Goal: Task Accomplishment & Management: Contribute content

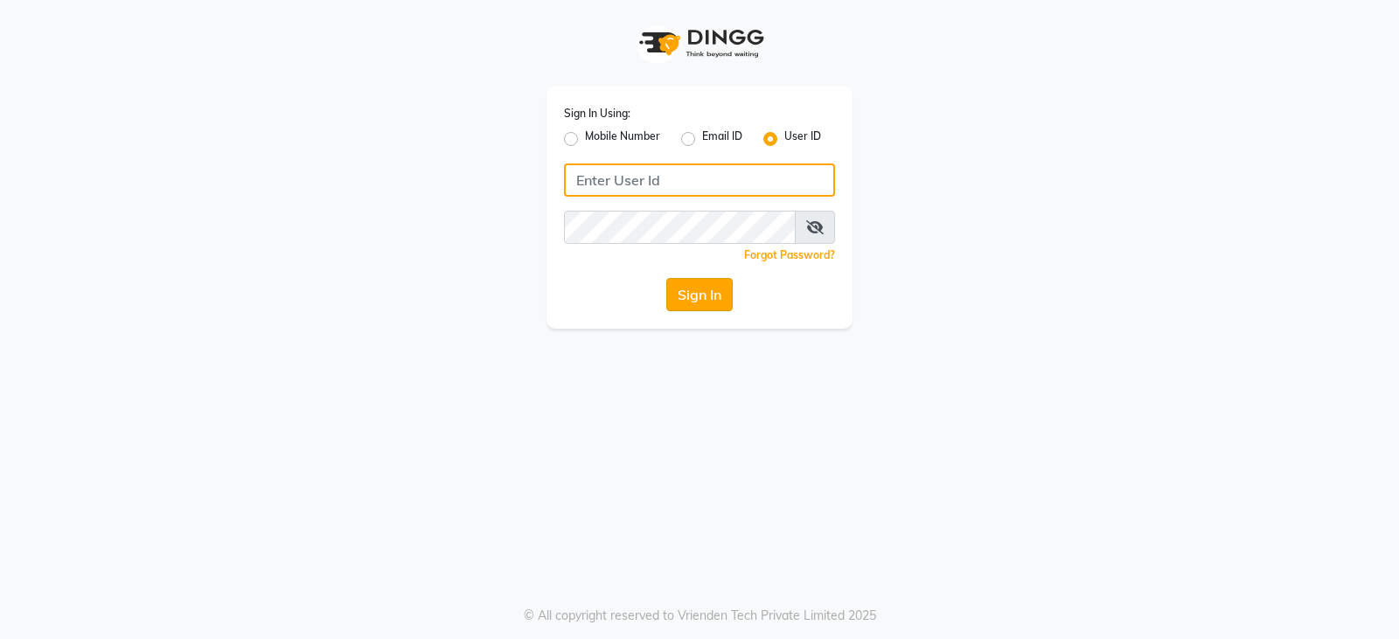
type input "styleonsalon"
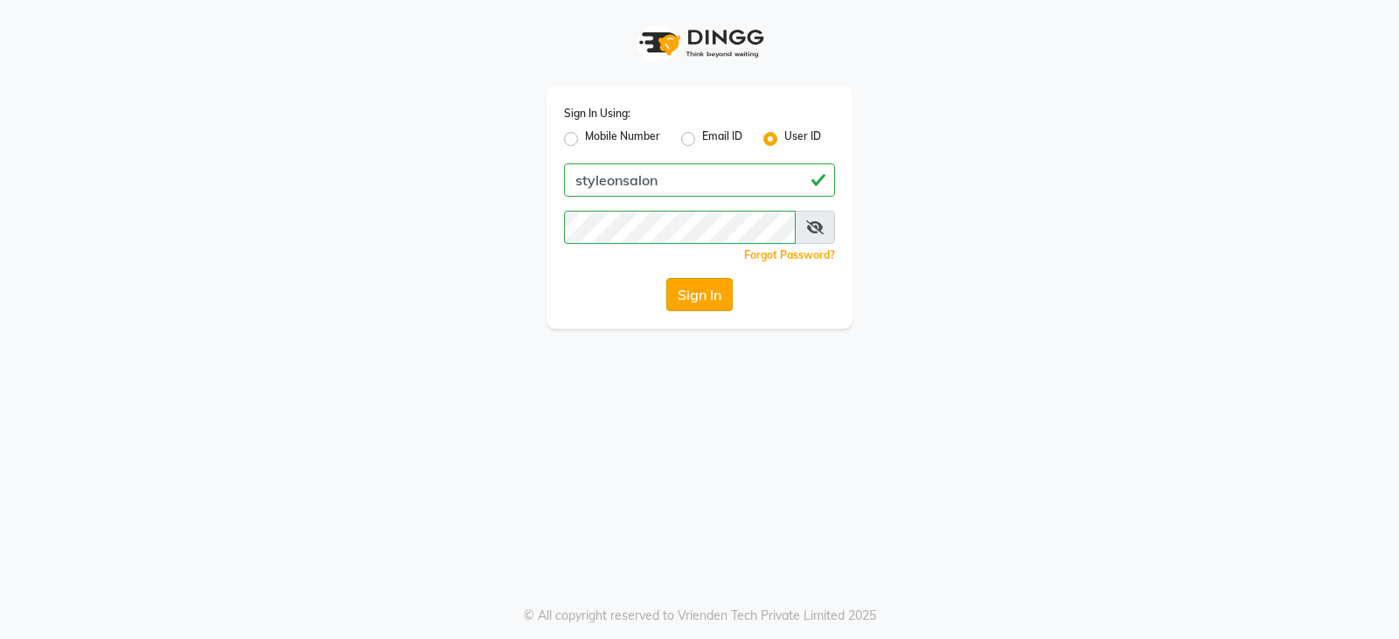
click at [682, 302] on button "Sign In" at bounding box center [699, 294] width 66 height 33
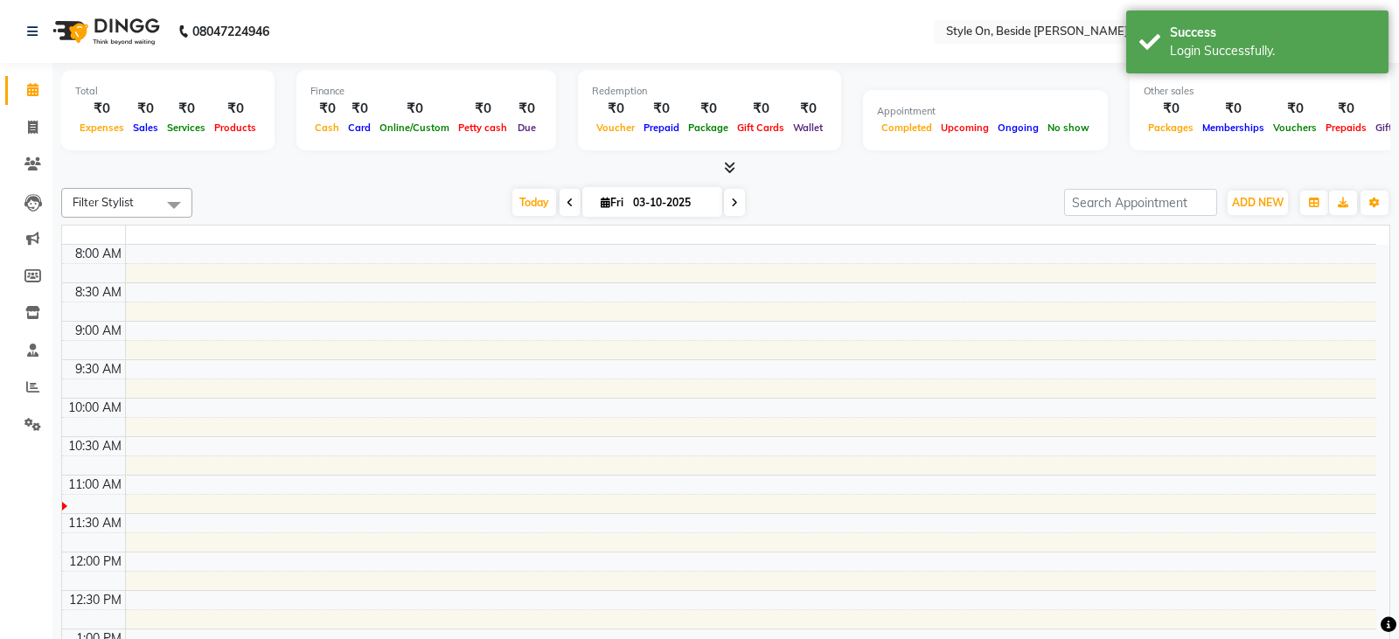
select select "en"
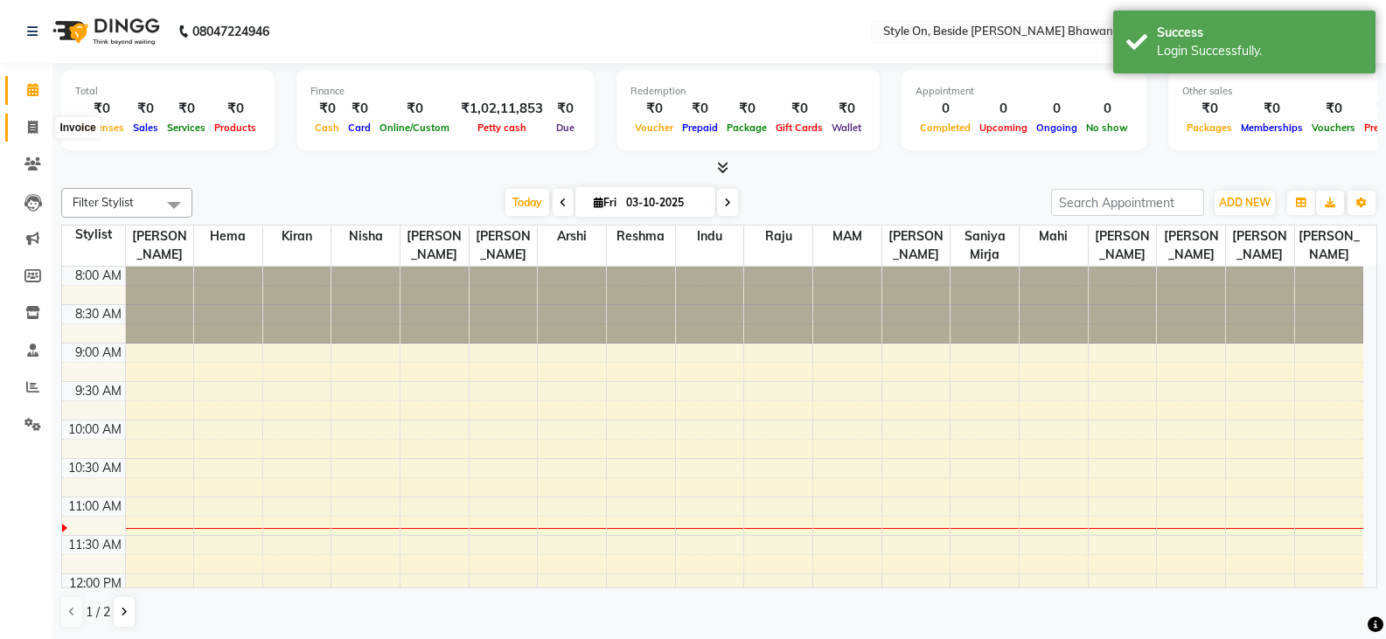
click at [22, 126] on span at bounding box center [32, 128] width 31 height 20
select select "service"
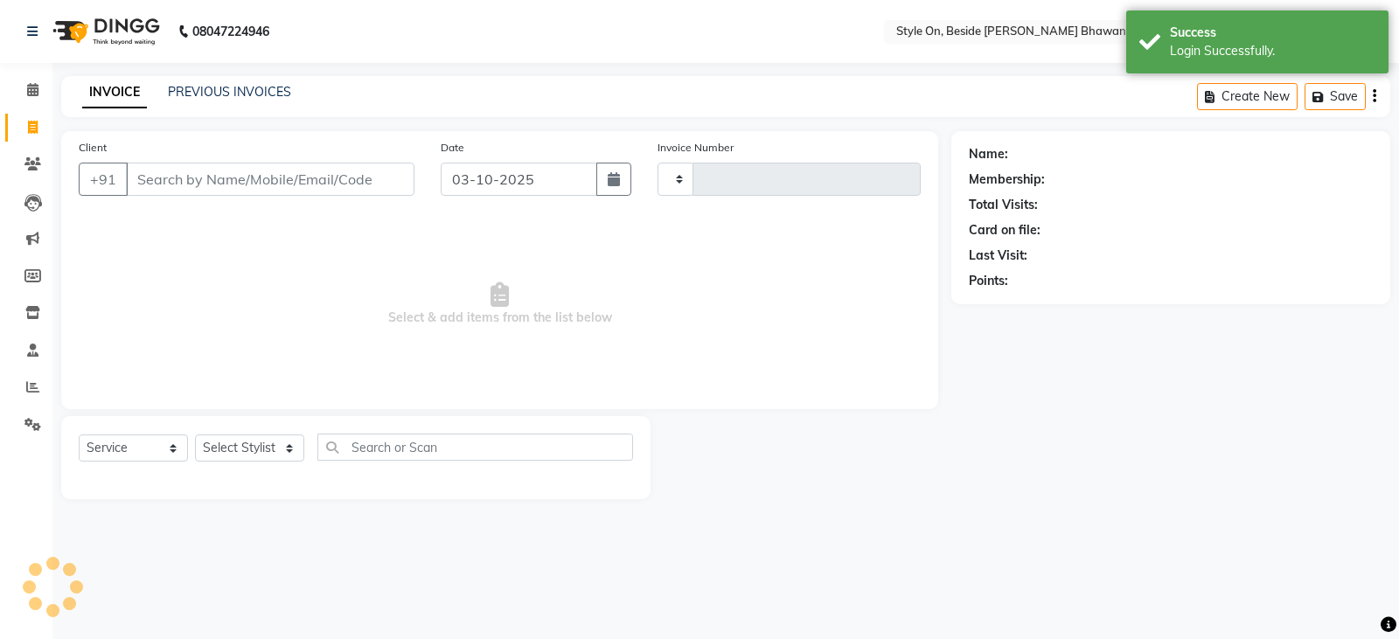
type input "1003"
select select "4700"
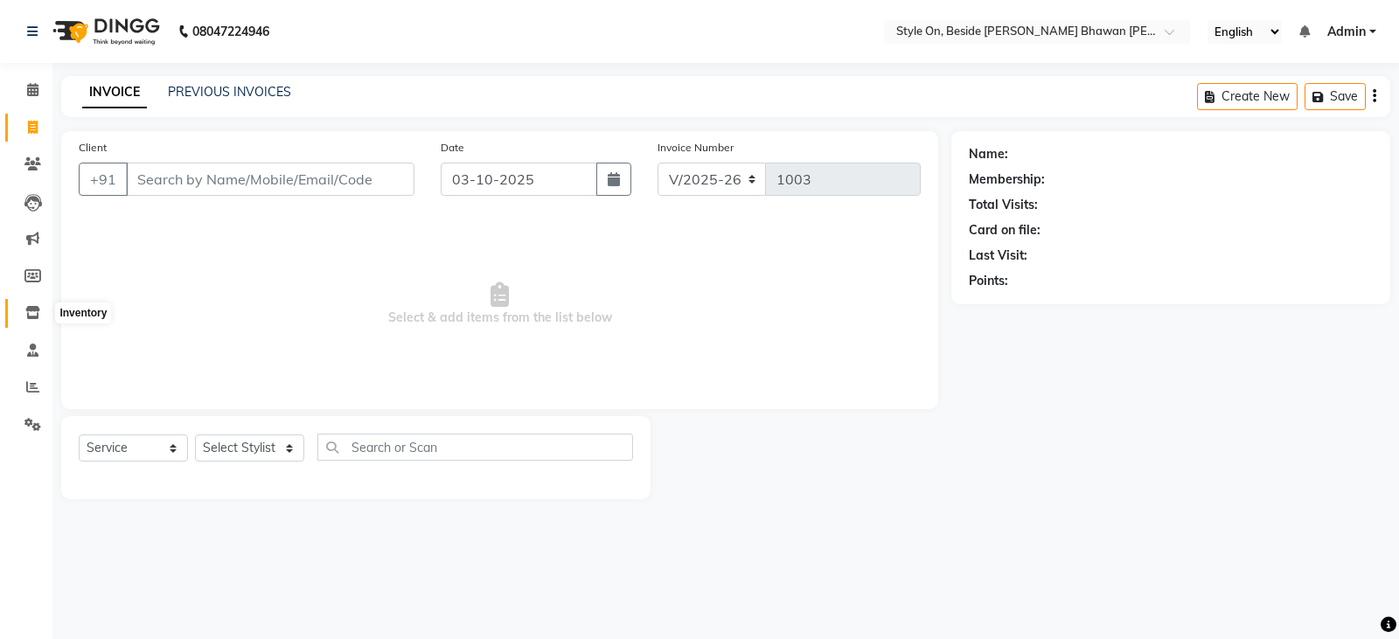
click at [35, 316] on icon at bounding box center [32, 312] width 15 height 13
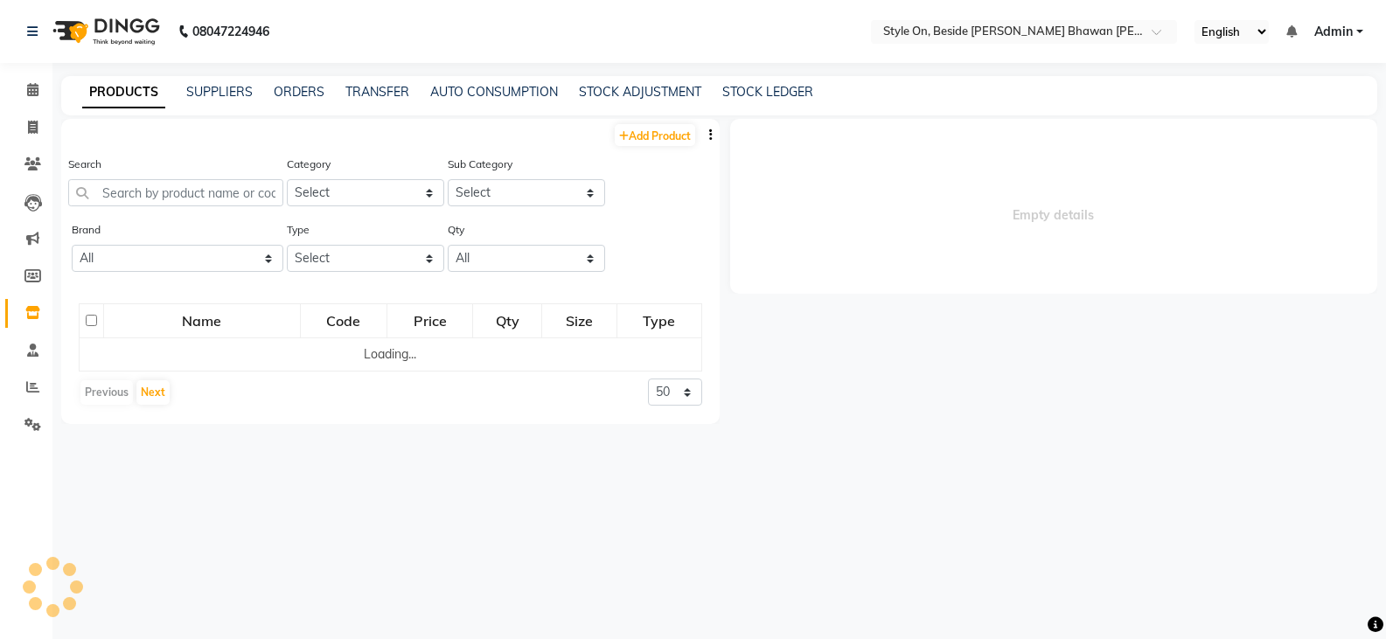
select select
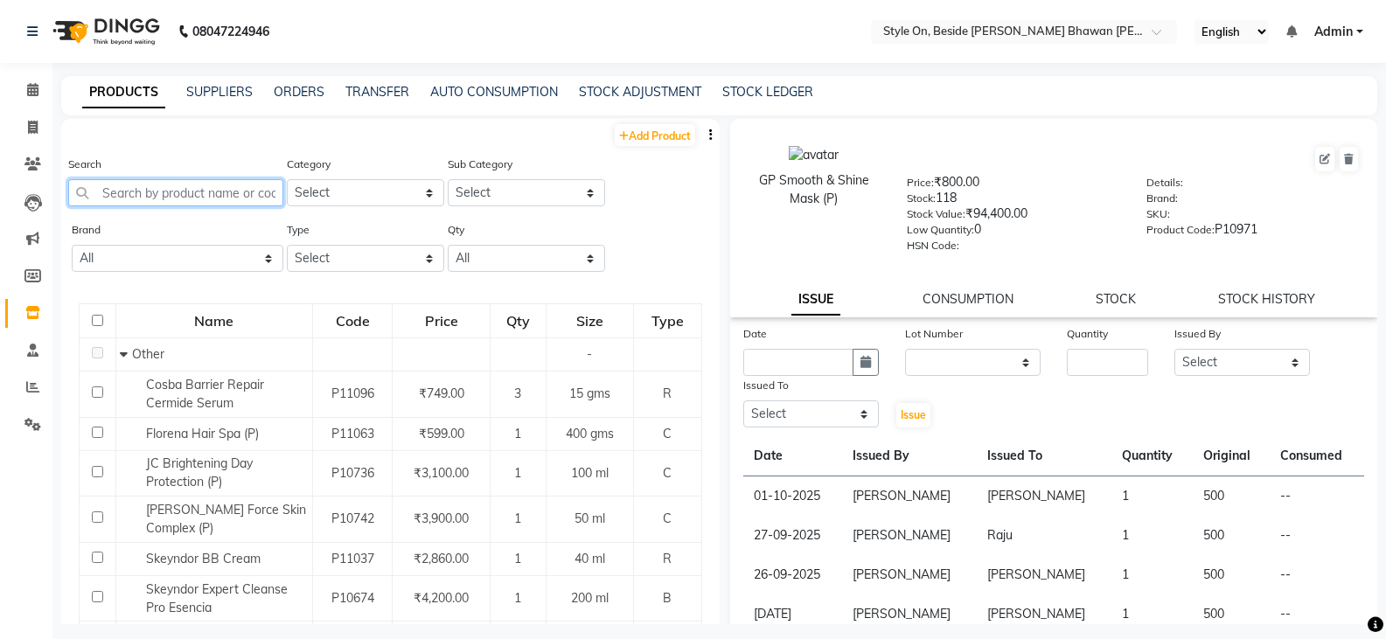
click at [143, 191] on input "text" at bounding box center [175, 192] width 215 height 27
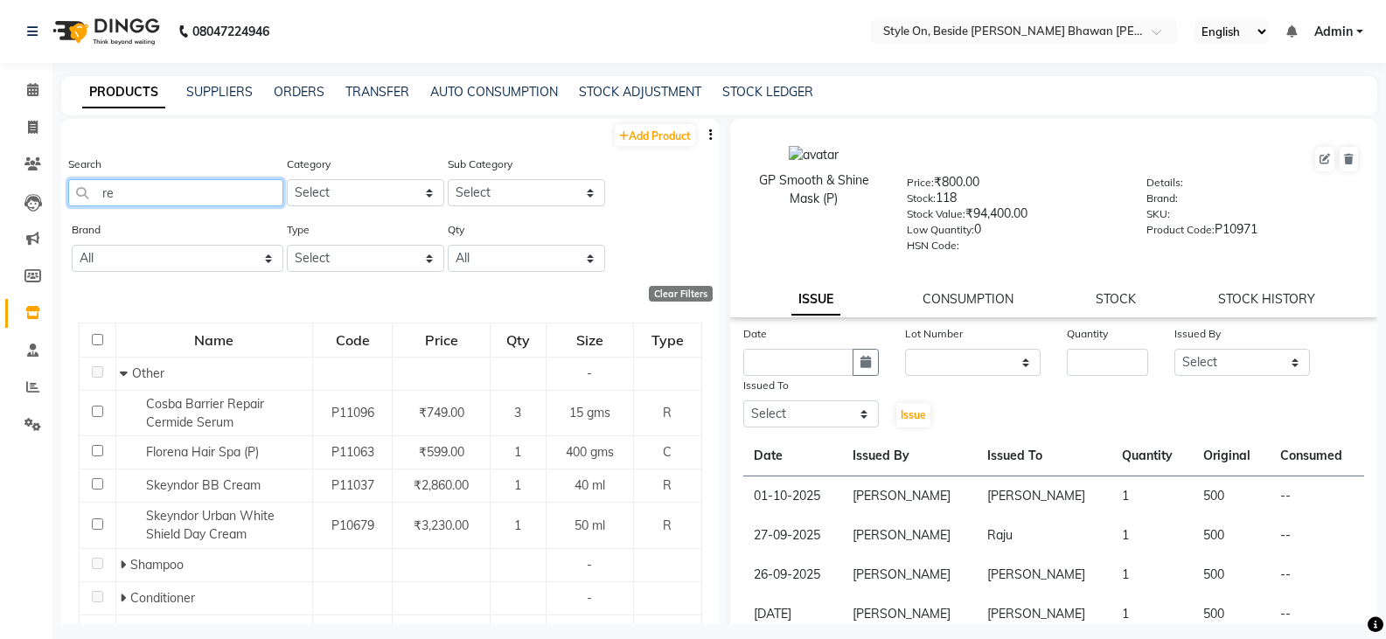
type input "r"
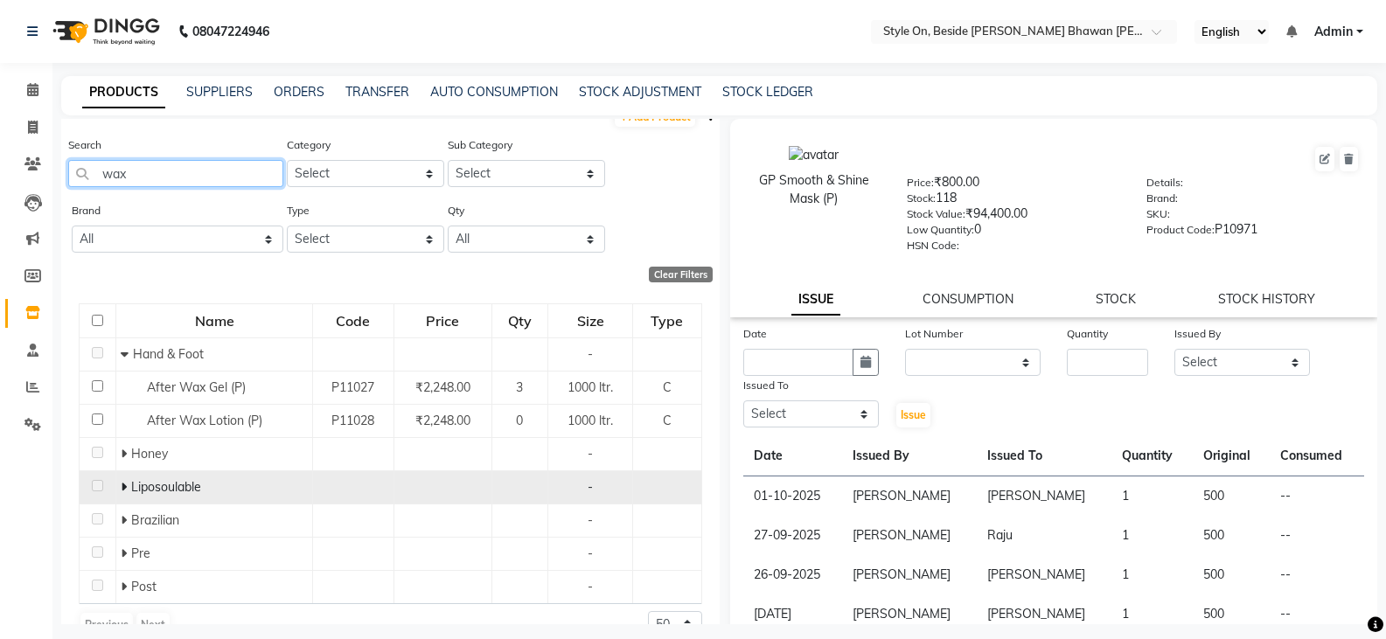
scroll to position [52, 0]
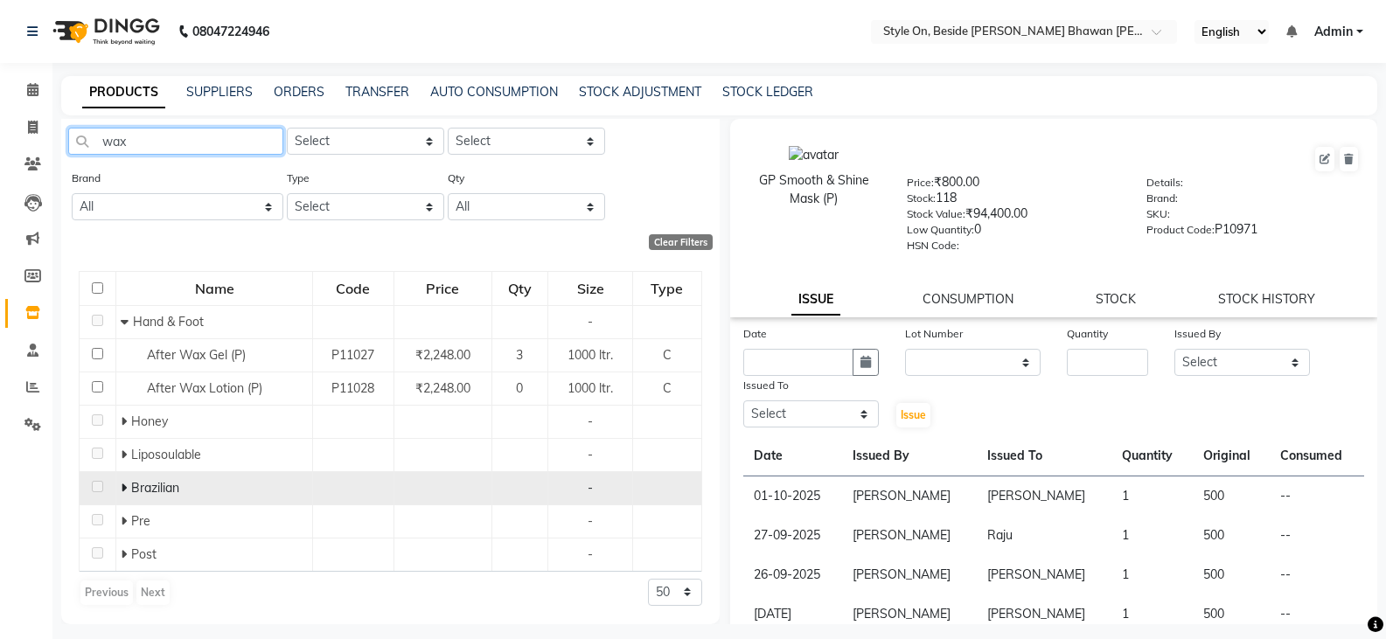
type input "wax"
click at [121, 487] on icon at bounding box center [124, 488] width 6 height 12
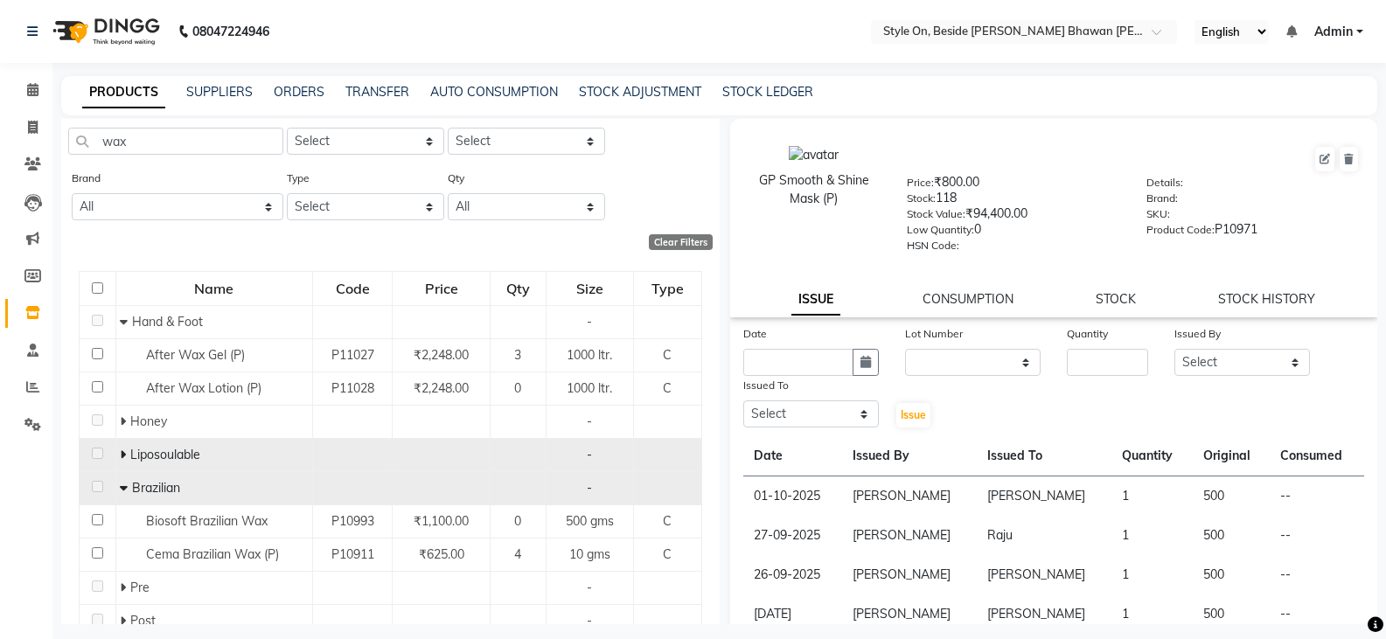
click at [125, 450] on span at bounding box center [125, 455] width 10 height 16
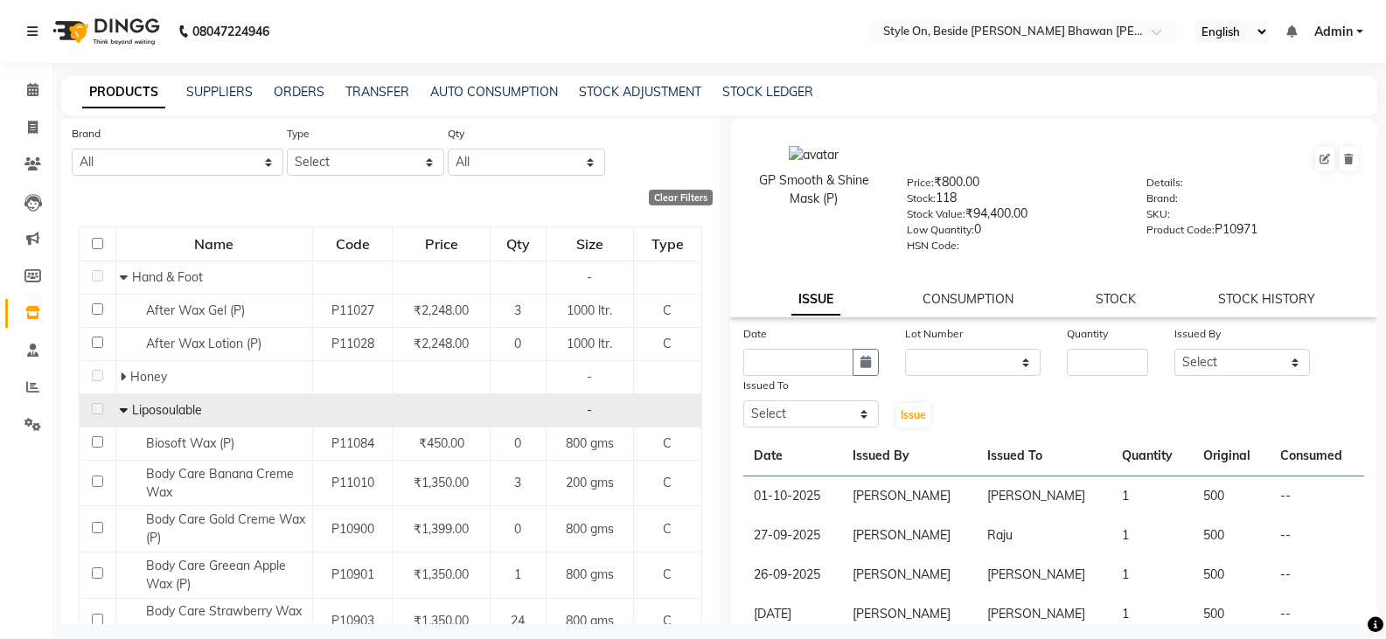
scroll to position [139, 0]
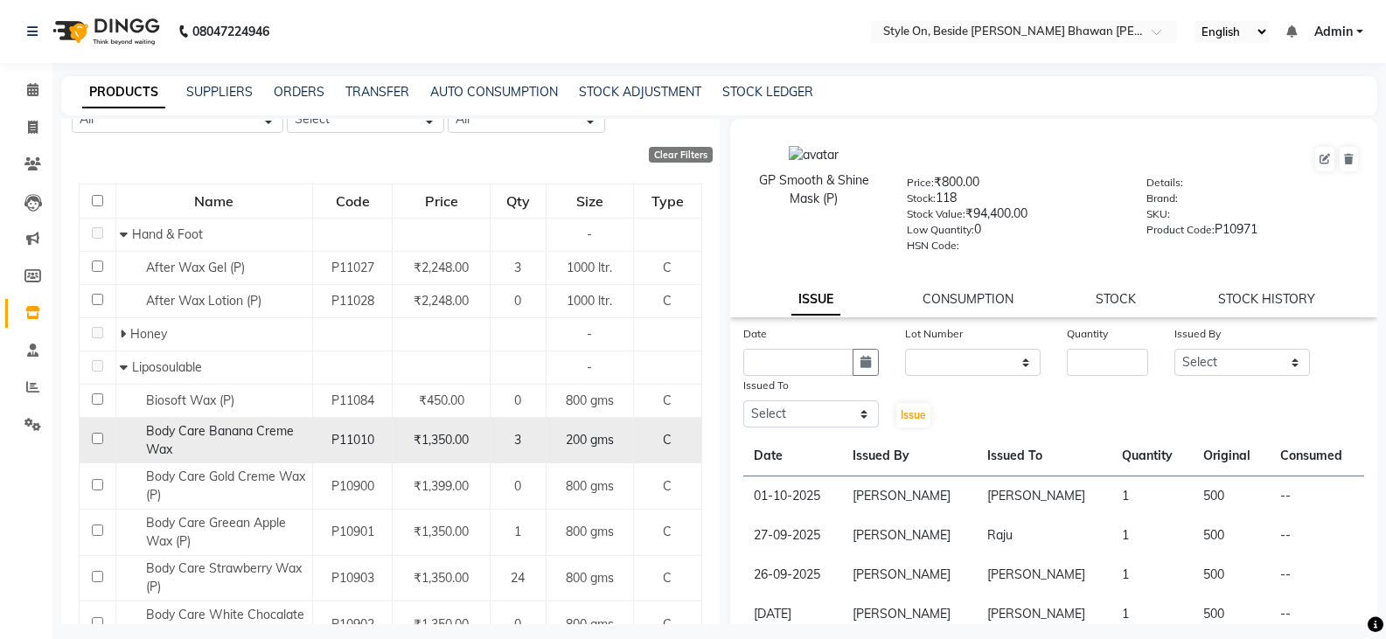
click at [365, 432] on span "P11010" at bounding box center [352, 440] width 43 height 16
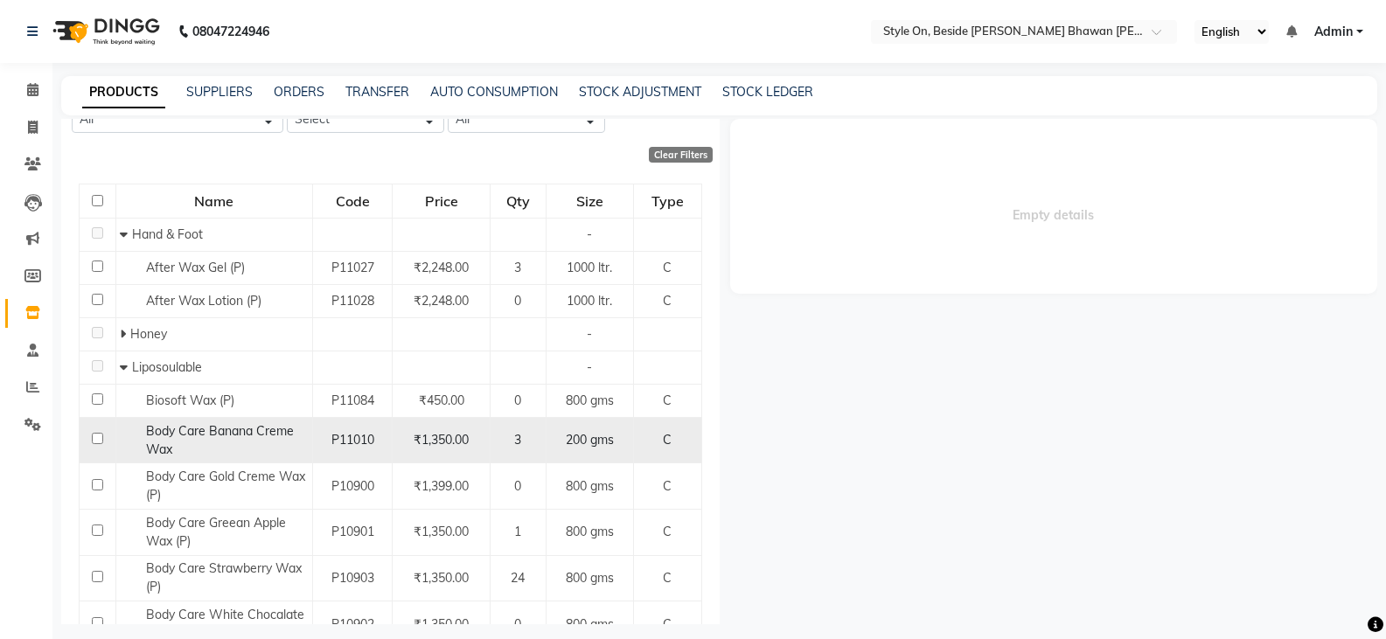
select select
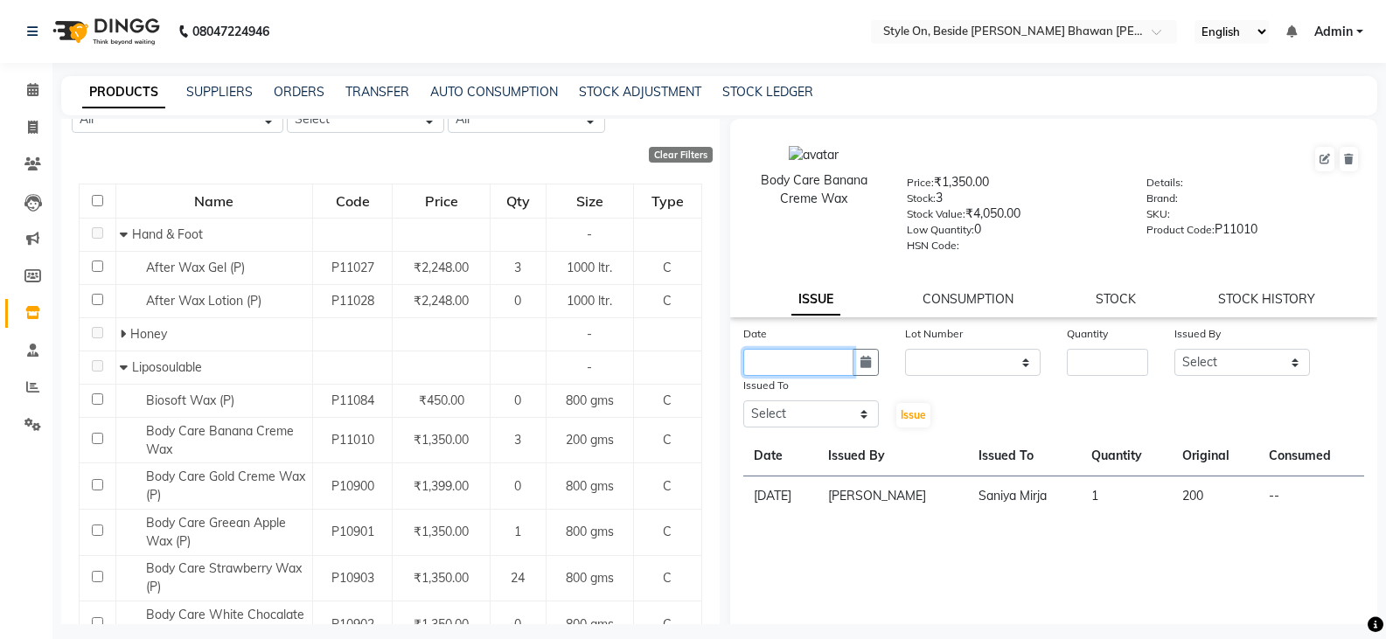
click at [791, 365] on input "text" at bounding box center [798, 362] width 110 height 27
select select "10"
select select "2025"
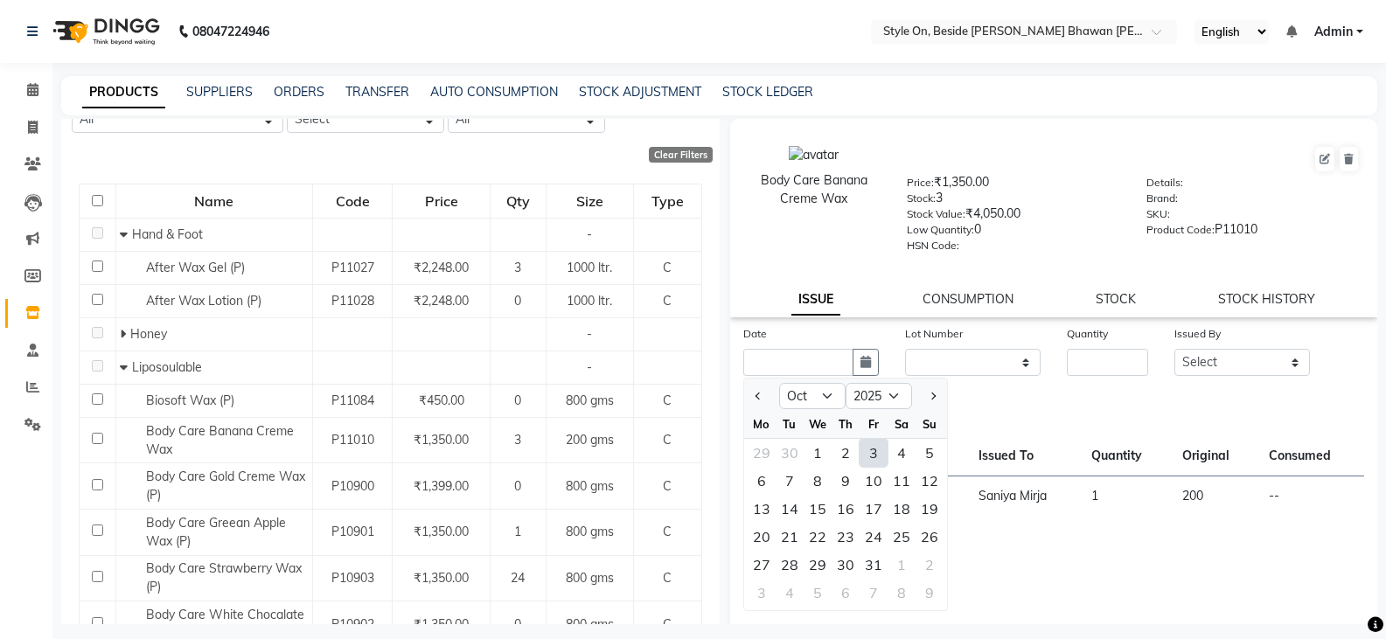
click at [870, 450] on div "3" at bounding box center [873, 453] width 28 height 28
type input "03-10-2025"
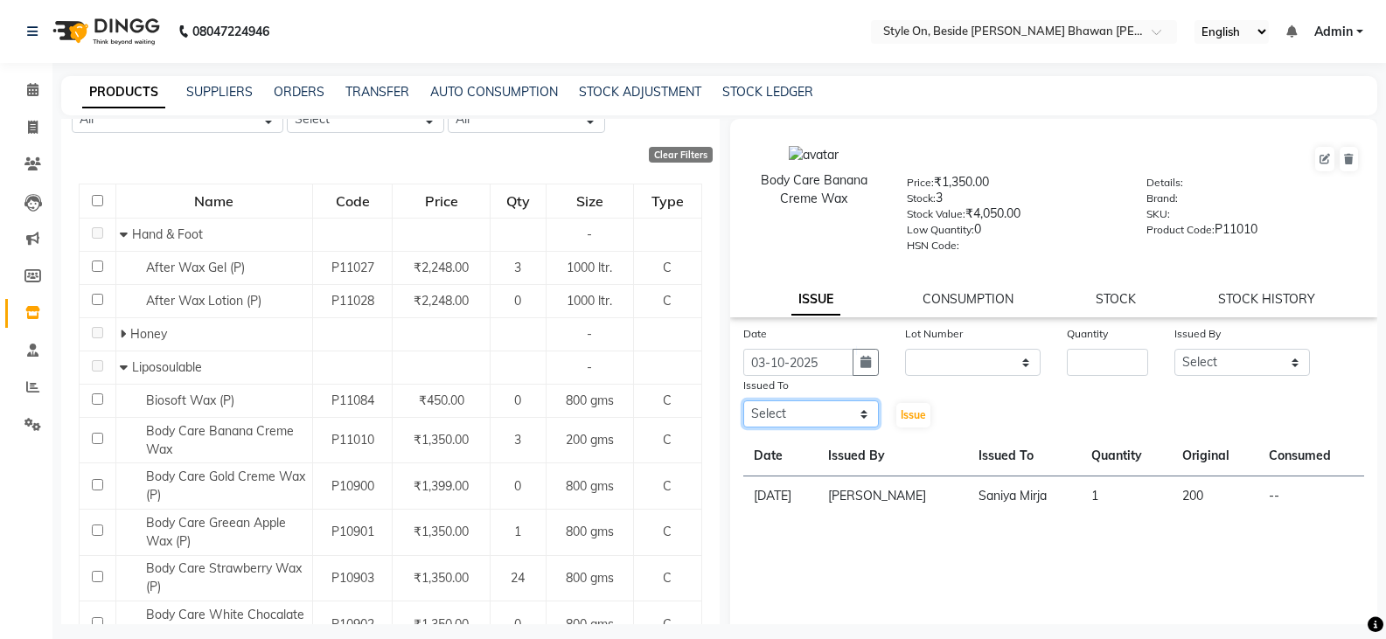
click at [772, 414] on select "Select [PERSON_NAME] Anju [PERSON_NAME] [PERSON_NAME] [PERSON_NAME] [PERSON_NAM…" at bounding box center [811, 413] width 136 height 27
select select "33220"
click at [743, 400] on select "Select [PERSON_NAME] Anju [PERSON_NAME] [PERSON_NAME] [PERSON_NAME] [PERSON_NAM…" at bounding box center [811, 413] width 136 height 27
click at [1081, 358] on input "number" at bounding box center [1107, 362] width 81 height 27
type input "1"
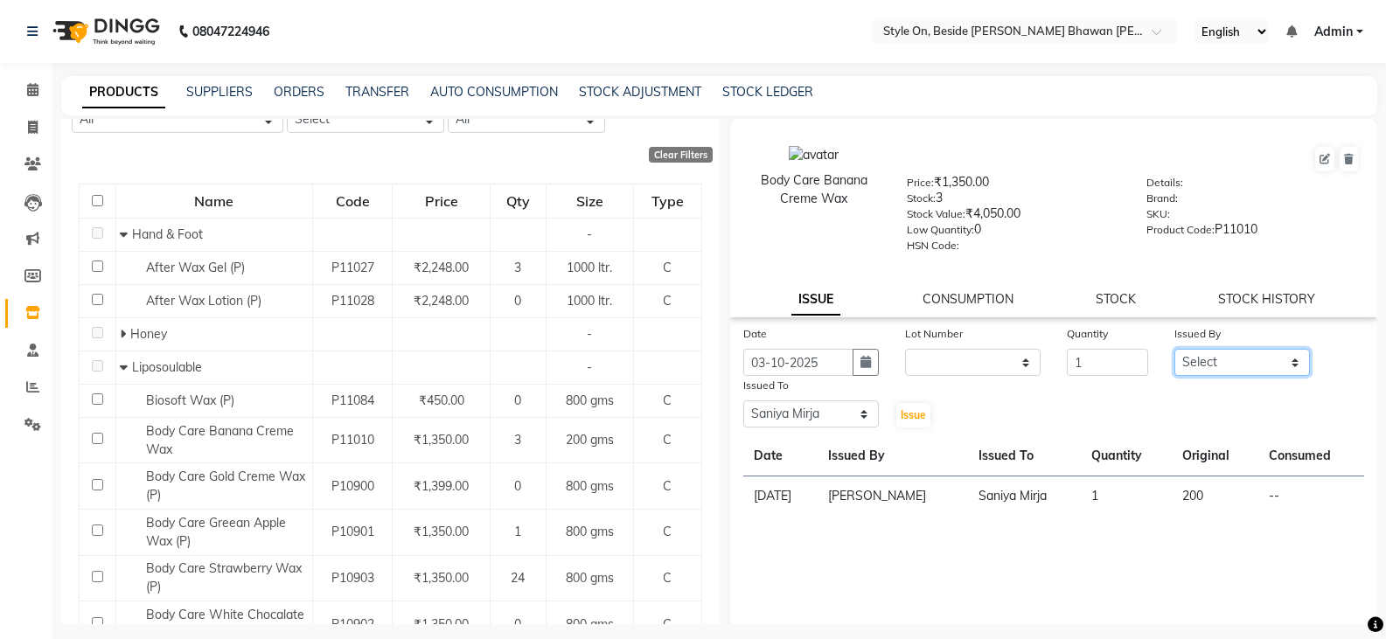
click at [1250, 356] on select "Select [PERSON_NAME] Anju [PERSON_NAME] [PERSON_NAME] [PERSON_NAME] [PERSON_NAM…" at bounding box center [1242, 362] width 136 height 27
select select "87447"
click at [1174, 349] on select "Select [PERSON_NAME] Anju [PERSON_NAME] [PERSON_NAME] [PERSON_NAME] [PERSON_NAM…" at bounding box center [1242, 362] width 136 height 27
click at [908, 418] on span "Issue" at bounding box center [913, 414] width 25 height 13
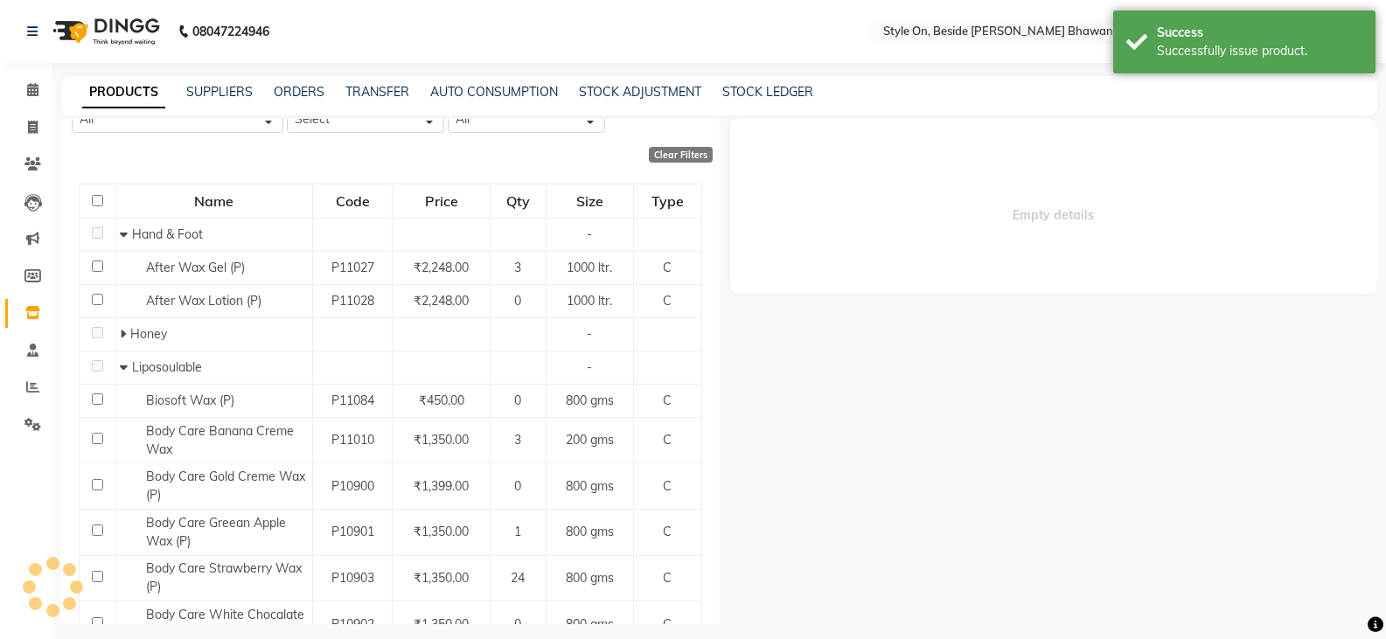
select select
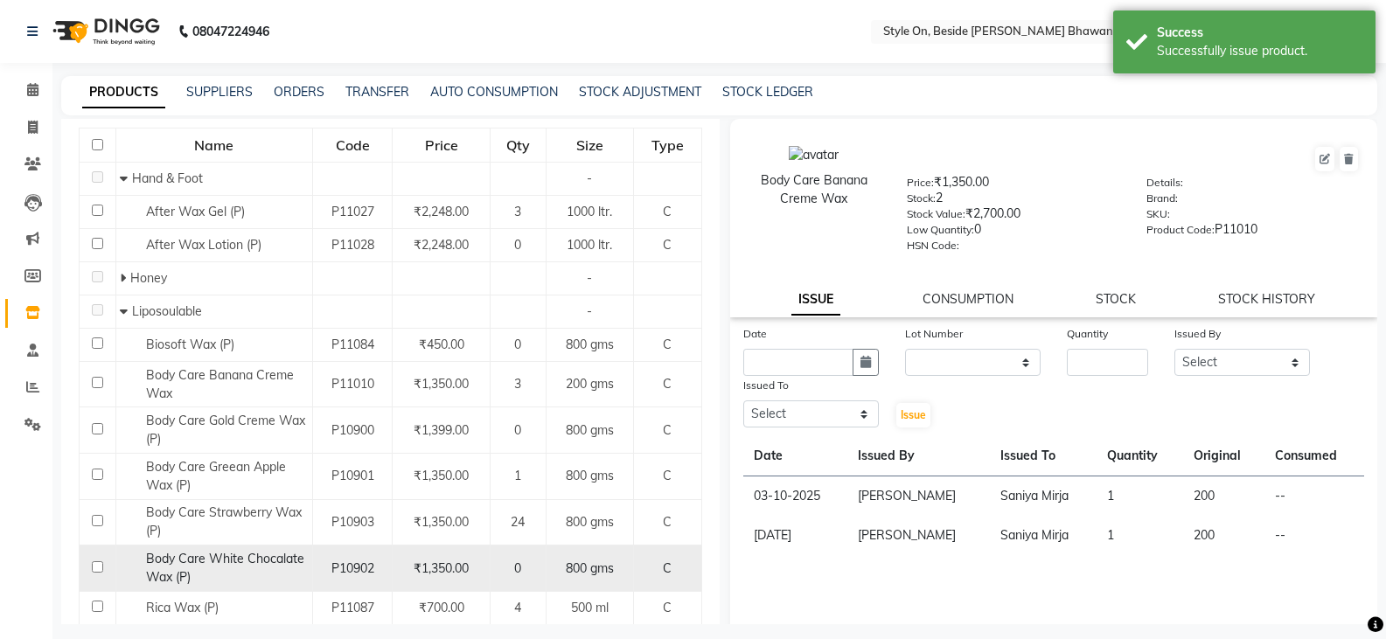
scroll to position [226, 0]
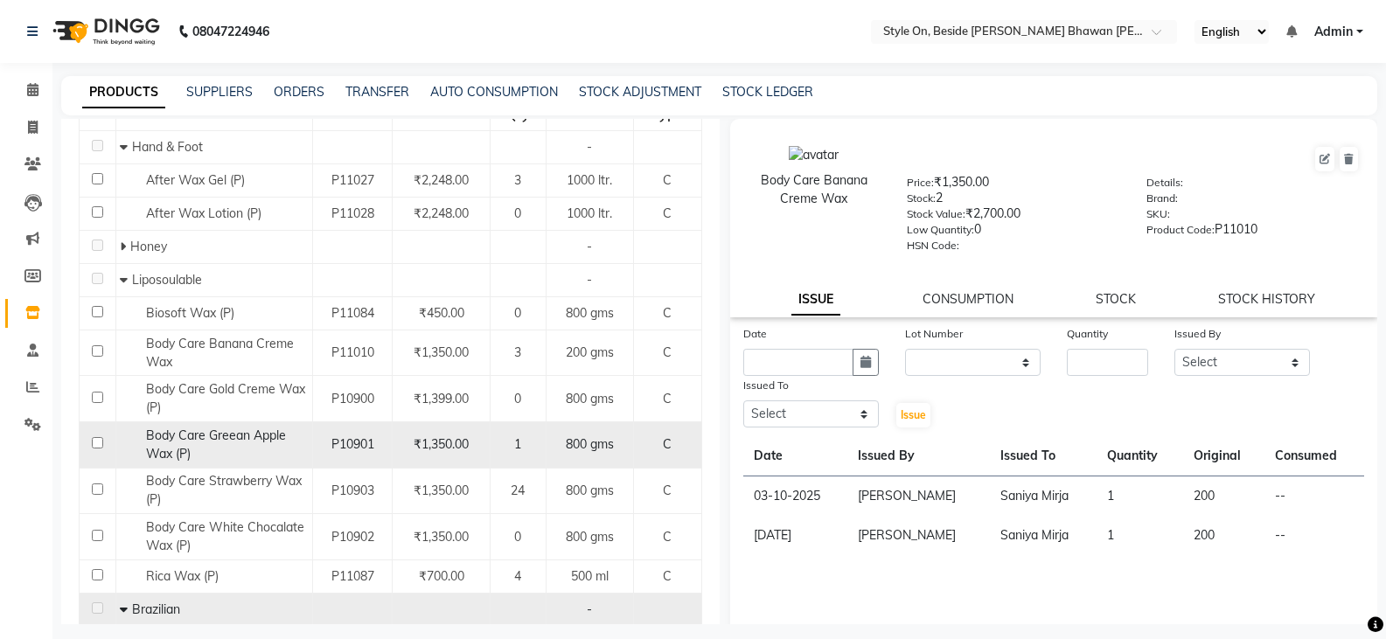
click at [190, 433] on span "Body Care Greean Apple Wax (P)" at bounding box center [216, 445] width 140 height 34
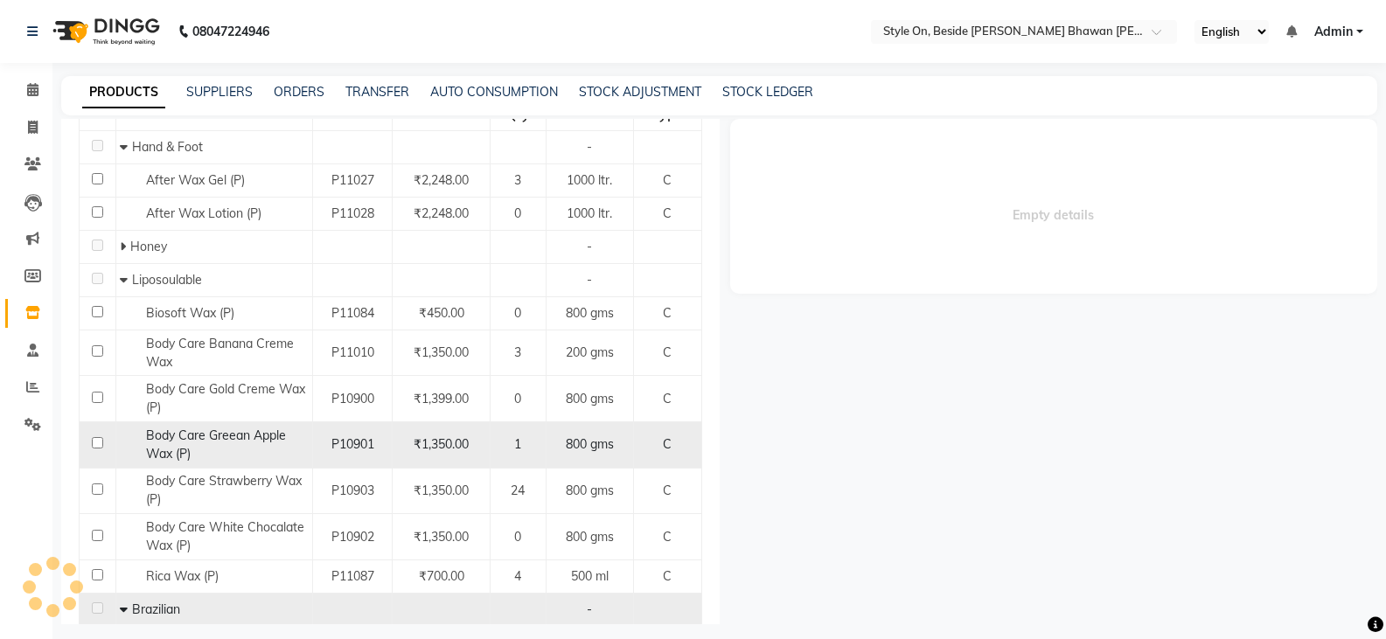
select select
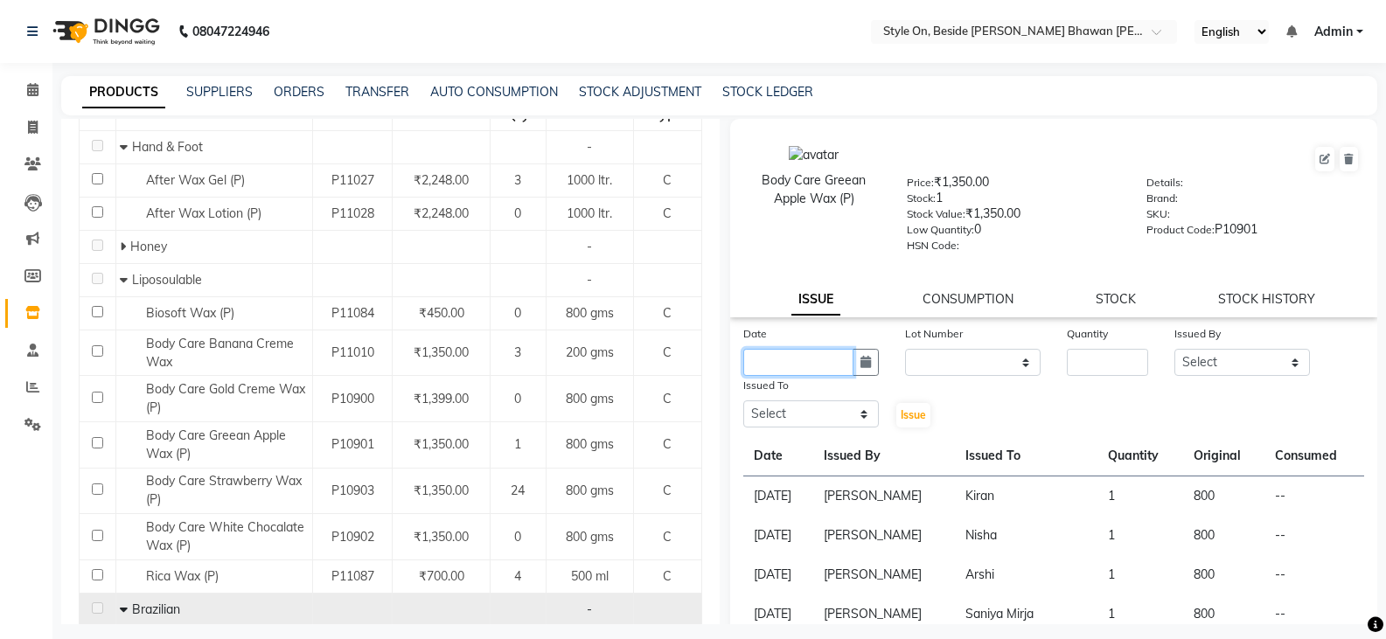
click at [755, 364] on input "text" at bounding box center [798, 362] width 110 height 27
select select "10"
select select "2025"
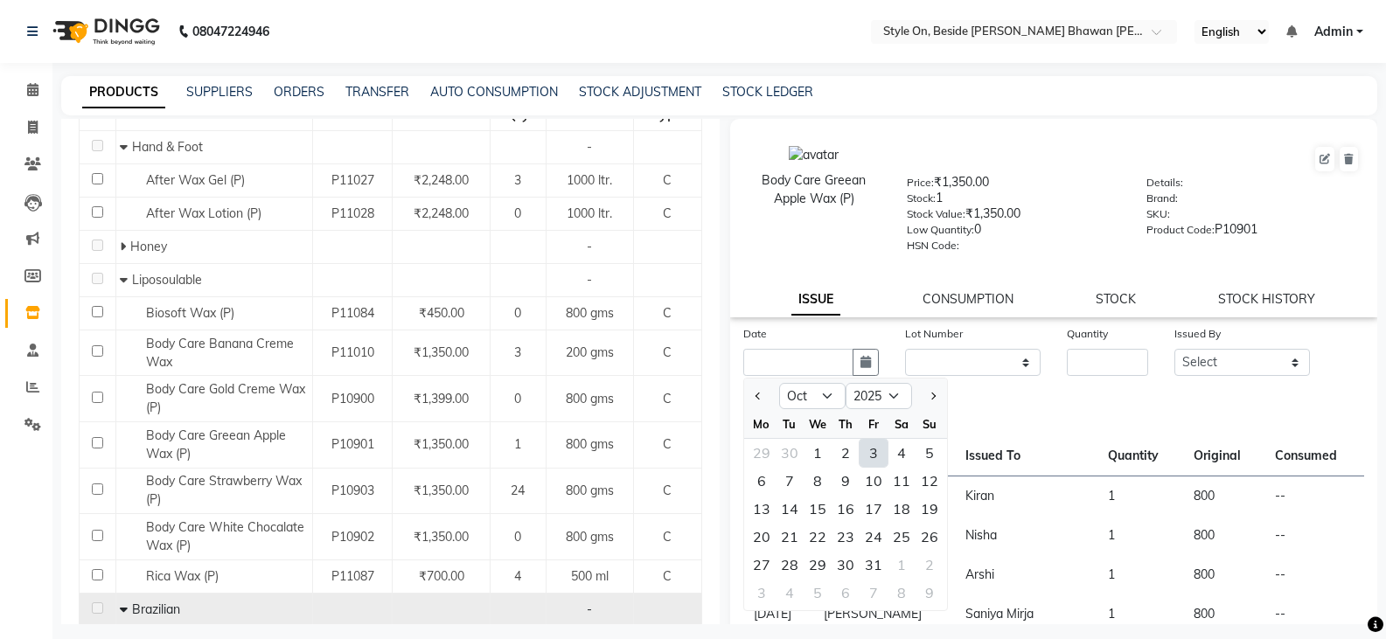
click at [873, 449] on div "3" at bounding box center [873, 453] width 28 height 28
type input "03-10-2025"
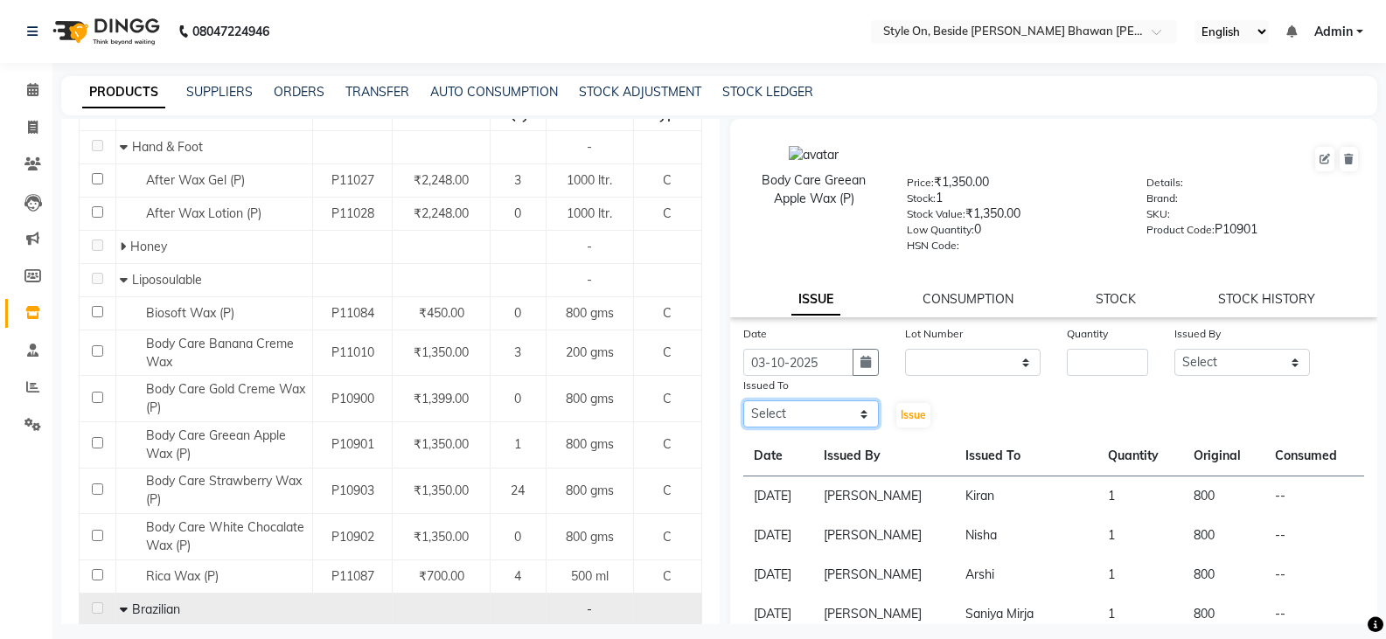
click at [783, 413] on select "Select [PERSON_NAME] Anju [PERSON_NAME] [PERSON_NAME] [PERSON_NAME] [PERSON_NAM…" at bounding box center [811, 413] width 136 height 27
select select "33220"
click at [743, 400] on select "Select [PERSON_NAME] Anju [PERSON_NAME] [PERSON_NAME] [PERSON_NAME] [PERSON_NAM…" at bounding box center [811, 413] width 136 height 27
click at [1073, 358] on input "number" at bounding box center [1107, 362] width 81 height 27
type input "1"
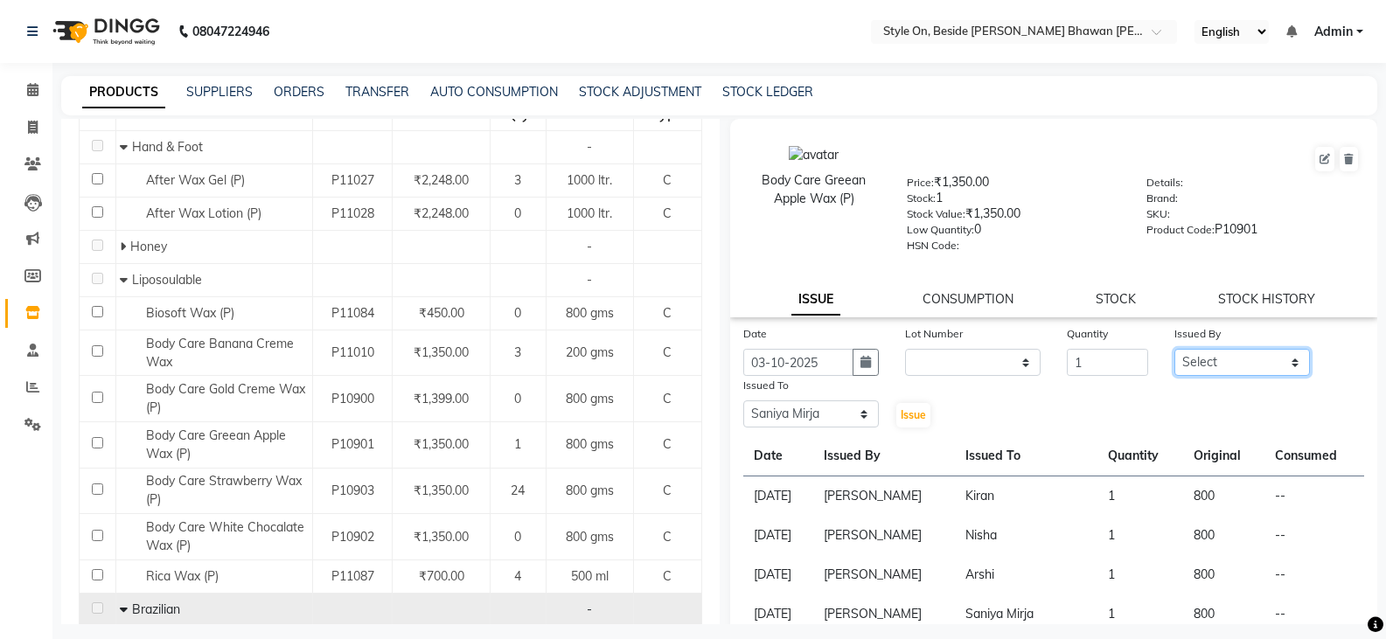
click at [1214, 353] on select "Select [PERSON_NAME] Anju [PERSON_NAME] [PERSON_NAME] [PERSON_NAME] [PERSON_NAM…" at bounding box center [1242, 362] width 136 height 27
select select "87447"
click at [1174, 349] on select "Select [PERSON_NAME] Anju [PERSON_NAME] [PERSON_NAME] [PERSON_NAME] [PERSON_NAM…" at bounding box center [1242, 362] width 136 height 27
click at [901, 421] on span "Issue" at bounding box center [913, 414] width 25 height 13
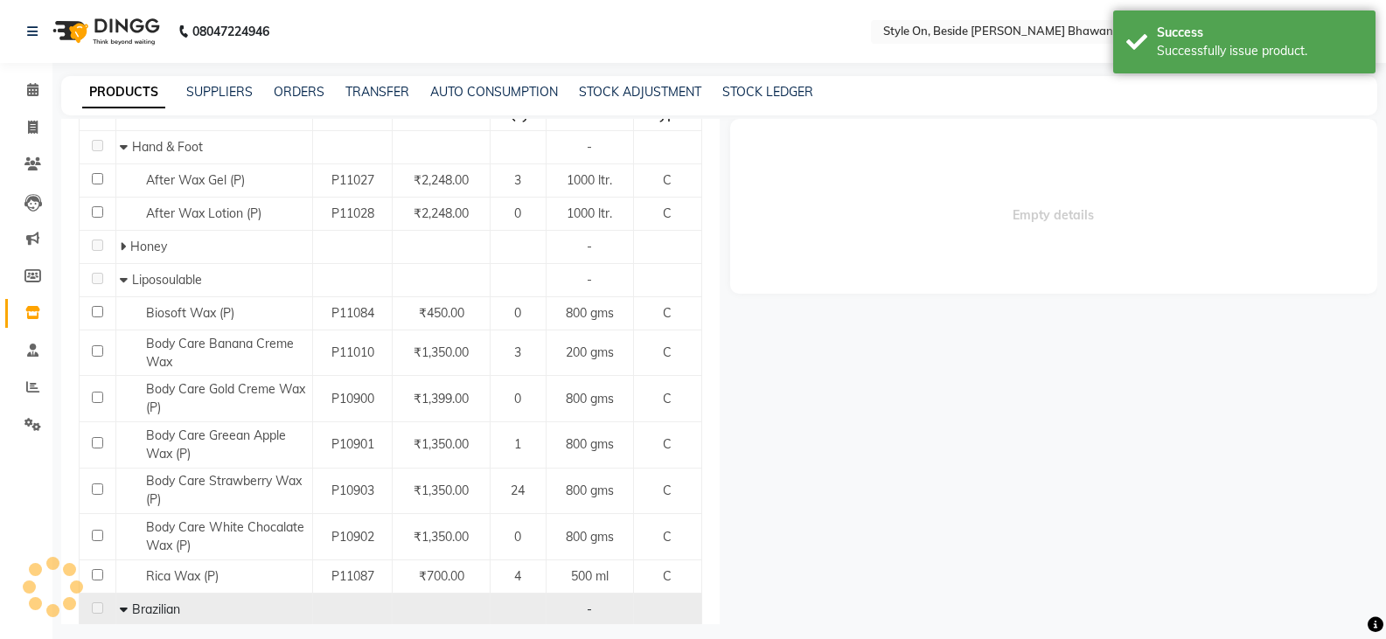
select select
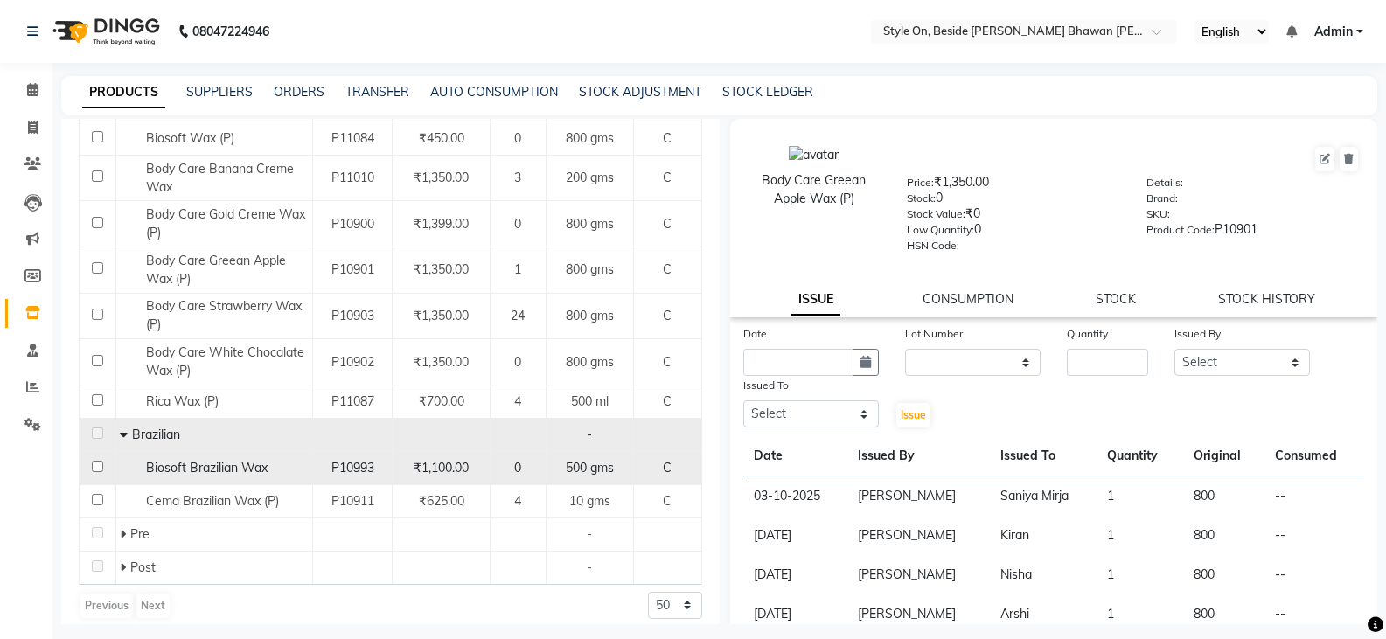
scroll to position [314, 0]
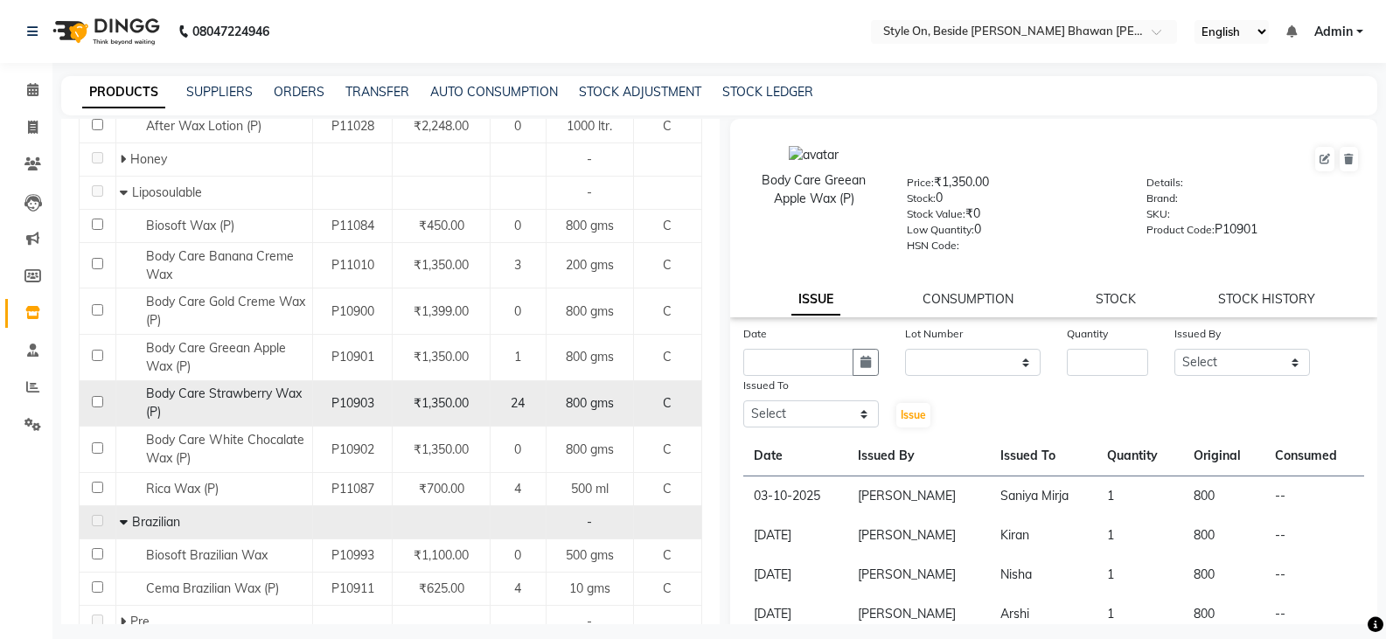
click at [257, 394] on span "Body Care Strawberry Wax (P)" at bounding box center [224, 403] width 156 height 34
select select
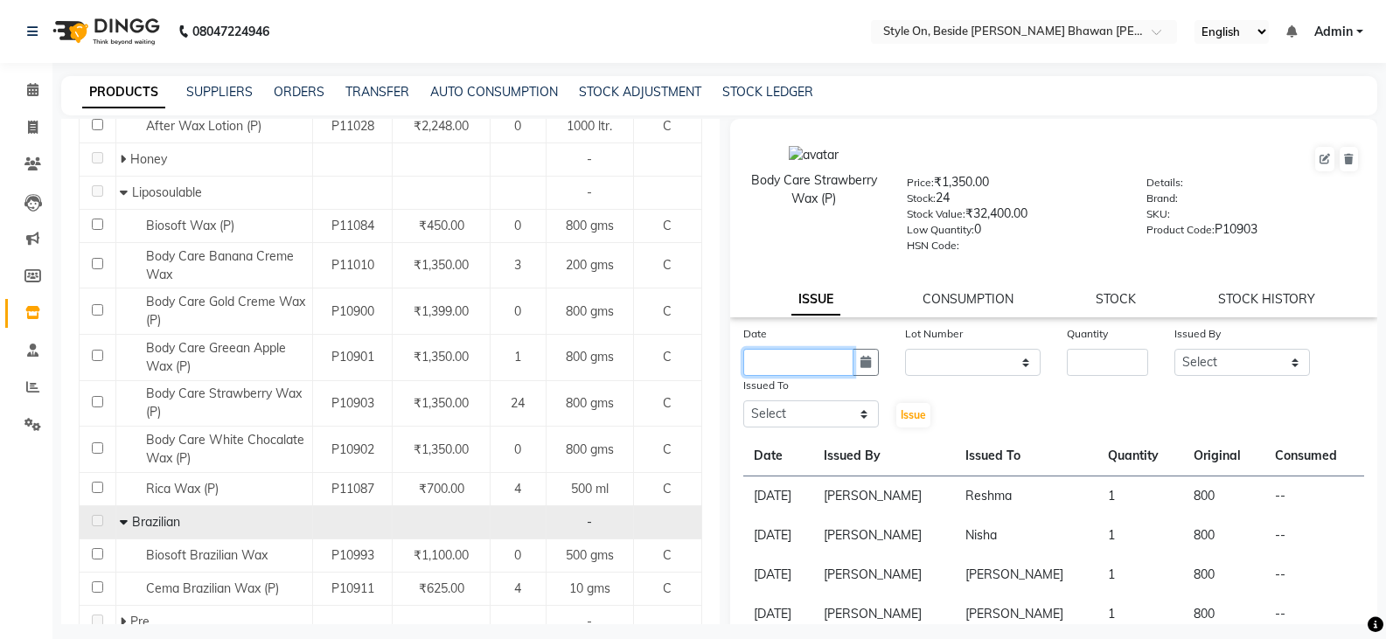
click at [804, 359] on input "text" at bounding box center [798, 362] width 110 height 27
select select "10"
select select "2025"
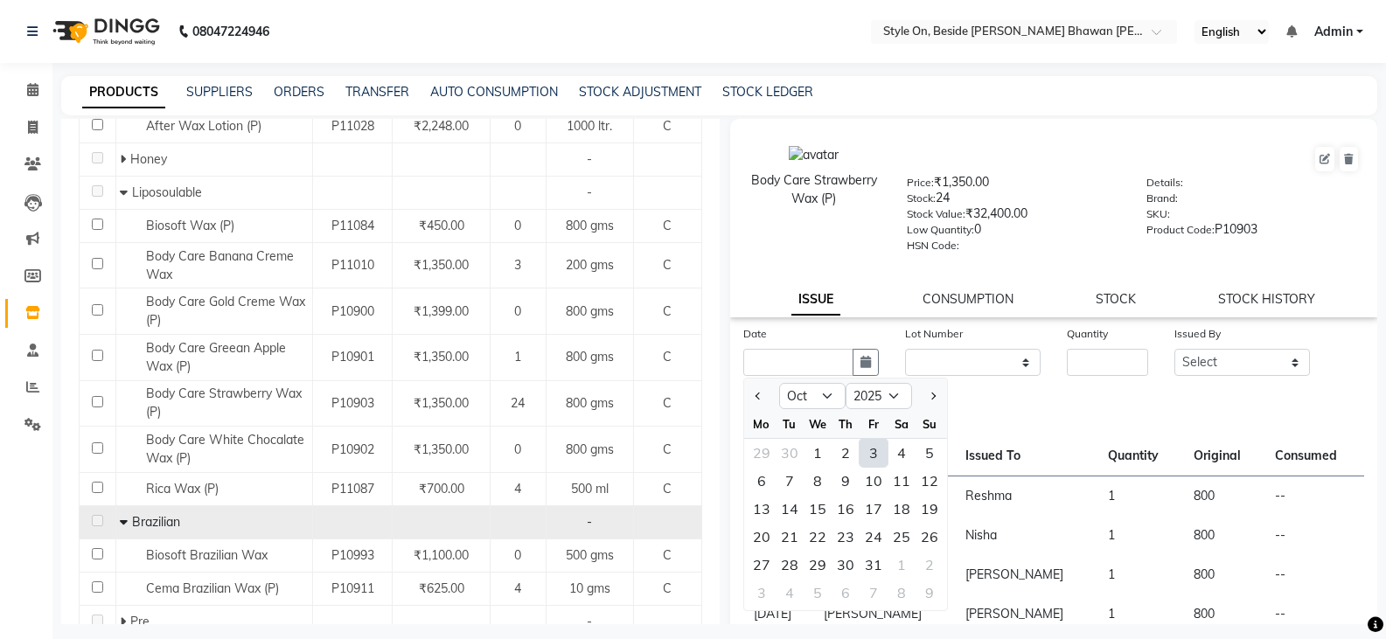
click at [866, 445] on div "3" at bounding box center [873, 453] width 28 height 28
type input "03-10-2025"
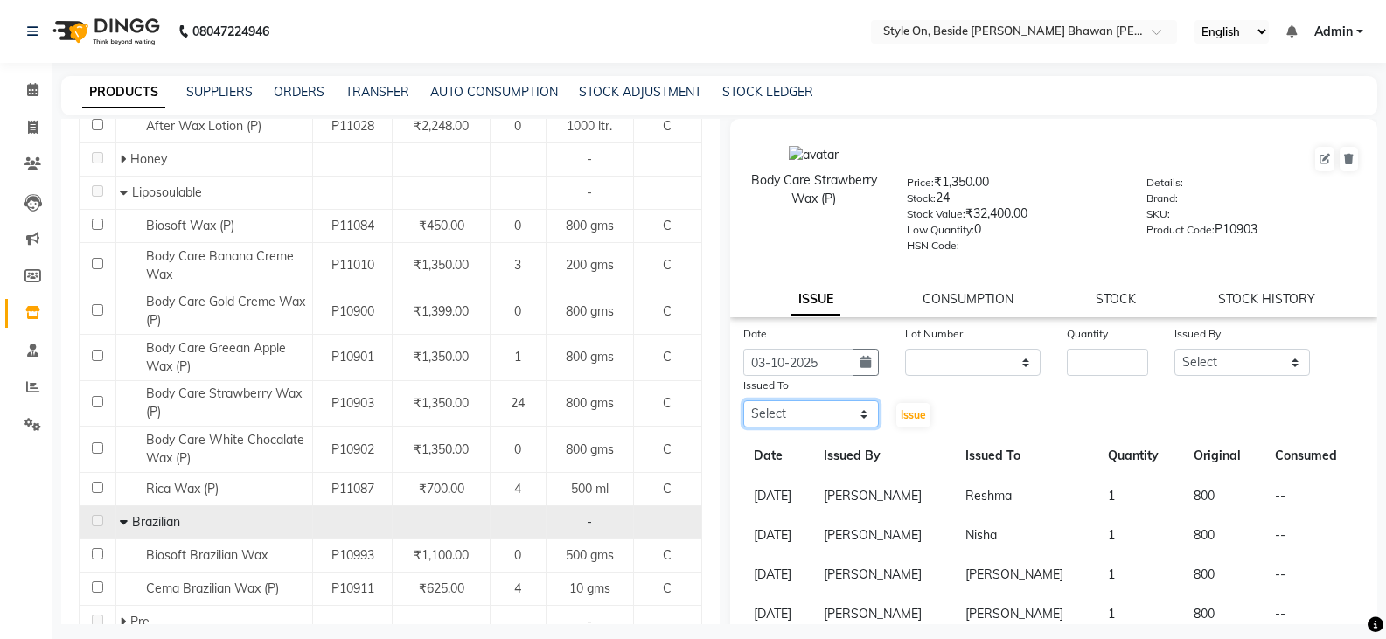
click at [768, 418] on select "Select [PERSON_NAME] Anju [PERSON_NAME] [PERSON_NAME] [PERSON_NAME] [PERSON_NAM…" at bounding box center [811, 413] width 136 height 27
select select "33220"
click at [743, 400] on select "Select [PERSON_NAME] Anju [PERSON_NAME] [PERSON_NAME] [PERSON_NAME] [PERSON_NAM…" at bounding box center [811, 413] width 136 height 27
click at [1096, 353] on input "number" at bounding box center [1107, 362] width 81 height 27
type input "1"
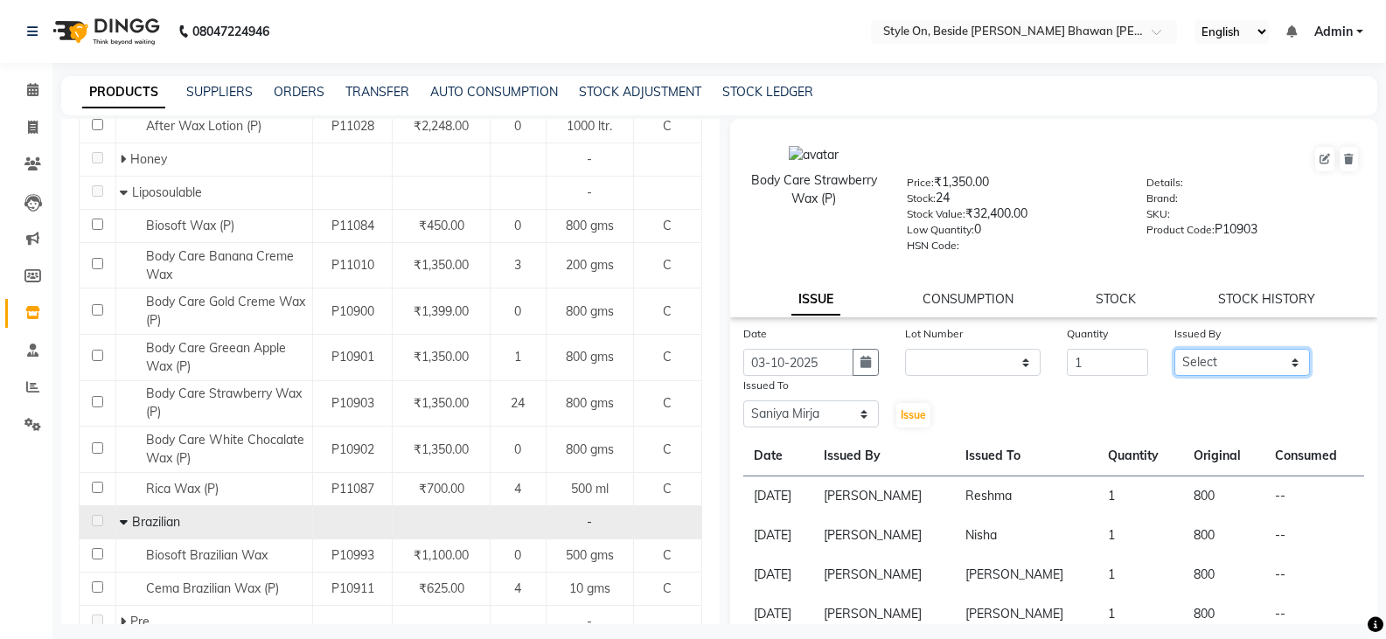
click at [1199, 350] on select "Select [PERSON_NAME] Anju [PERSON_NAME] [PERSON_NAME] [PERSON_NAME] [PERSON_NAM…" at bounding box center [1242, 362] width 136 height 27
select select "87447"
click at [1174, 349] on select "Select [PERSON_NAME] Anju [PERSON_NAME] [PERSON_NAME] [PERSON_NAME] [PERSON_NAM…" at bounding box center [1242, 362] width 136 height 27
click at [908, 416] on span "Issue" at bounding box center [913, 414] width 25 height 13
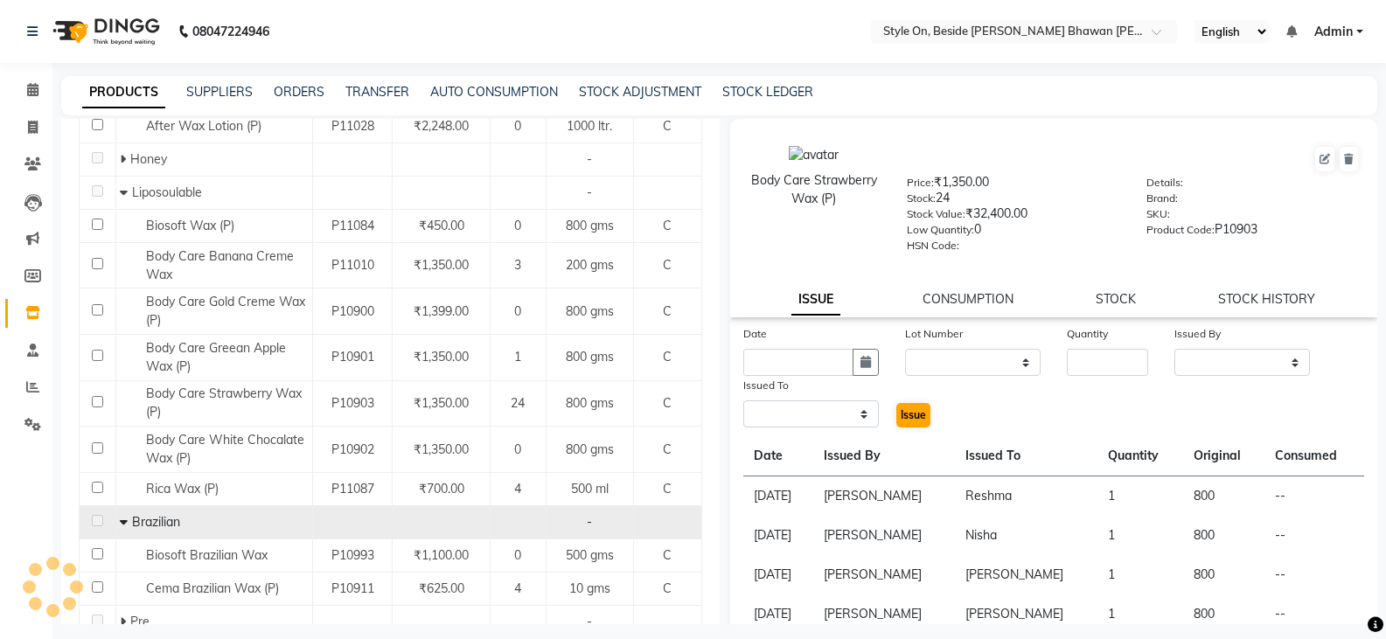
select select
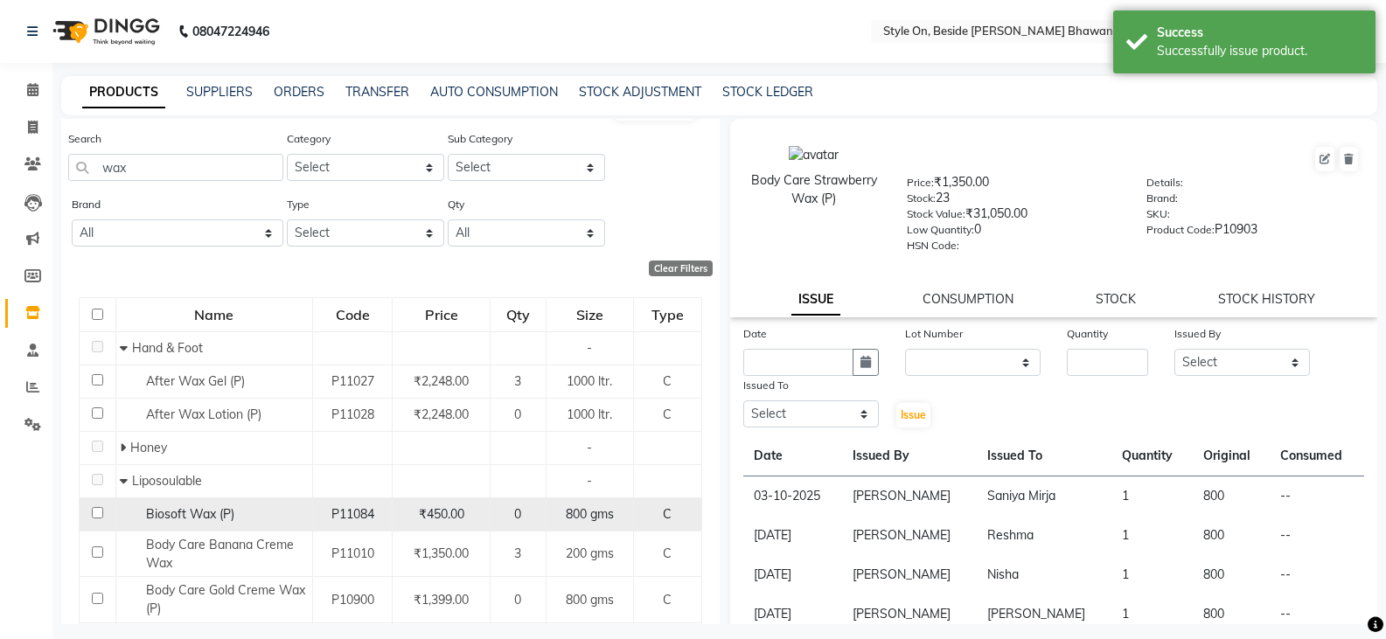
scroll to position [0, 0]
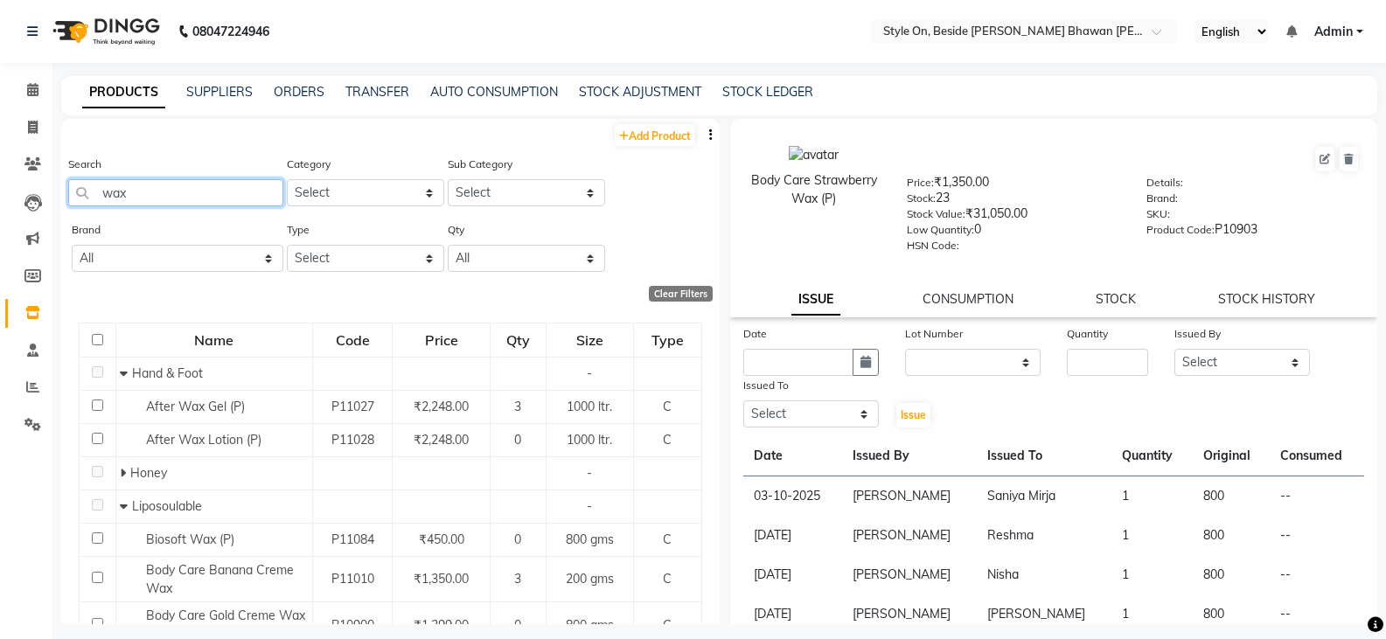
click at [140, 194] on input "wax" at bounding box center [175, 192] width 215 height 27
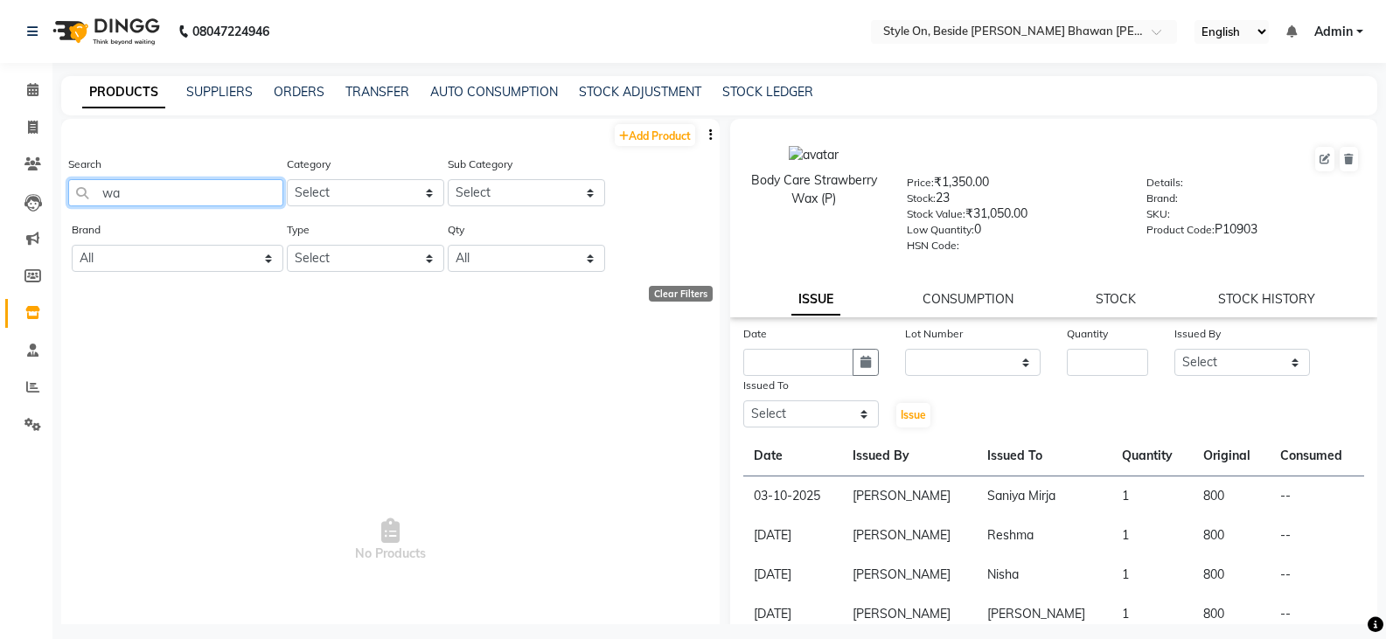
type input "w"
type input "b"
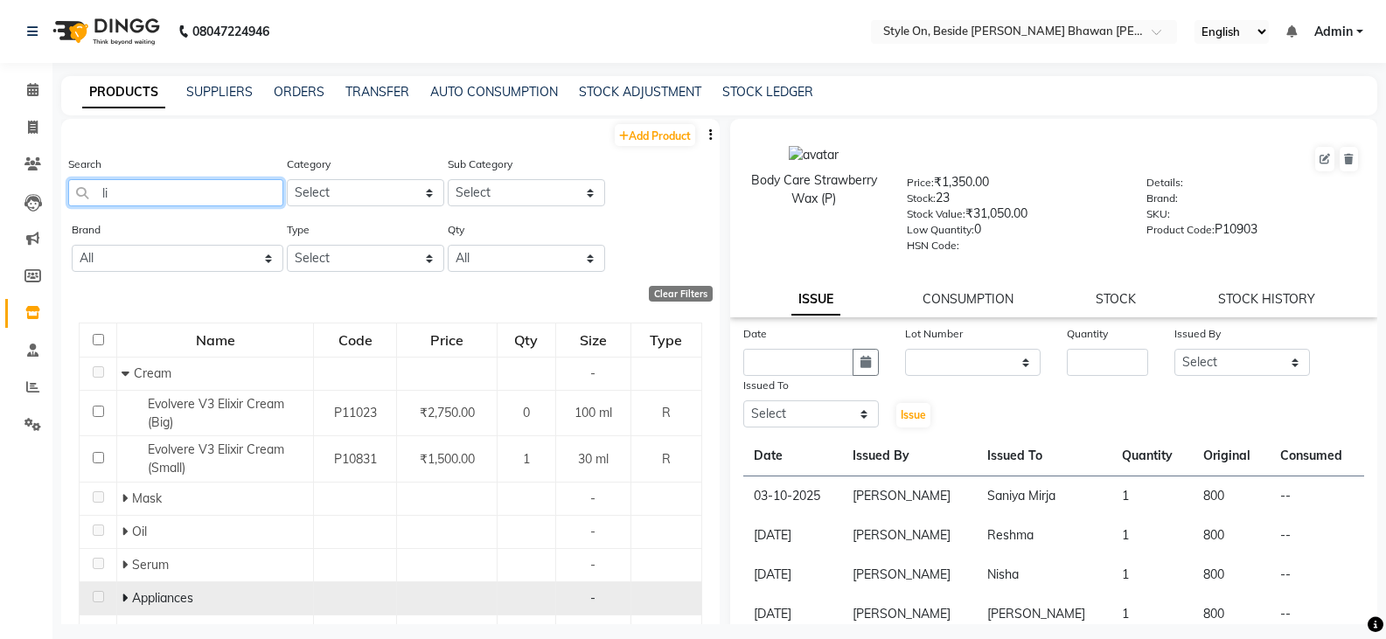
type input "li"
click at [125, 596] on icon at bounding box center [125, 598] width 6 height 12
click at [122, 598] on icon at bounding box center [126, 598] width 8 height 12
drag, startPoint x: 115, startPoint y: 188, endPoint x: 96, endPoint y: 193, distance: 19.1
click at [96, 193] on input "li" at bounding box center [175, 192] width 215 height 27
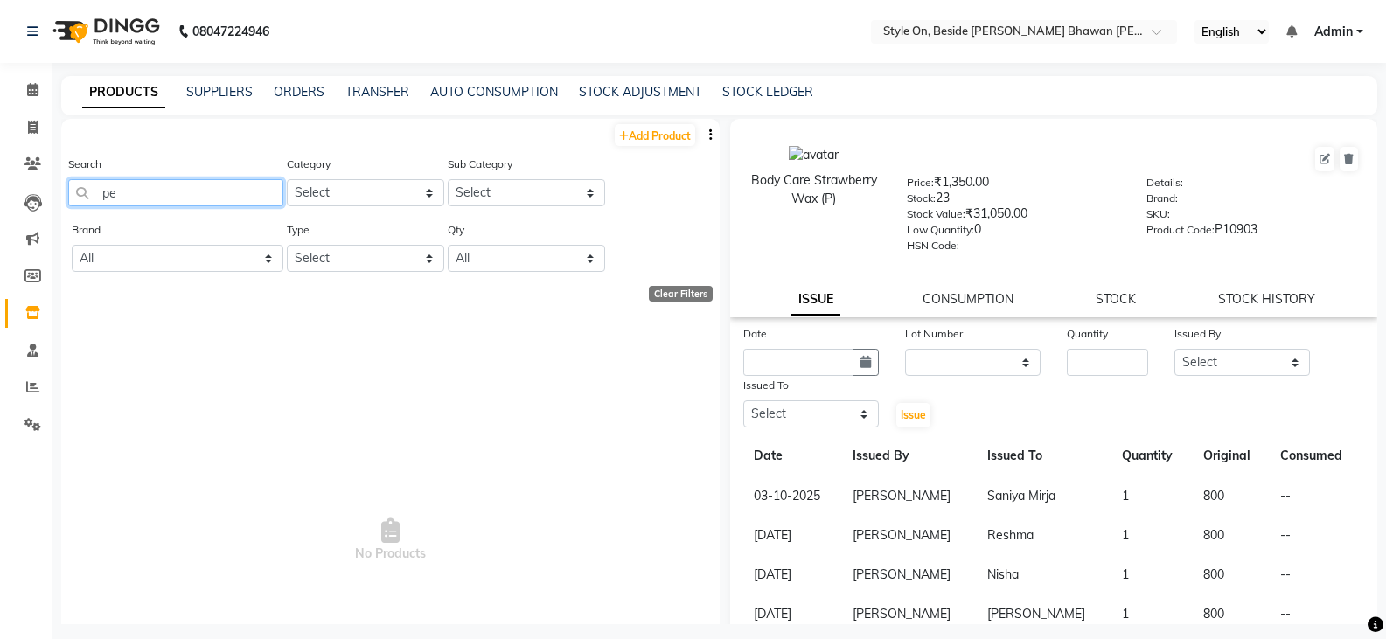
type input "p"
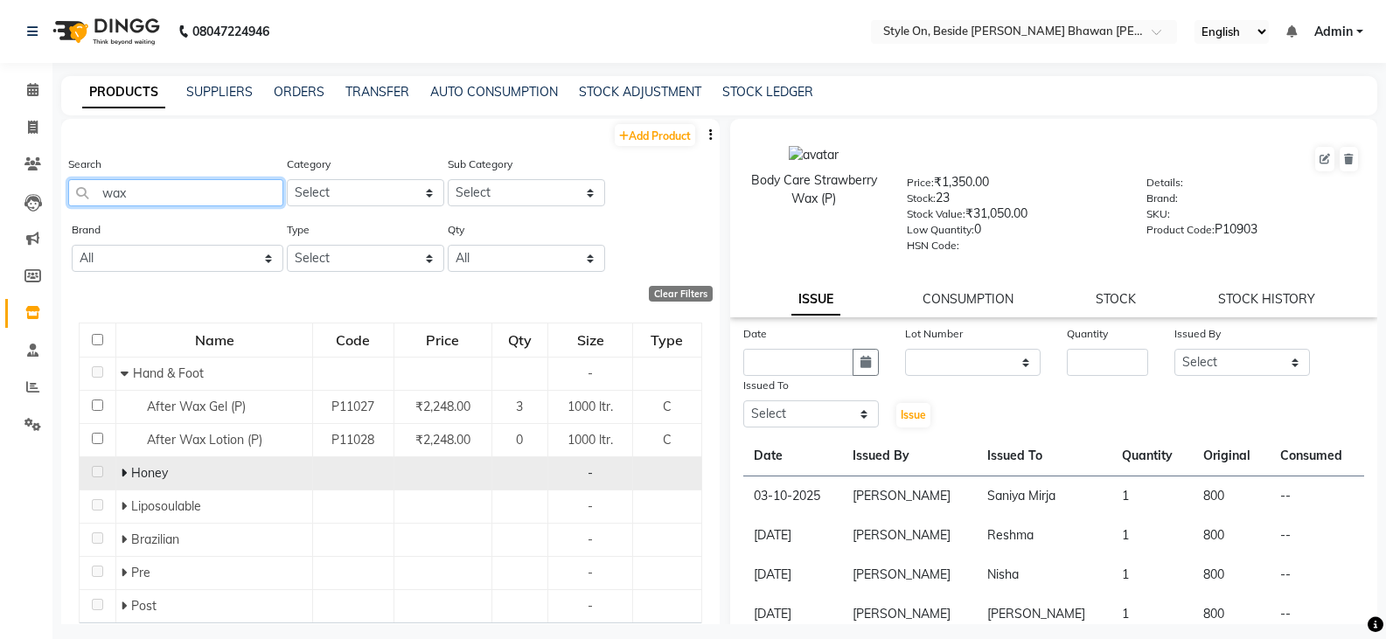
scroll to position [52, 0]
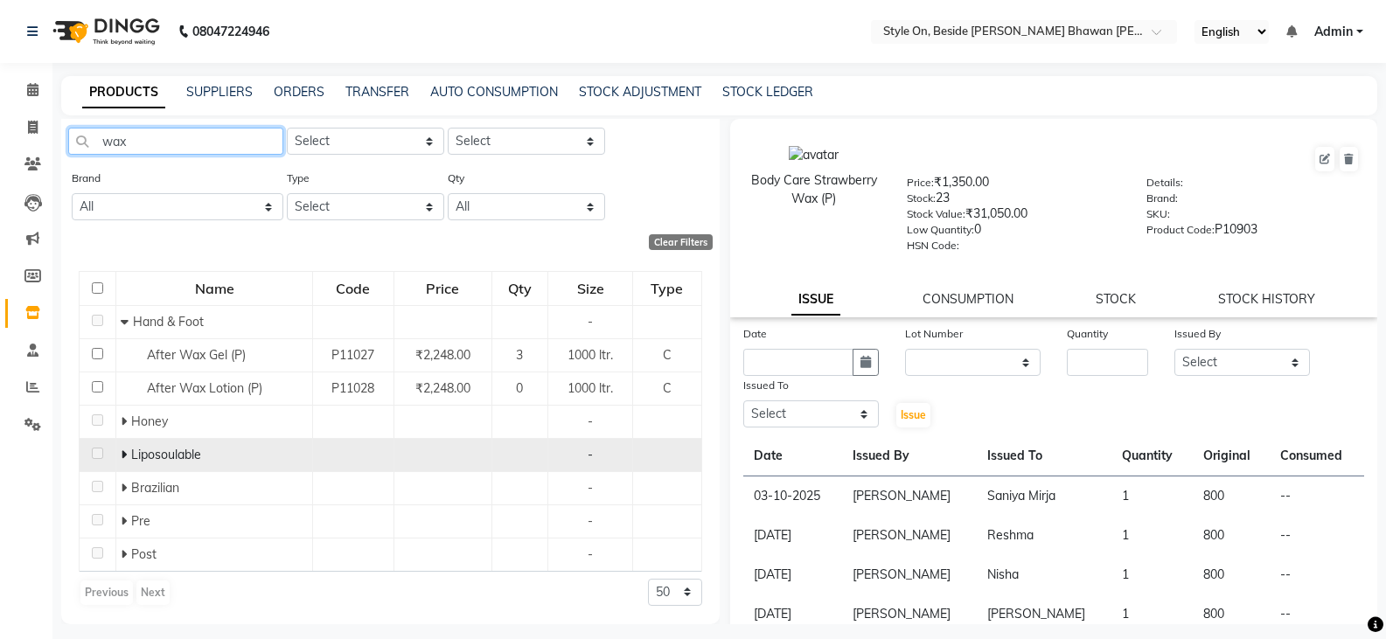
type input "wax"
click at [128, 453] on span at bounding box center [126, 455] width 10 height 16
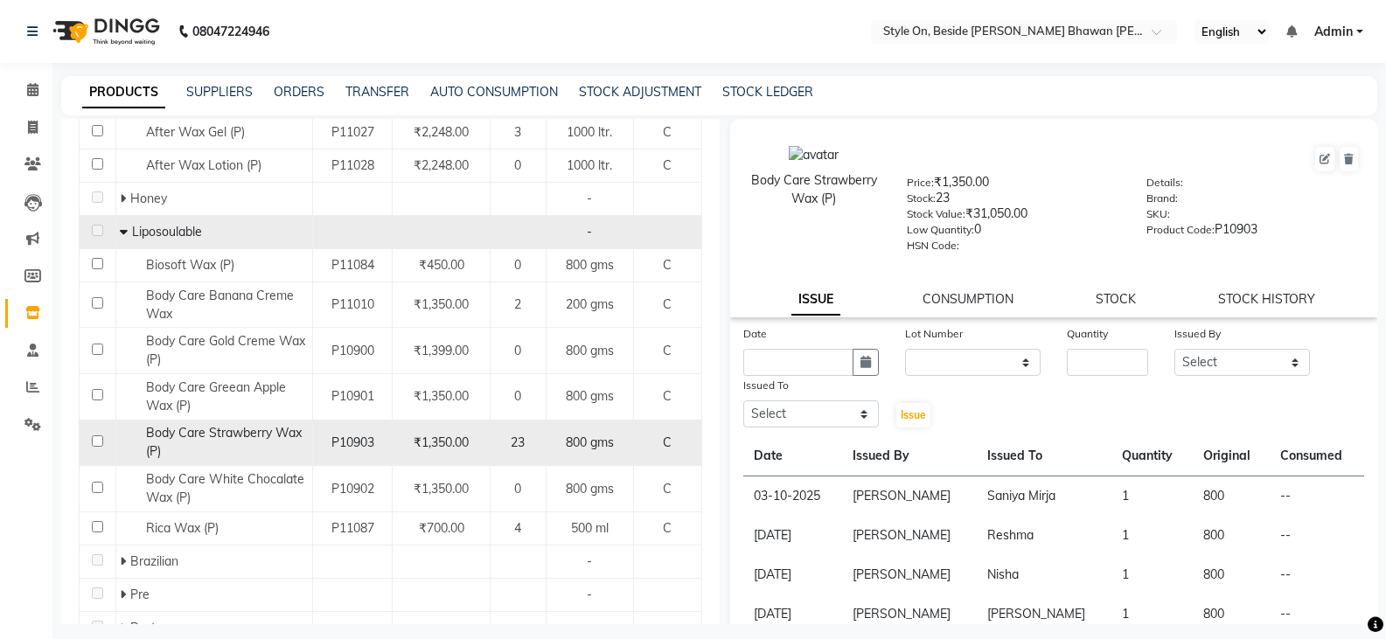
scroll to position [314, 0]
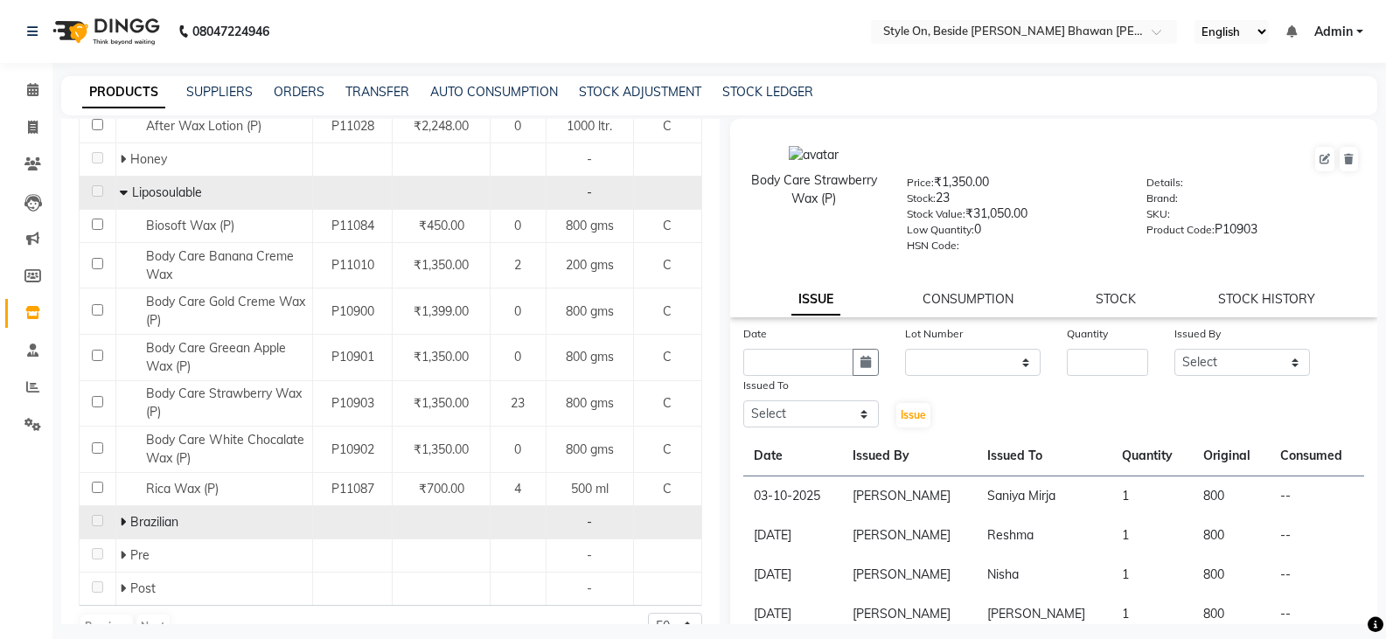
click at [120, 518] on icon at bounding box center [123, 522] width 6 height 12
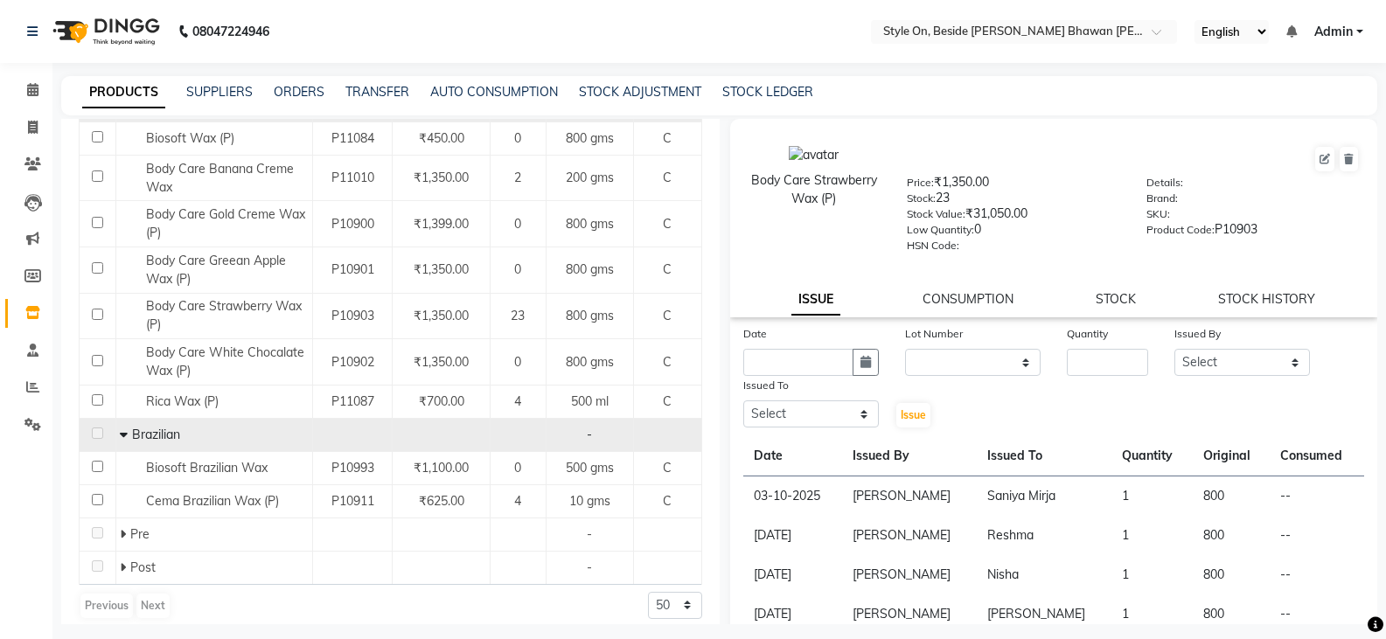
scroll to position [414, 0]
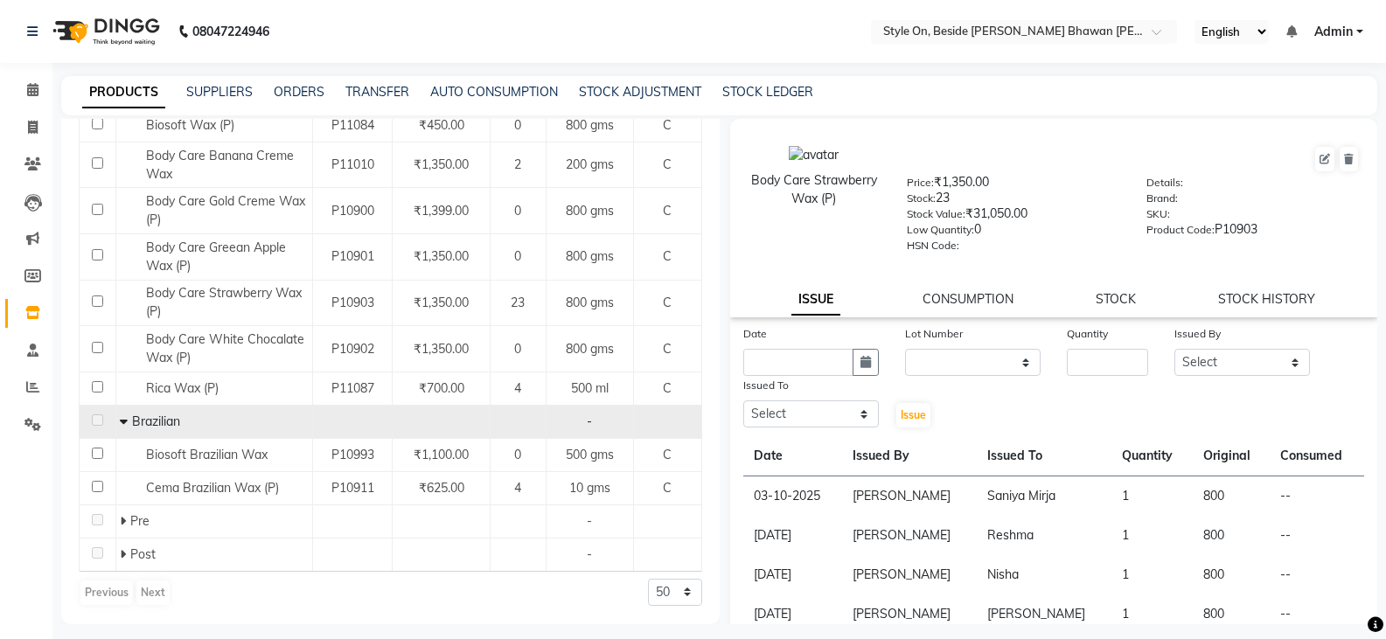
click at [120, 415] on icon at bounding box center [124, 421] width 8 height 12
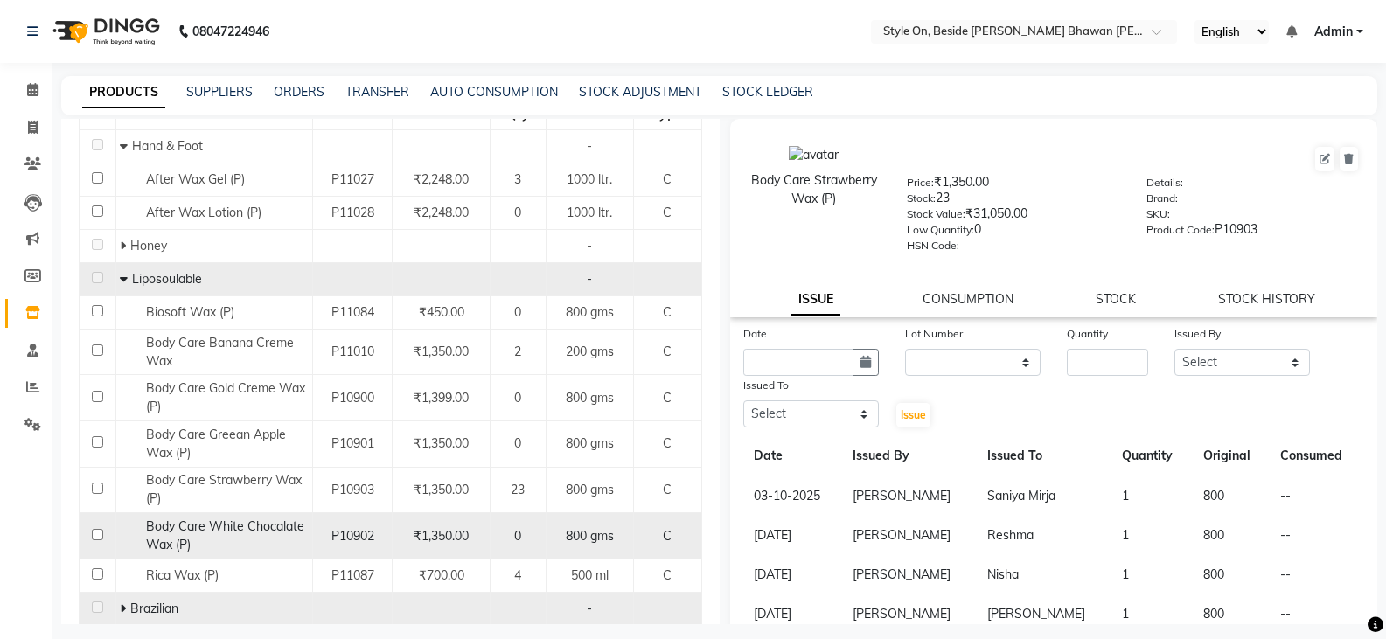
scroll to position [173, 0]
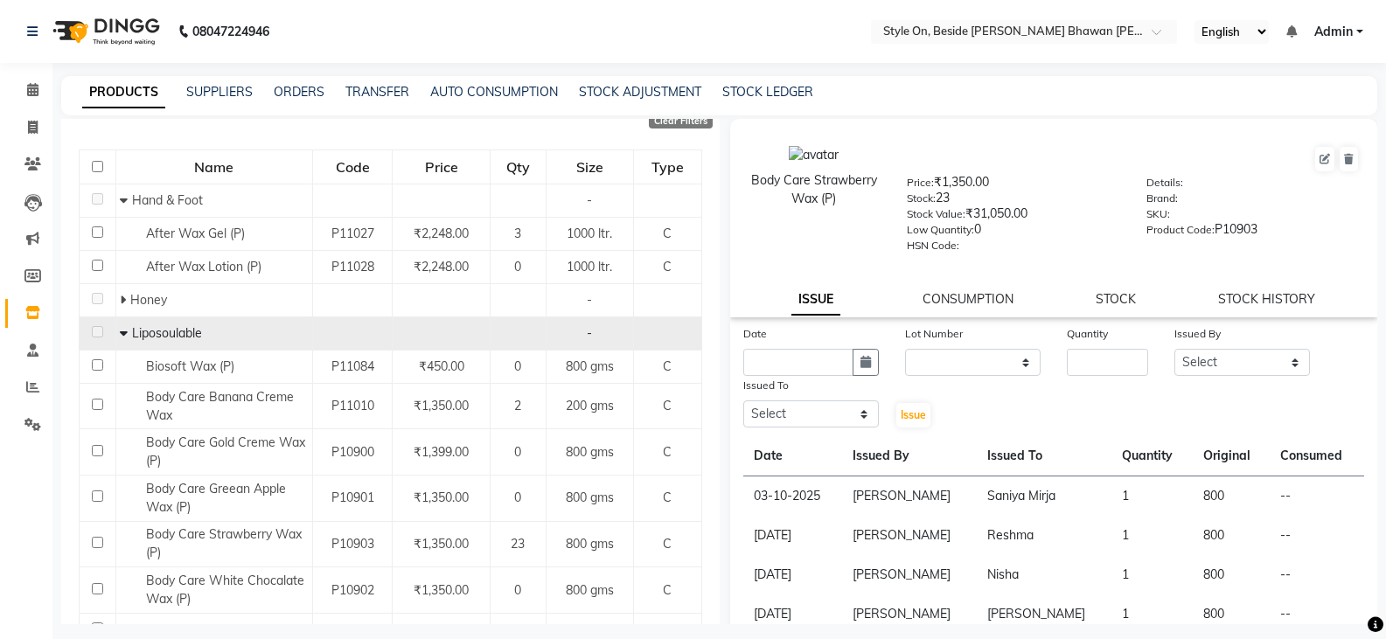
click at [122, 330] on icon at bounding box center [124, 333] width 8 height 12
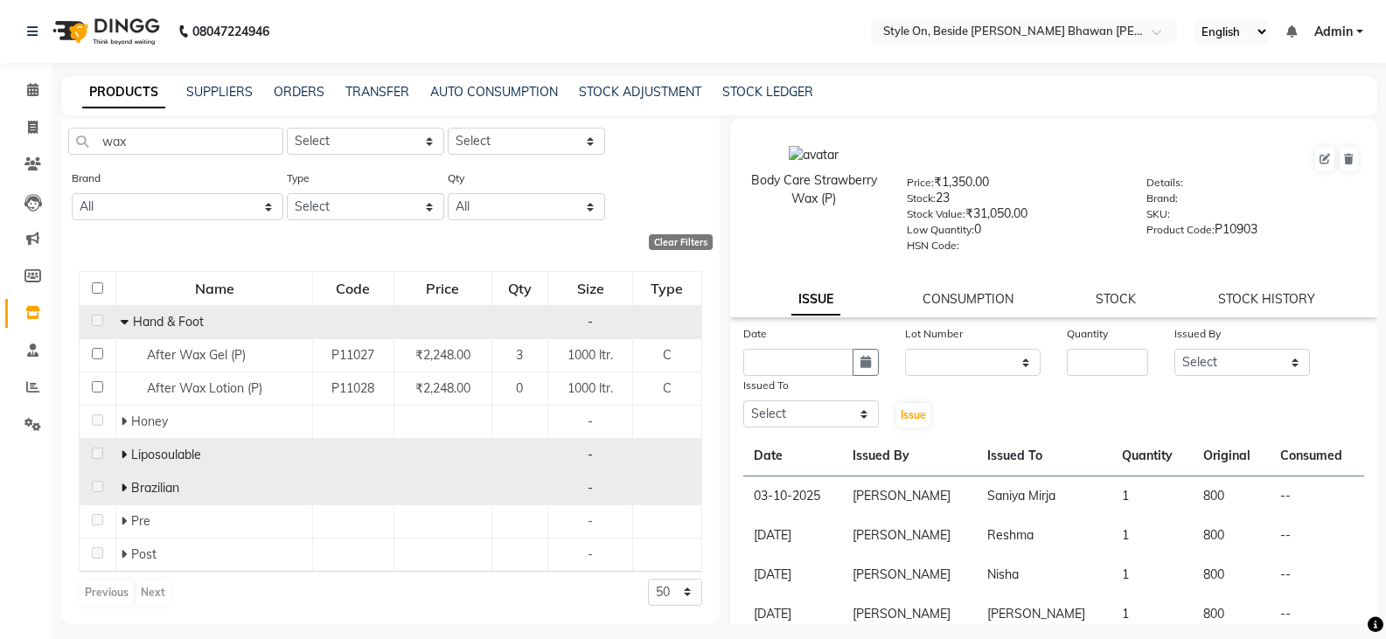
click at [122, 323] on icon at bounding box center [125, 322] width 8 height 12
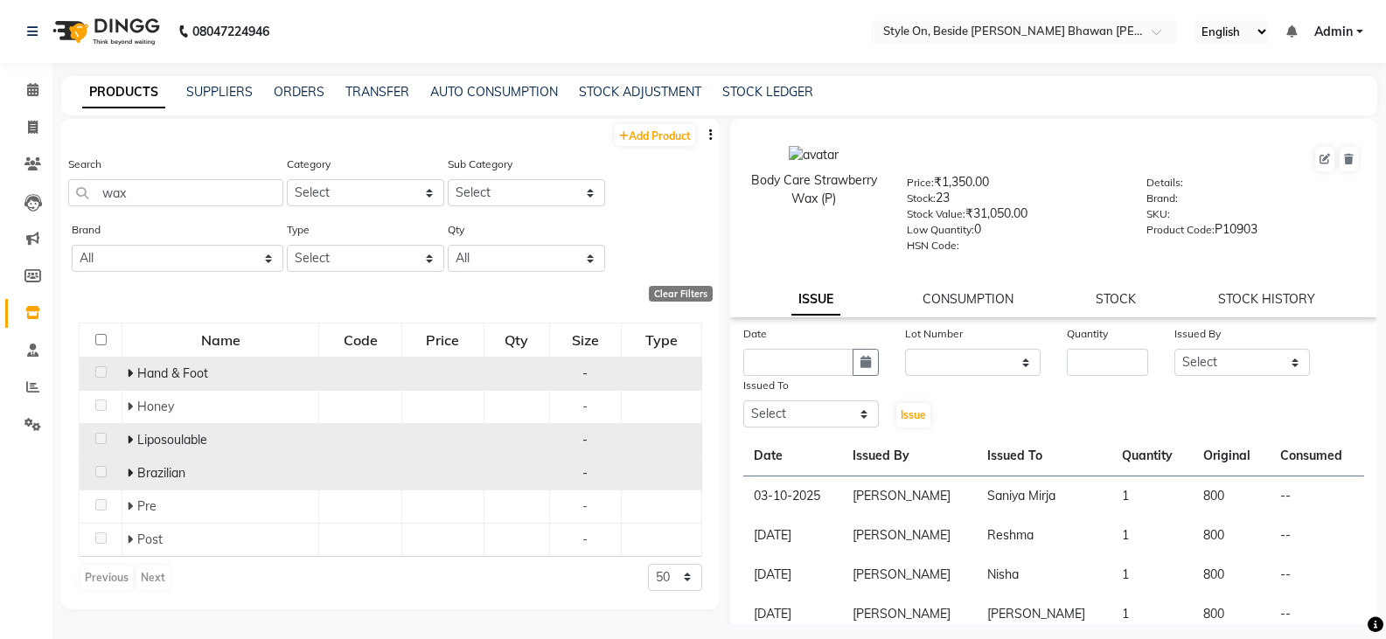
scroll to position [0, 0]
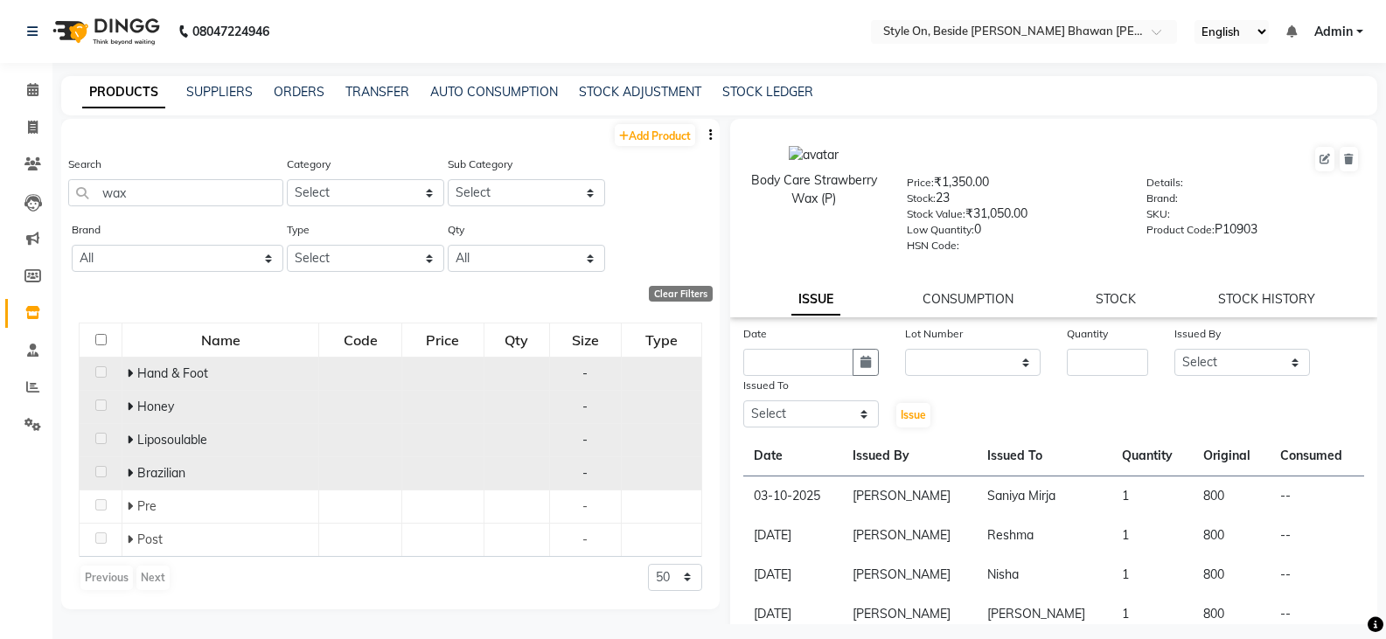
click at [249, 405] on div "Honey" at bounding box center [220, 407] width 187 height 18
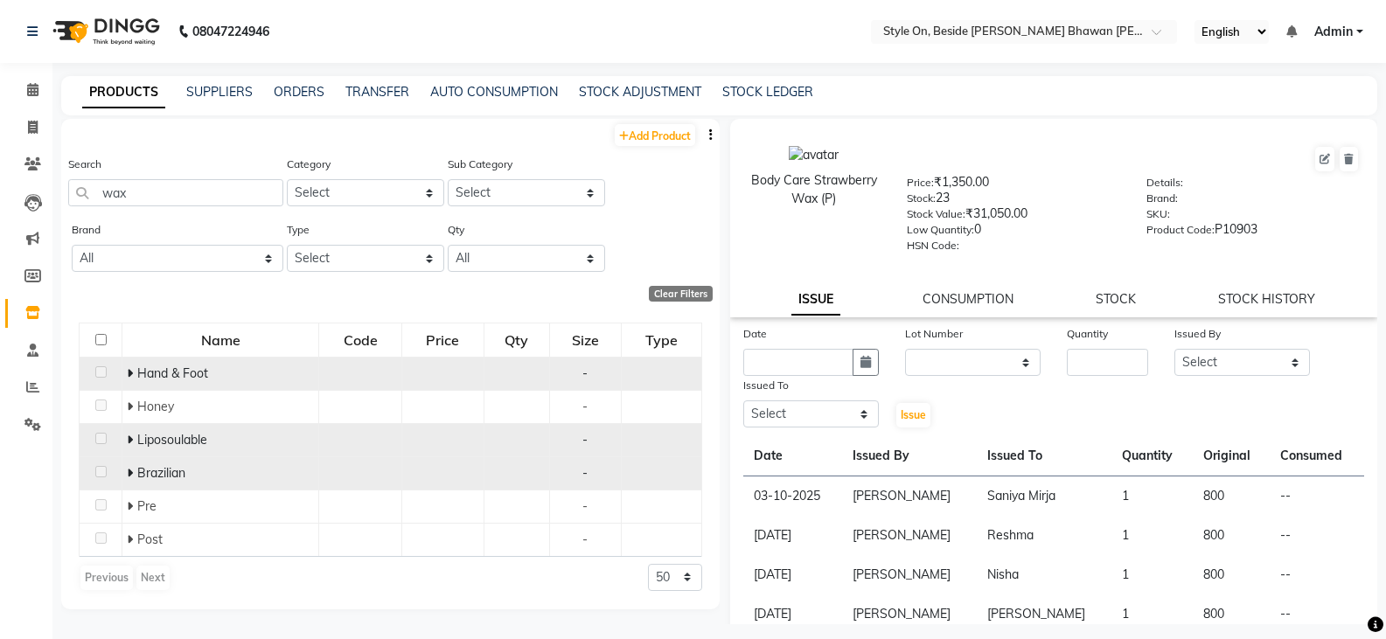
click at [130, 436] on icon at bounding box center [130, 440] width 6 height 12
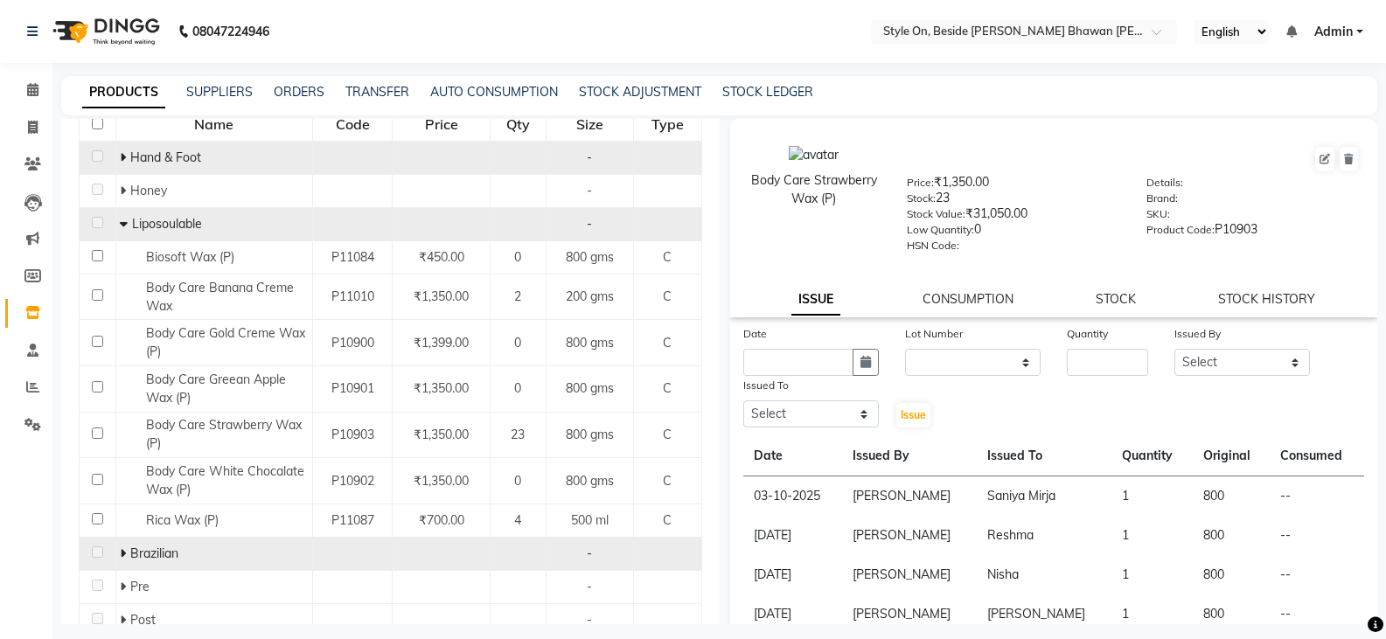
scroll to position [175, 0]
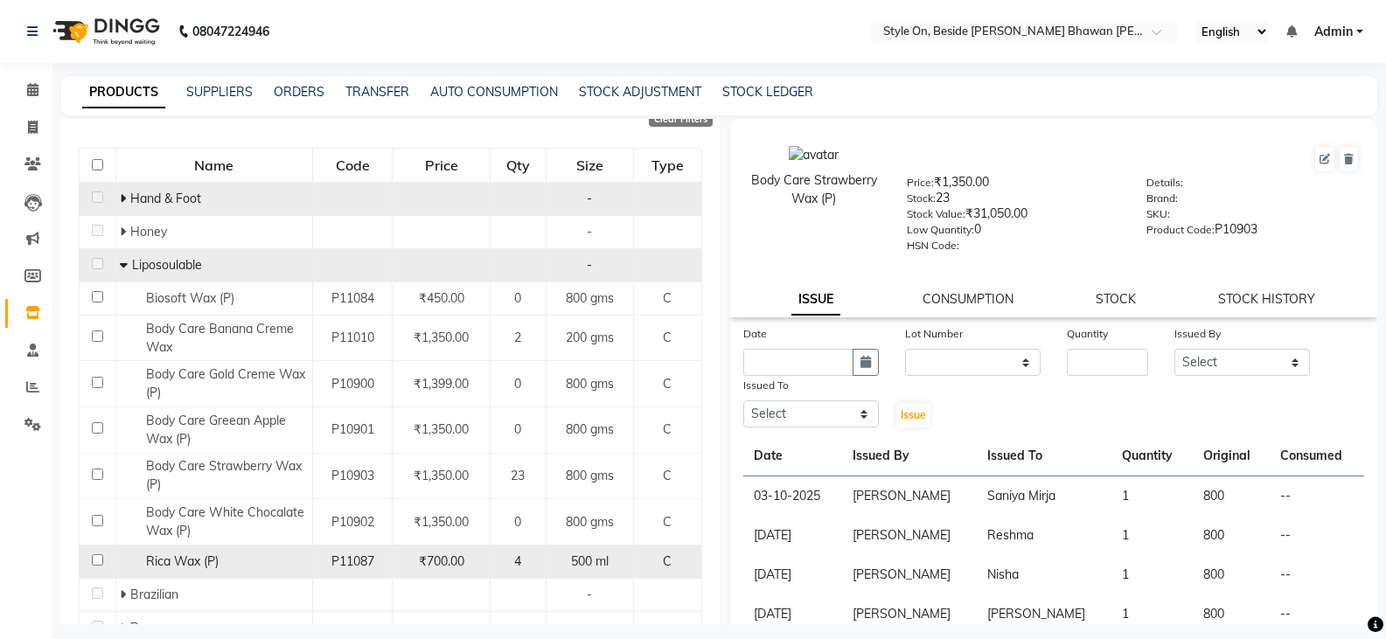
click at [198, 558] on span "Rica Wax (P)" at bounding box center [182, 561] width 73 height 16
select select
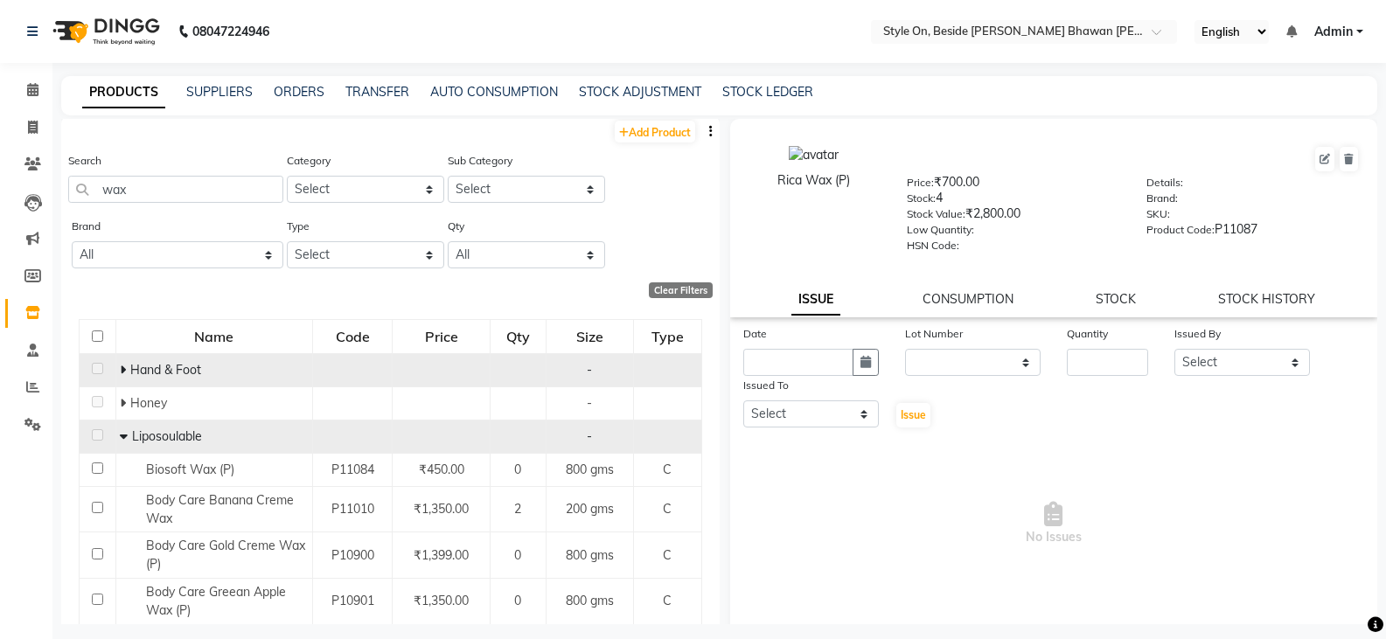
scroll to position [0, 0]
drag, startPoint x: 173, startPoint y: 193, endPoint x: 94, endPoint y: 203, distance: 80.1
click at [94, 203] on input "wax" at bounding box center [175, 192] width 215 height 27
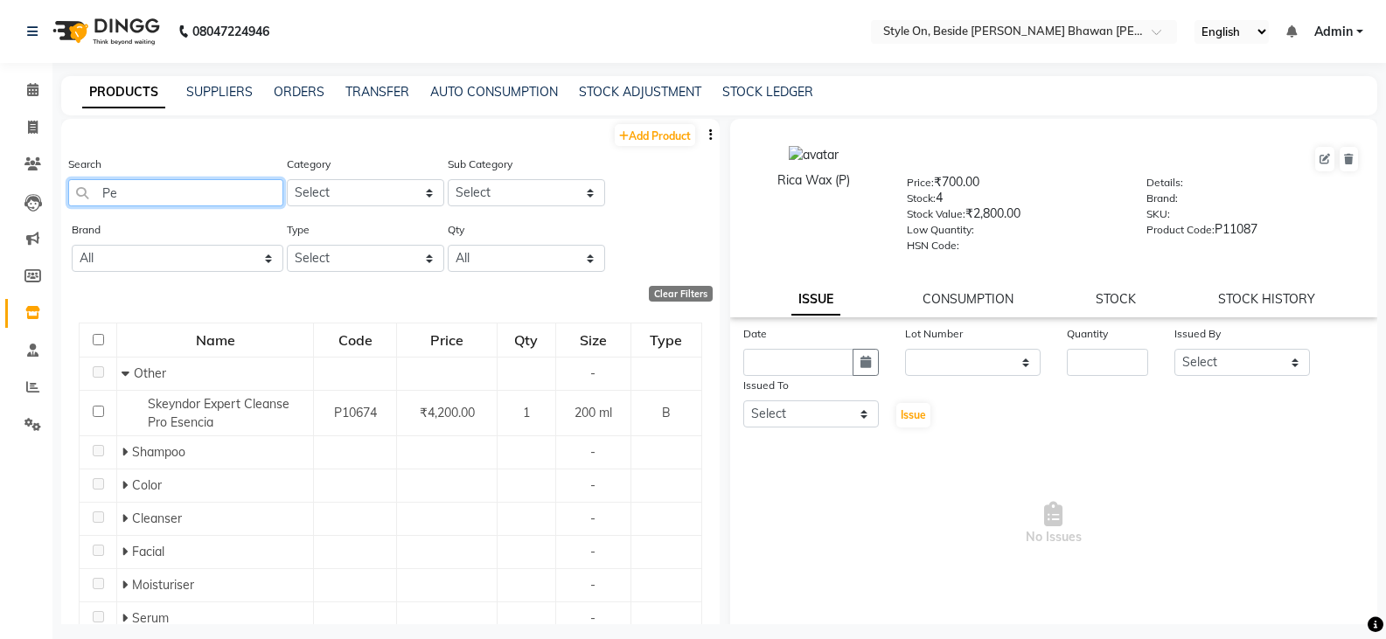
type input "P"
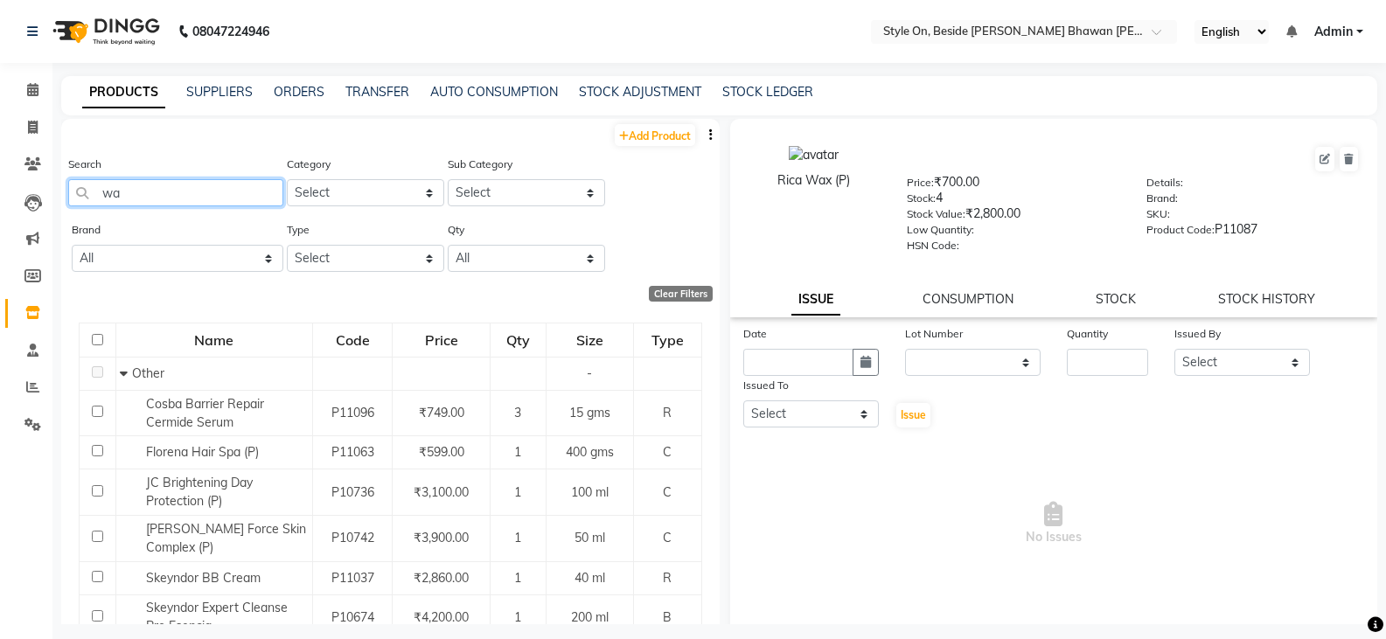
type input "wax"
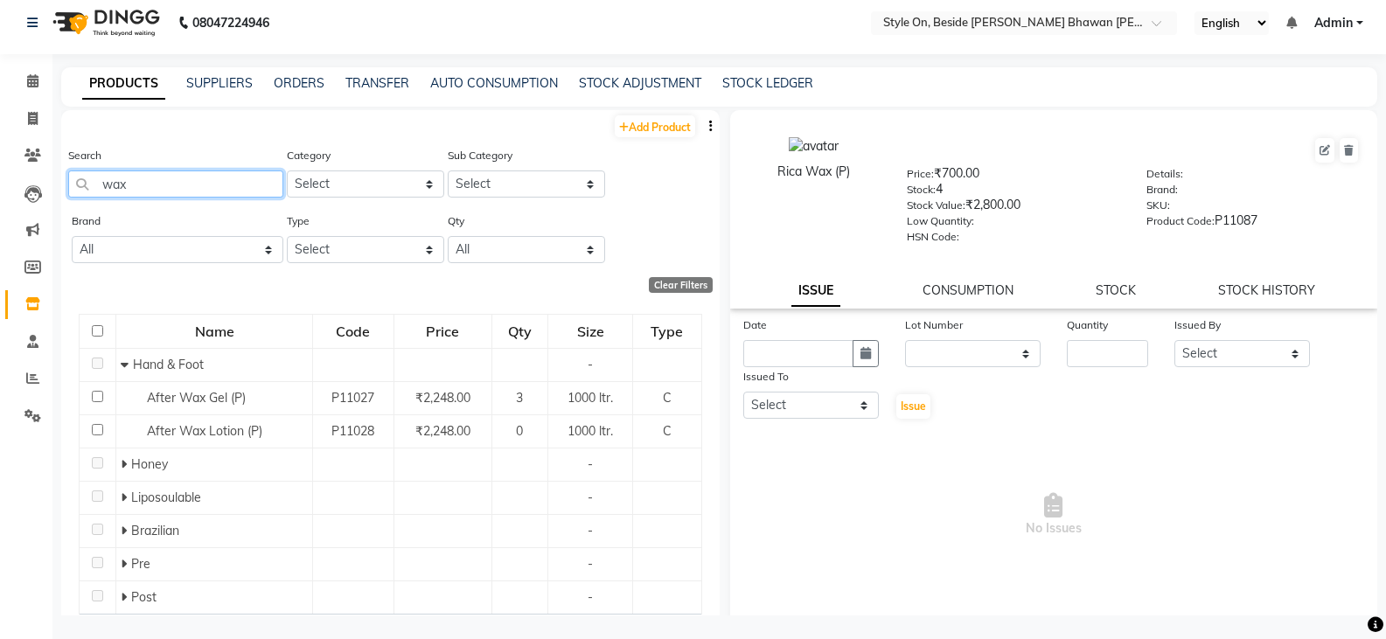
scroll to position [11, 0]
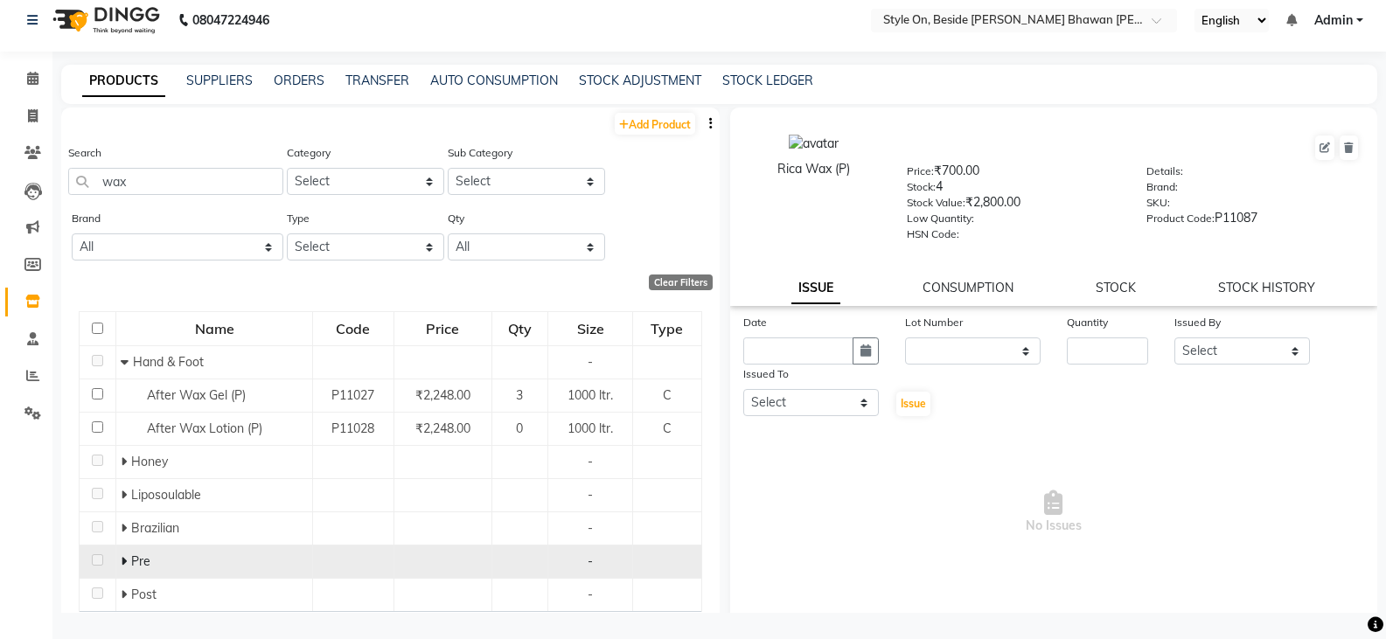
click at [123, 561] on icon at bounding box center [124, 561] width 6 height 12
click at [123, 562] on icon at bounding box center [125, 561] width 8 height 12
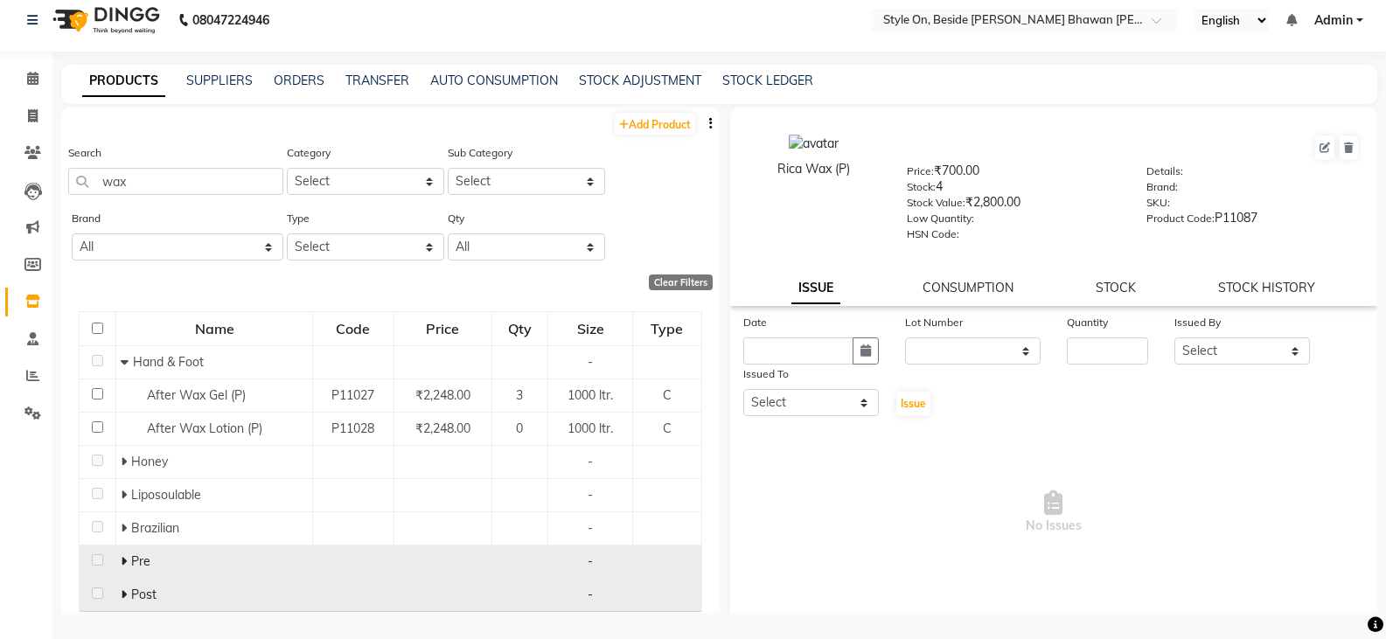
click at [121, 591] on icon at bounding box center [124, 594] width 6 height 12
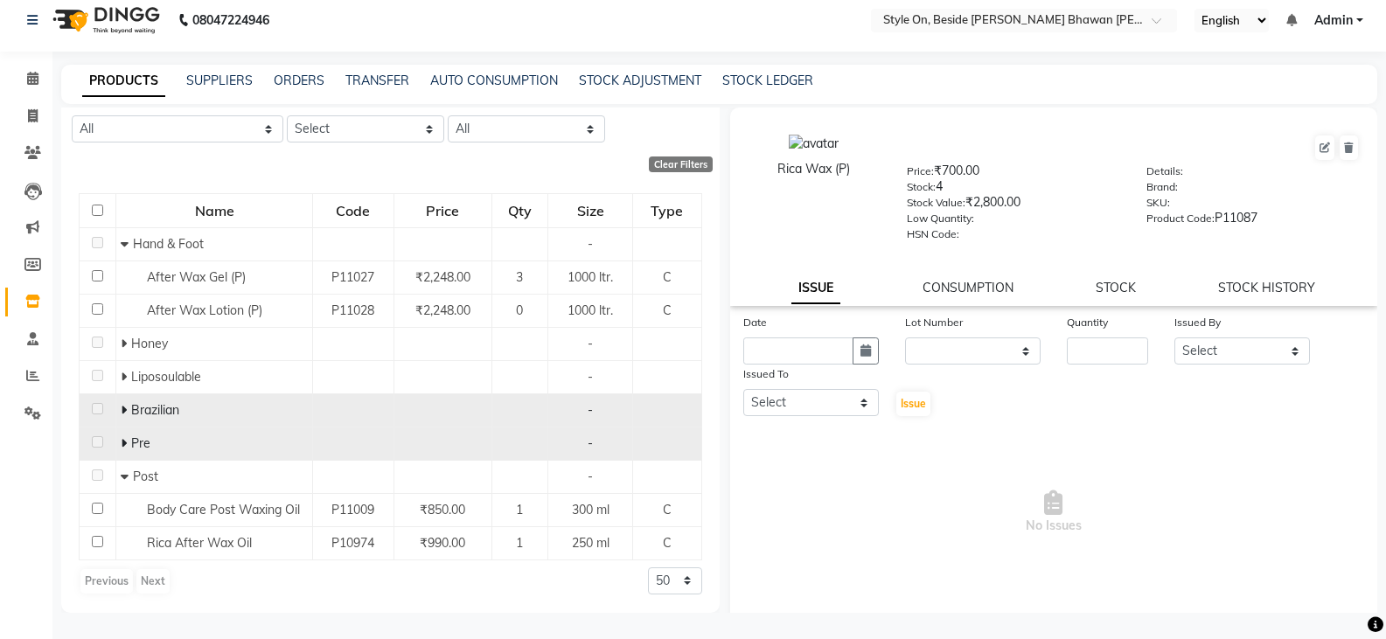
click at [122, 407] on icon at bounding box center [124, 410] width 6 height 12
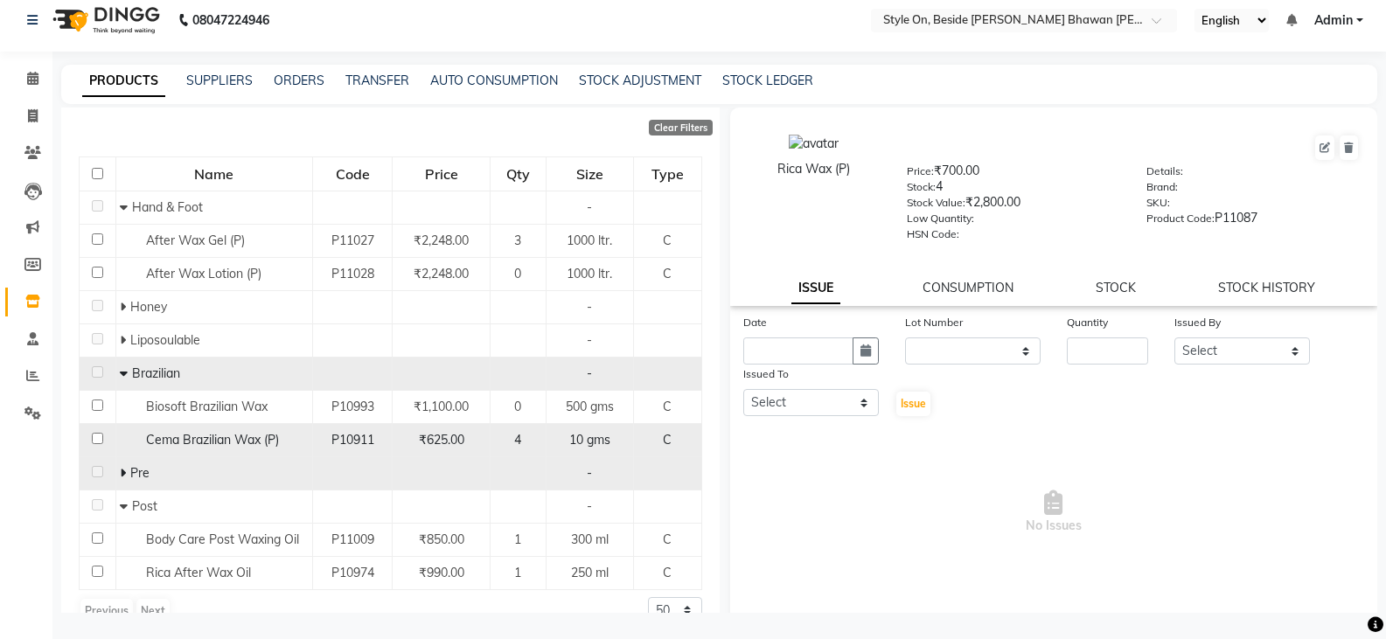
scroll to position [184, 0]
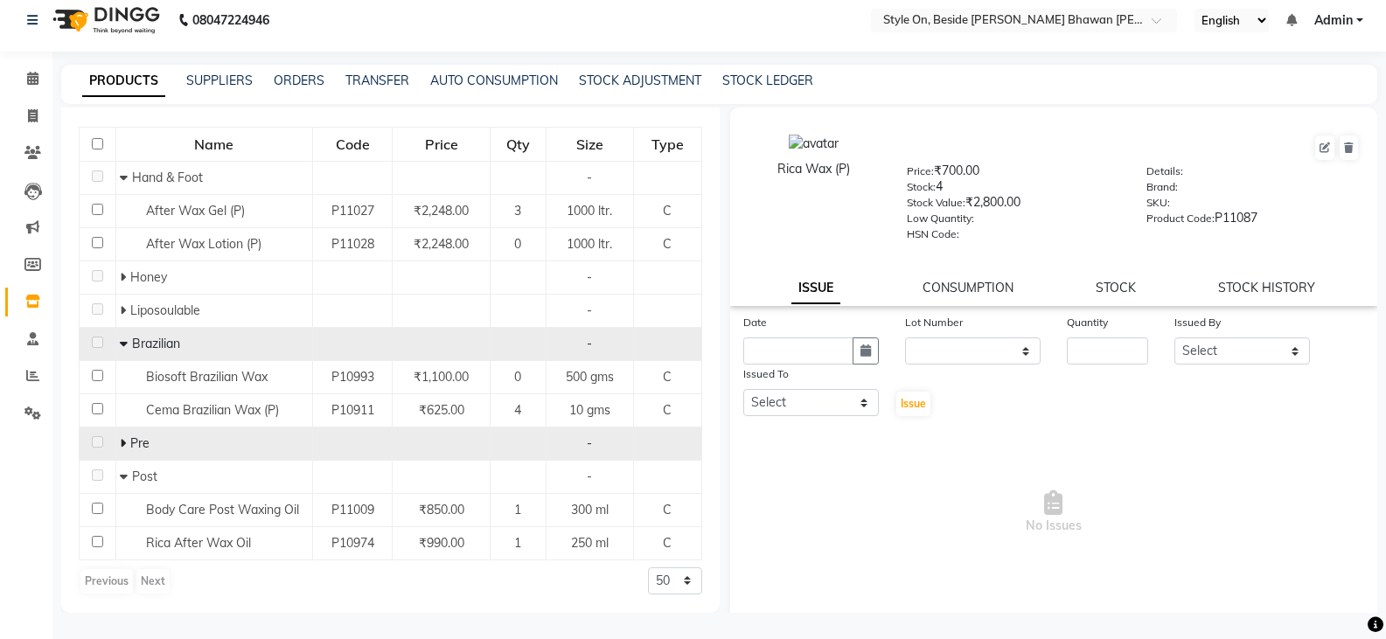
click at [123, 442] on icon at bounding box center [123, 443] width 6 height 12
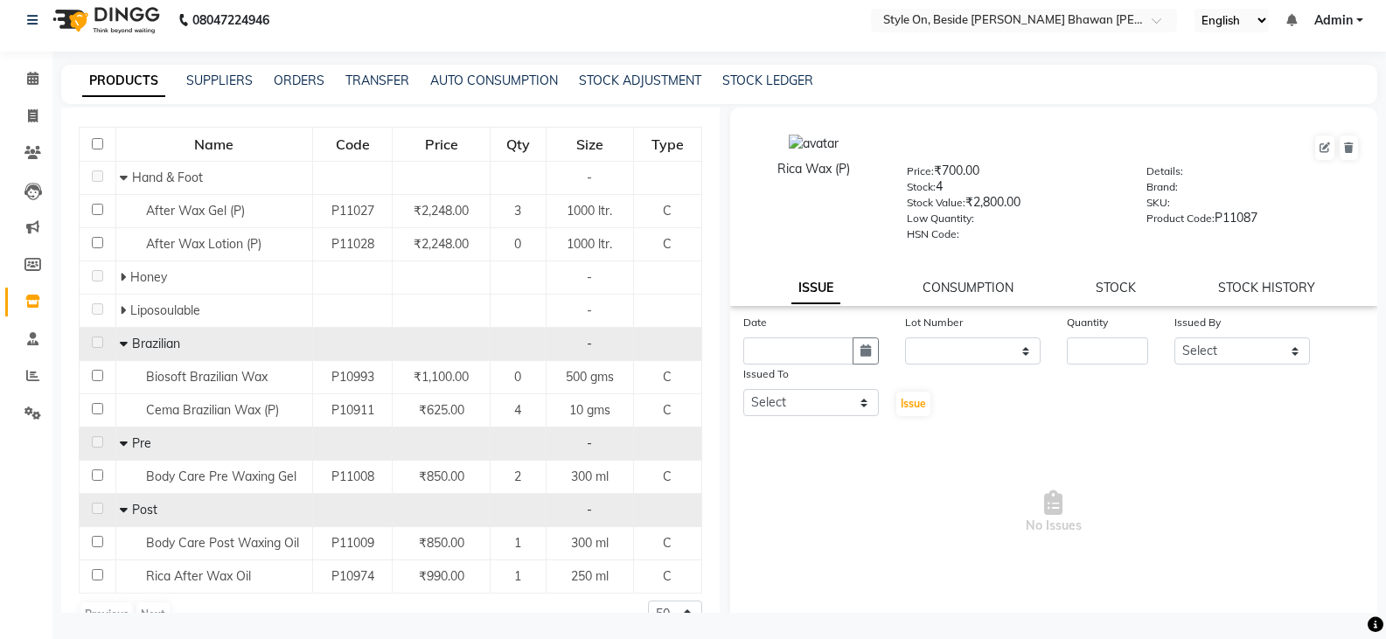
click at [125, 513] on icon at bounding box center [124, 510] width 8 height 12
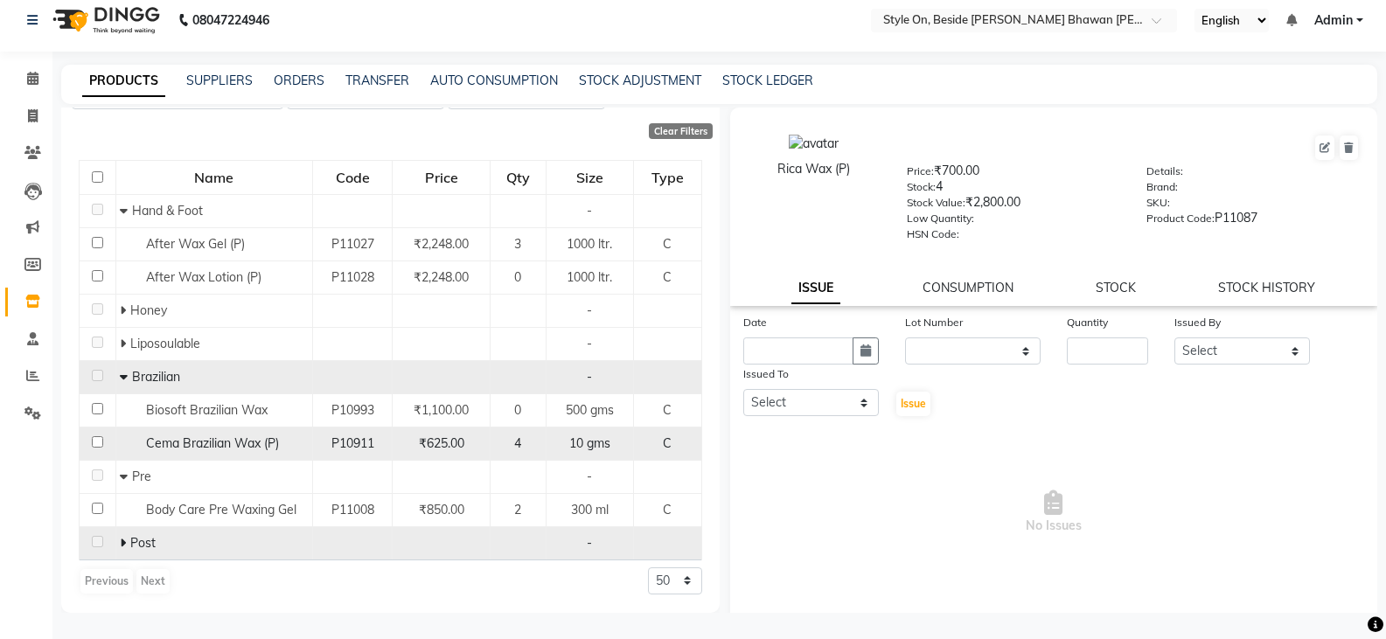
click at [122, 475] on icon at bounding box center [124, 476] width 8 height 12
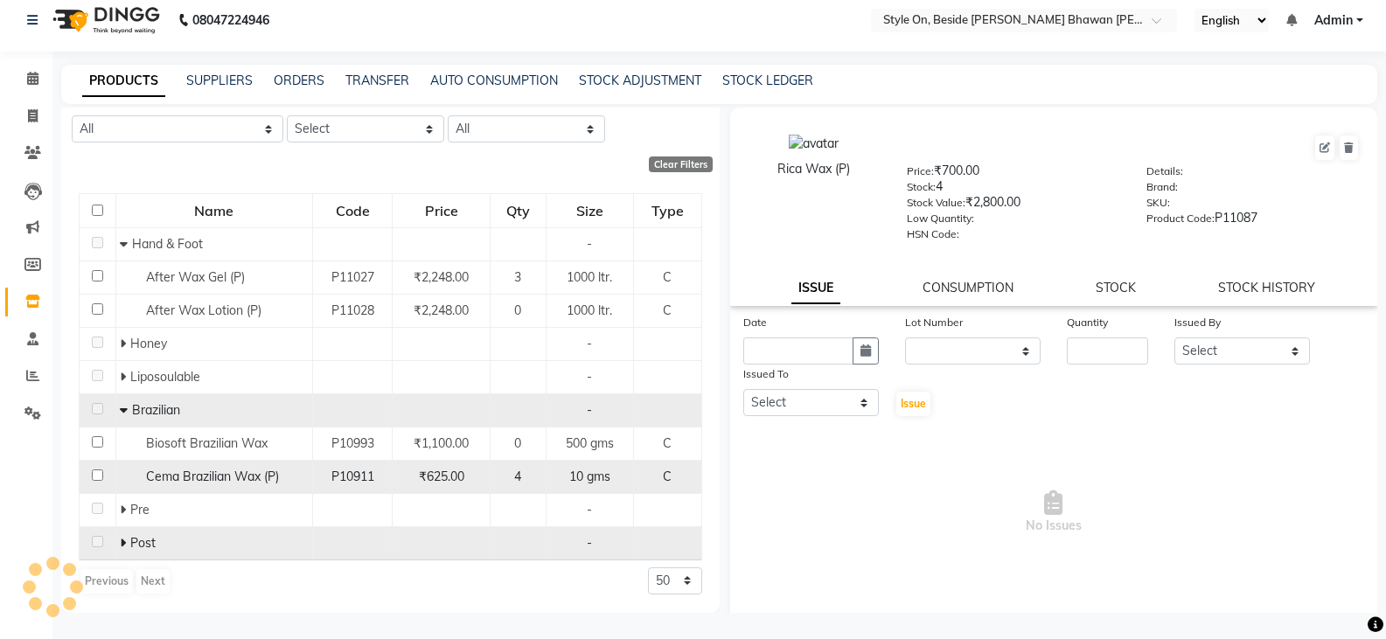
scroll to position [118, 0]
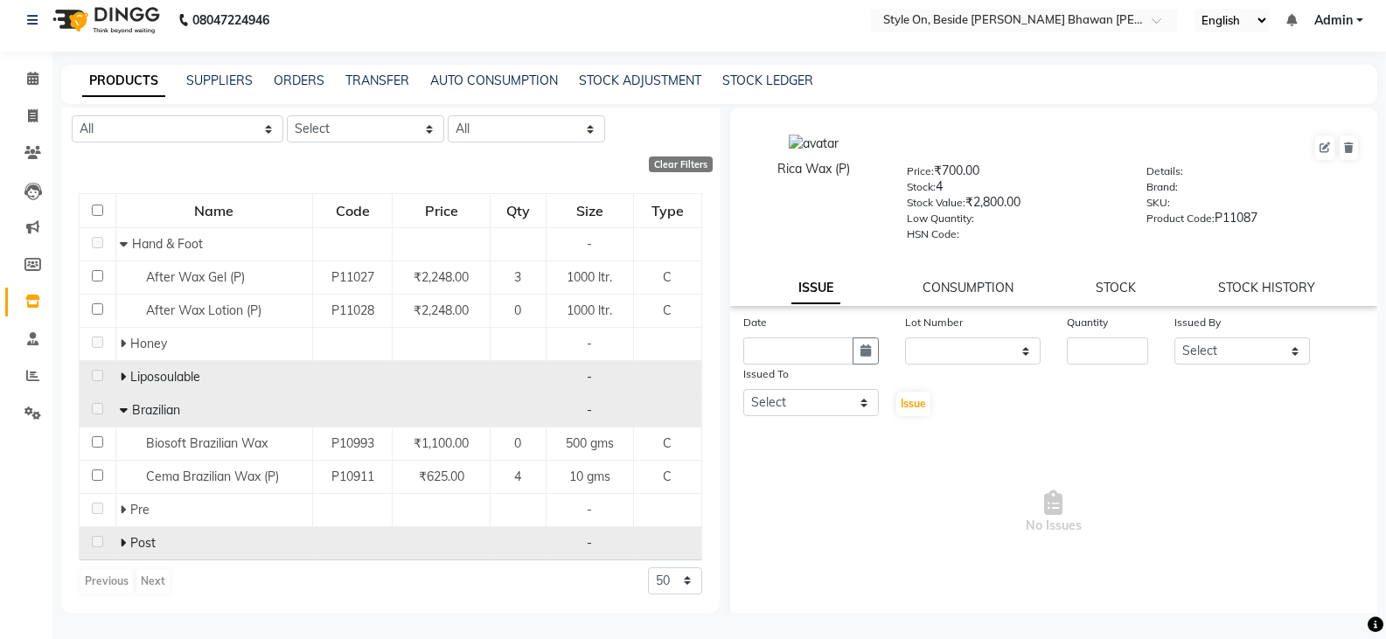
click at [122, 372] on icon at bounding box center [123, 377] width 6 height 12
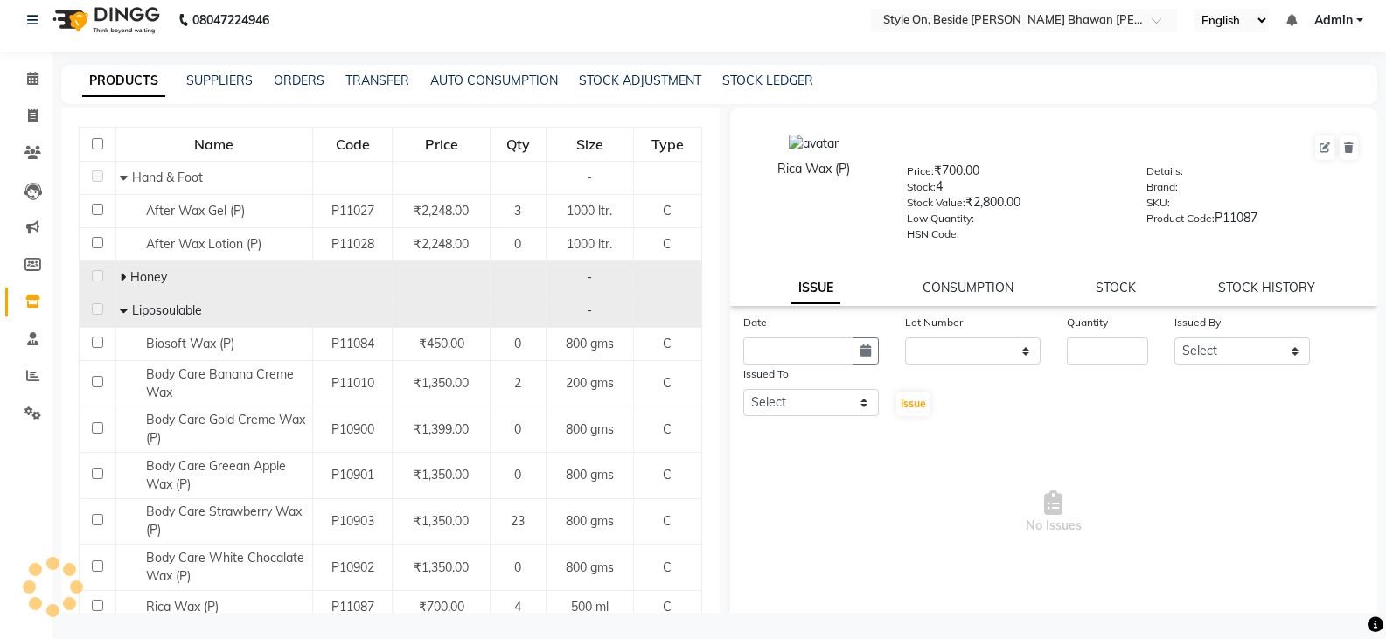
click at [123, 273] on icon at bounding box center [123, 277] width 6 height 12
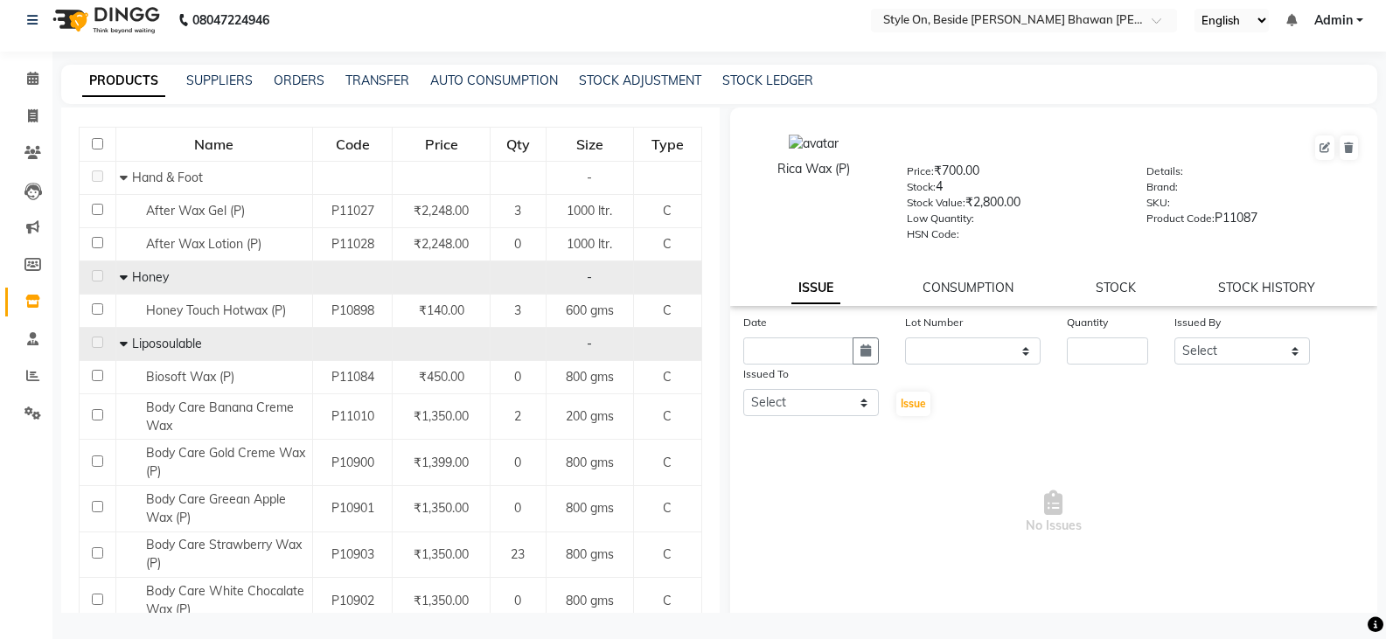
scroll to position [272, 0]
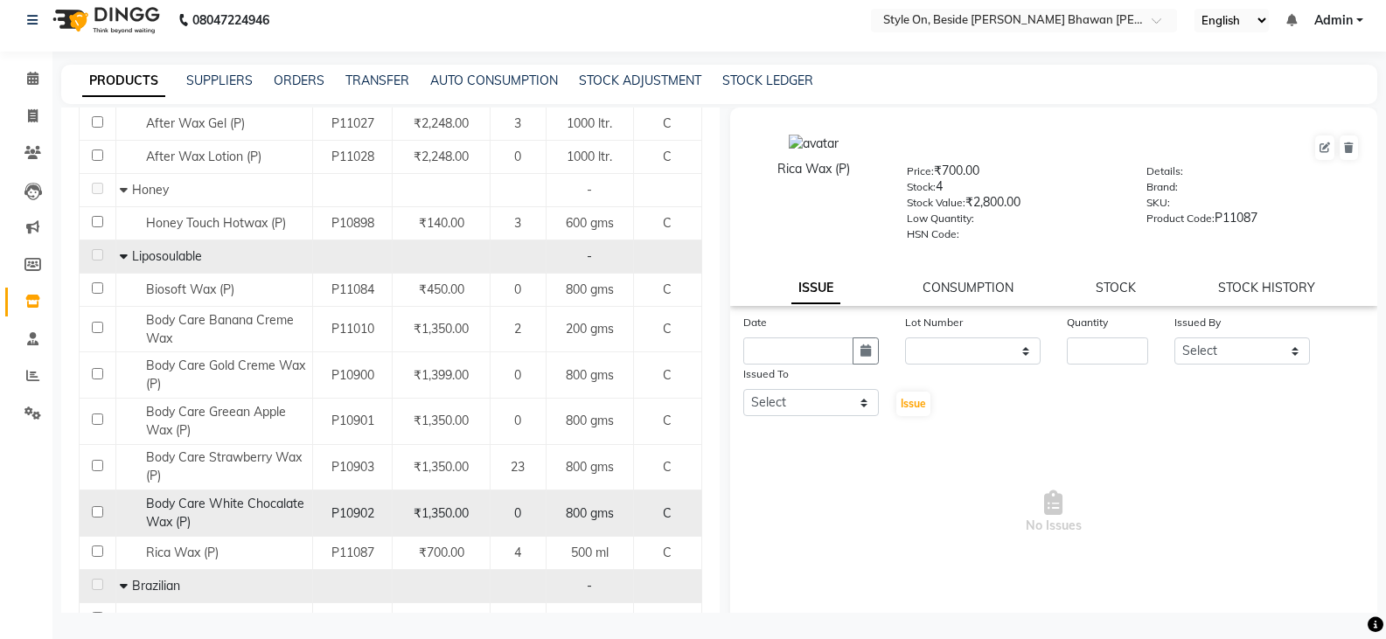
click at [228, 498] on span "Body Care White Chocalate Wax (P)" at bounding box center [225, 513] width 158 height 34
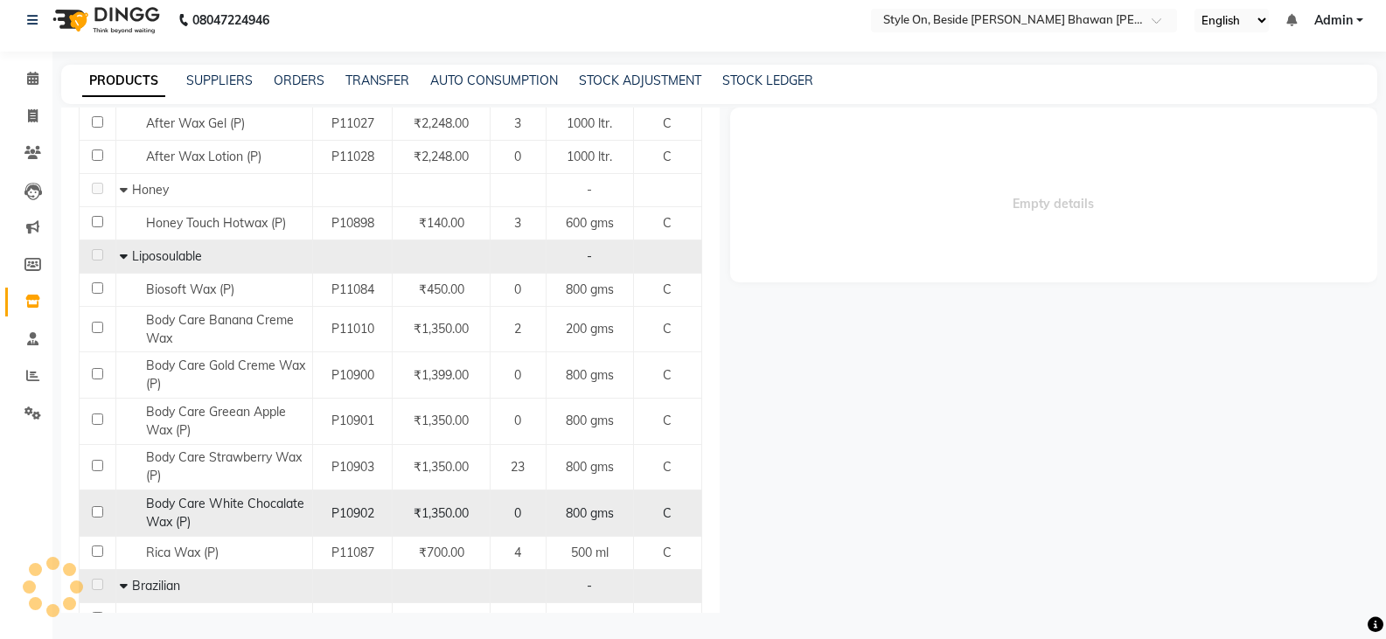
select select
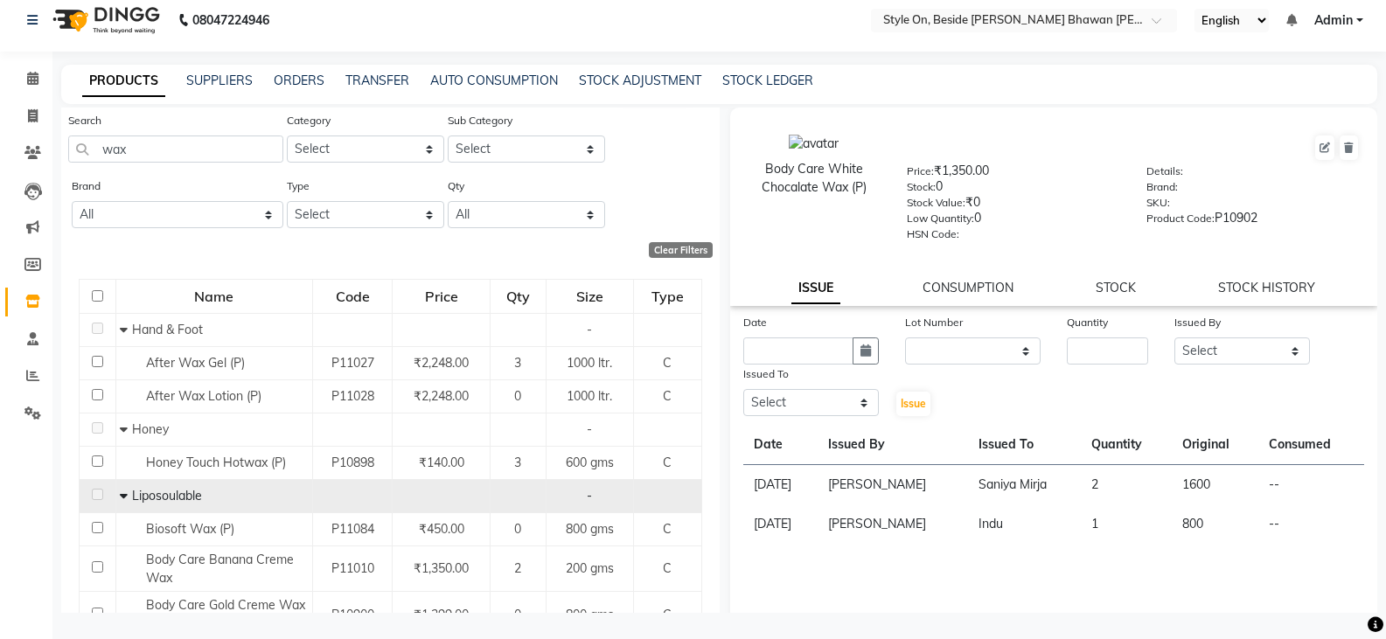
scroll to position [0, 0]
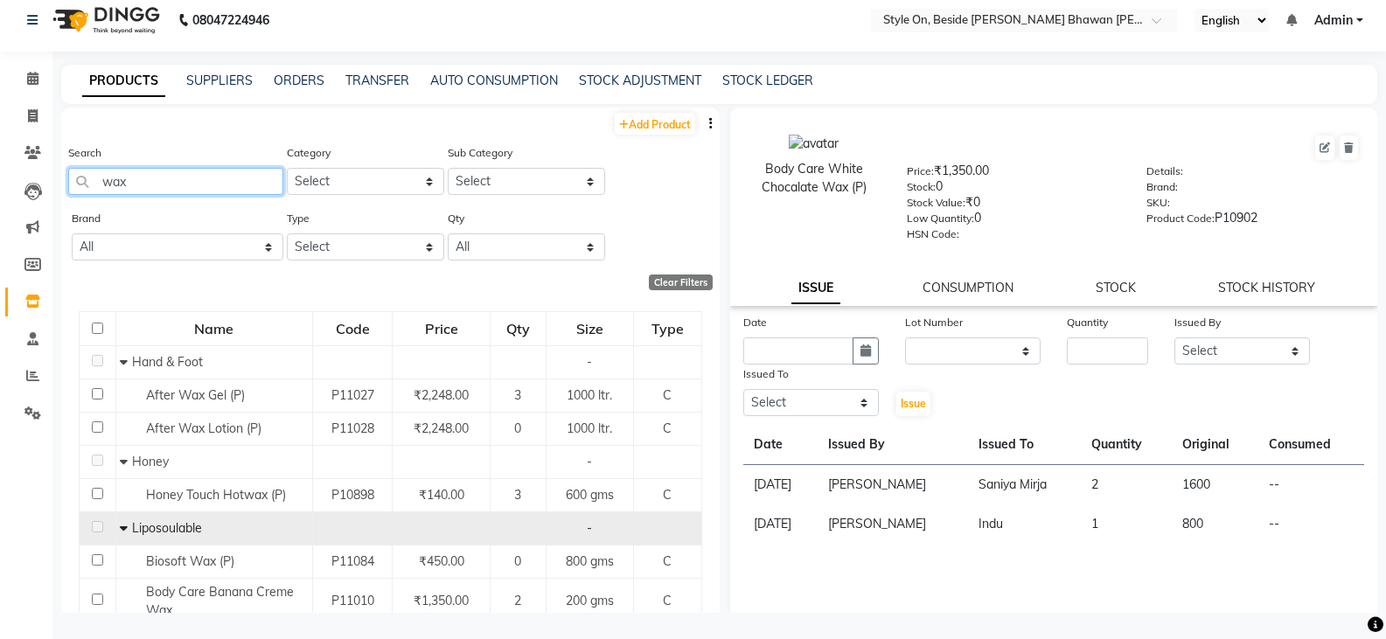
drag, startPoint x: 136, startPoint y: 179, endPoint x: 86, endPoint y: 184, distance: 51.0
click at [94, 183] on input "wax" at bounding box center [175, 181] width 215 height 27
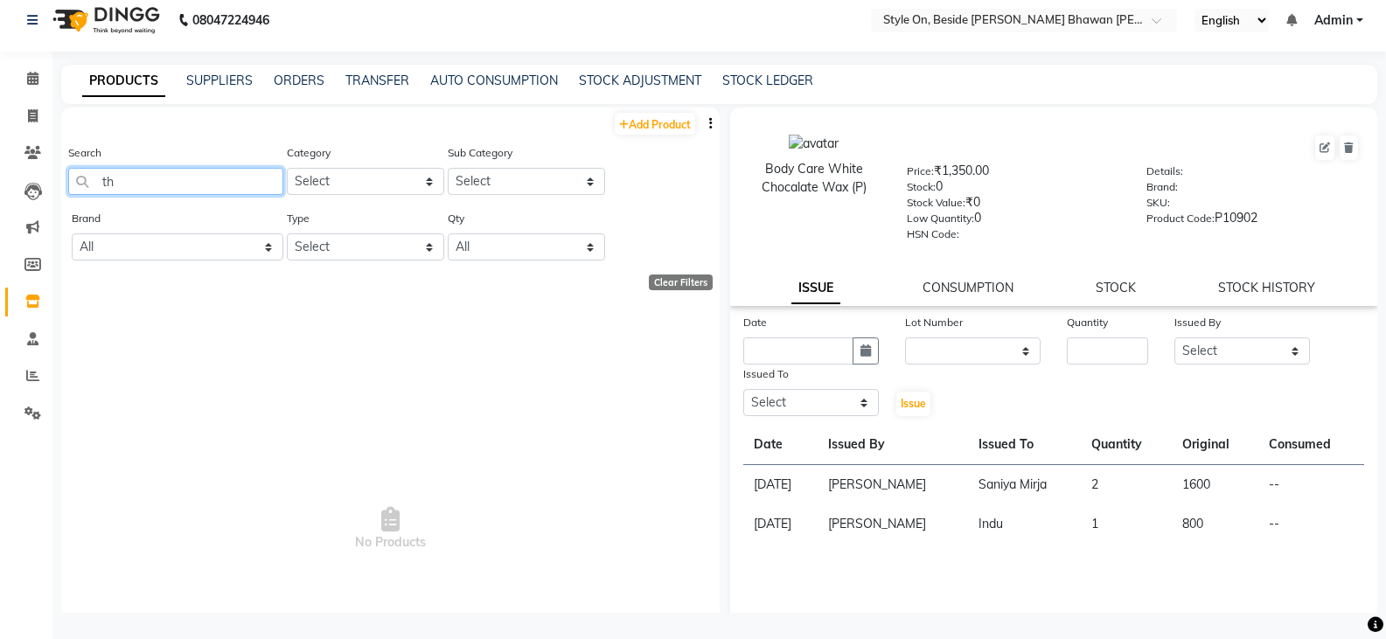
type input "t"
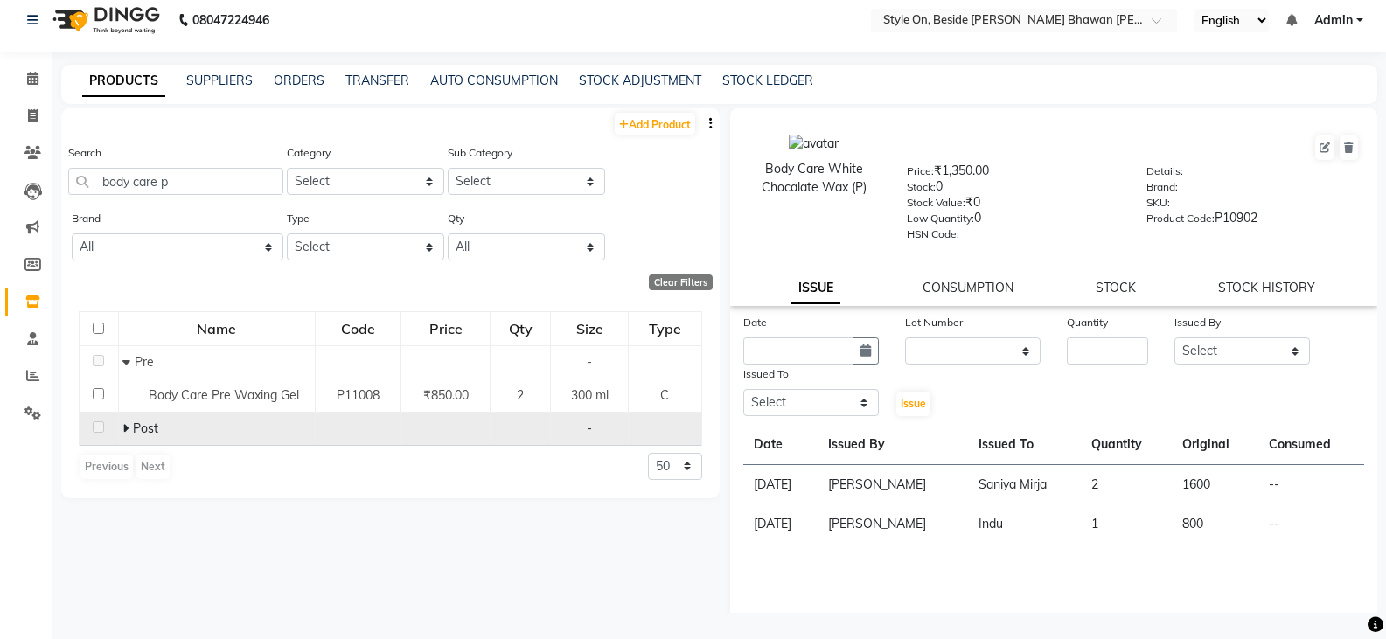
click at [124, 427] on icon at bounding box center [125, 428] width 6 height 12
click at [124, 427] on icon at bounding box center [126, 428] width 8 height 12
click at [182, 175] on input "body care p" at bounding box center [175, 181] width 215 height 27
type input "b"
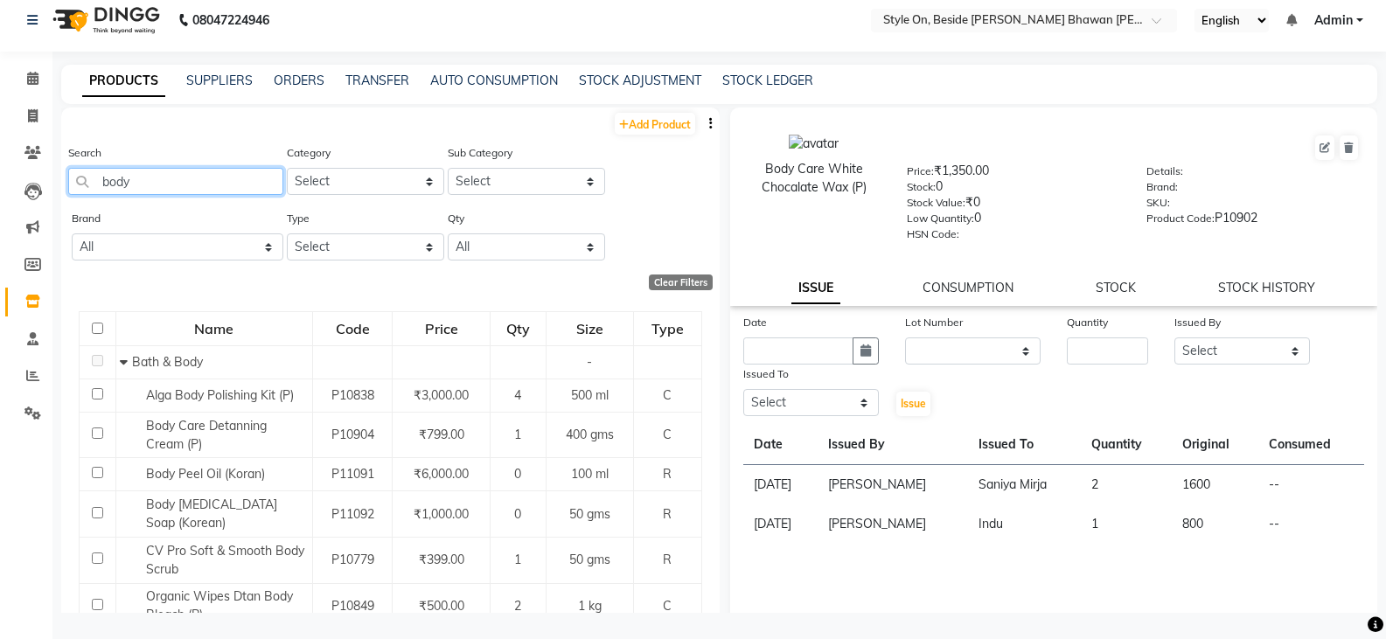
drag, startPoint x: 199, startPoint y: 180, endPoint x: 275, endPoint y: 198, distance: 78.0
click at [203, 180] on input "body" at bounding box center [175, 181] width 215 height 27
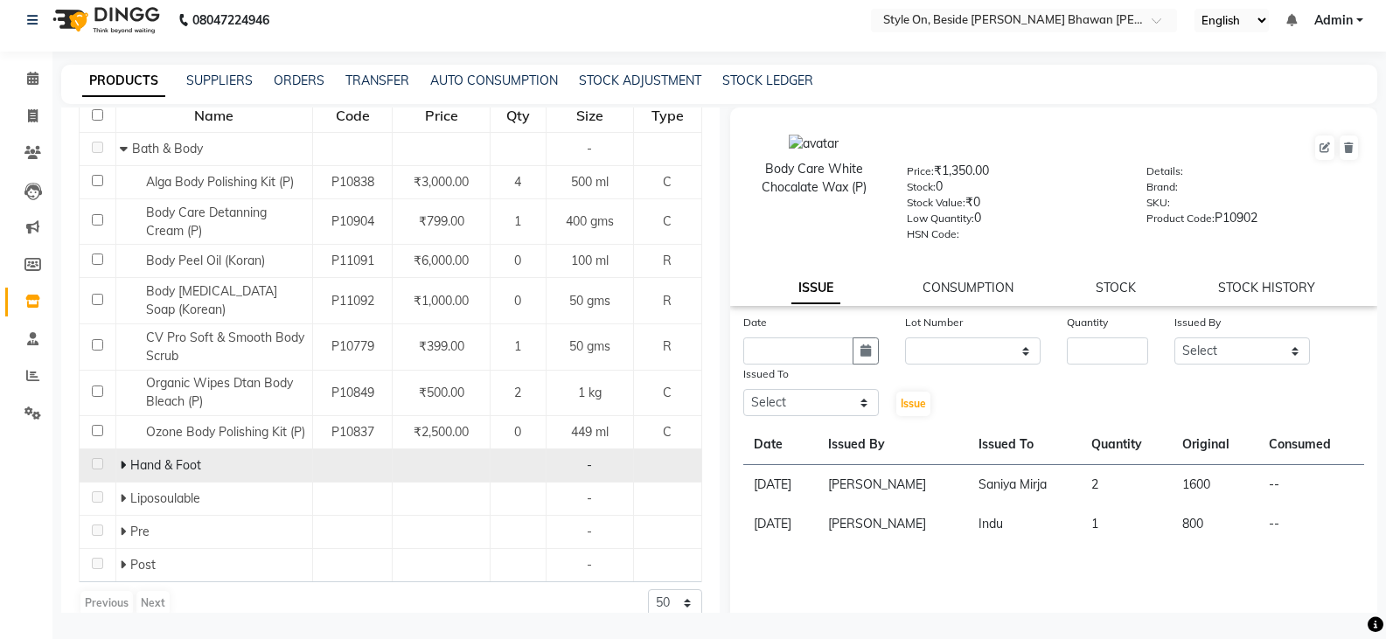
scroll to position [235, 0]
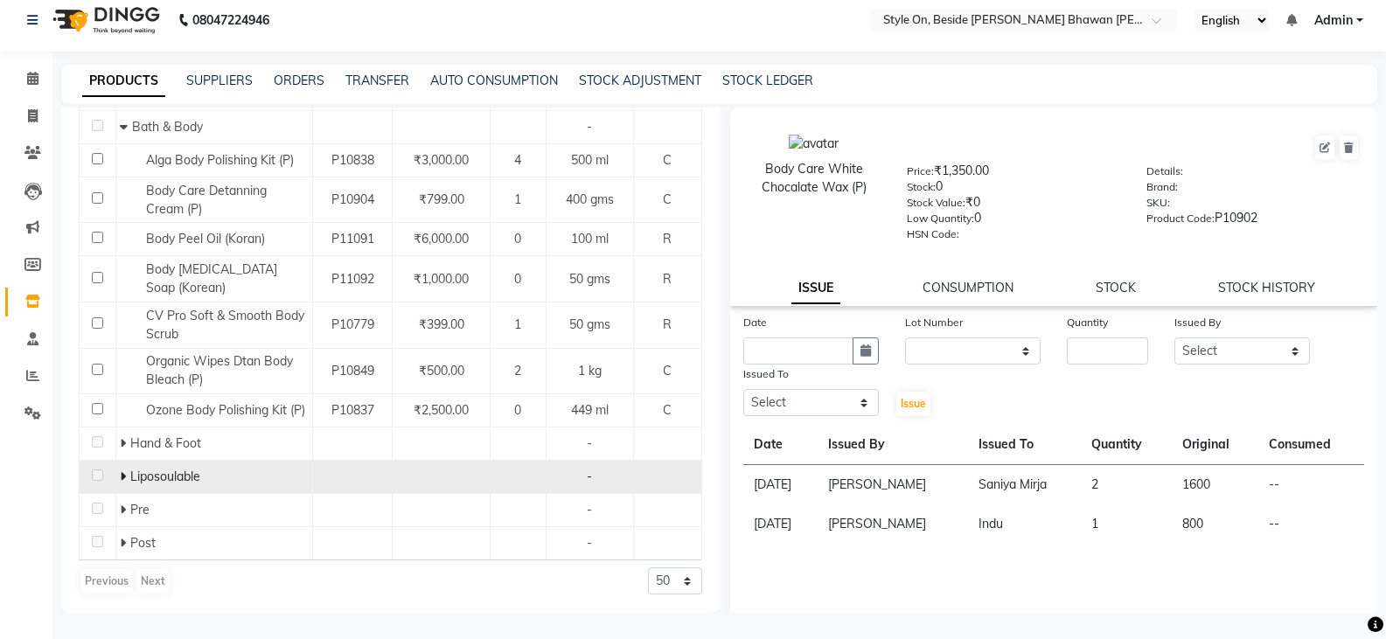
type input "body"
click at [120, 475] on icon at bounding box center [123, 476] width 6 height 12
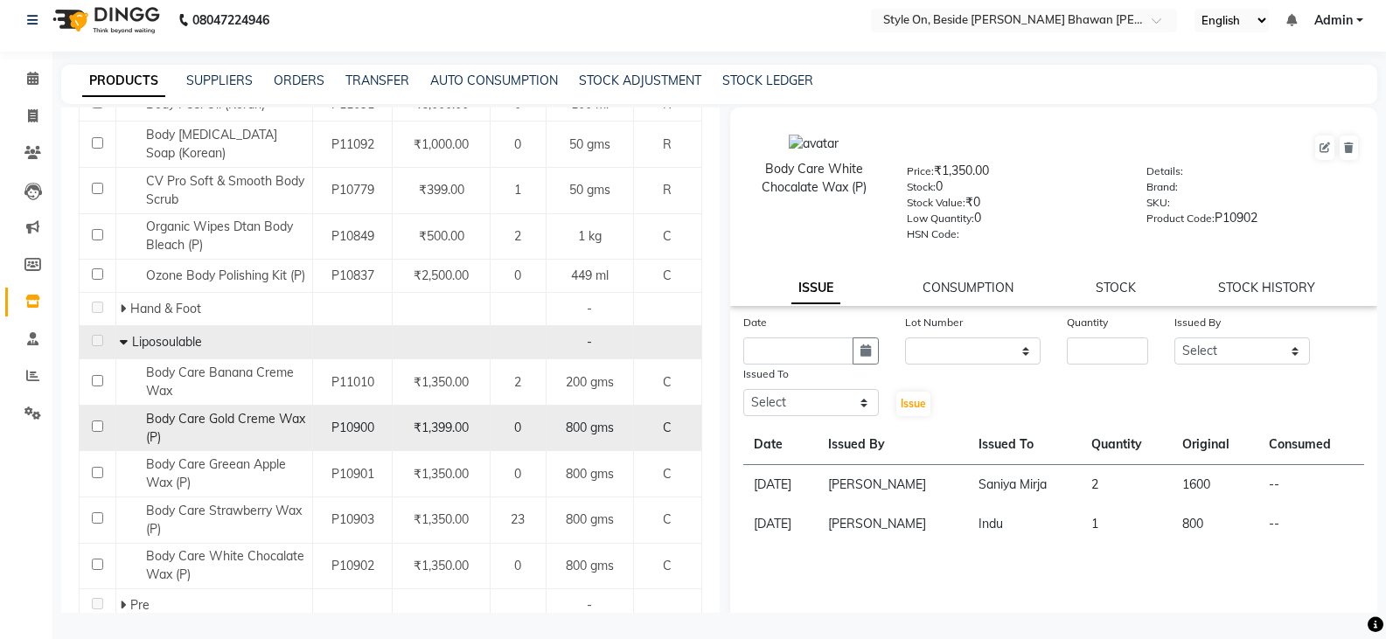
scroll to position [410, 0]
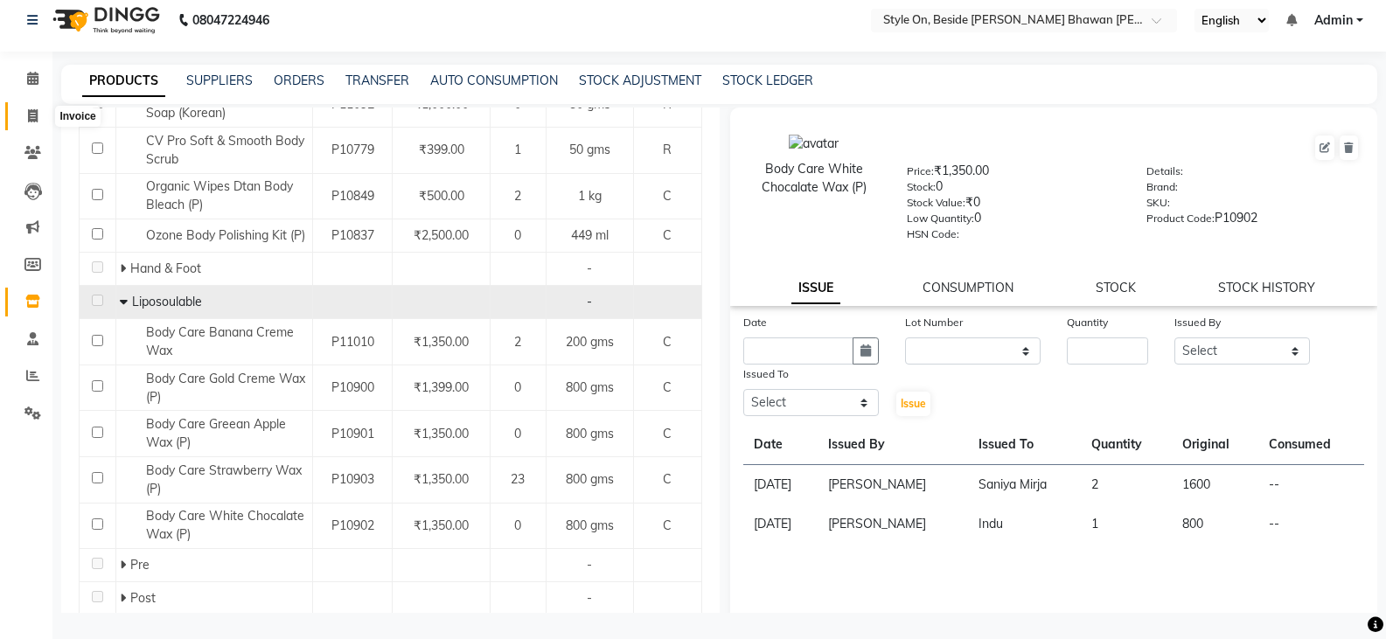
click at [33, 111] on icon at bounding box center [33, 115] width 10 height 13
select select "service"
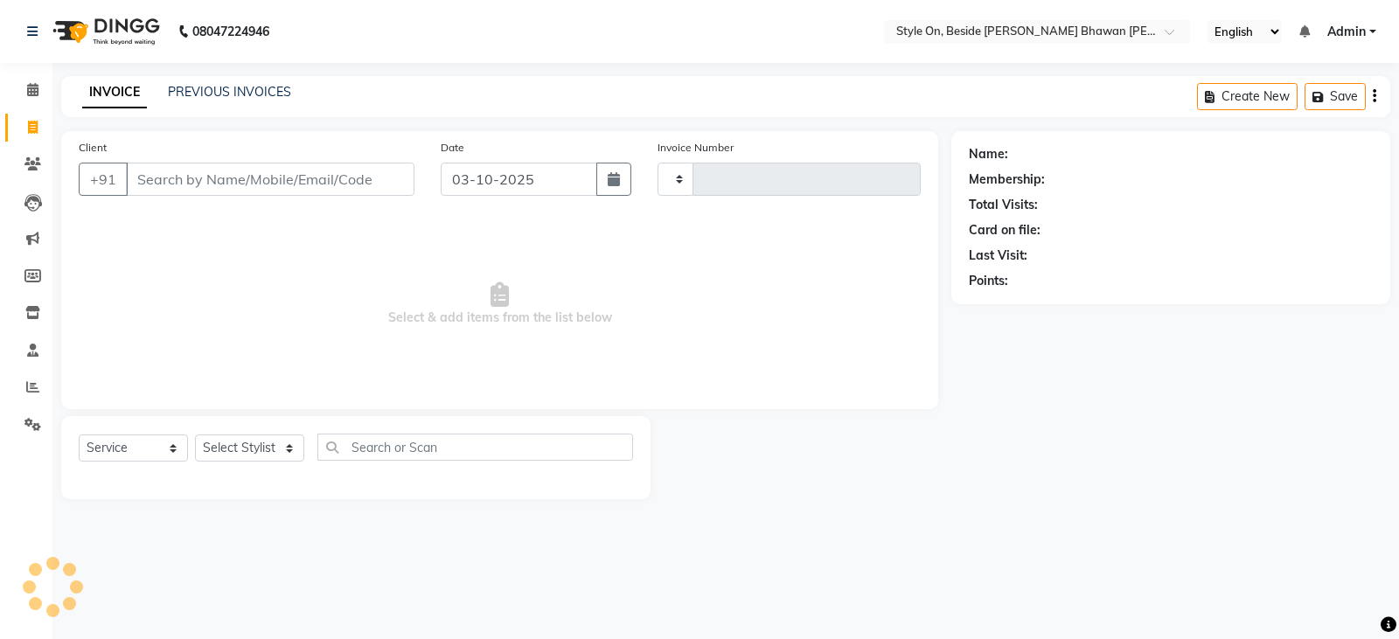
type input "1003"
select select "4700"
click at [31, 313] on icon at bounding box center [32, 312] width 15 height 13
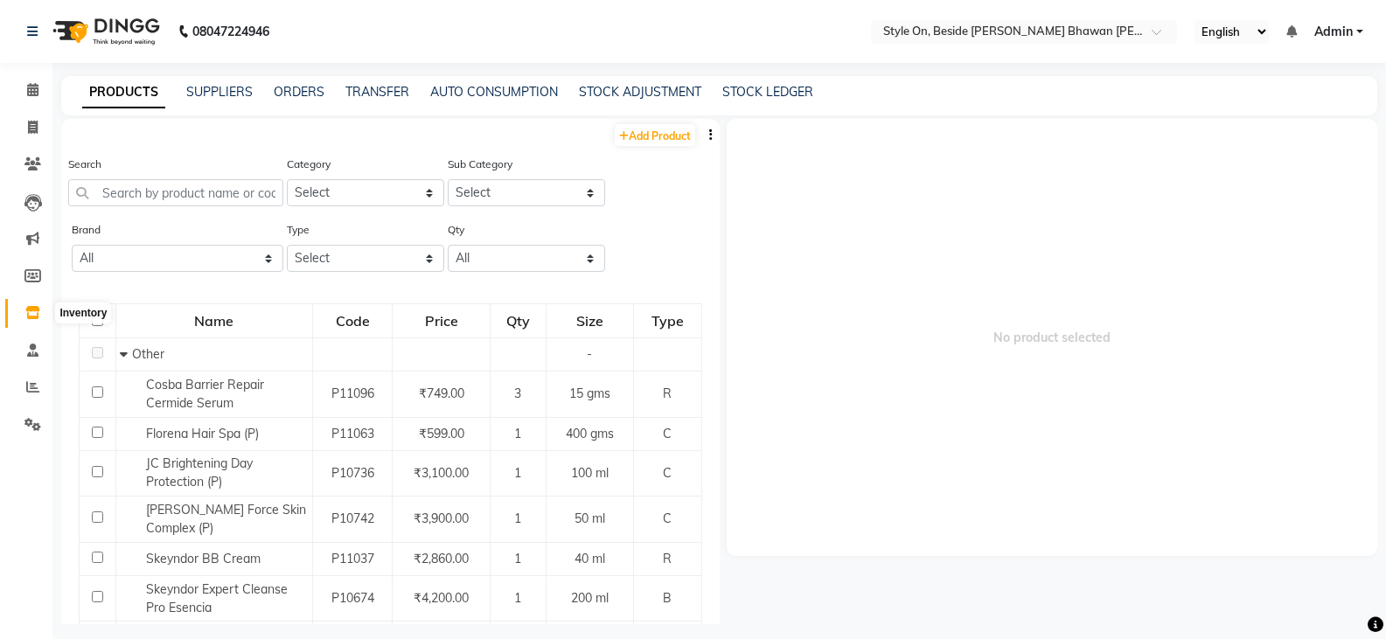
click at [27, 305] on span at bounding box center [32, 313] width 31 height 20
click at [112, 194] on input "text" at bounding box center [175, 192] width 215 height 27
click at [147, 190] on input "text" at bounding box center [175, 192] width 215 height 27
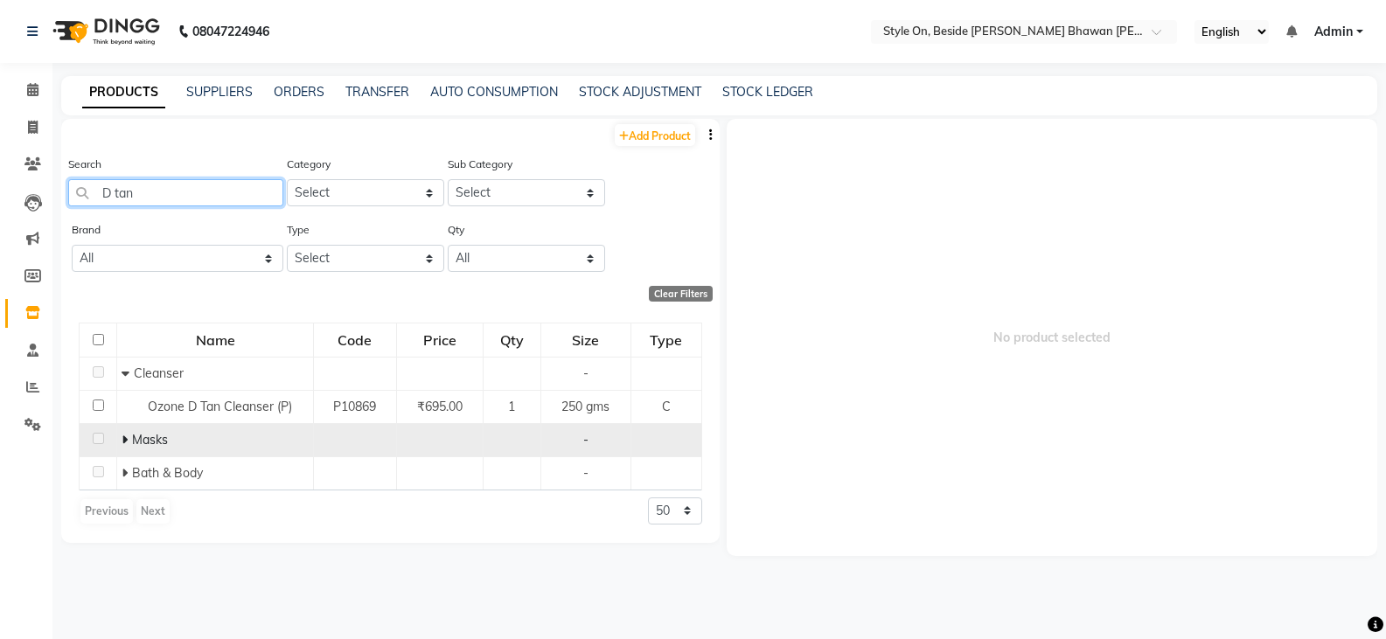
type input "D tan"
click at [122, 434] on icon at bounding box center [125, 440] width 6 height 12
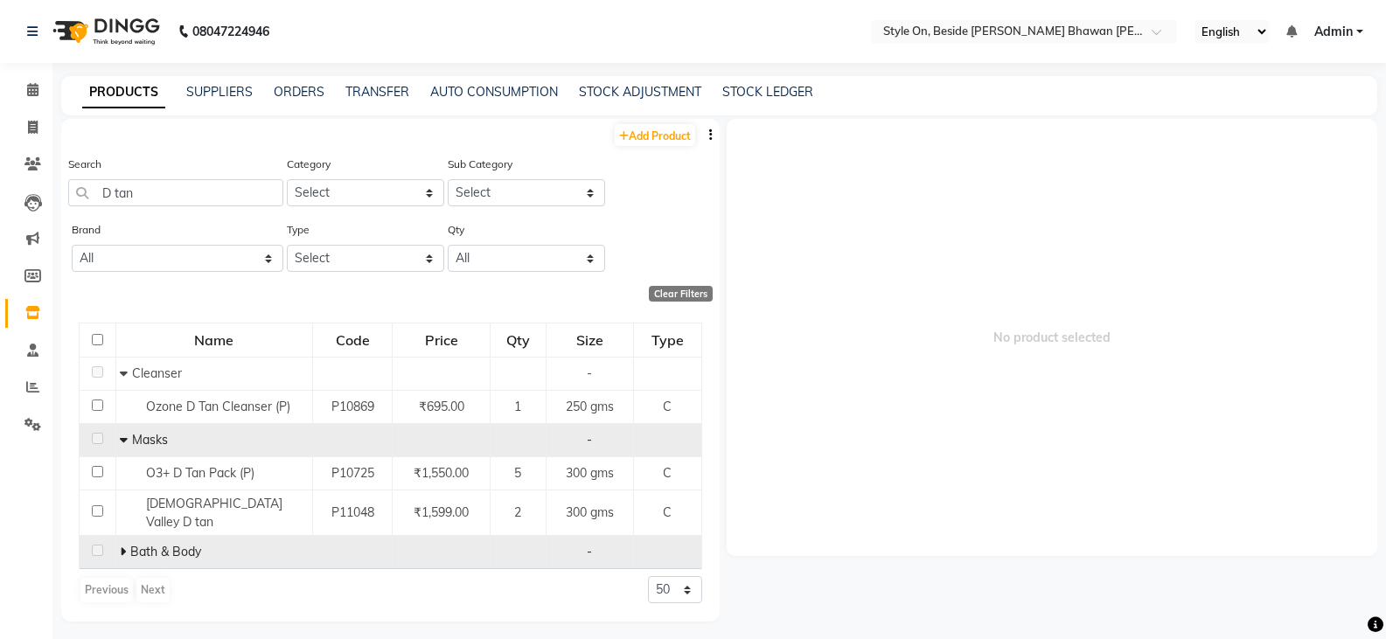
click at [122, 546] on icon at bounding box center [123, 552] width 6 height 12
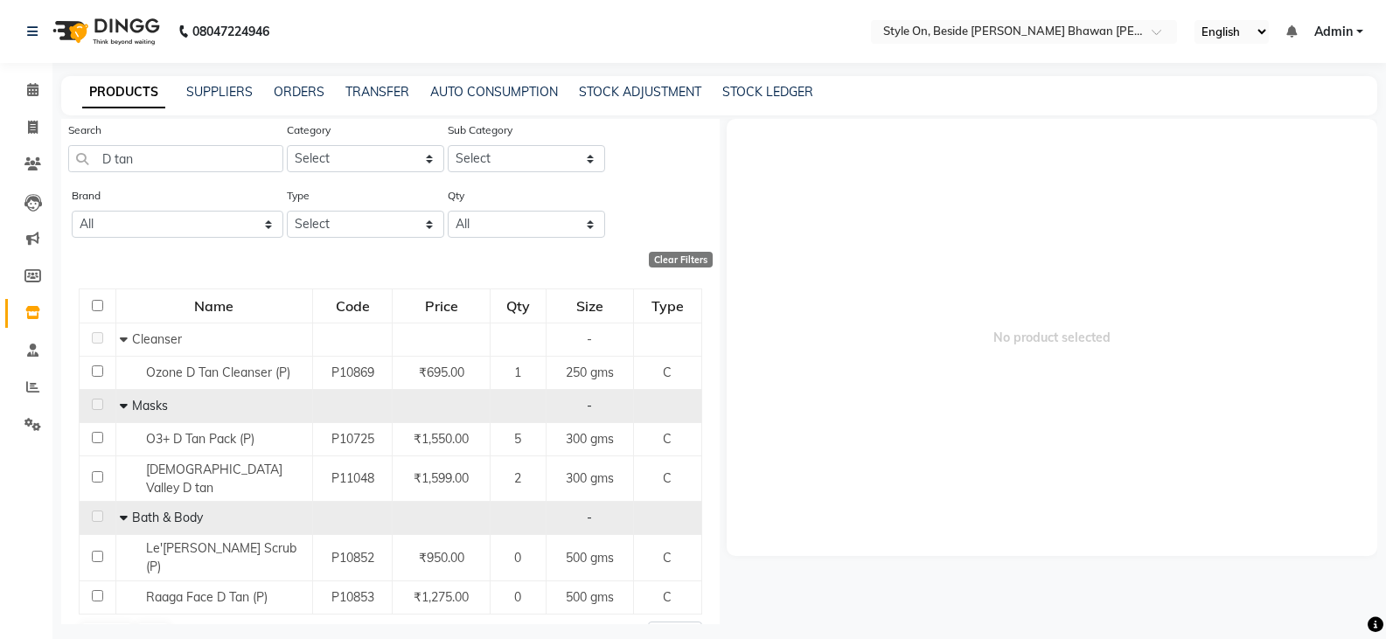
scroll to position [52, 0]
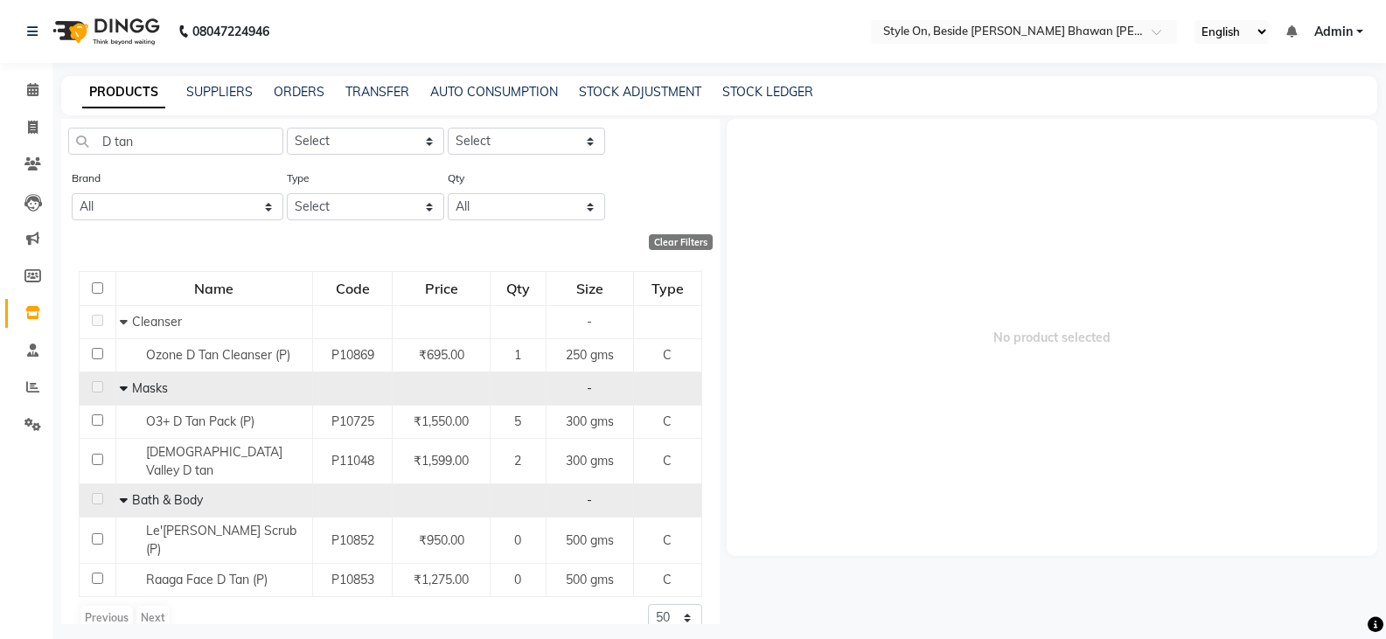
click at [120, 390] on icon at bounding box center [124, 388] width 8 height 12
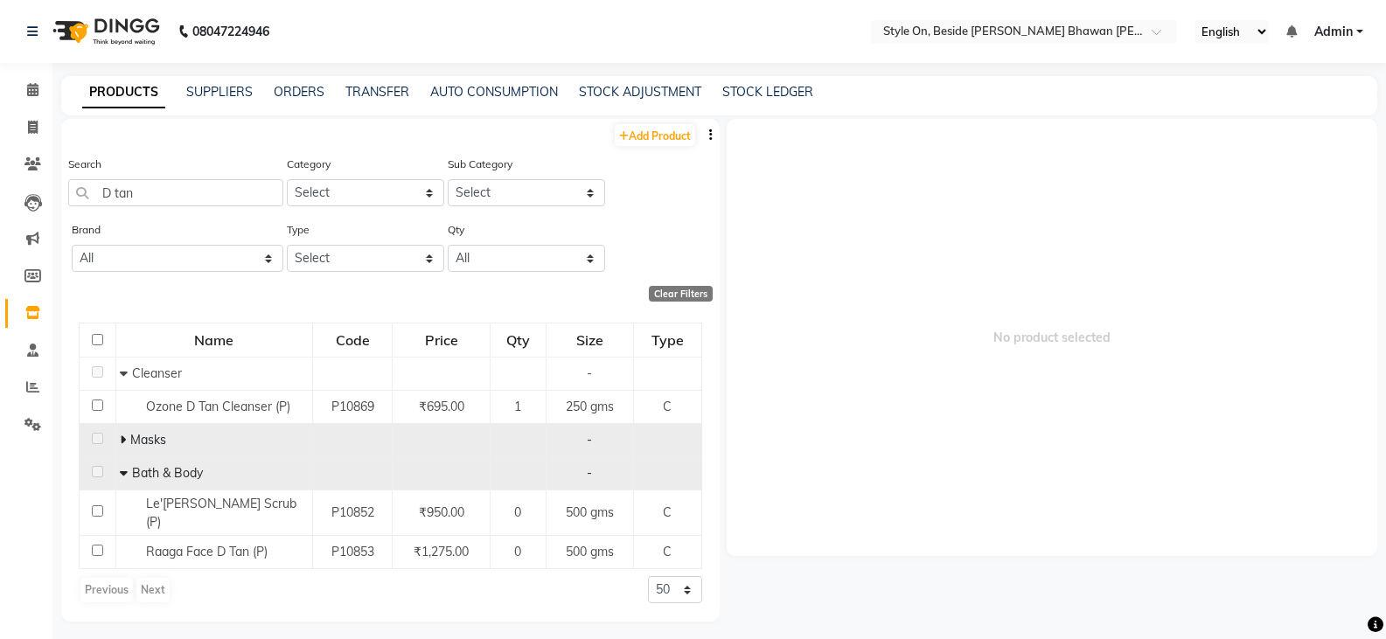
scroll to position [0, 0]
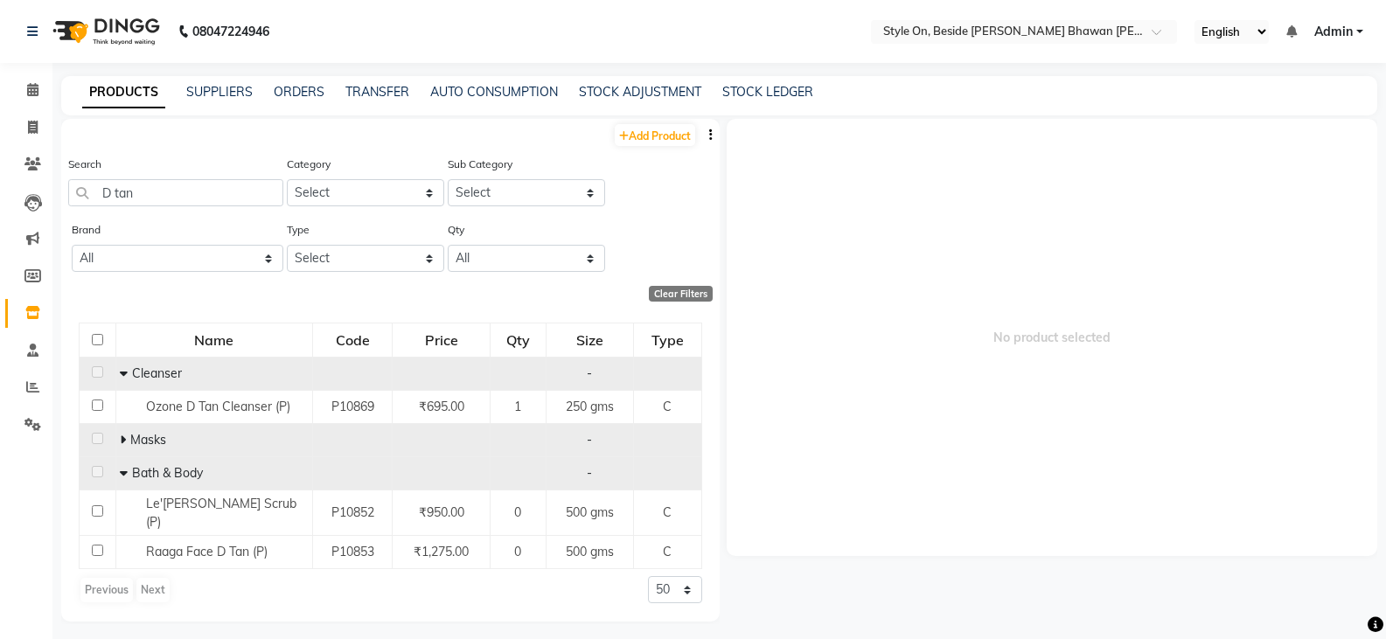
click at [122, 371] on icon at bounding box center [124, 373] width 8 height 12
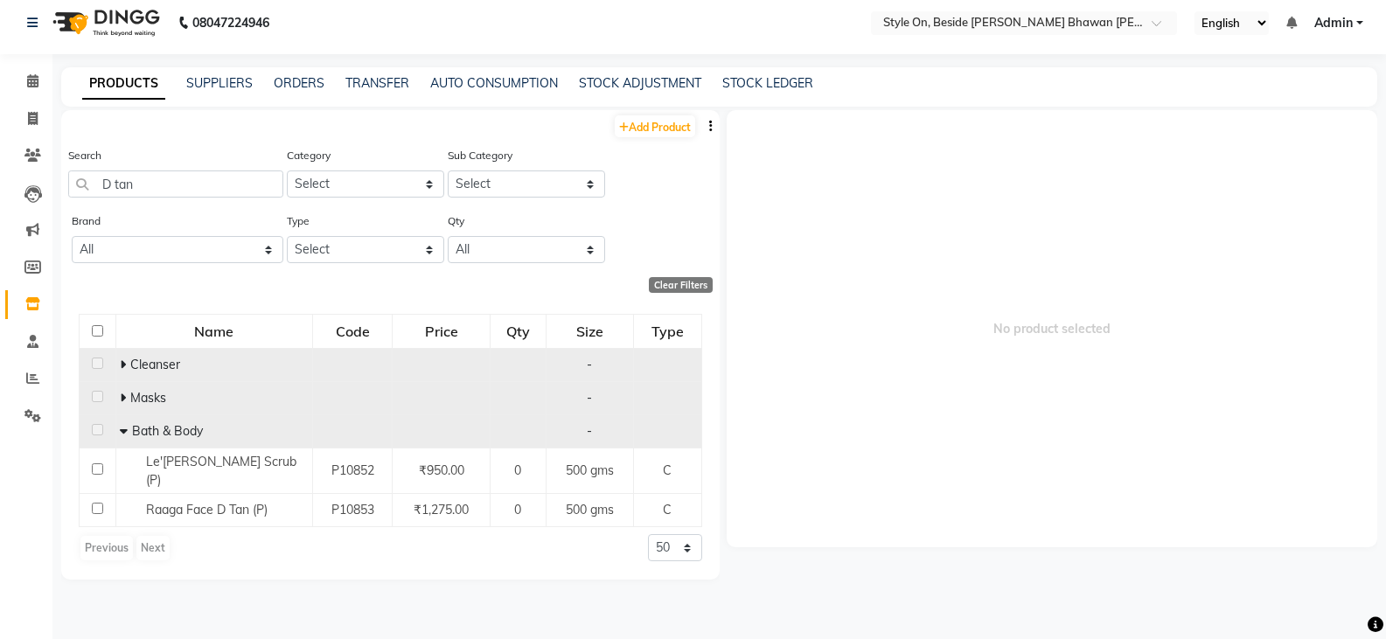
scroll to position [11, 0]
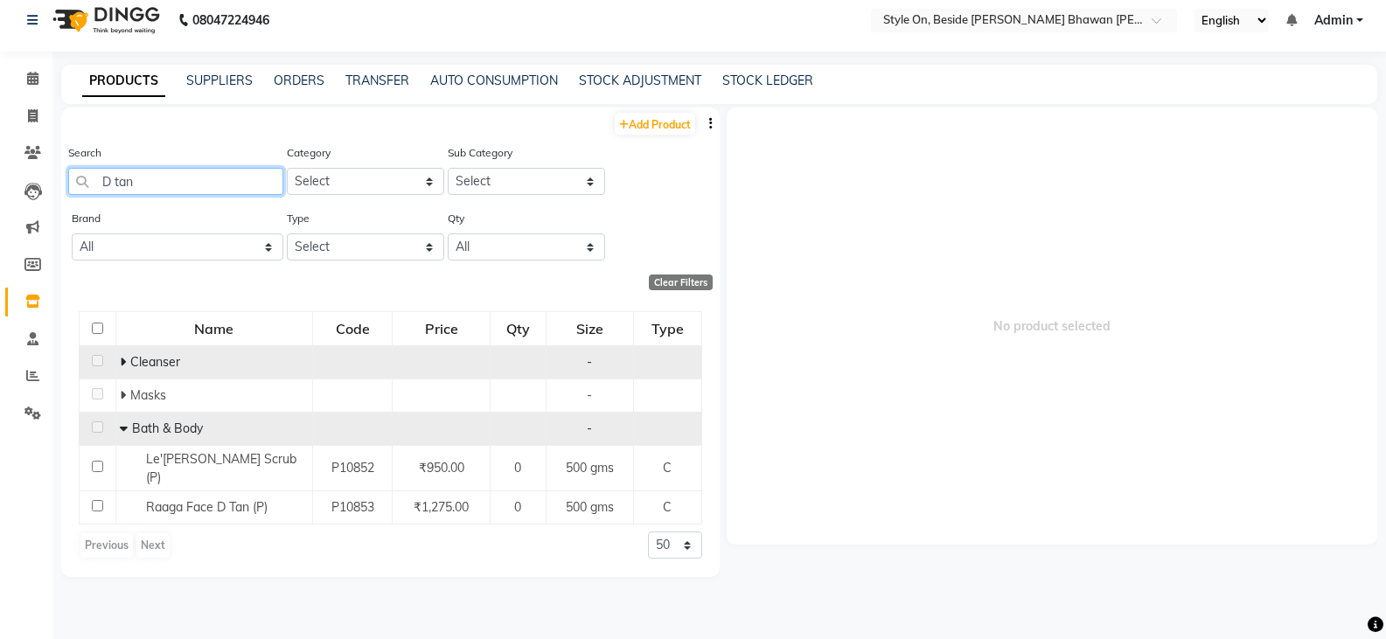
drag, startPoint x: 138, startPoint y: 175, endPoint x: 101, endPoint y: 178, distance: 37.8
click at [96, 177] on input "D tan" at bounding box center [175, 181] width 215 height 27
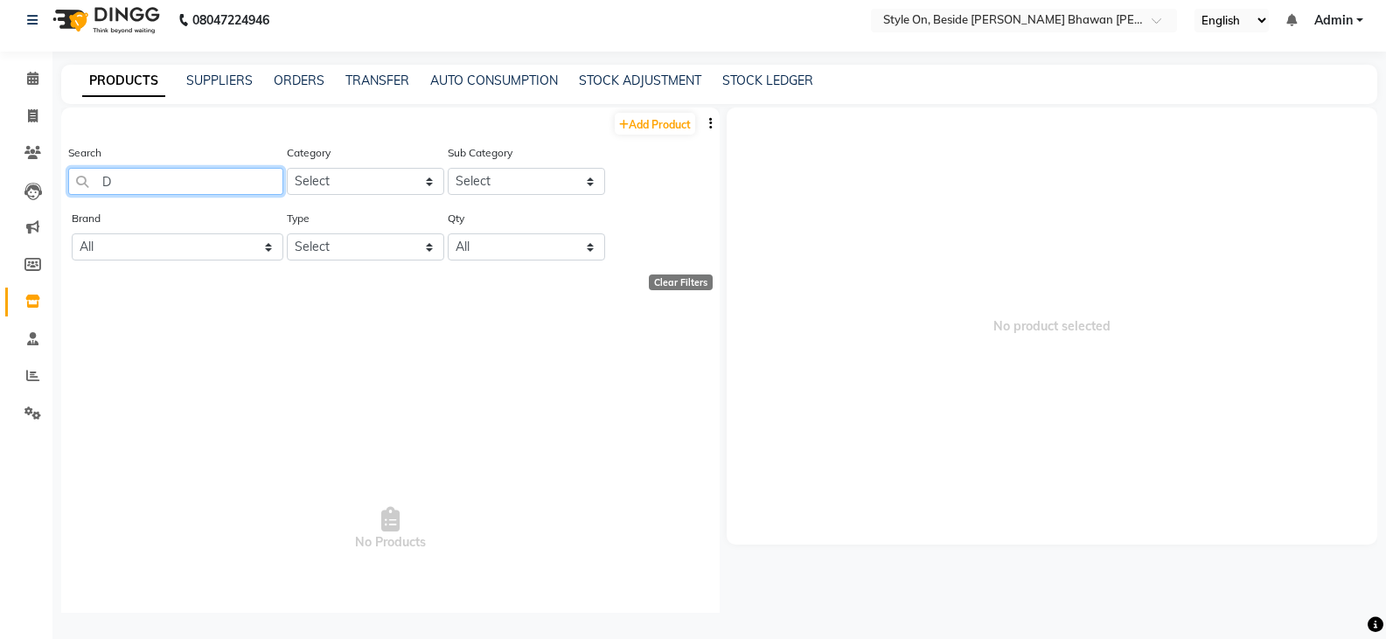
type input "D"
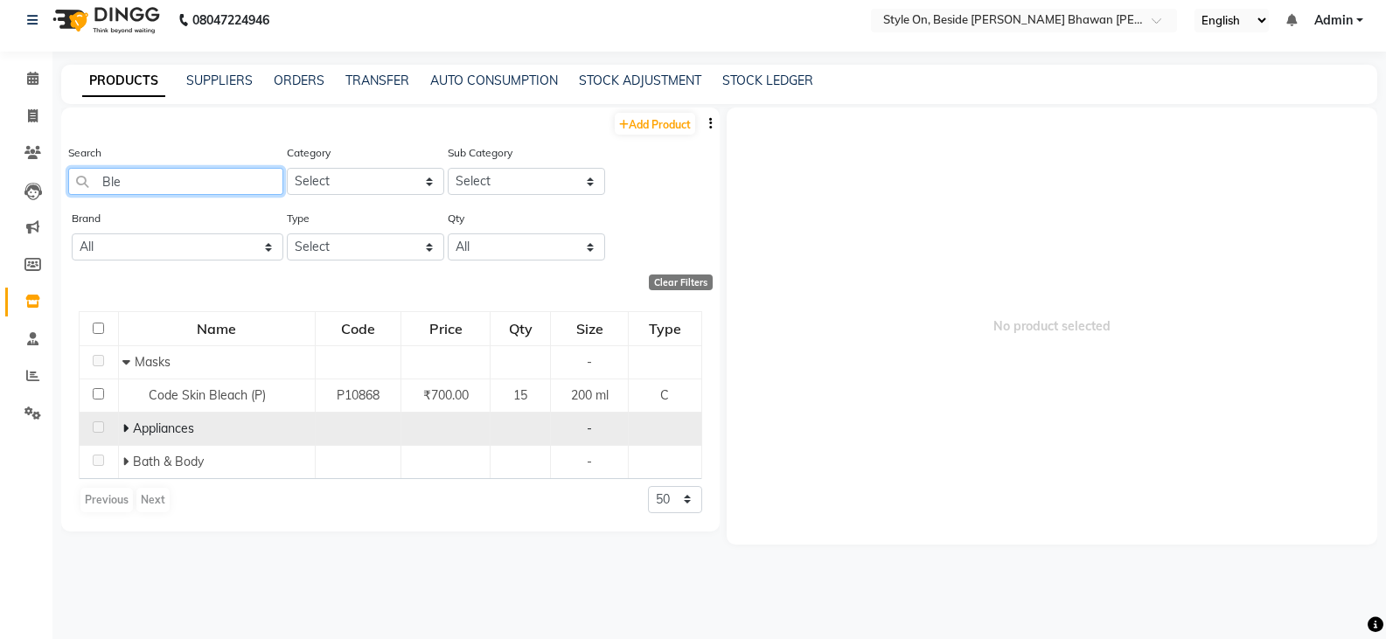
type input "Ble"
click at [124, 427] on icon at bounding box center [125, 428] width 6 height 12
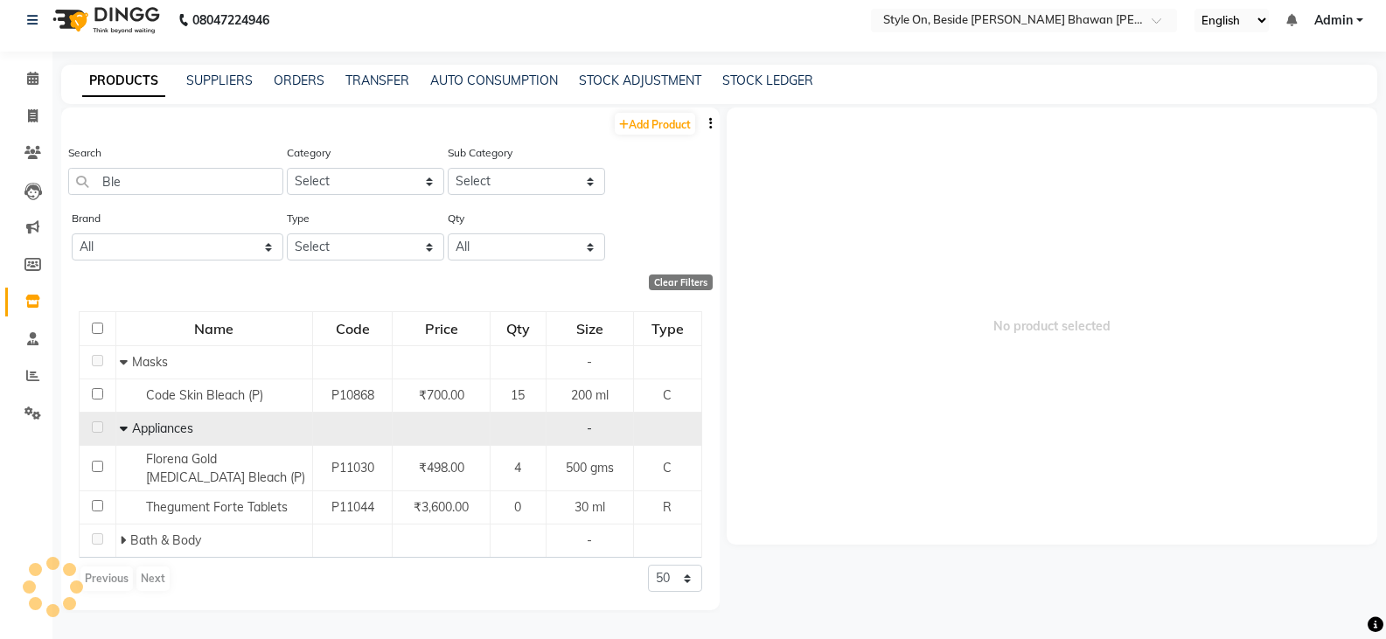
click at [124, 427] on icon at bounding box center [124, 428] width 8 height 12
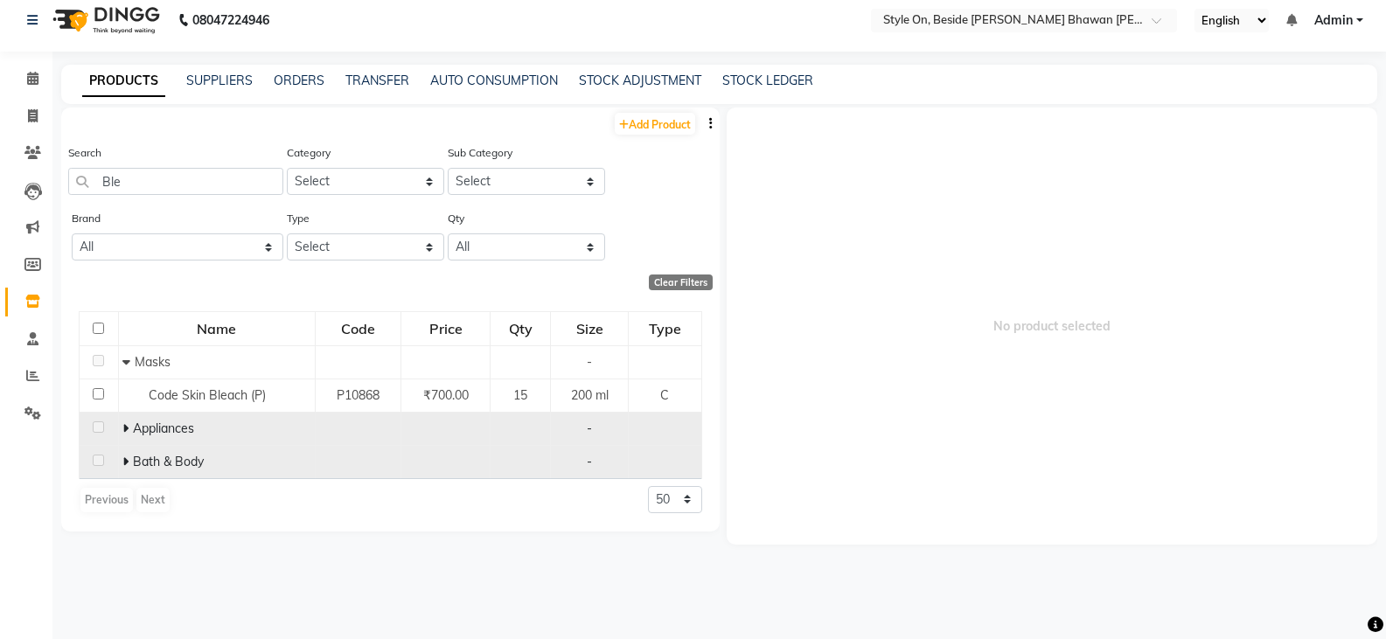
click at [128, 458] on icon at bounding box center [125, 462] width 6 height 12
click at [128, 458] on icon at bounding box center [126, 462] width 8 height 12
drag, startPoint x: 118, startPoint y: 177, endPoint x: 99, endPoint y: 178, distance: 19.3
click at [99, 178] on input "Ble" at bounding box center [175, 181] width 215 height 27
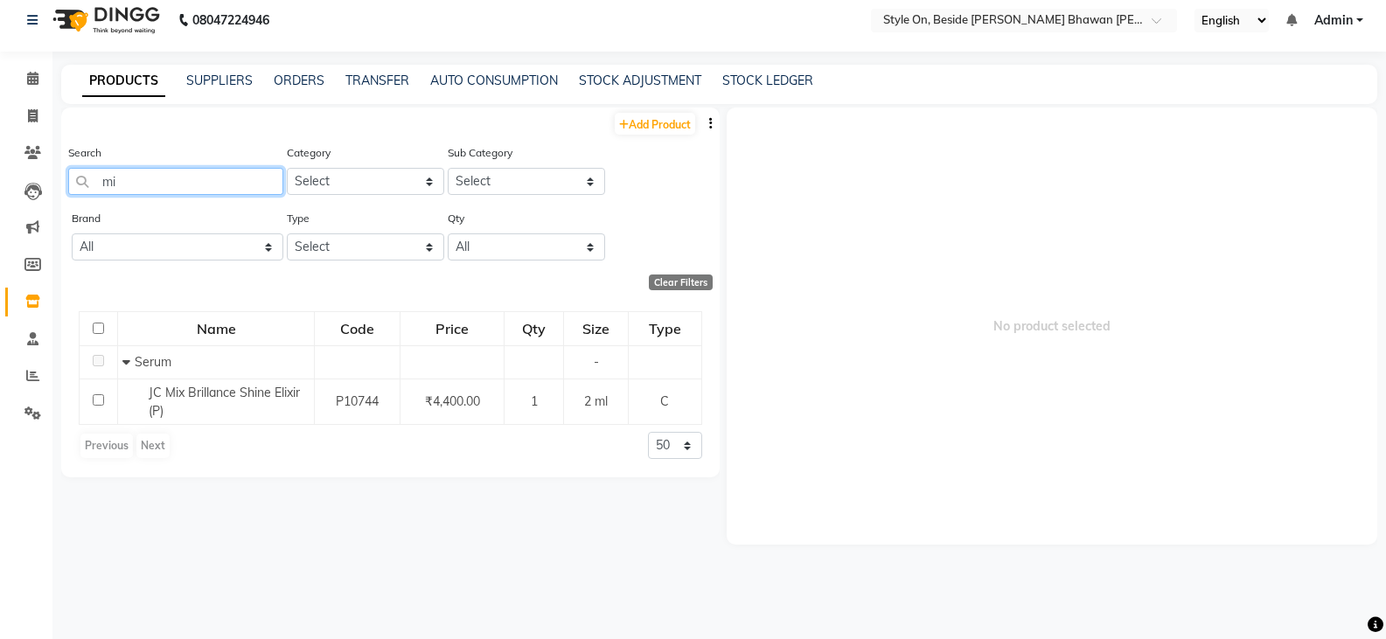
type input "m"
type input "M"
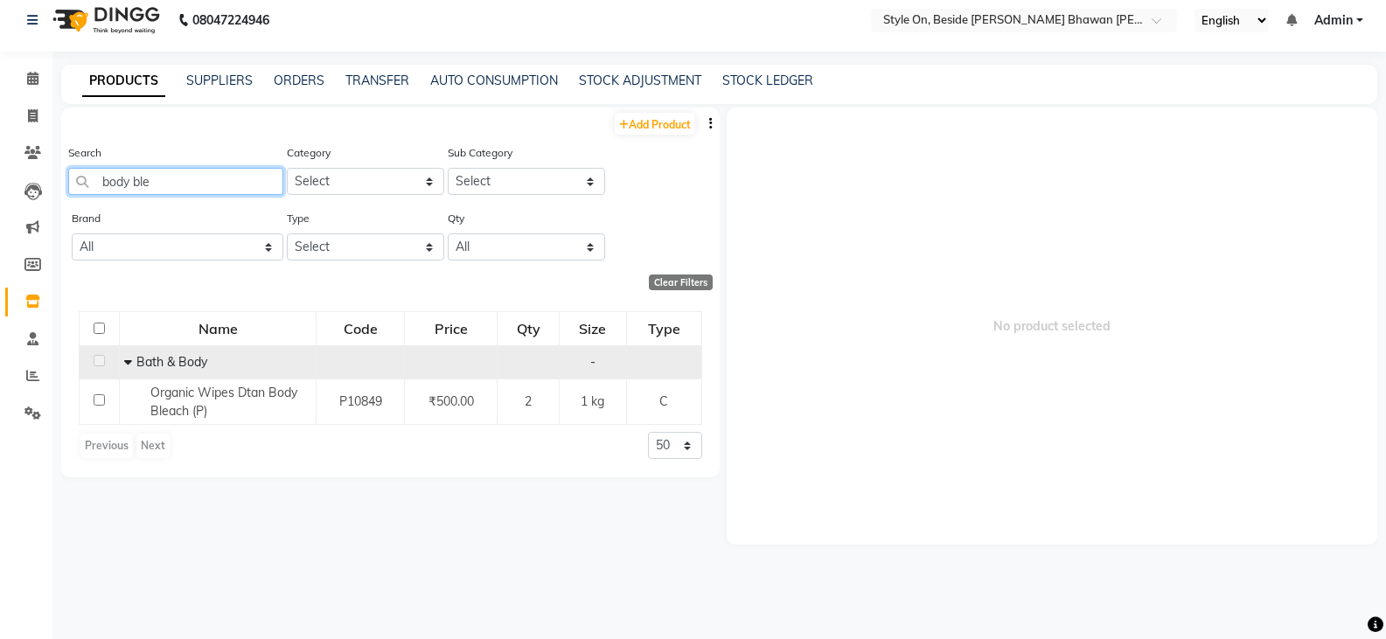
type input "body ble"
click at [128, 358] on icon at bounding box center [128, 362] width 8 height 12
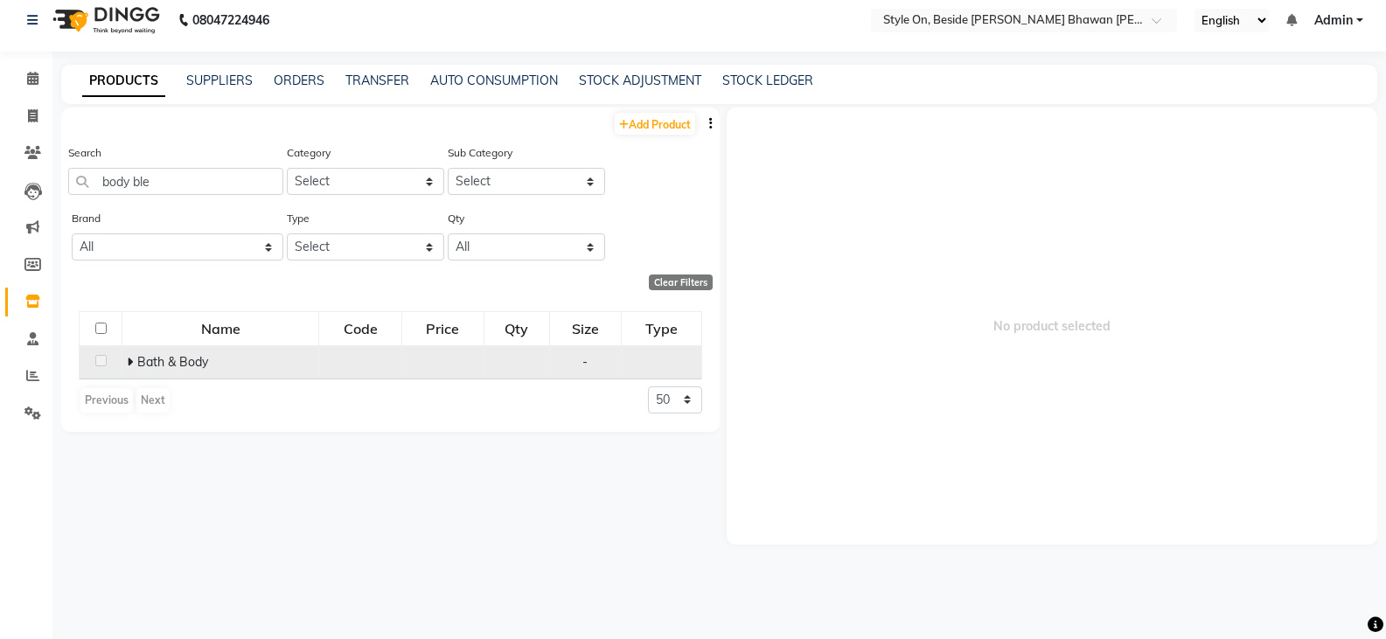
click at [128, 360] on icon at bounding box center [130, 362] width 6 height 12
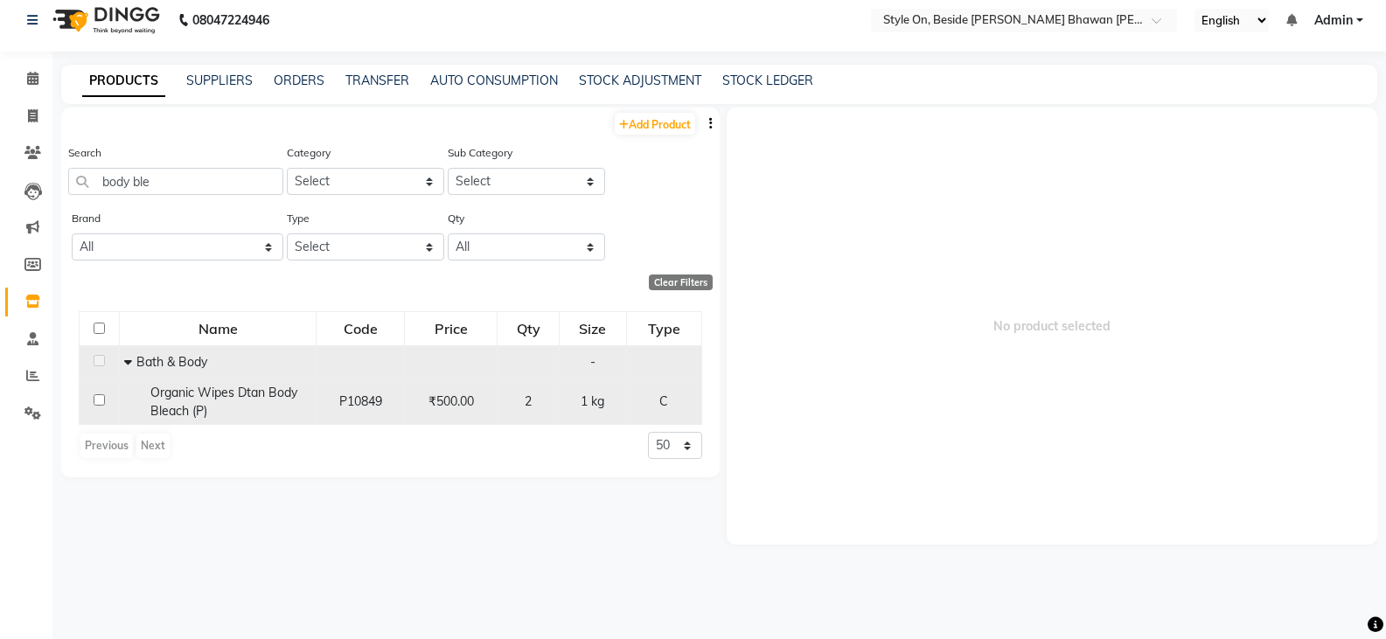
click at [296, 398] on span "Organic Wipes Dtan Body Bleach (P)" at bounding box center [223, 402] width 147 height 34
select select
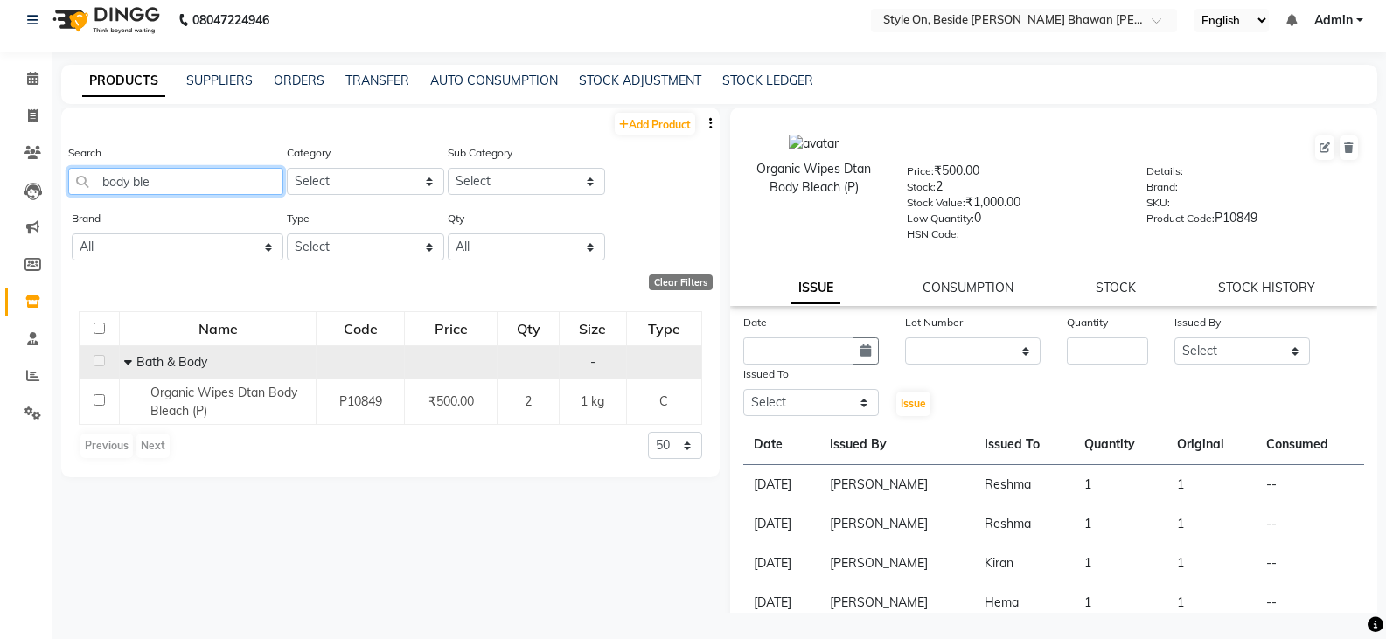
drag, startPoint x: 156, startPoint y: 177, endPoint x: 94, endPoint y: 169, distance: 62.6
click at [94, 169] on input "body ble" at bounding box center [175, 181] width 215 height 27
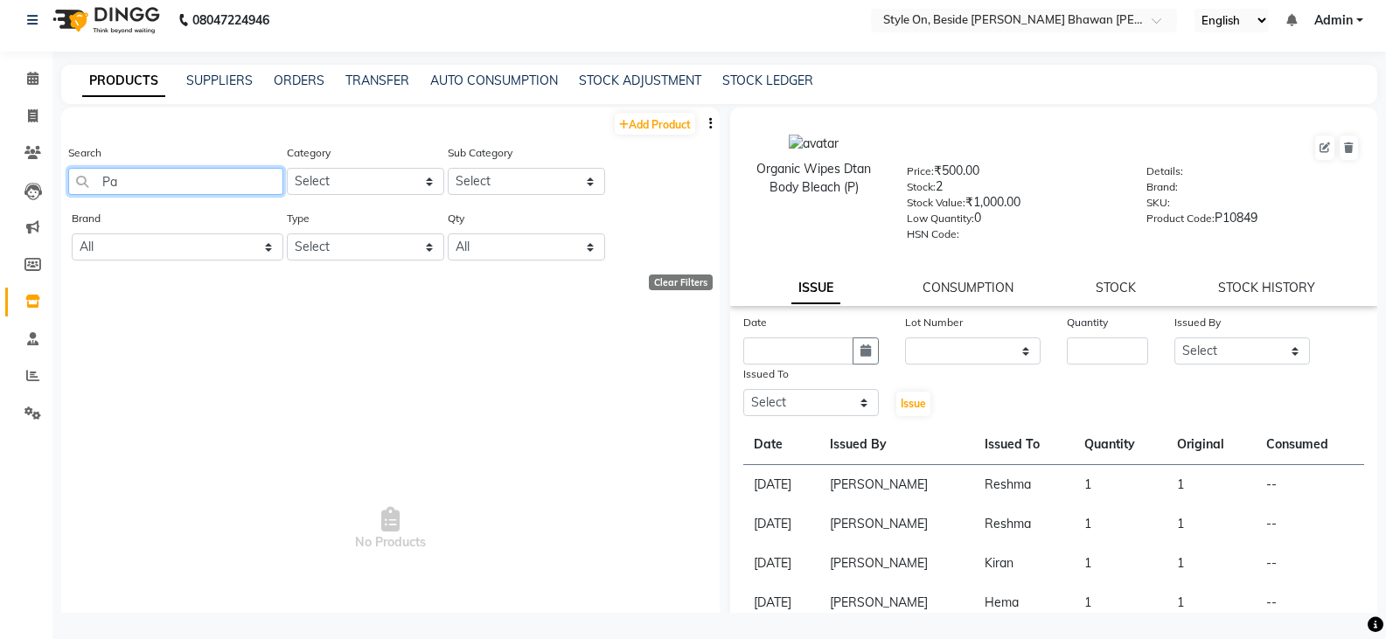
type input "P"
type input "F"
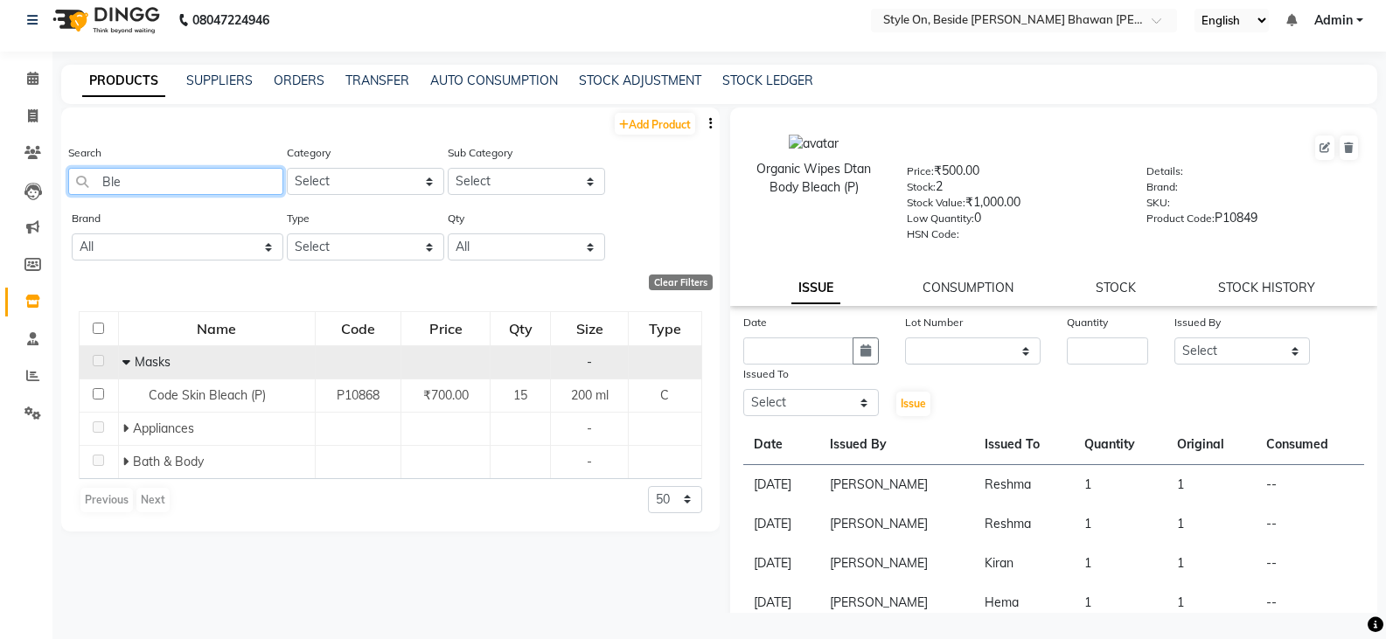
type input "Ble"
click at [122, 362] on icon at bounding box center [126, 362] width 8 height 12
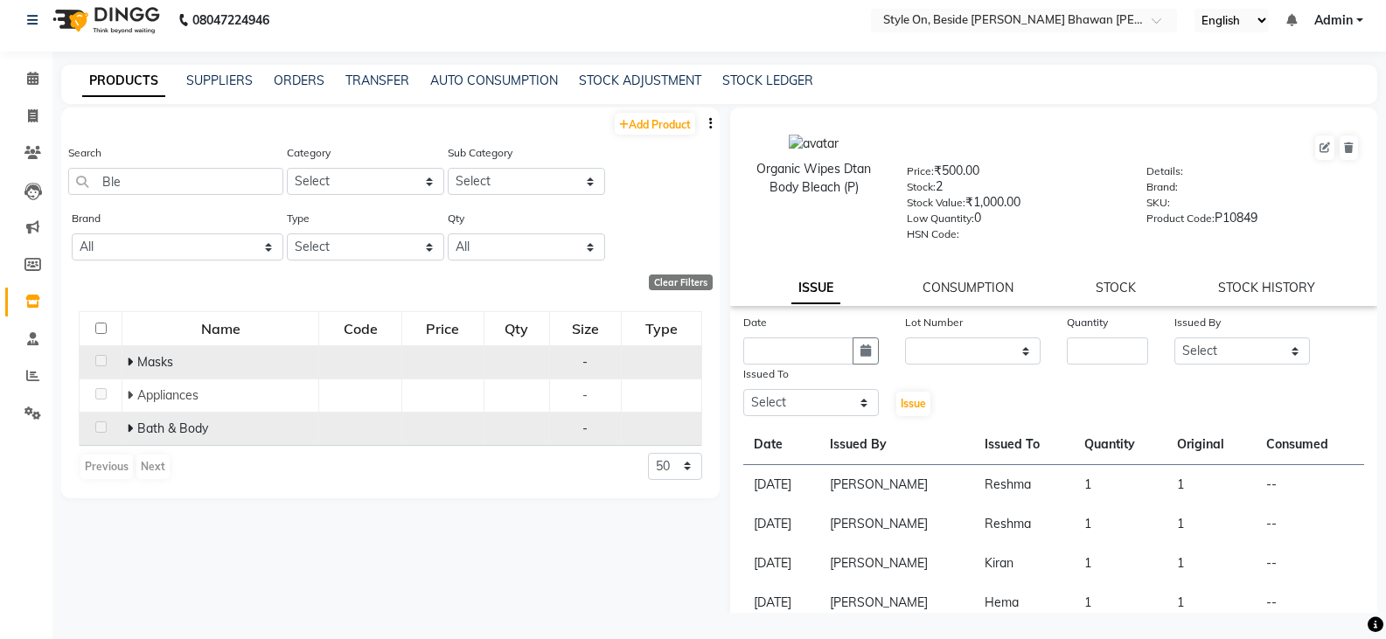
click at [128, 428] on icon at bounding box center [130, 428] width 6 height 12
click at [128, 428] on icon at bounding box center [128, 428] width 8 height 12
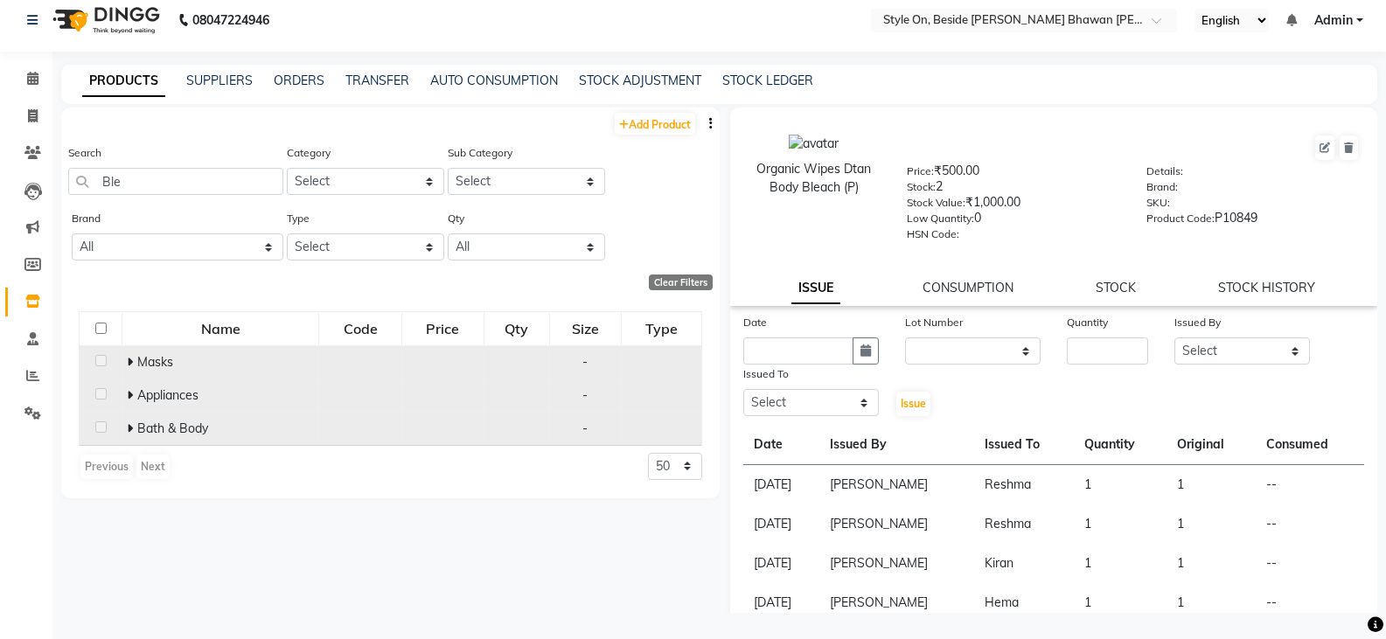
click at [130, 396] on icon at bounding box center [130, 395] width 6 height 12
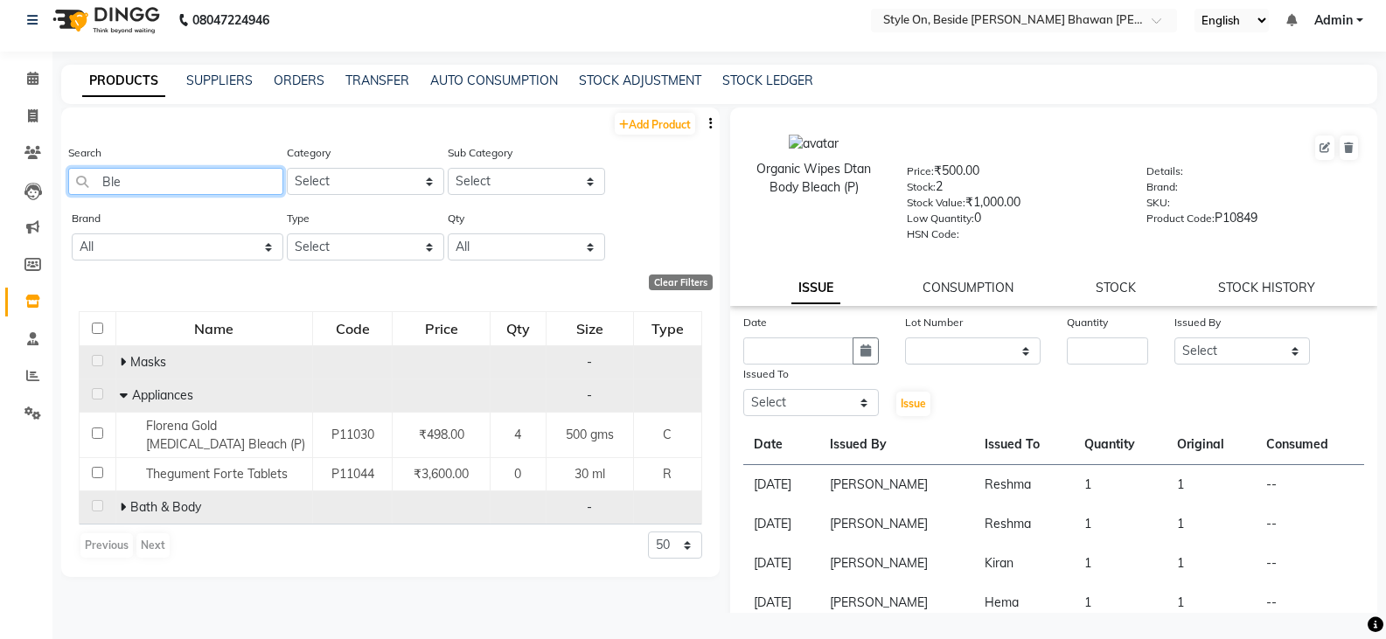
drag, startPoint x: 121, startPoint y: 180, endPoint x: 94, endPoint y: 178, distance: 26.3
click at [94, 178] on input "Ble" at bounding box center [175, 181] width 215 height 27
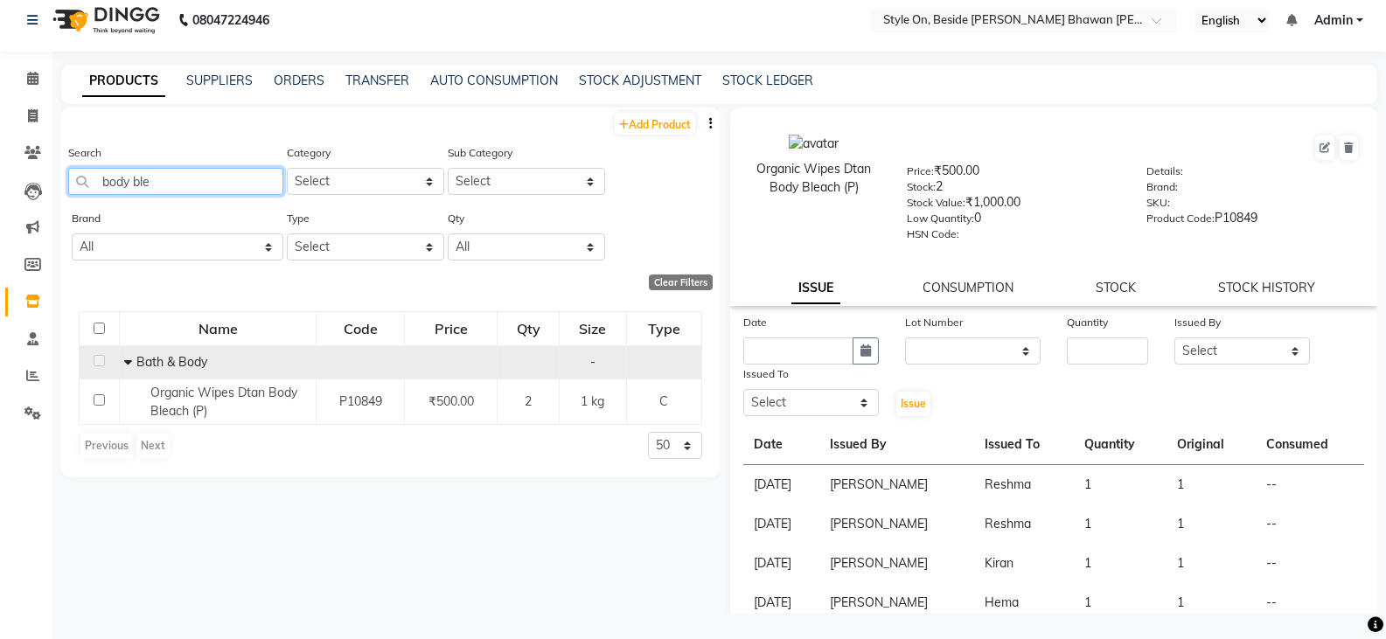
type input "body ble"
click at [125, 359] on icon at bounding box center [128, 362] width 8 height 12
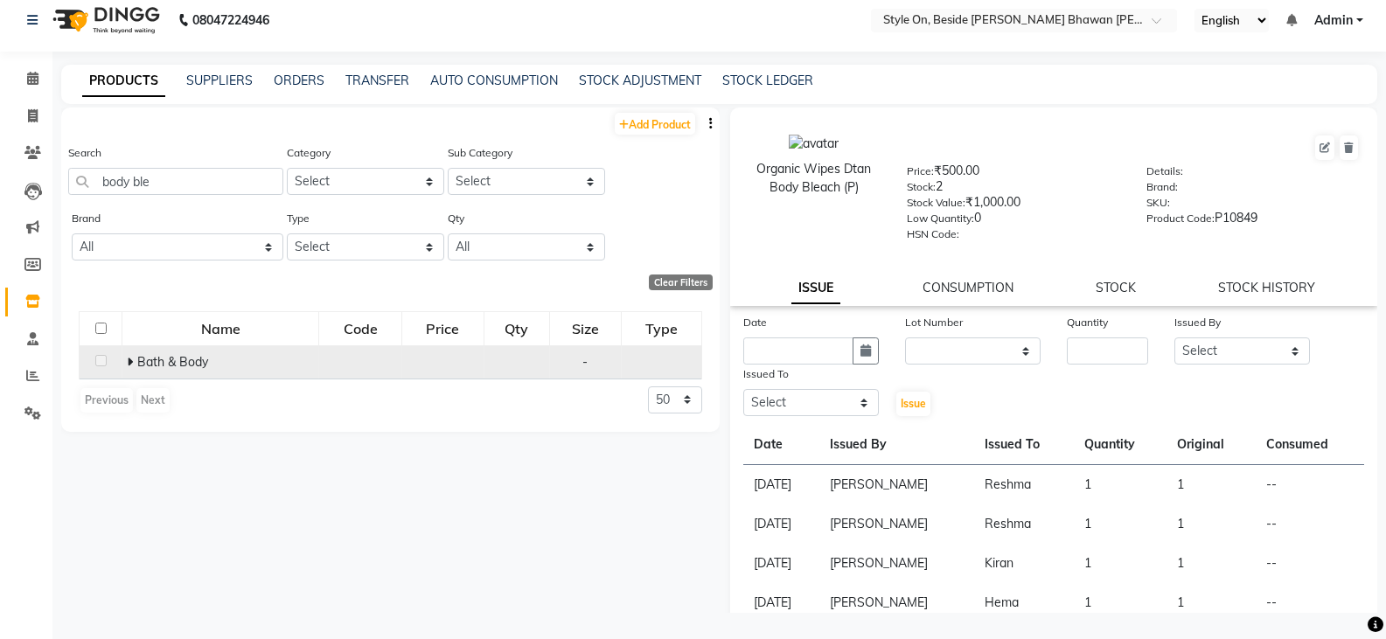
click at [879, 483] on td "[PERSON_NAME]" at bounding box center [896, 485] width 155 height 40
click at [878, 483] on td "[PERSON_NAME]" at bounding box center [896, 485] width 155 height 40
click at [1261, 486] on td "--" at bounding box center [1310, 485] width 108 height 40
drag, startPoint x: 1269, startPoint y: 501, endPoint x: 1264, endPoint y: 513, distance: 13.0
click at [1266, 506] on tbody "[DATE] [PERSON_NAME] 1 1 -- [DATE] [PERSON_NAME] 1 1 -- [DATE] [PERSON_NAME] 1 …" at bounding box center [1054, 564] width 622 height 198
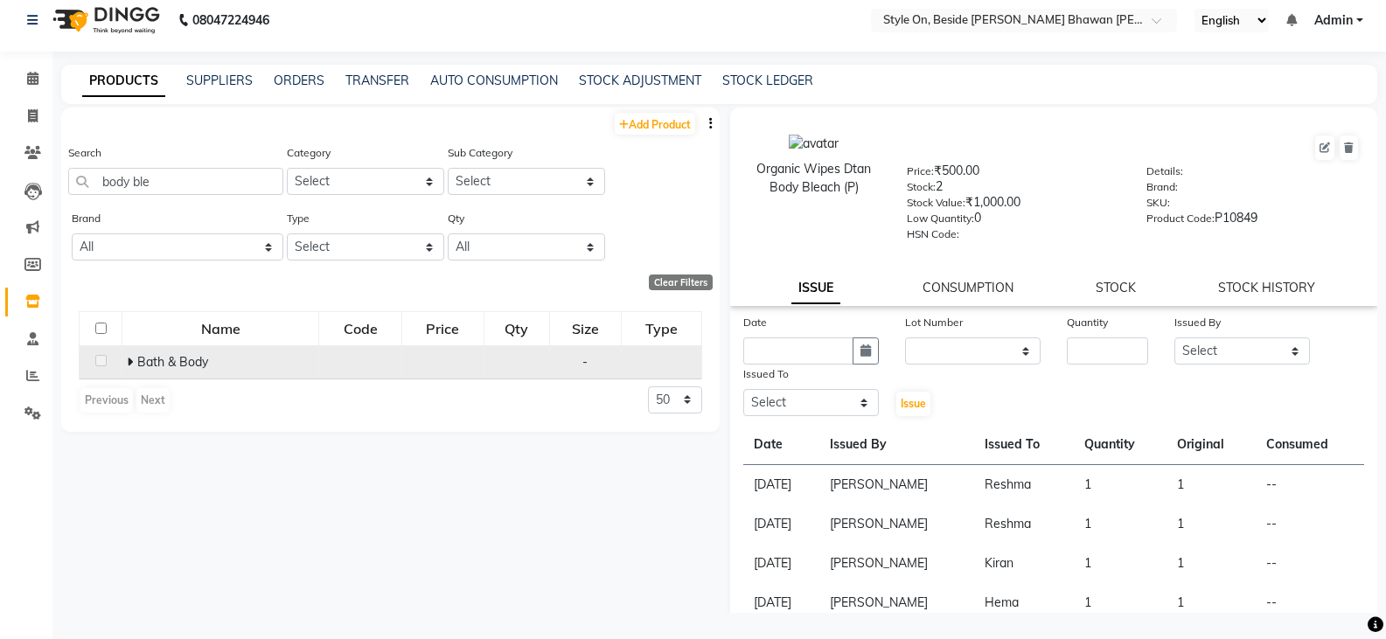
click at [498, 588] on div "Add Product Search body ble Category Select Hair Skin Makeup Personal Care Appl…" at bounding box center [390, 360] width 658 height 505
click at [773, 482] on td "[DATE]" at bounding box center [781, 485] width 76 height 40
click at [1108, 449] on th "Quantity" at bounding box center [1121, 445] width 94 height 40
click at [1287, 442] on th "Consumed" at bounding box center [1310, 445] width 108 height 40
click at [892, 440] on th "Issued By" at bounding box center [896, 445] width 155 height 40
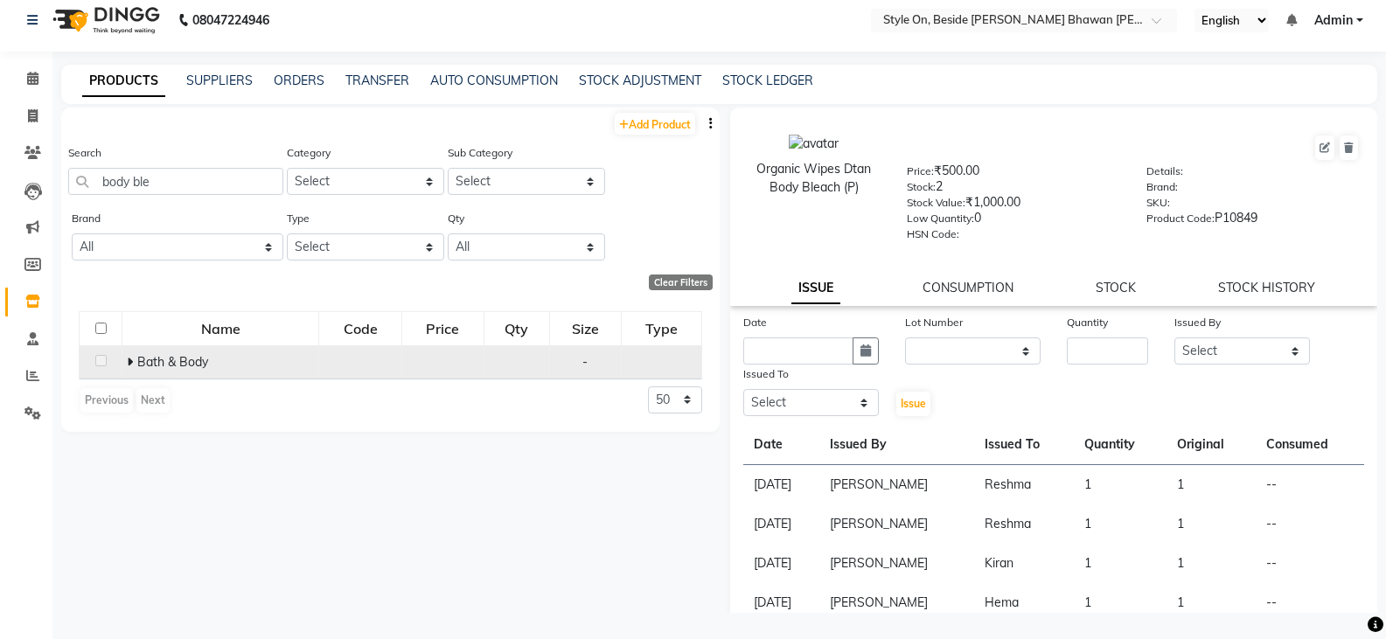
click at [774, 449] on th "Date" at bounding box center [781, 445] width 76 height 40
click at [1108, 289] on link "STOCK" at bounding box center [1116, 288] width 40 height 16
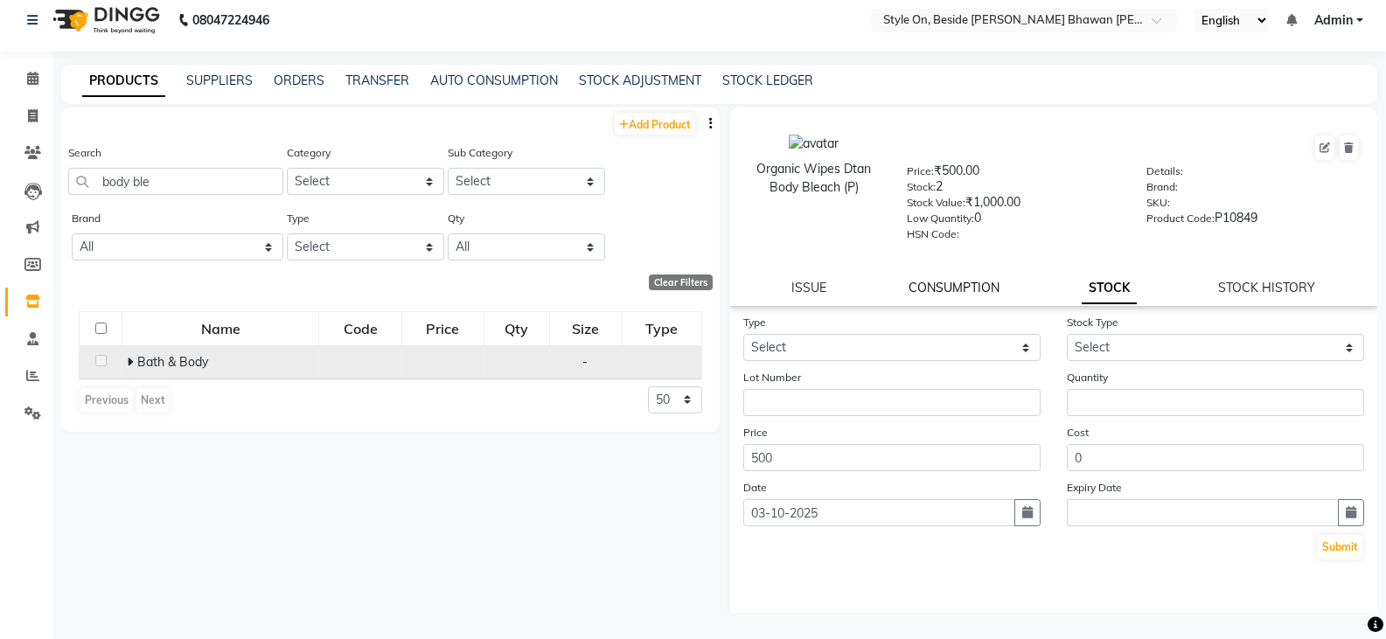
click at [952, 283] on link "CONSUMPTION" at bounding box center [953, 288] width 91 height 16
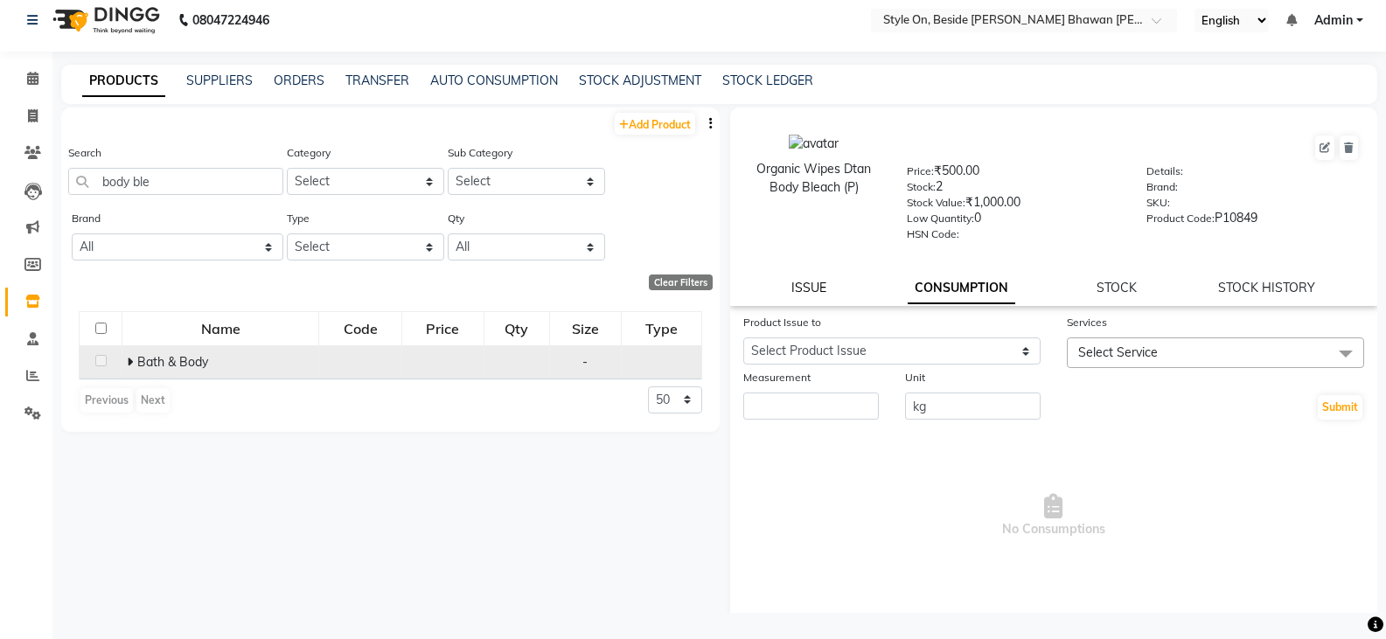
click at [799, 289] on link "ISSUE" at bounding box center [808, 288] width 35 height 16
select select
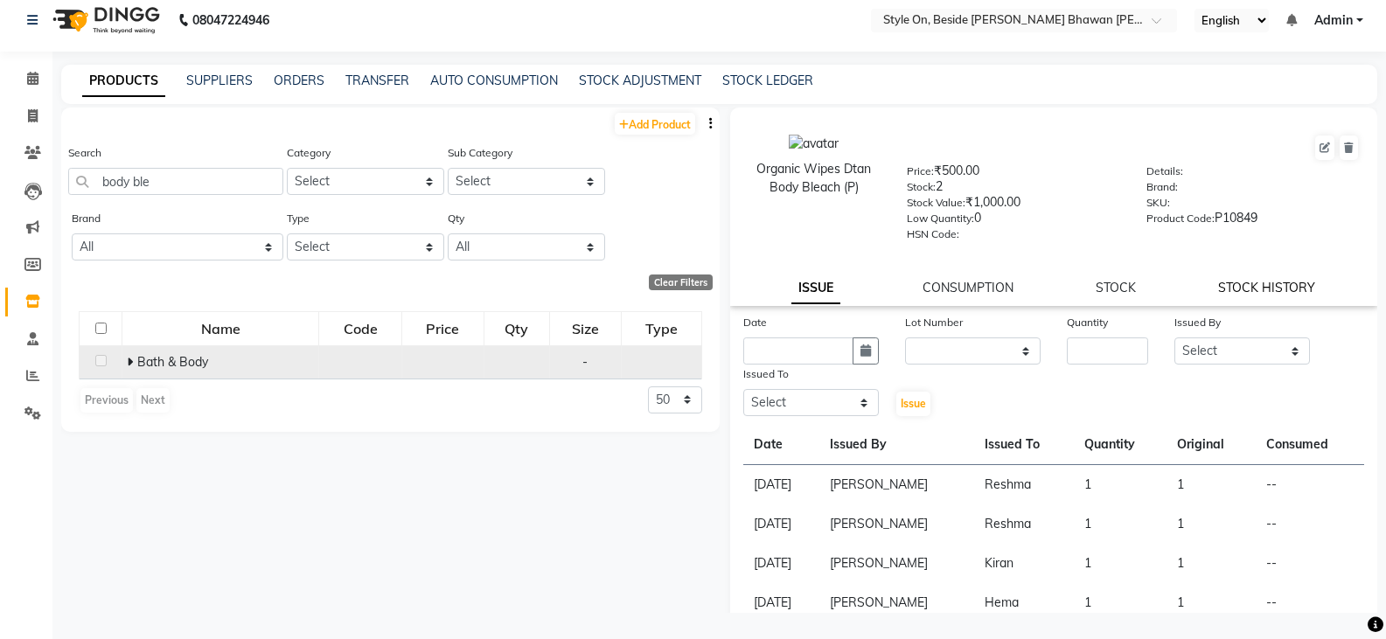
click at [1258, 289] on link "STOCK HISTORY" at bounding box center [1266, 288] width 97 height 16
select select "all"
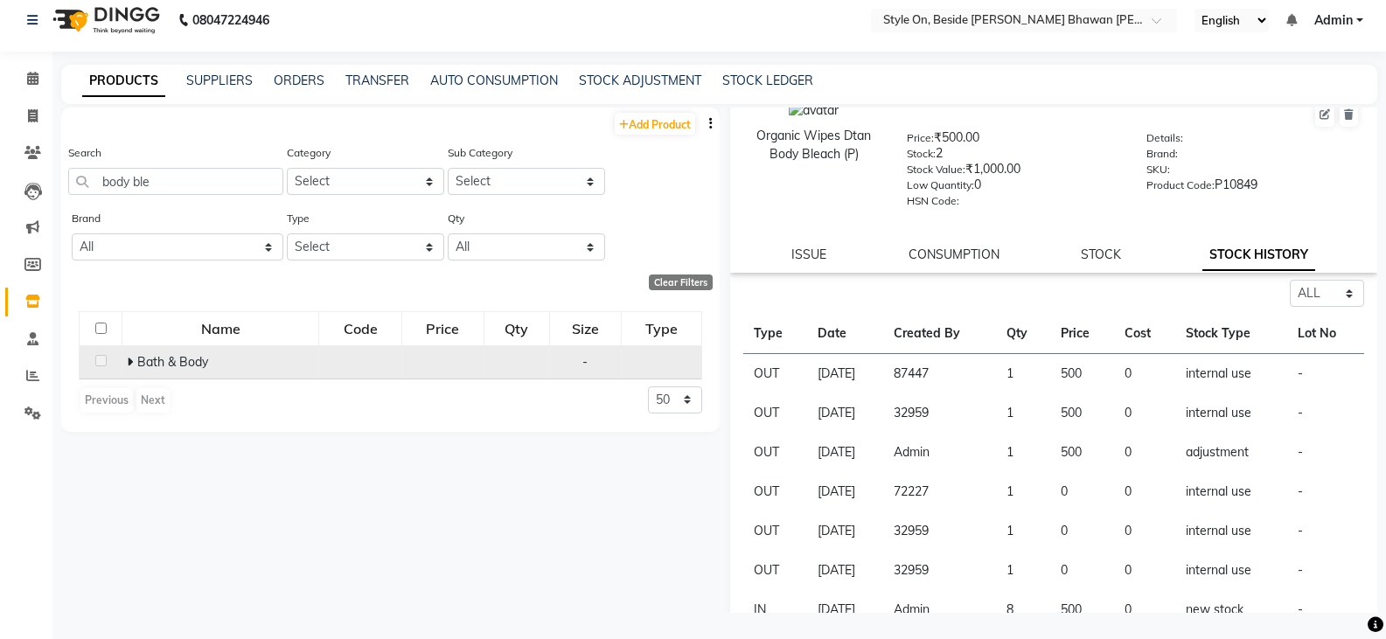
scroll to position [64, 0]
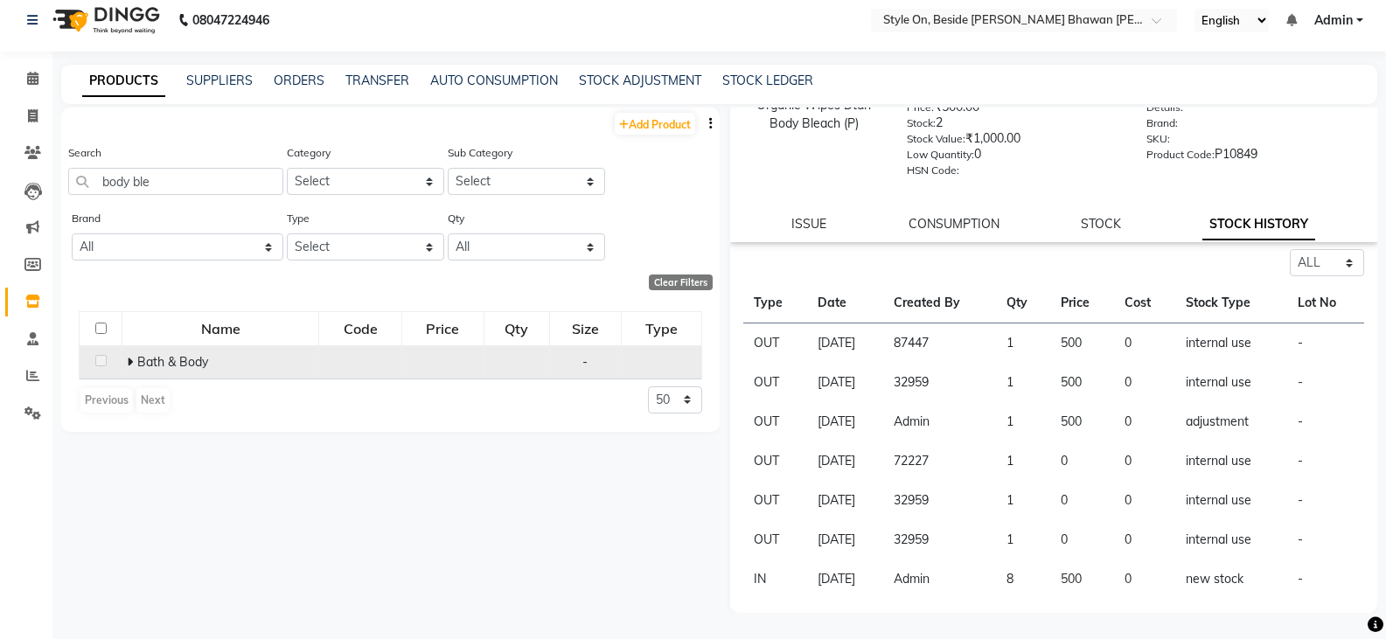
click at [1293, 351] on td "-" at bounding box center [1325, 343] width 77 height 40
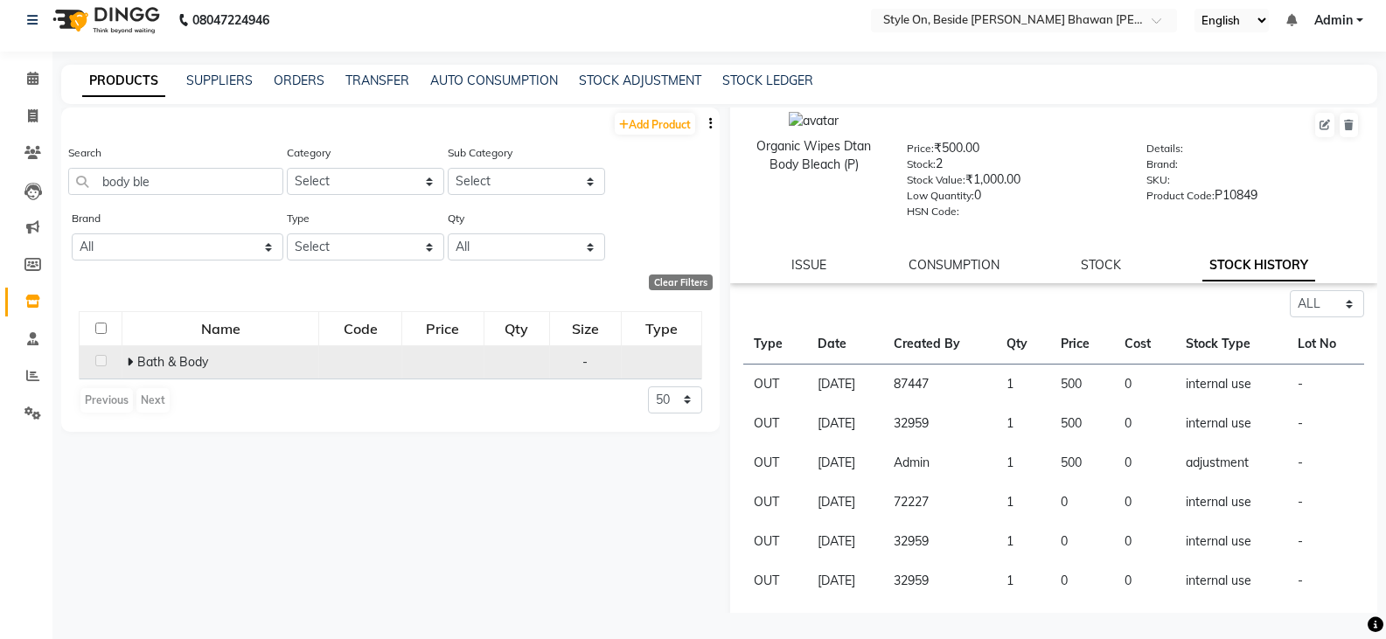
scroll to position [0, 0]
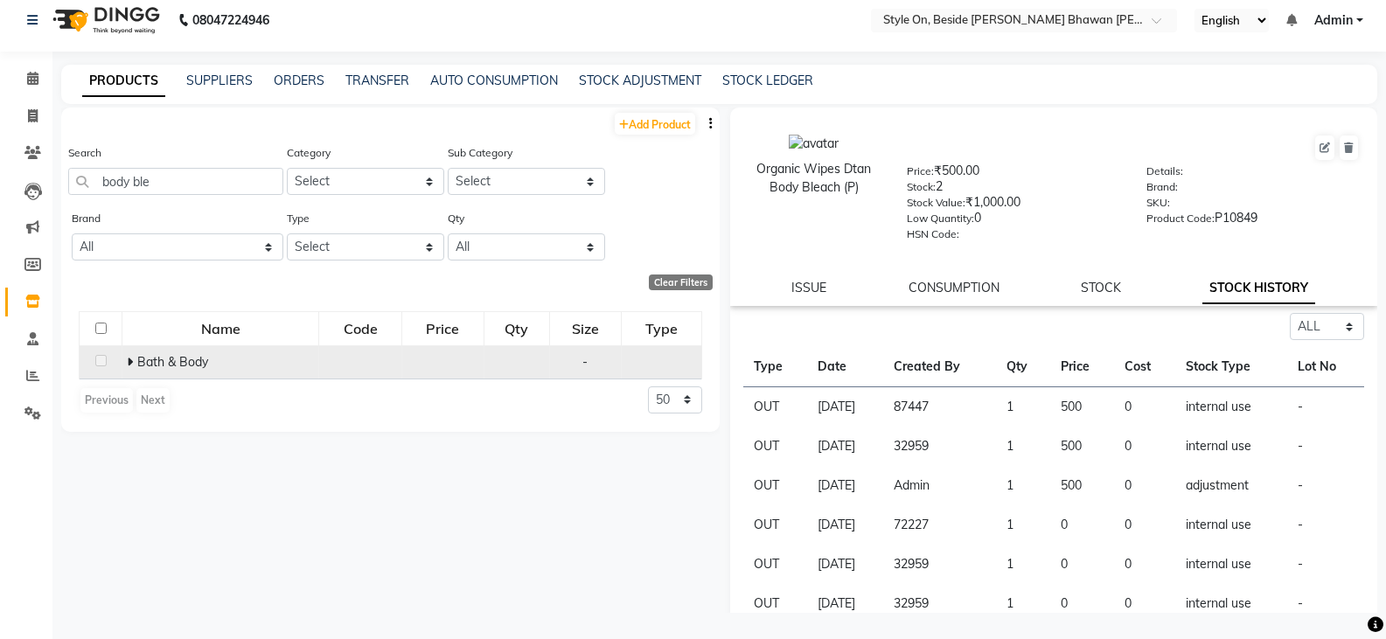
click at [831, 365] on th "Date" at bounding box center [845, 367] width 76 height 40
click at [969, 287] on link "CONSUMPTION" at bounding box center [953, 288] width 91 height 16
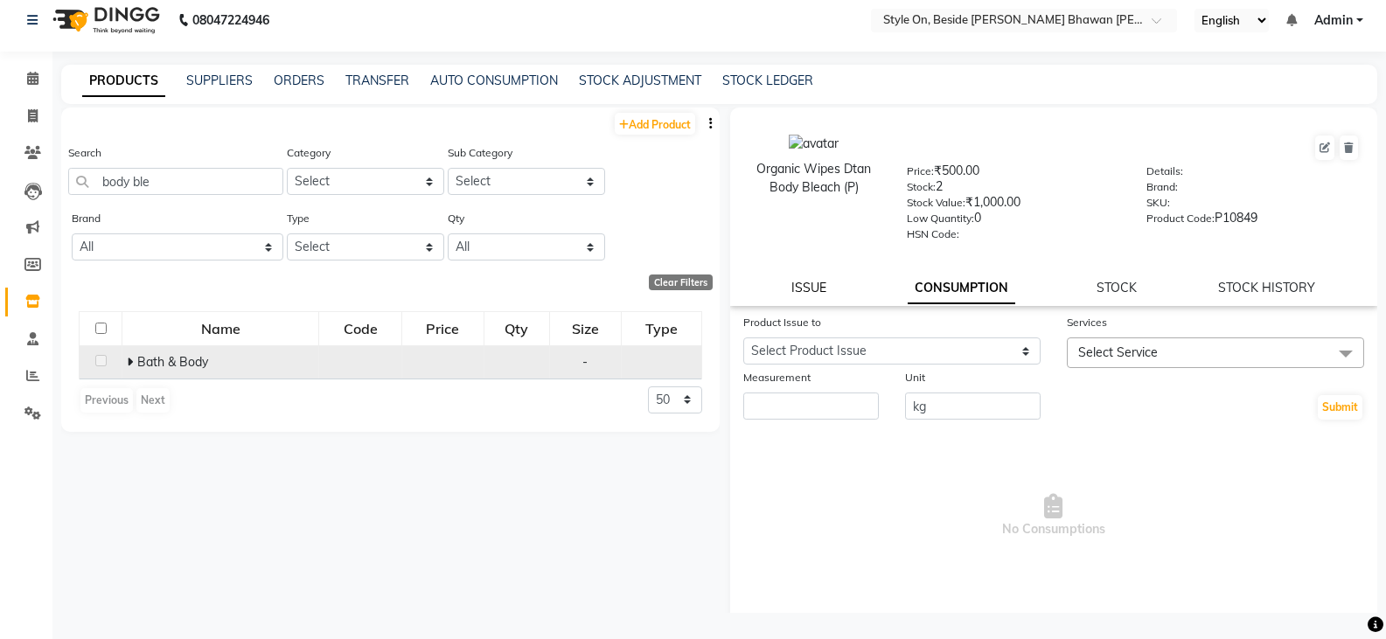
click at [819, 292] on link "ISSUE" at bounding box center [808, 288] width 35 height 16
select select
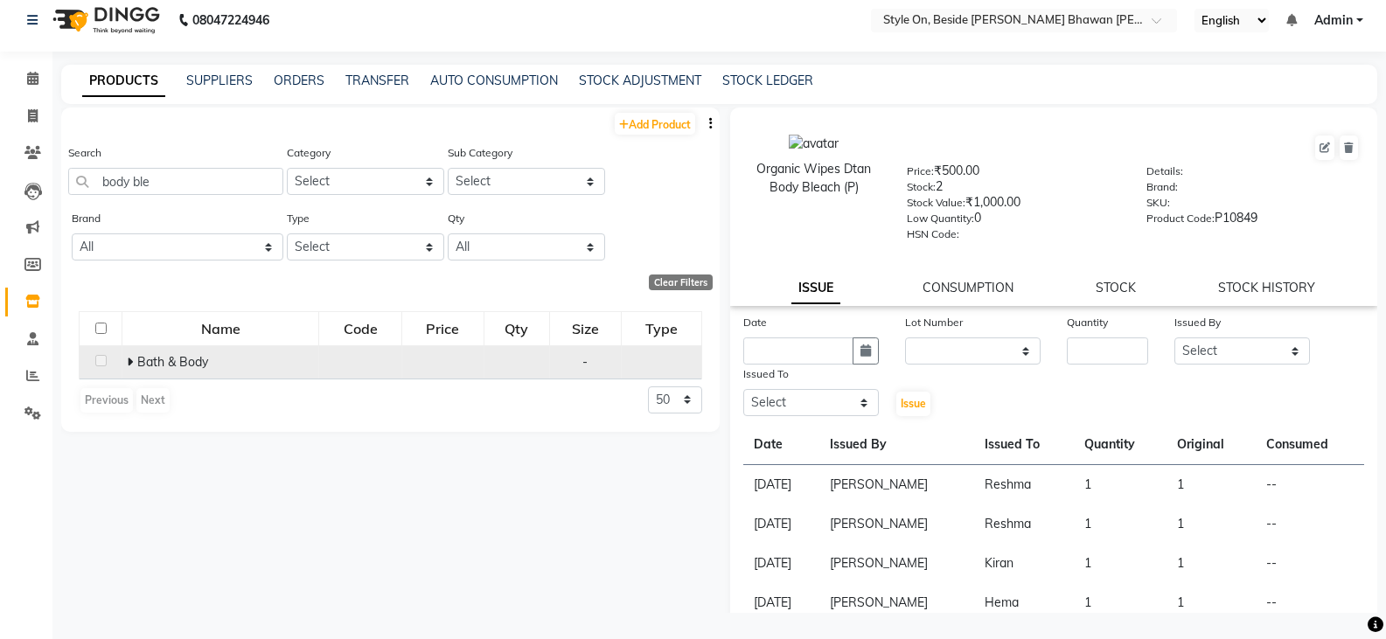
click at [125, 364] on td "Bath & Body" at bounding box center [220, 361] width 197 height 33
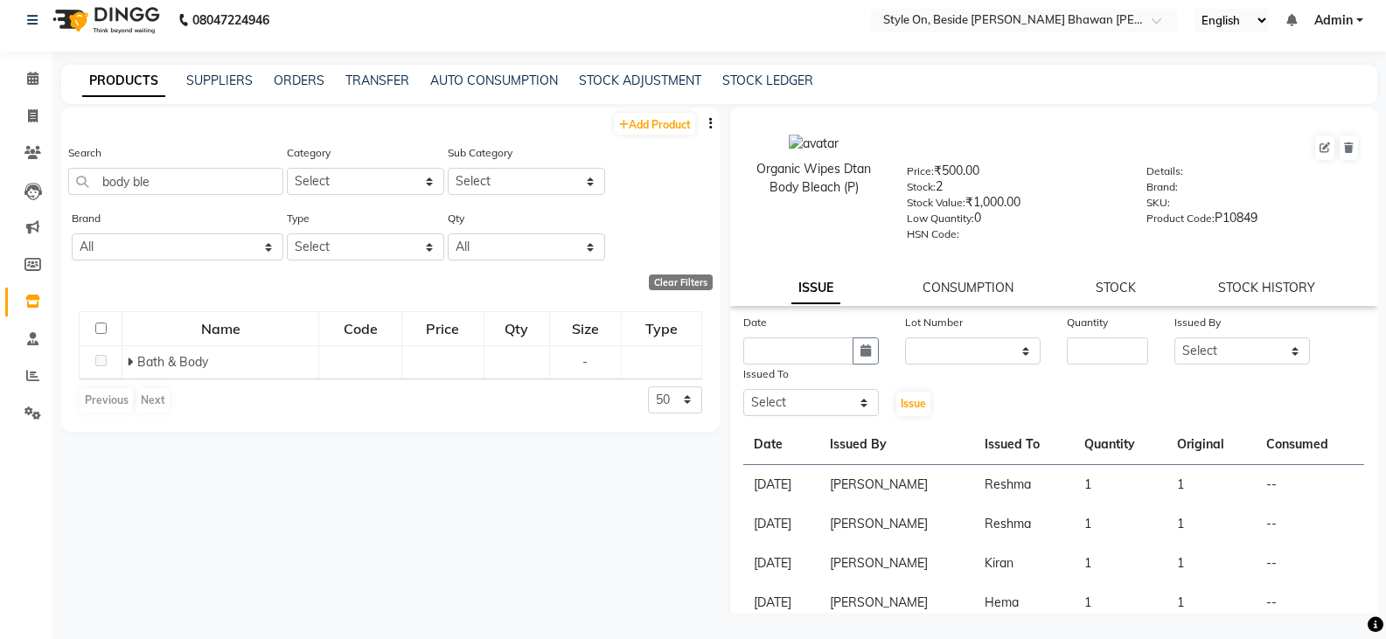
click at [128, 363] on icon at bounding box center [130, 362] width 6 height 12
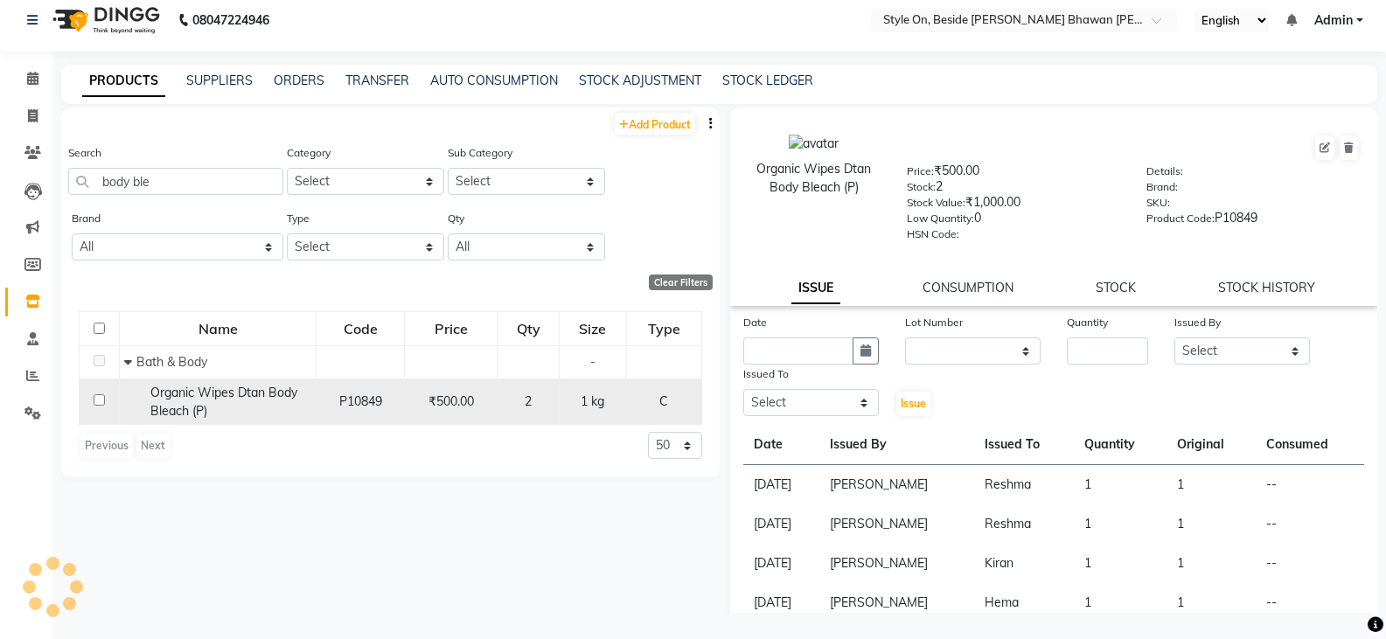
click at [370, 397] on span "P10849" at bounding box center [360, 401] width 43 height 16
click at [153, 396] on span "Organic Wipes Dtan Body Bleach (P)" at bounding box center [223, 402] width 147 height 34
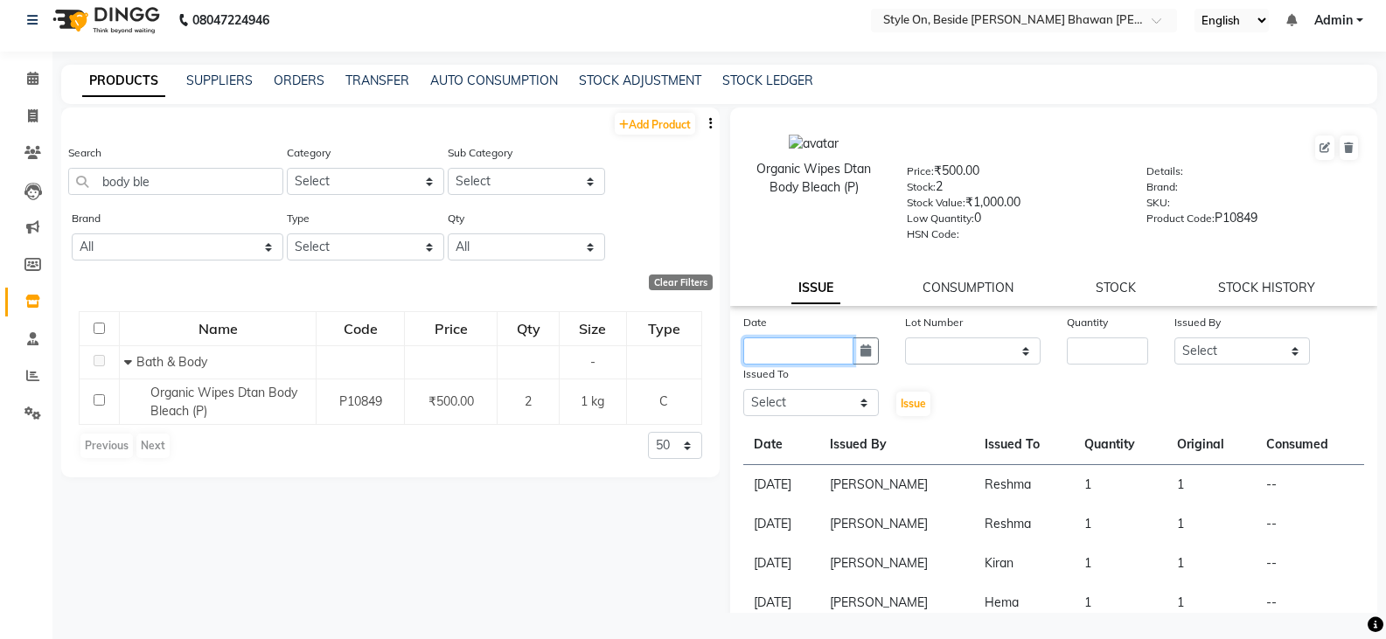
click at [764, 347] on input "text" at bounding box center [798, 350] width 110 height 27
select select "10"
select select "2025"
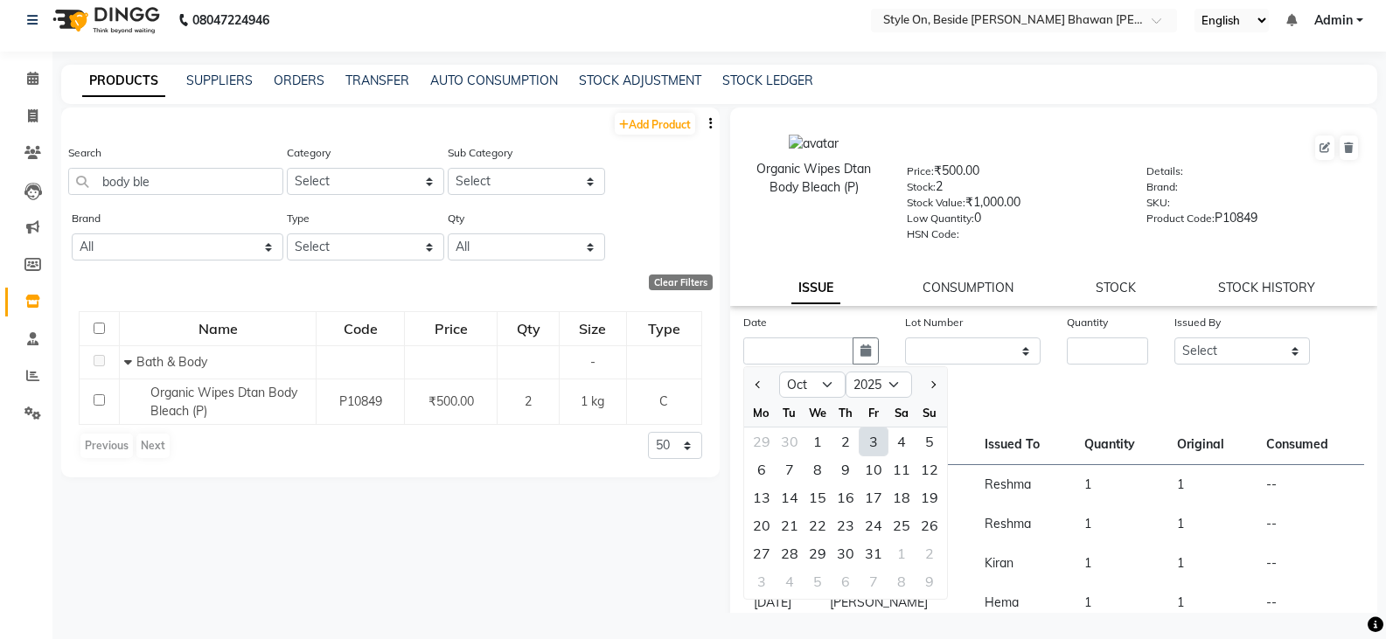
click at [876, 439] on div "3" at bounding box center [873, 442] width 28 height 28
type input "03-10-2025"
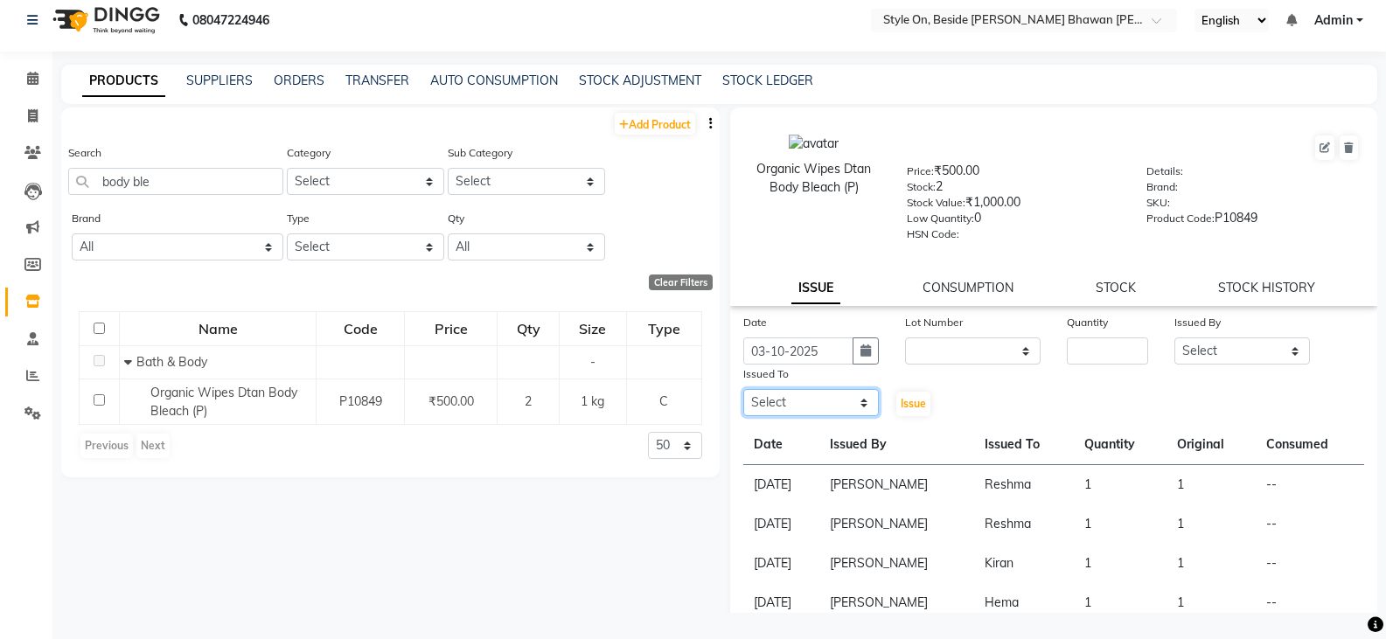
click at [806, 403] on select "Select [PERSON_NAME] Anju [PERSON_NAME] [PERSON_NAME] [PERSON_NAME] [PERSON_NAM…" at bounding box center [811, 402] width 136 height 27
select select "28057"
click at [743, 389] on select "Select [PERSON_NAME] Anju [PERSON_NAME] [PERSON_NAME] [PERSON_NAME] [PERSON_NAM…" at bounding box center [811, 402] width 136 height 27
click at [1080, 343] on input "number" at bounding box center [1107, 350] width 81 height 27
type input "2"
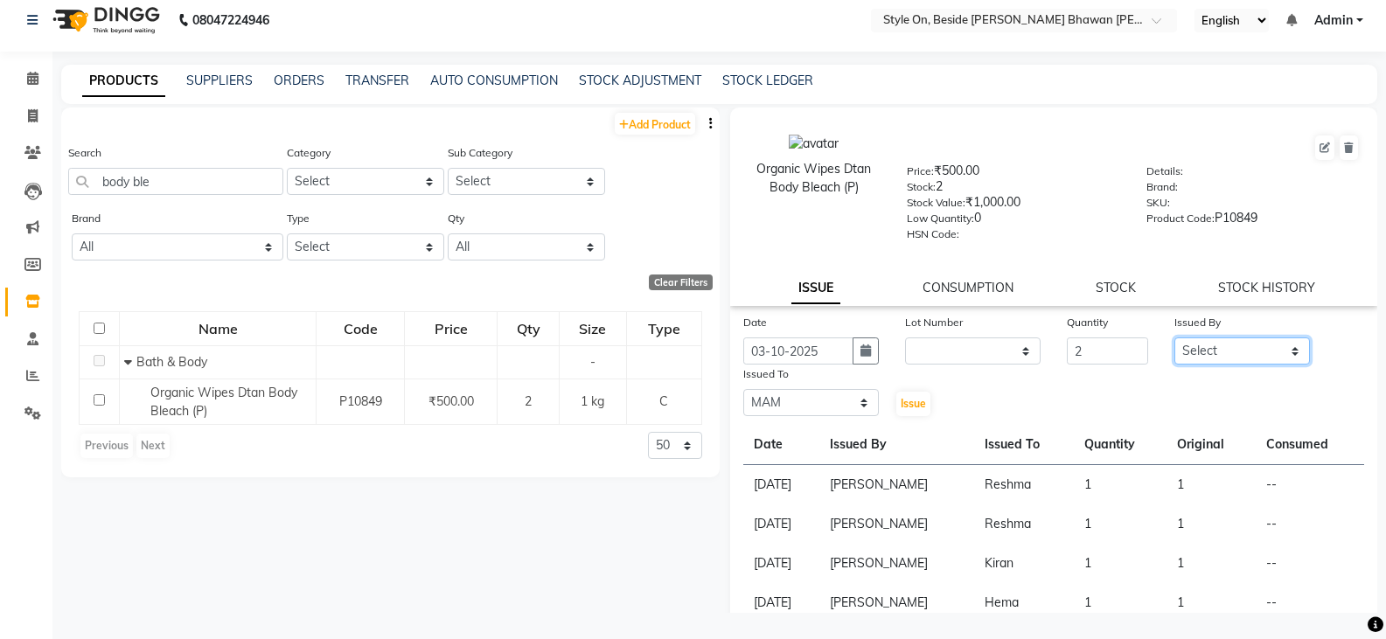
click at [1180, 348] on select "Select [PERSON_NAME] Anju [PERSON_NAME] [PERSON_NAME] [PERSON_NAME] [PERSON_NAM…" at bounding box center [1242, 350] width 136 height 27
select select "87447"
click at [1174, 337] on select "Select [PERSON_NAME] Anju [PERSON_NAME] [PERSON_NAME] [PERSON_NAME] [PERSON_NAM…" at bounding box center [1242, 350] width 136 height 27
click at [917, 404] on span "Issue" at bounding box center [913, 403] width 25 height 13
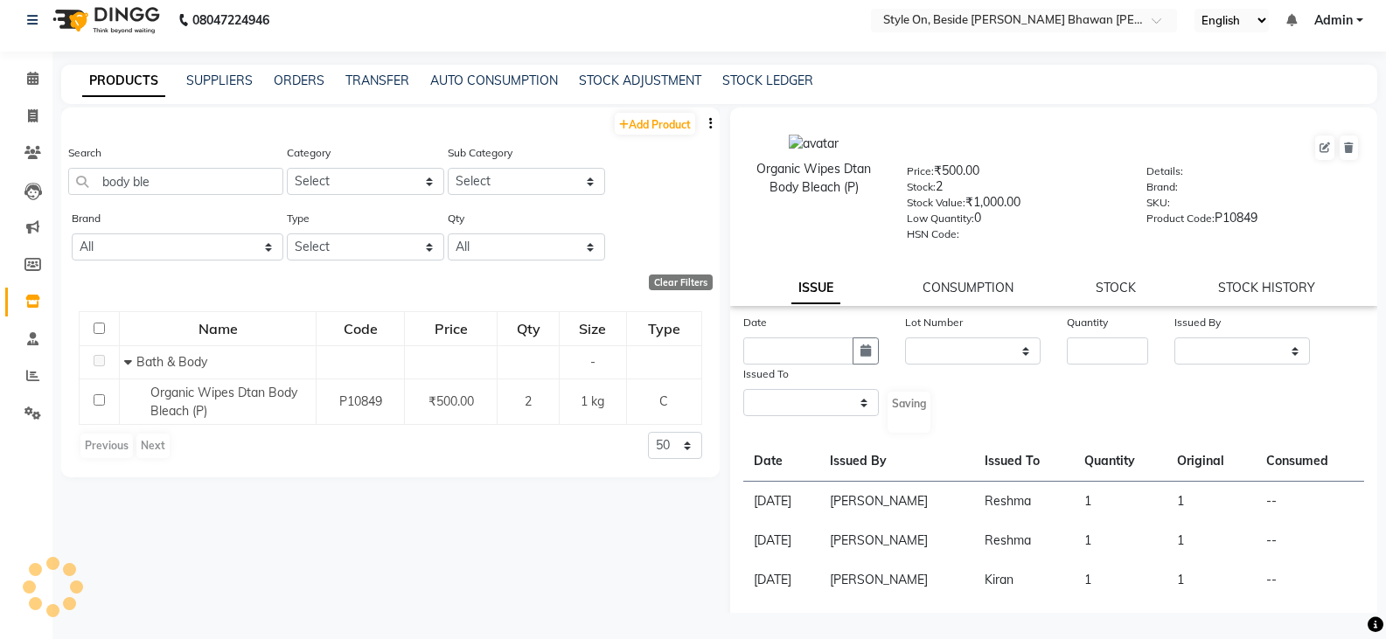
select select
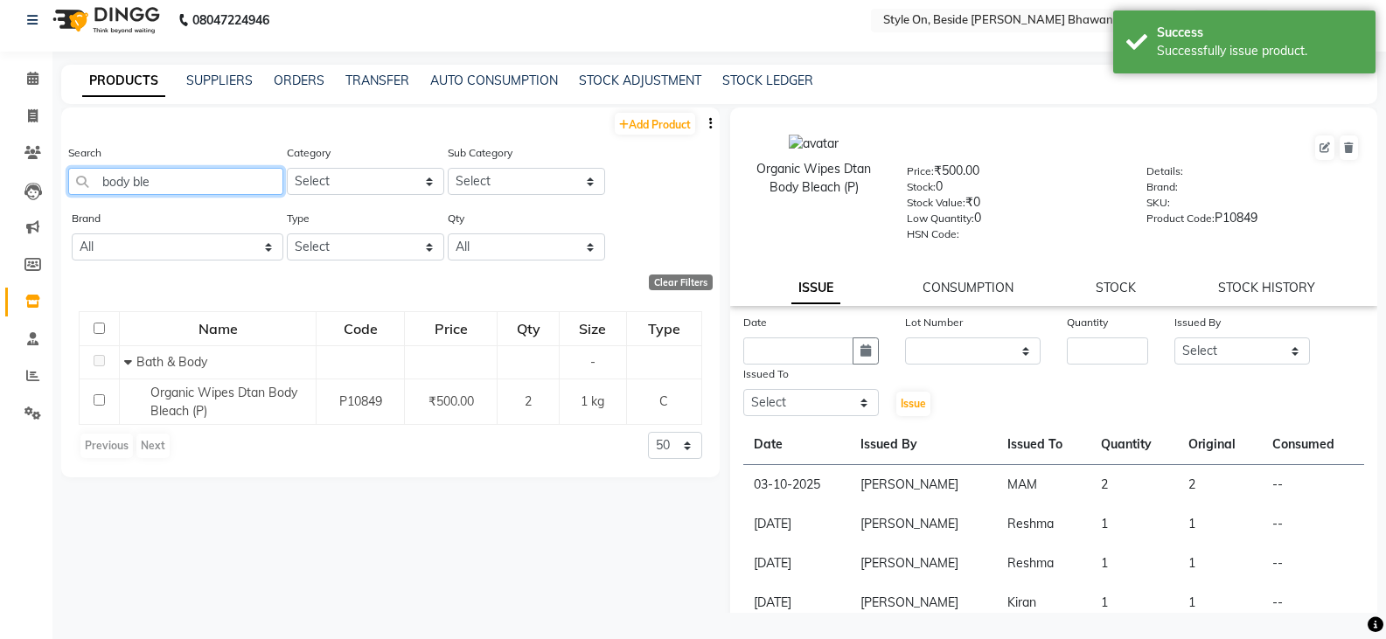
click at [100, 183] on input "body ble" at bounding box center [175, 181] width 215 height 27
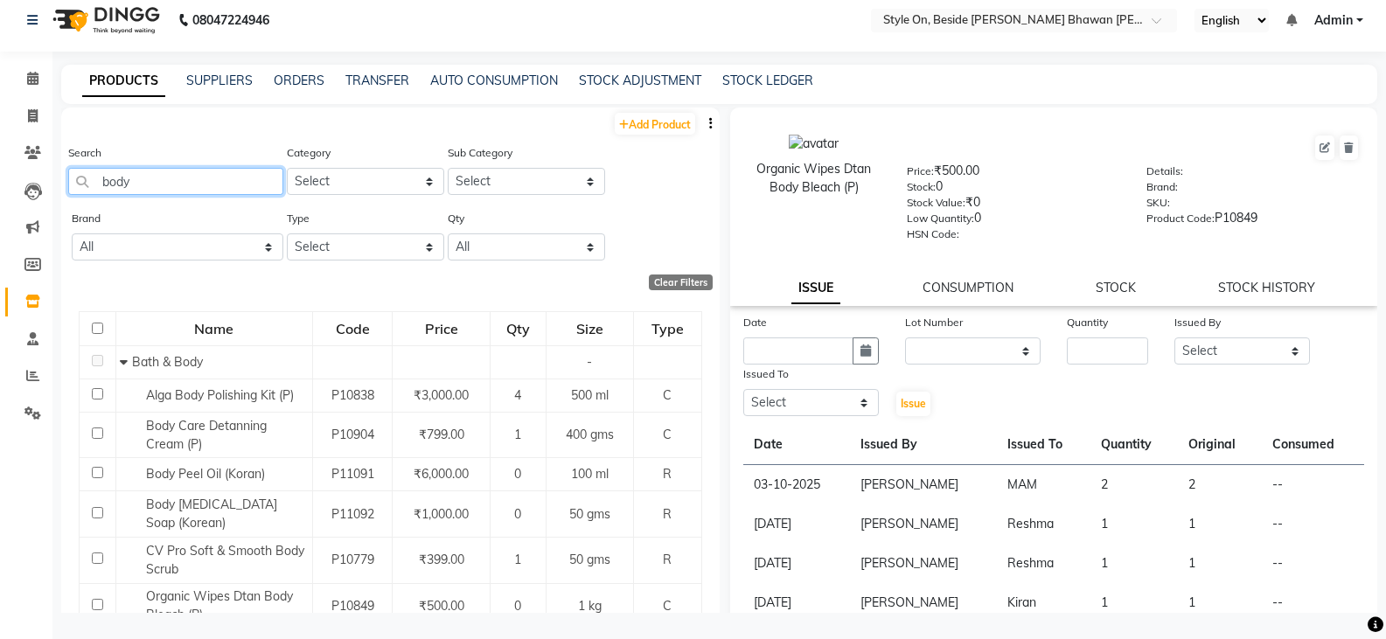
drag, startPoint x: 145, startPoint y: 179, endPoint x: 64, endPoint y: 178, distance: 81.3
click at [64, 178] on div "Search body Category Select Hair Skin Makeup Personal Care Appliances [PERSON_N…" at bounding box center [390, 176] width 658 height 66
type input "Body"
click at [28, 115] on icon at bounding box center [33, 115] width 10 height 13
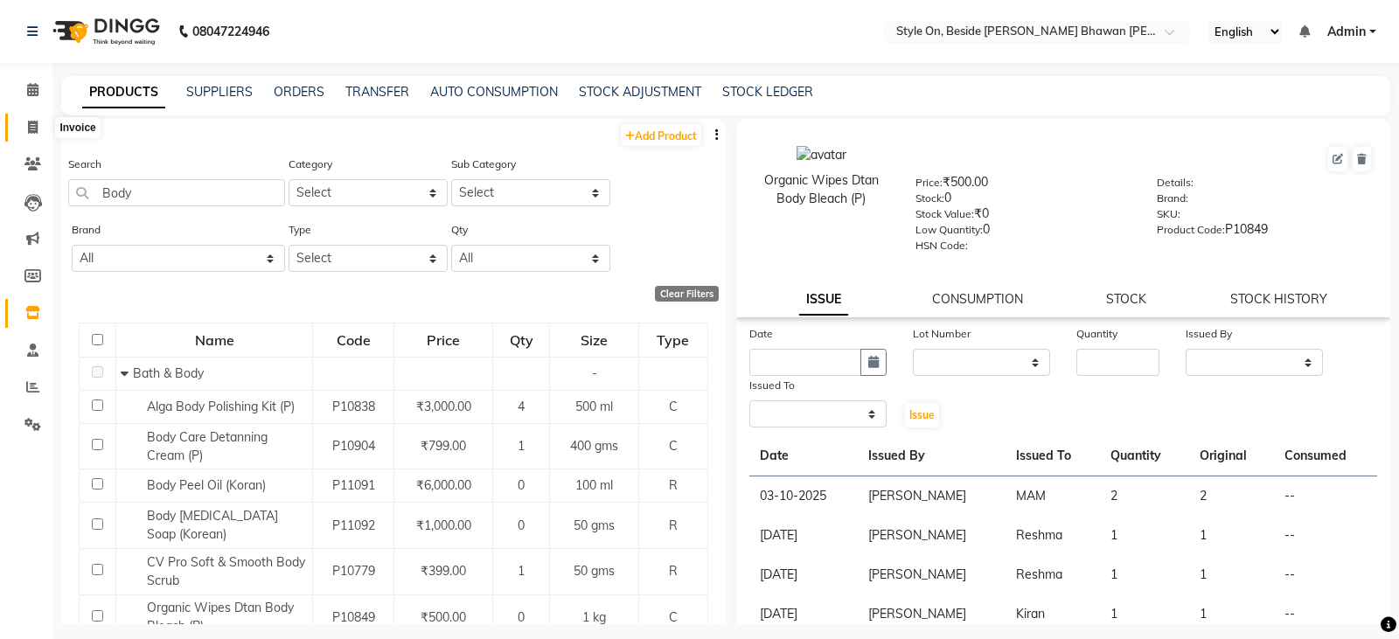
select select "service"
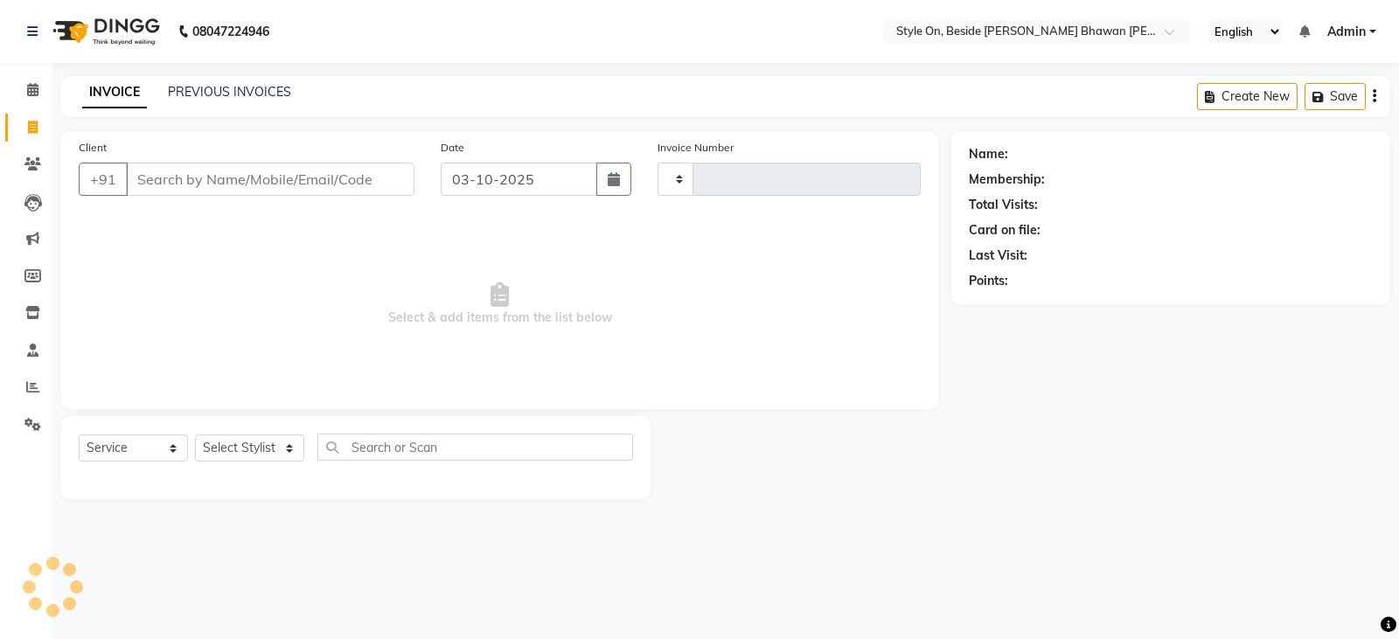
click at [210, 173] on input "Client" at bounding box center [270, 179] width 289 height 33
type input "1003"
select select "4700"
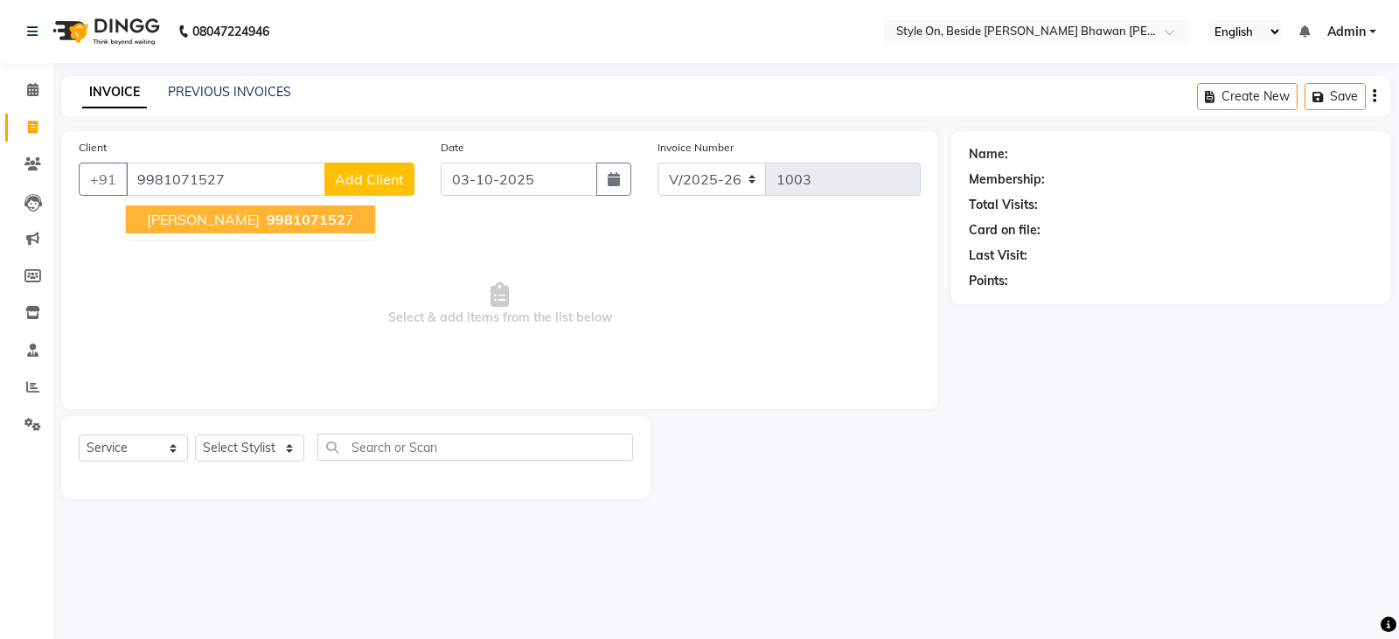
type input "9981071527"
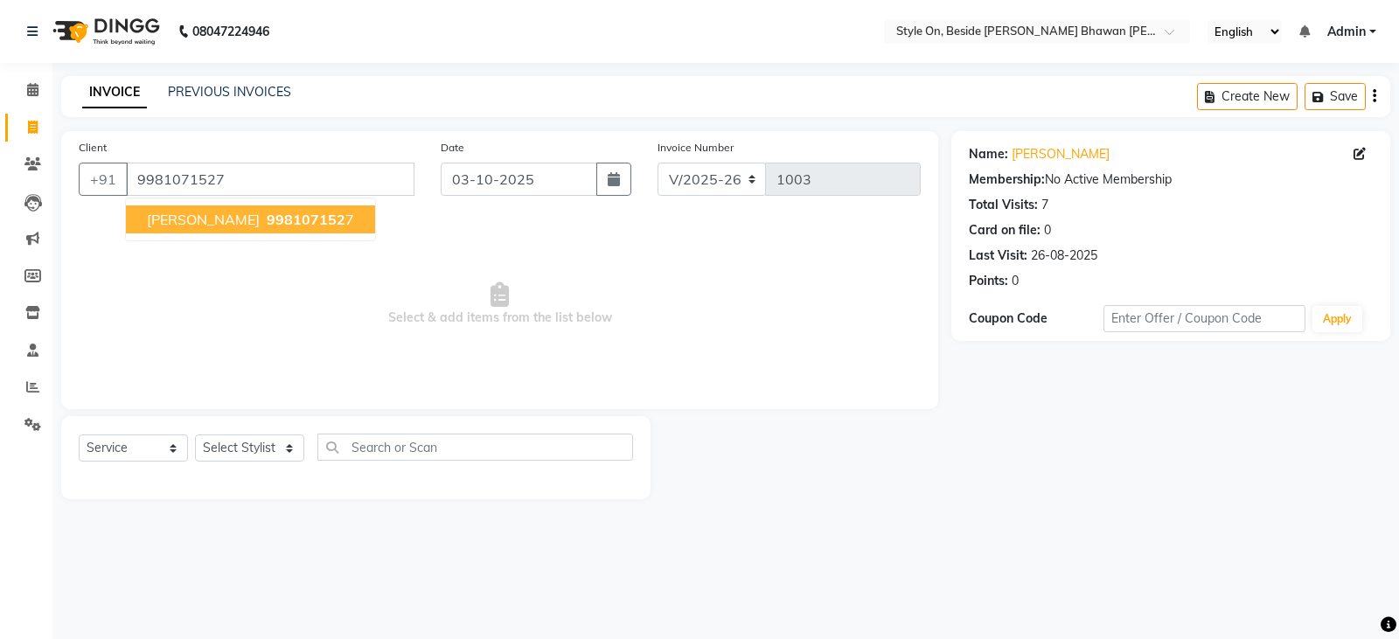
click at [228, 214] on span "[PERSON_NAME]" at bounding box center [203, 219] width 113 height 17
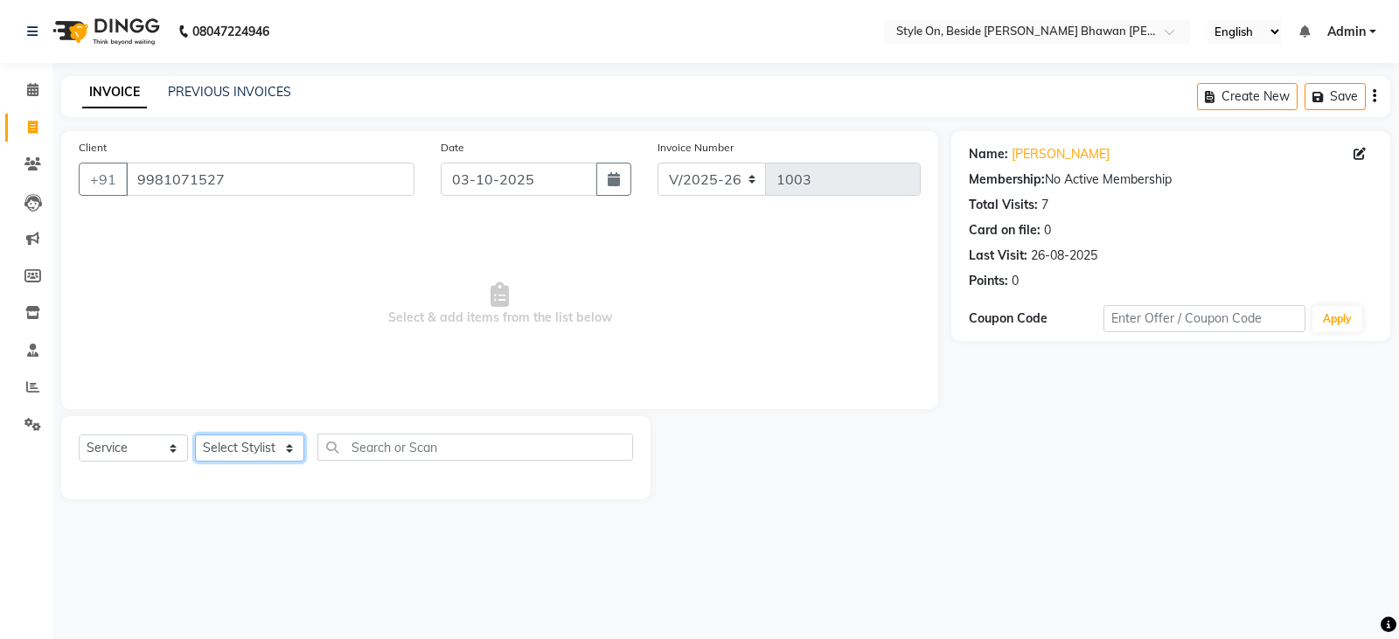
click at [221, 442] on select "Select Stylist [PERSON_NAME] Anju [PERSON_NAME] [PERSON_NAME] [PERSON_NAME] [PE…" at bounding box center [249, 448] width 109 height 27
select select "28057"
click at [195, 435] on select "Select Stylist [PERSON_NAME] Anju [PERSON_NAME] [PERSON_NAME] [PERSON_NAME] [PE…" at bounding box center [249, 448] width 109 height 27
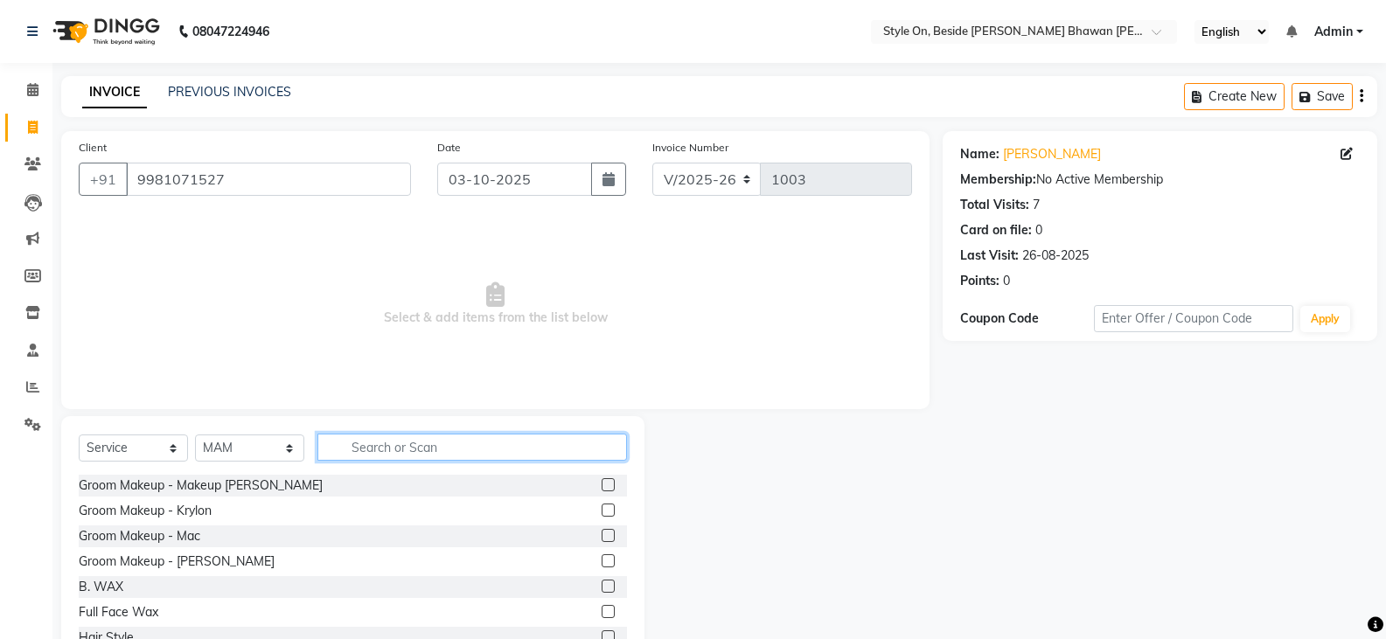
click at [386, 448] on input "text" at bounding box center [472, 447] width 310 height 27
type input "mak"
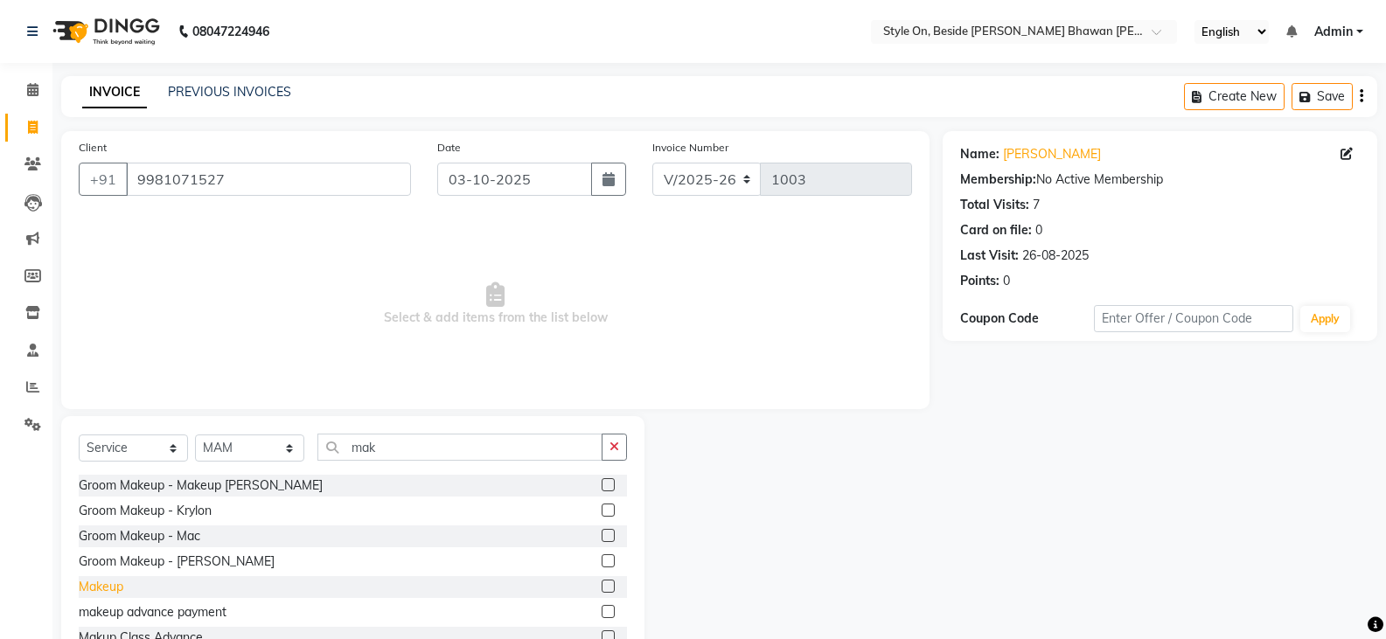
click at [116, 589] on div "Makeup" at bounding box center [101, 587] width 45 height 18
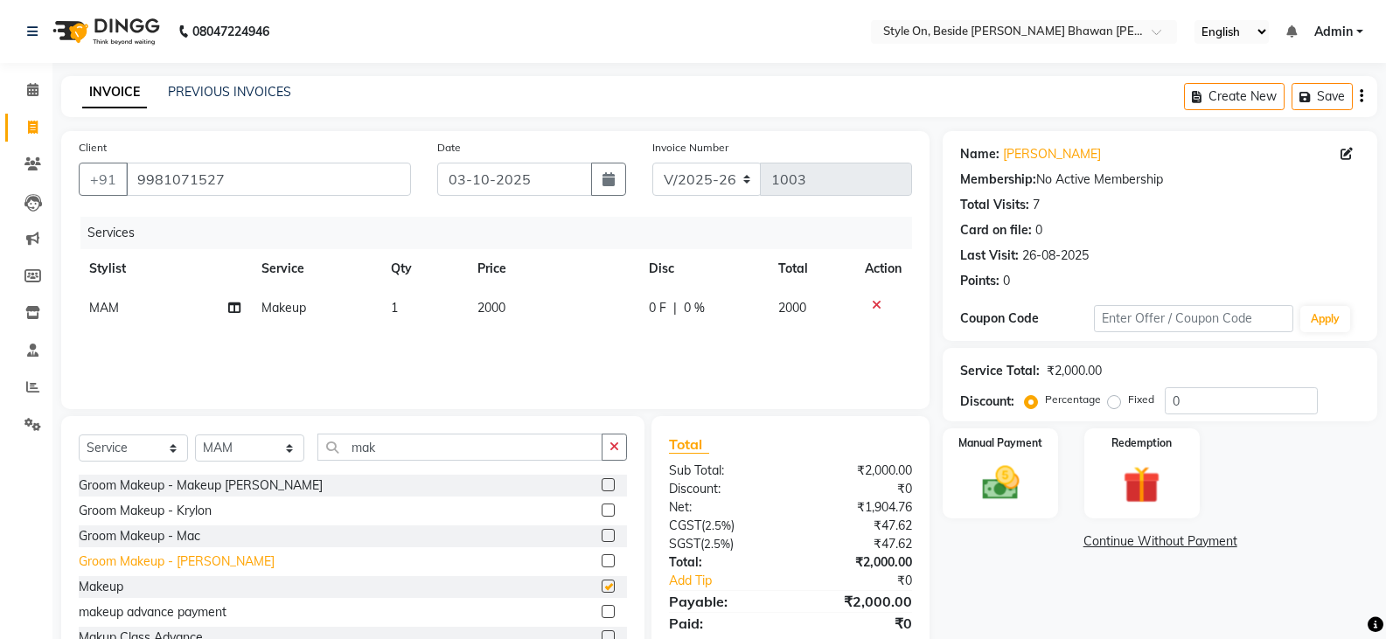
checkbox input "false"
click at [1004, 486] on img at bounding box center [1000, 483] width 62 height 45
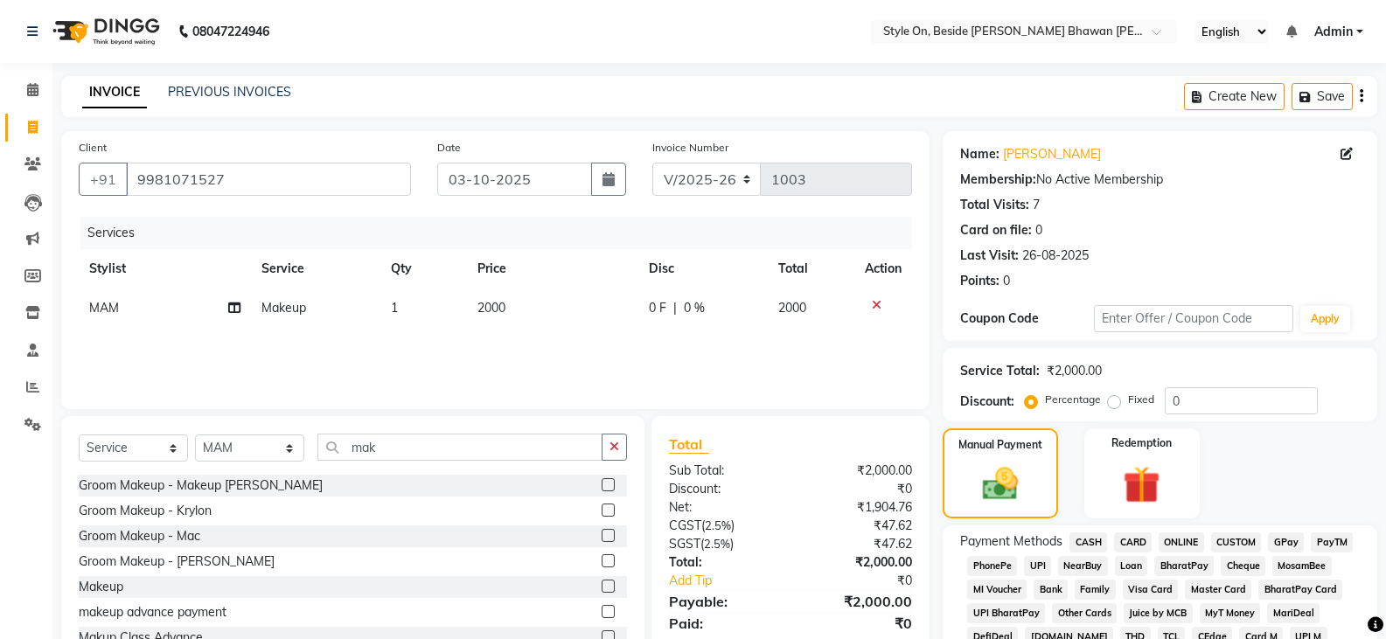
click at [1331, 543] on span "PayTM" at bounding box center [1332, 542] width 42 height 20
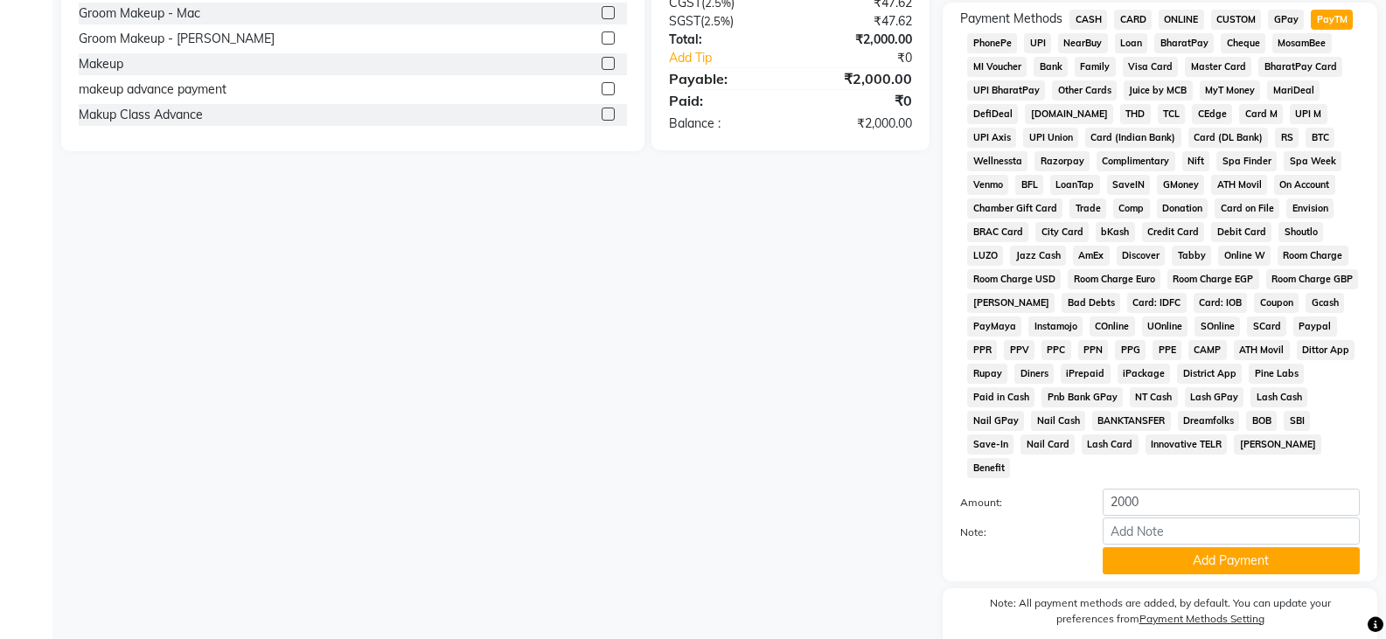
scroll to position [525, 0]
click at [1213, 546] on button "Add Payment" at bounding box center [1231, 559] width 257 height 27
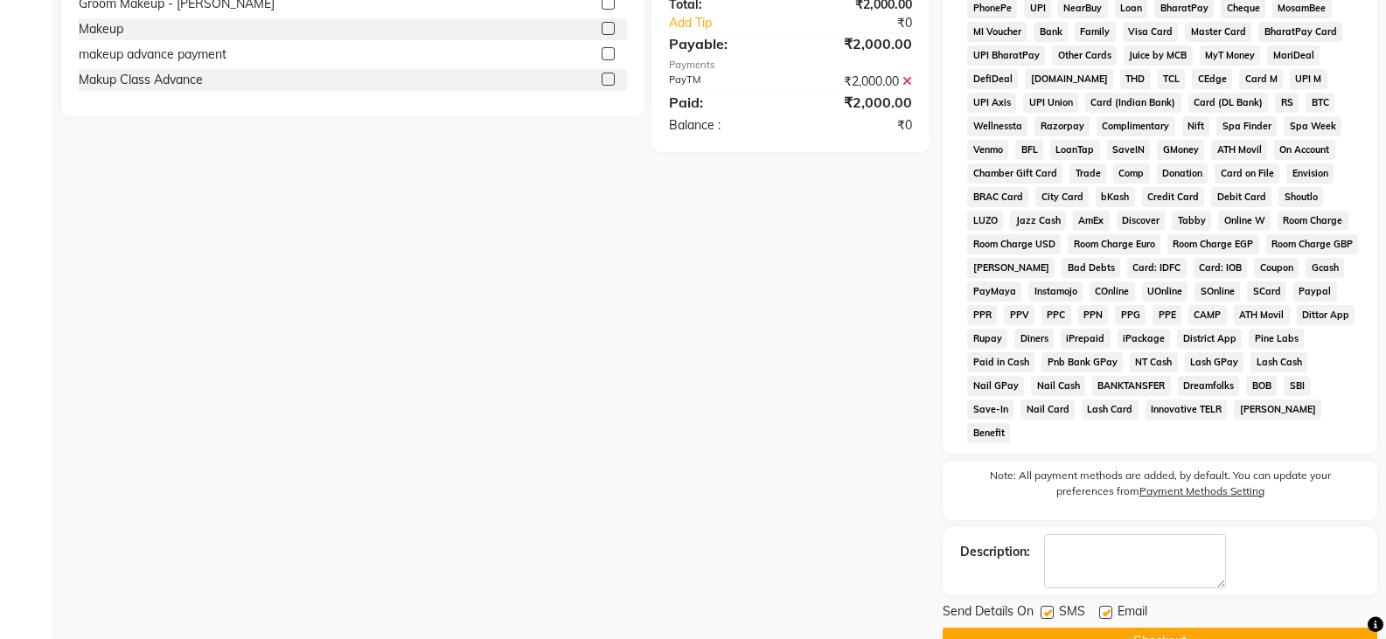
scroll to position [576, 0]
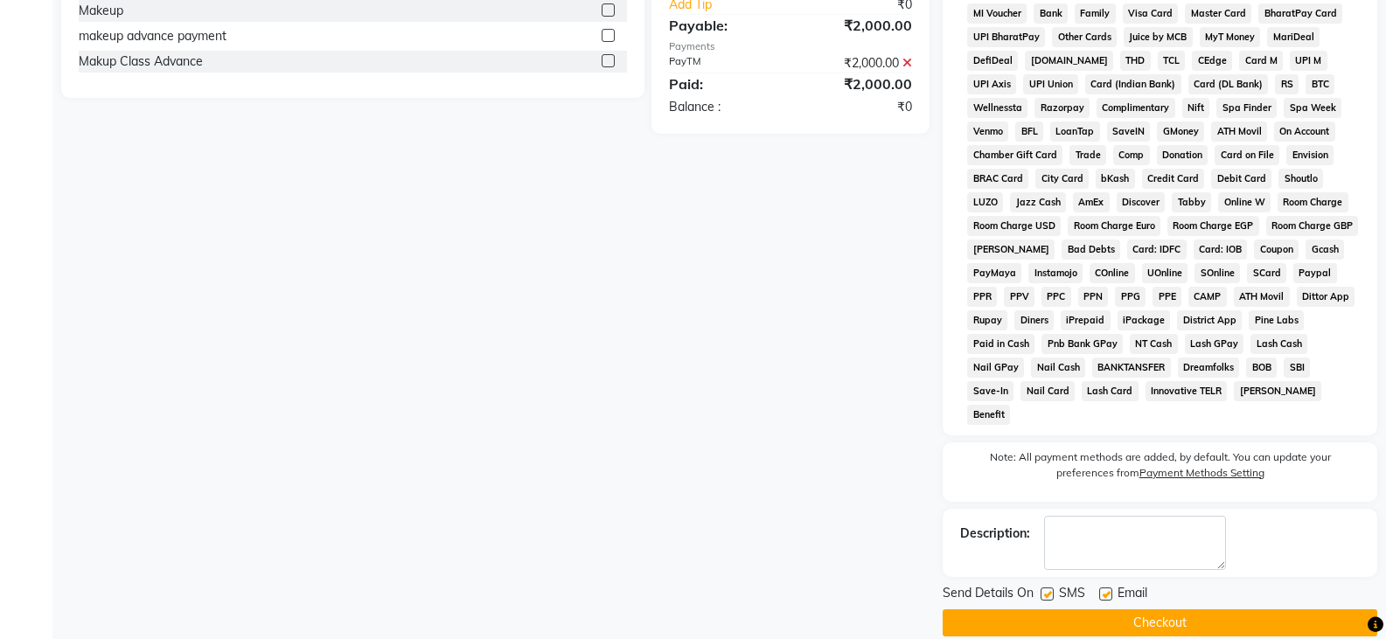
click at [1201, 609] on button "Checkout" at bounding box center [1160, 622] width 435 height 27
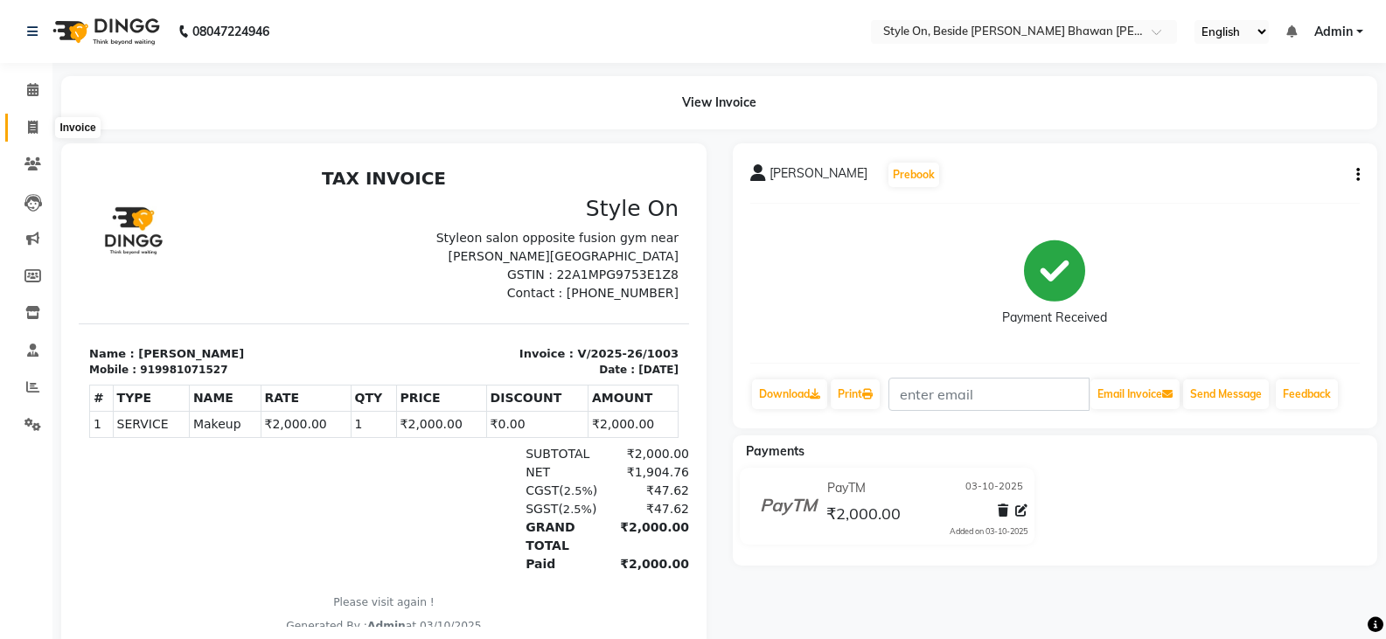
click at [30, 129] on icon at bounding box center [33, 127] width 10 height 13
select select "4700"
select select "service"
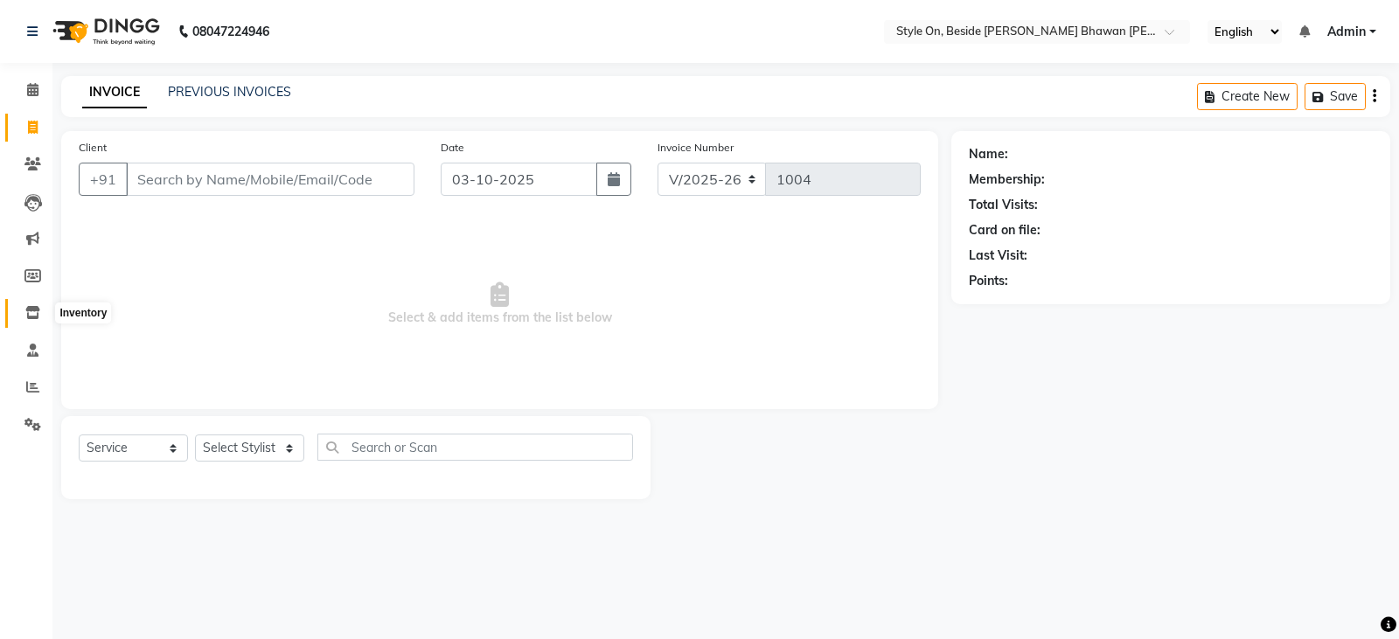
click at [35, 309] on icon at bounding box center [32, 312] width 15 height 13
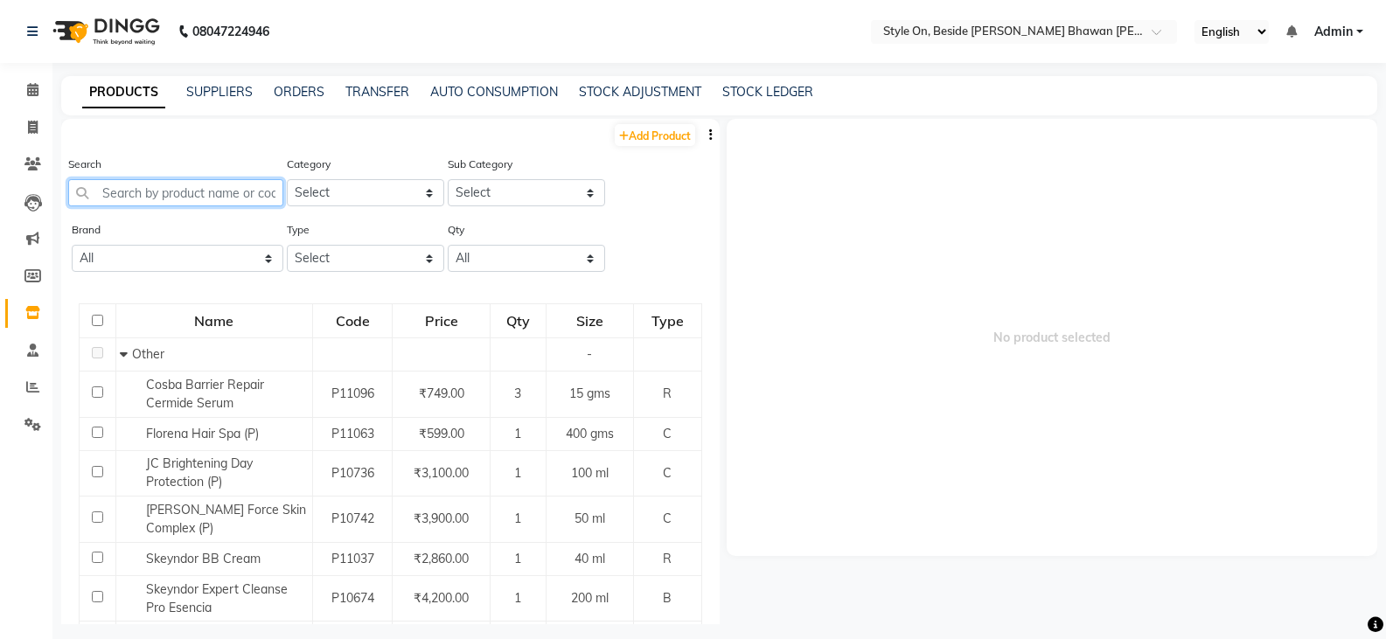
click at [156, 191] on input "text" at bounding box center [175, 192] width 215 height 27
click at [647, 129] on link "Add Product" at bounding box center [655, 135] width 80 height 22
select select "true"
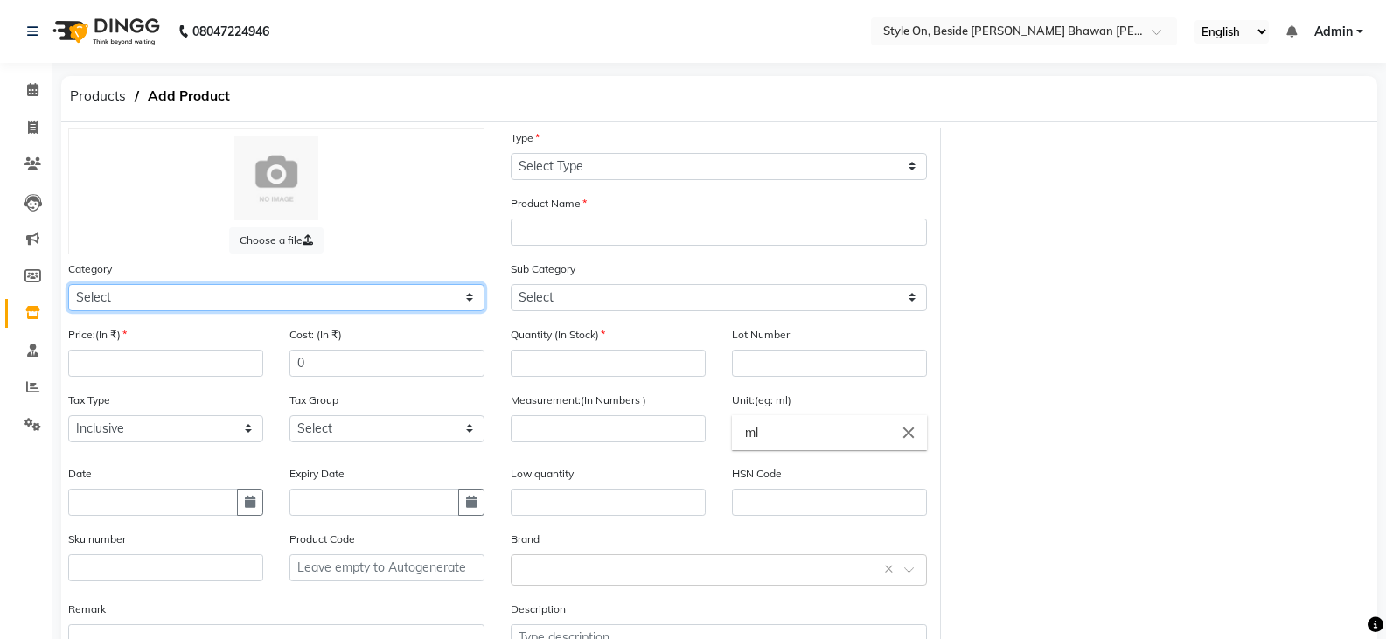
click at [112, 294] on select "Select Hair Skin Makeup Personal Care Appliances [PERSON_NAME] Waxing Disposabl…" at bounding box center [276, 297] width 416 height 27
select select "648201800"
click at [68, 284] on select "Select Hair Skin Makeup Personal Care Appliances [PERSON_NAME] Waxing Disposabl…" at bounding box center [276, 297] width 416 height 27
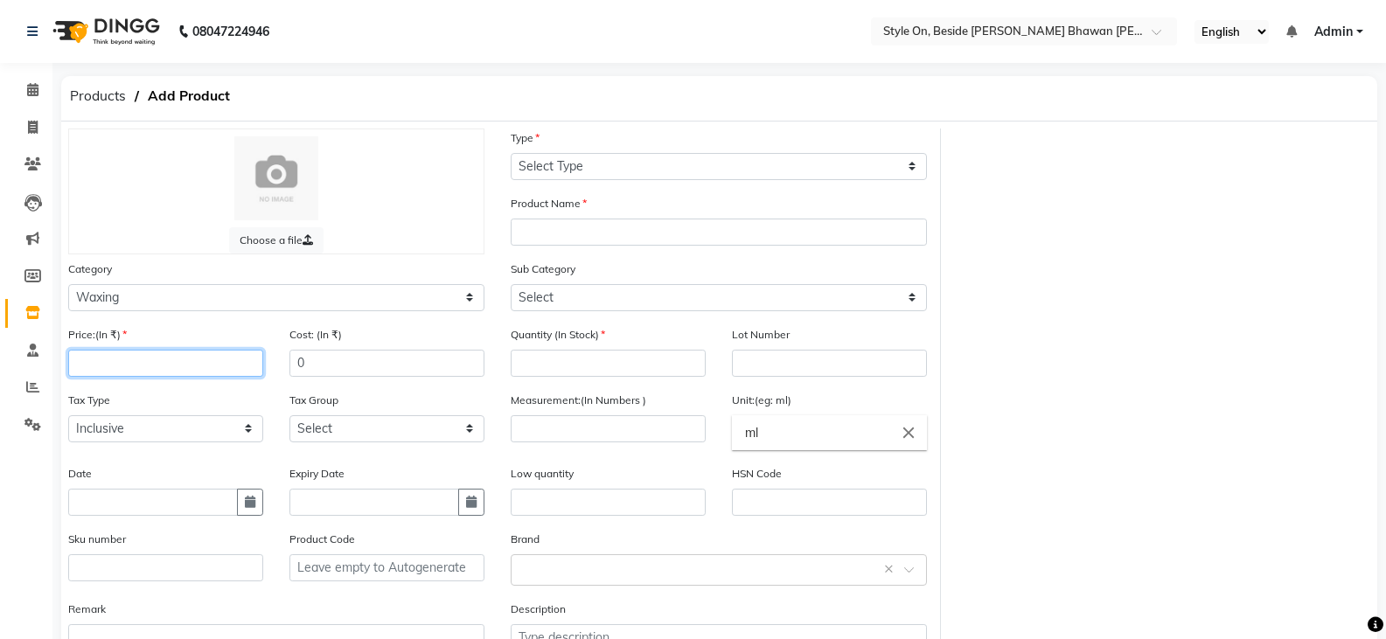
click at [74, 362] on input "number" at bounding box center [165, 363] width 195 height 27
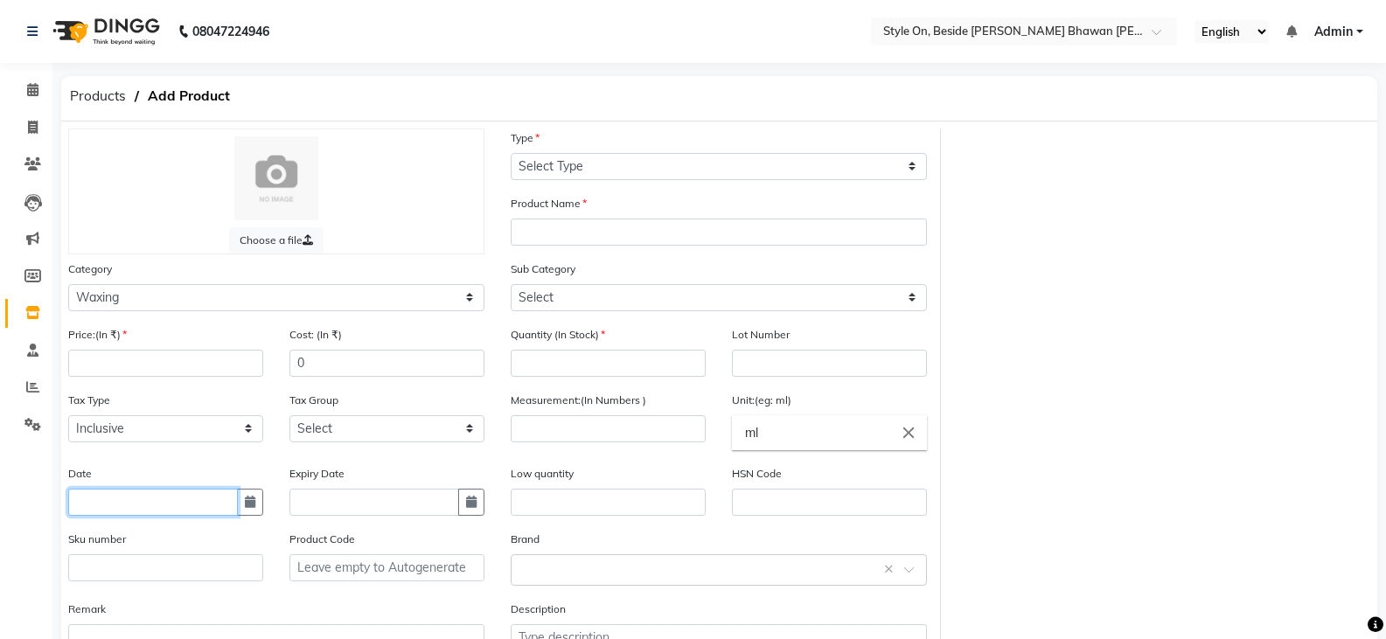
click at [114, 497] on input "text" at bounding box center [153, 502] width 170 height 27
select select "10"
select select "2025"
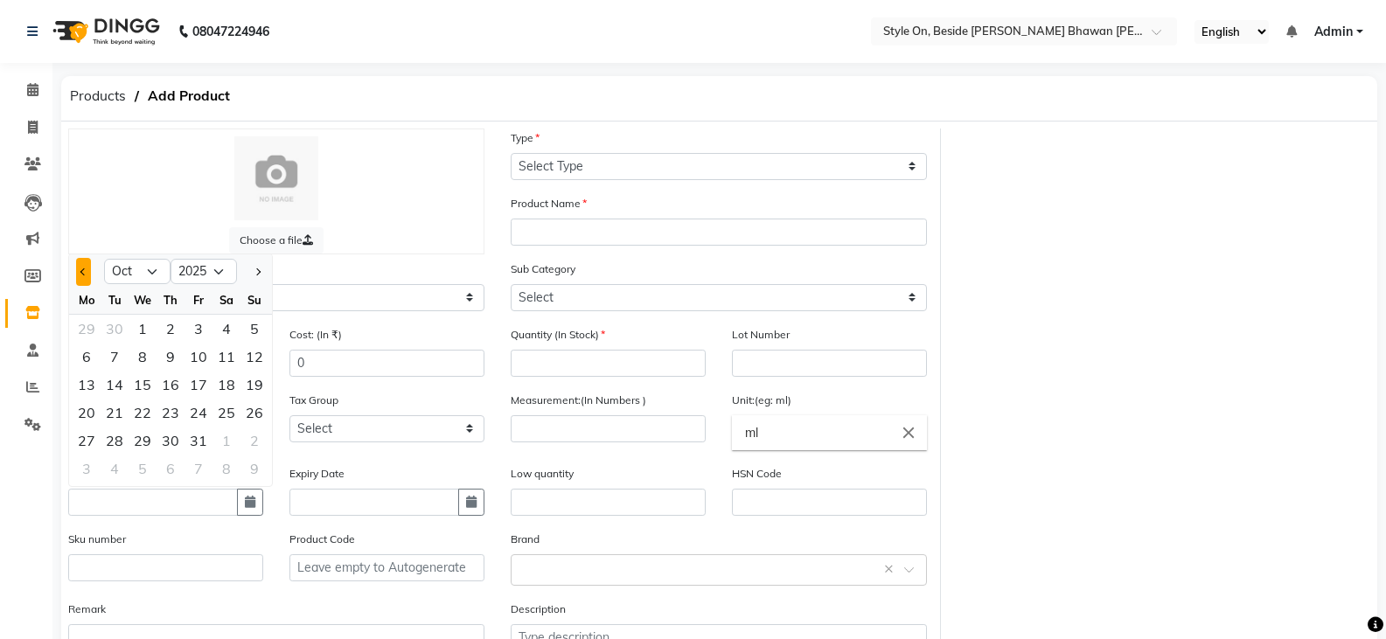
click at [85, 276] on button "Previous month" at bounding box center [83, 272] width 15 height 28
select select "8"
click at [119, 409] on div "19" at bounding box center [115, 413] width 28 height 28
type input "[DATE]"
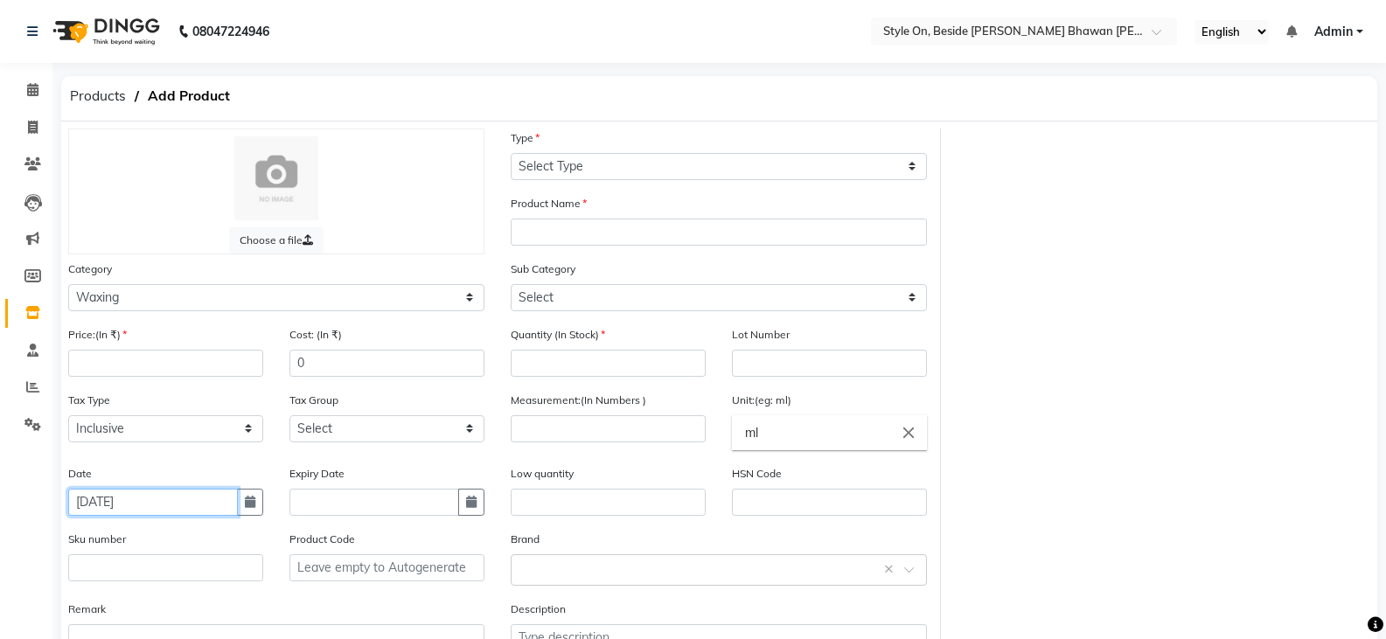
click at [171, 510] on input "[DATE]" at bounding box center [153, 502] width 170 height 27
select select "8"
select select "2025"
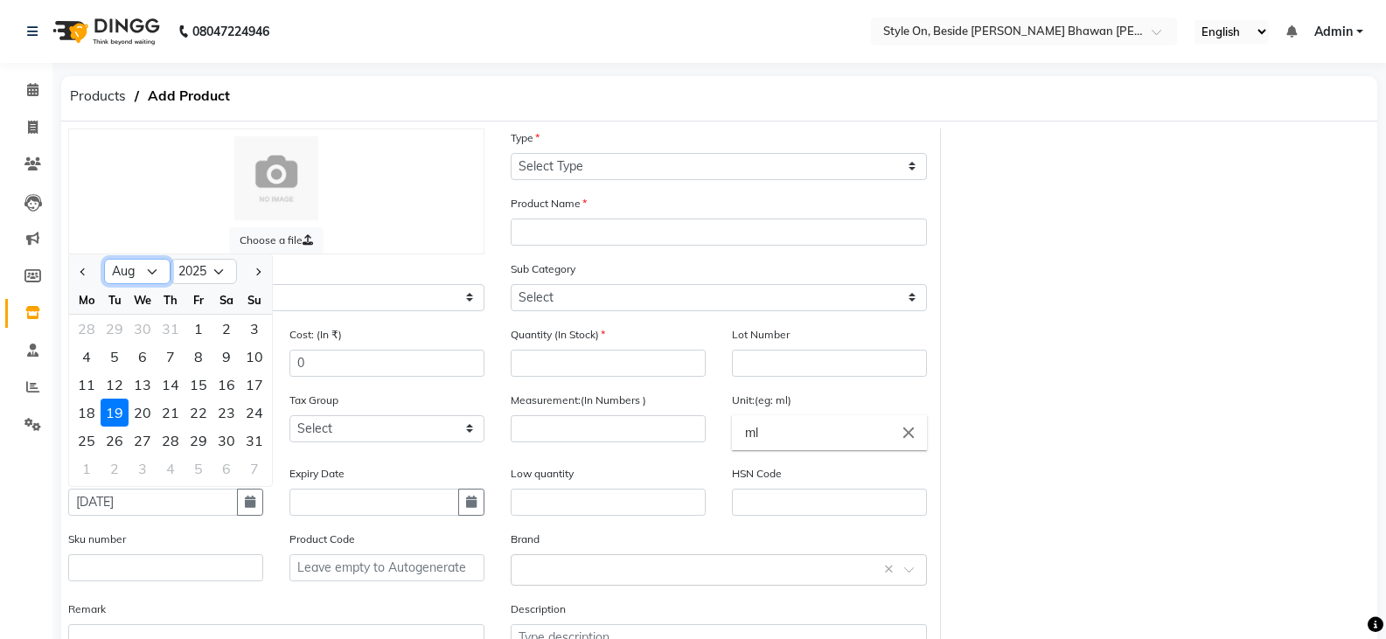
click at [152, 270] on select "Jan Feb Mar Apr May Jun [DATE] Aug Sep Oct Nov Dec" at bounding box center [137, 272] width 66 height 26
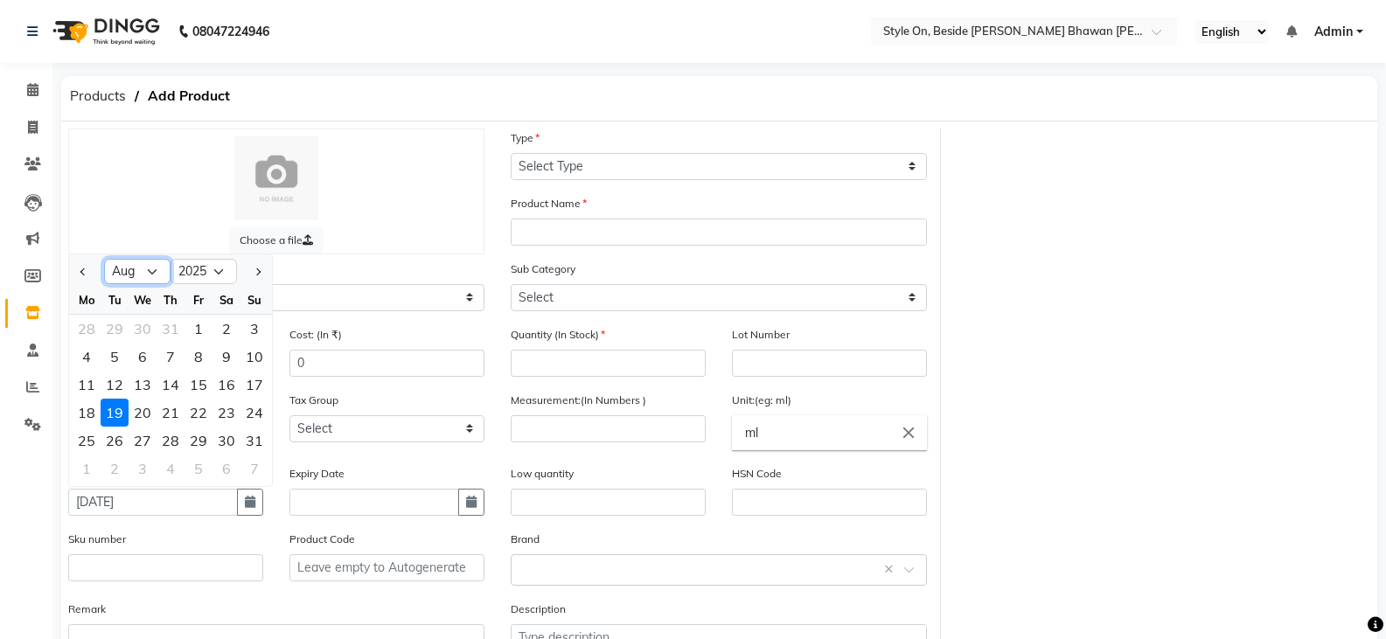
click at [152, 270] on select "Jan Feb Mar Apr May Jun [DATE] Aug Sep Oct Nov Dec" at bounding box center [137, 272] width 66 height 26
click at [152, 275] on select "Jan Feb Mar Apr May Jun [DATE] Aug Sep Oct Nov Dec" at bounding box center [137, 272] width 66 height 26
select select "10"
click at [104, 259] on select "Jan Feb Mar Apr May Jun [DATE] Aug Sep Oct Nov Dec" at bounding box center [137, 272] width 66 height 26
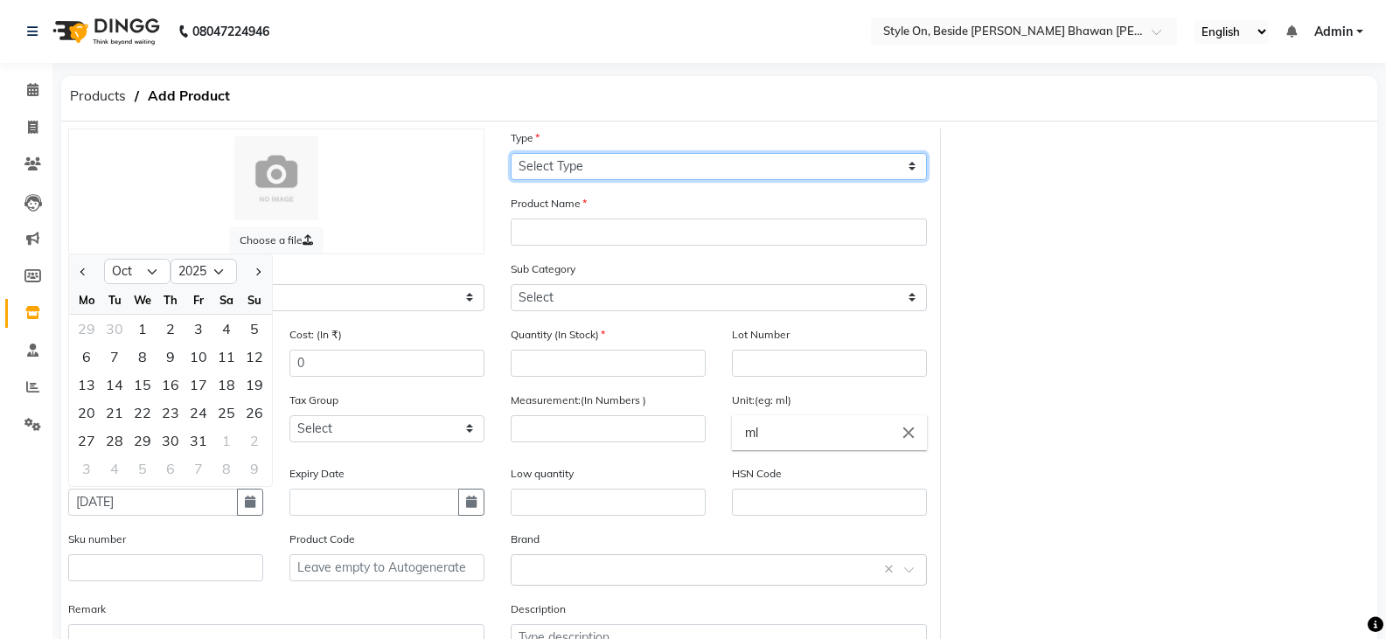
click at [541, 163] on select "Select Type Both Retail Consumable" at bounding box center [719, 166] width 416 height 27
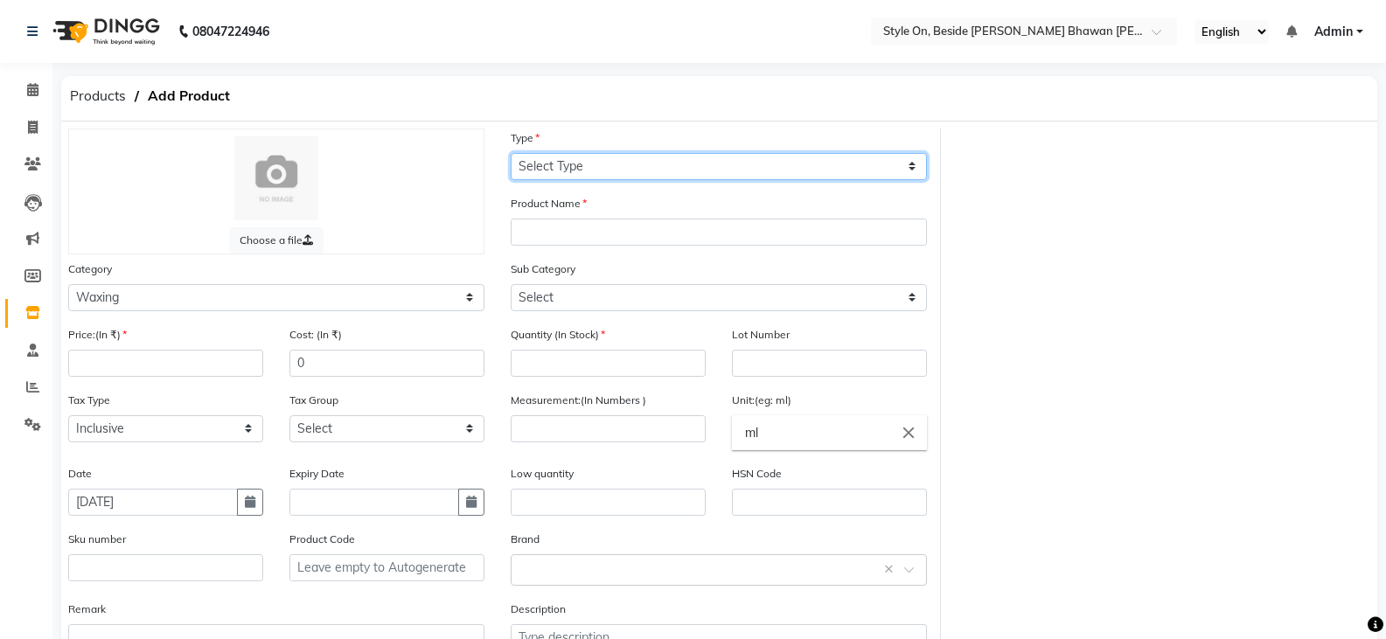
click at [541, 163] on select "Select Type Both Retail Consumable" at bounding box center [719, 166] width 416 height 27
select select "B"
click at [511, 153] on select "Select Type Both Retail Consumable" at bounding box center [719, 166] width 416 height 27
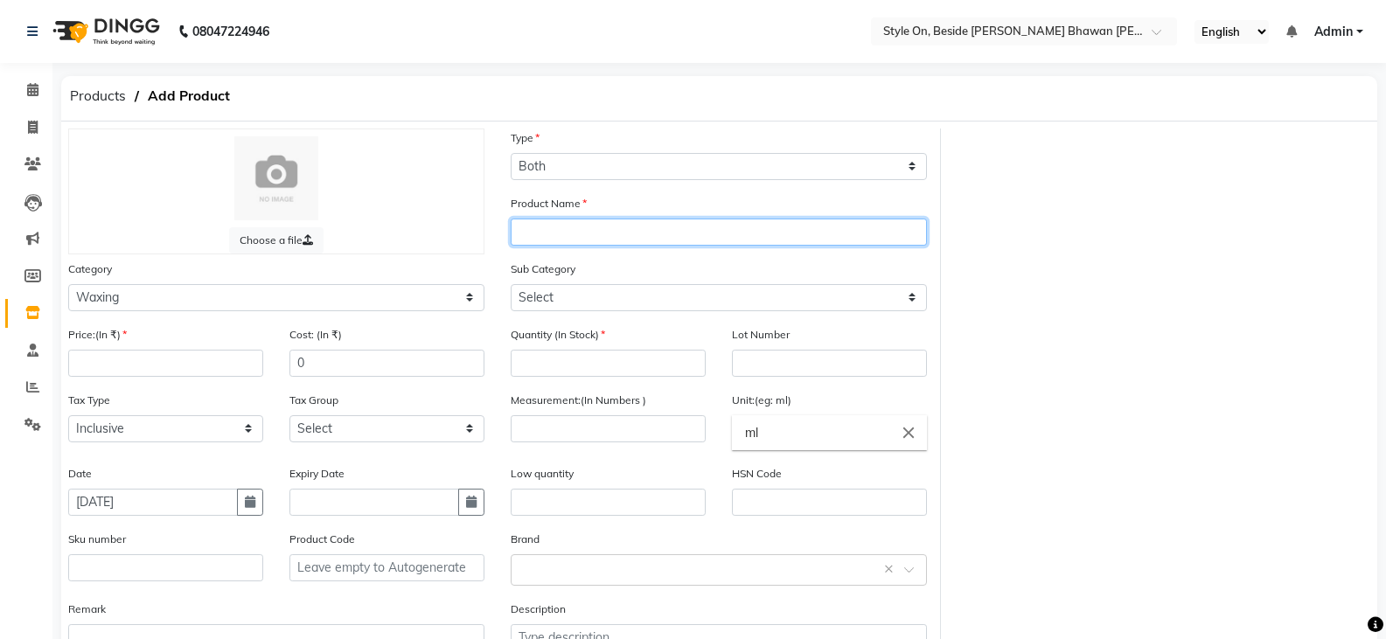
click at [530, 229] on input "text" at bounding box center [719, 232] width 416 height 27
type input "Body care pearl wax"
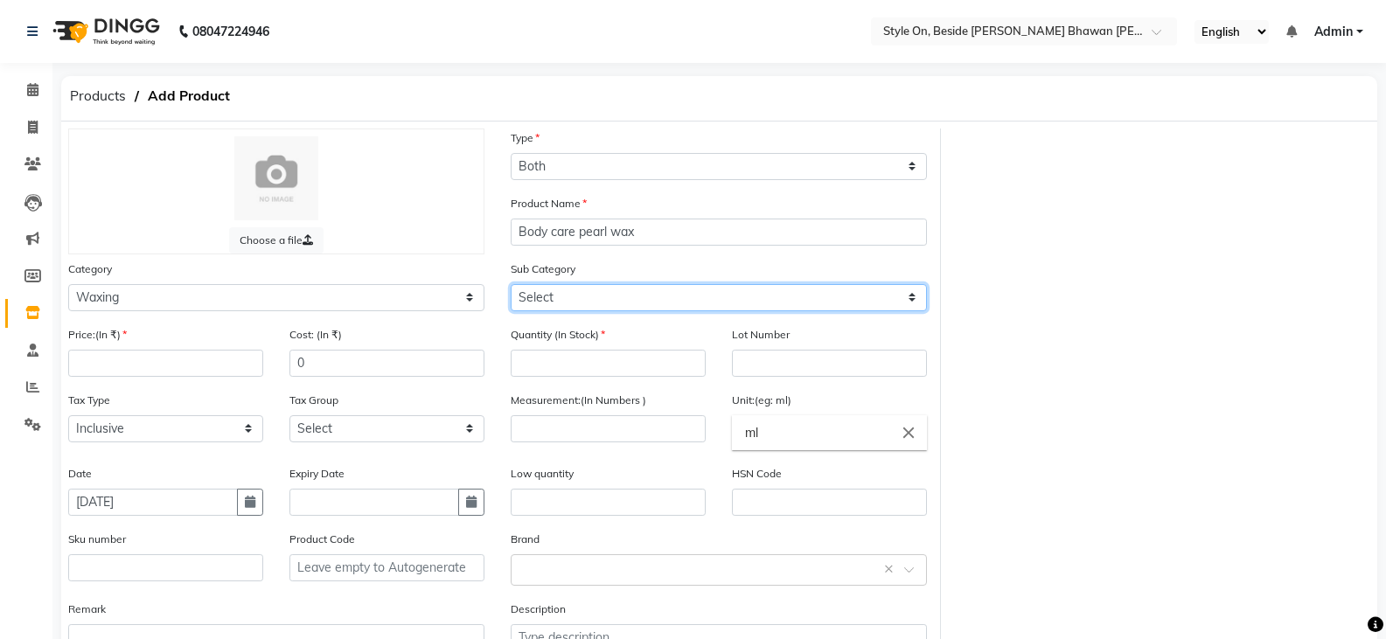
click at [534, 298] on select "Select Honey Liposoulable Brazilian Pre Post Massage Cream Strips Appliances Br…" at bounding box center [719, 297] width 416 height 27
select select "648201802"
click at [511, 284] on select "Select Honey Liposoulable Brazilian Pre Post Massage Cream Strips Appliances Br…" at bounding box center [719, 297] width 416 height 27
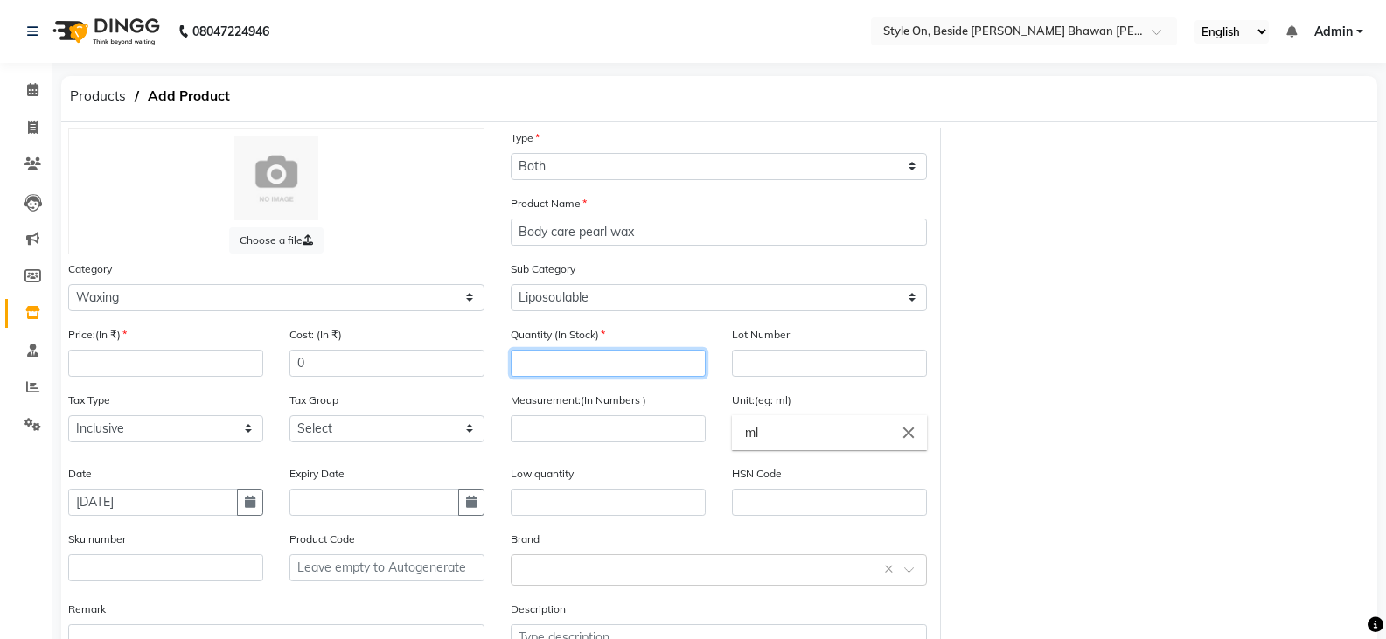
click at [567, 362] on input "number" at bounding box center [608, 363] width 195 height 27
drag, startPoint x: 445, startPoint y: 348, endPoint x: 1128, endPoint y: 270, distance: 687.3
click at [1128, 269] on div "Choose a file Type Select Type Both Retail Consumable Product Name Body care pe…" at bounding box center [719, 406] width 1328 height 555
click at [530, 362] on input "number" at bounding box center [608, 363] width 195 height 27
type input "7"
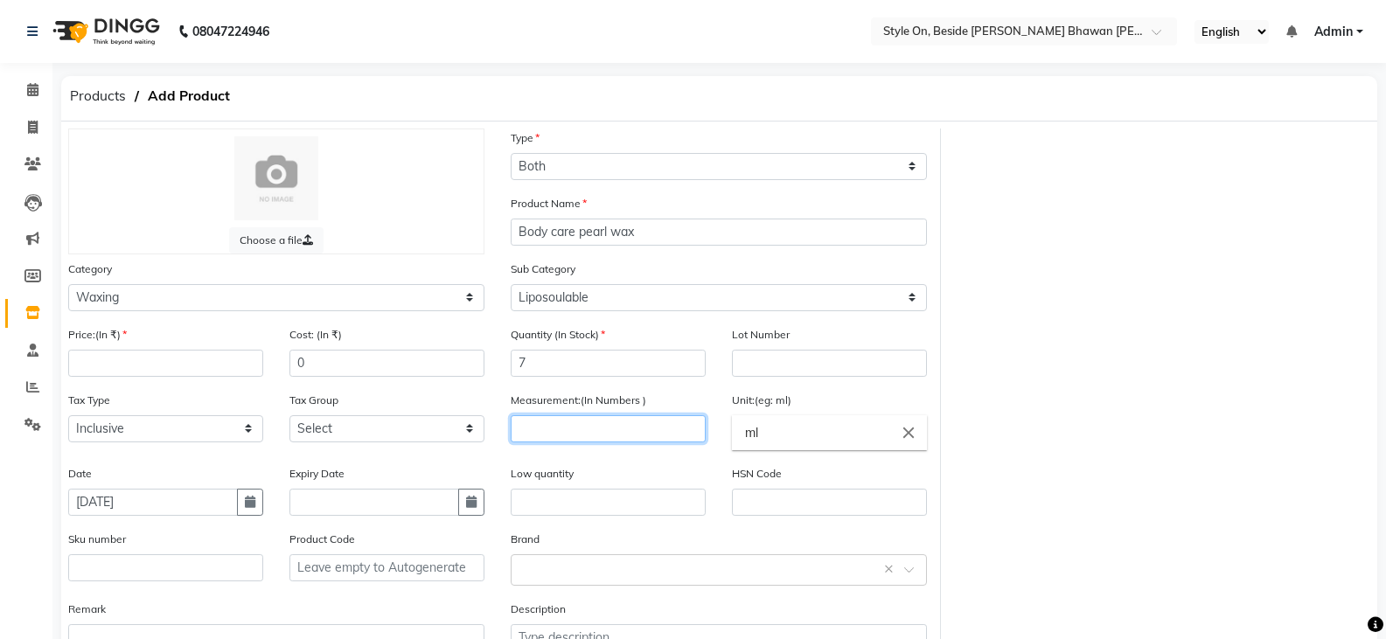
click at [528, 423] on input "number" at bounding box center [608, 428] width 195 height 27
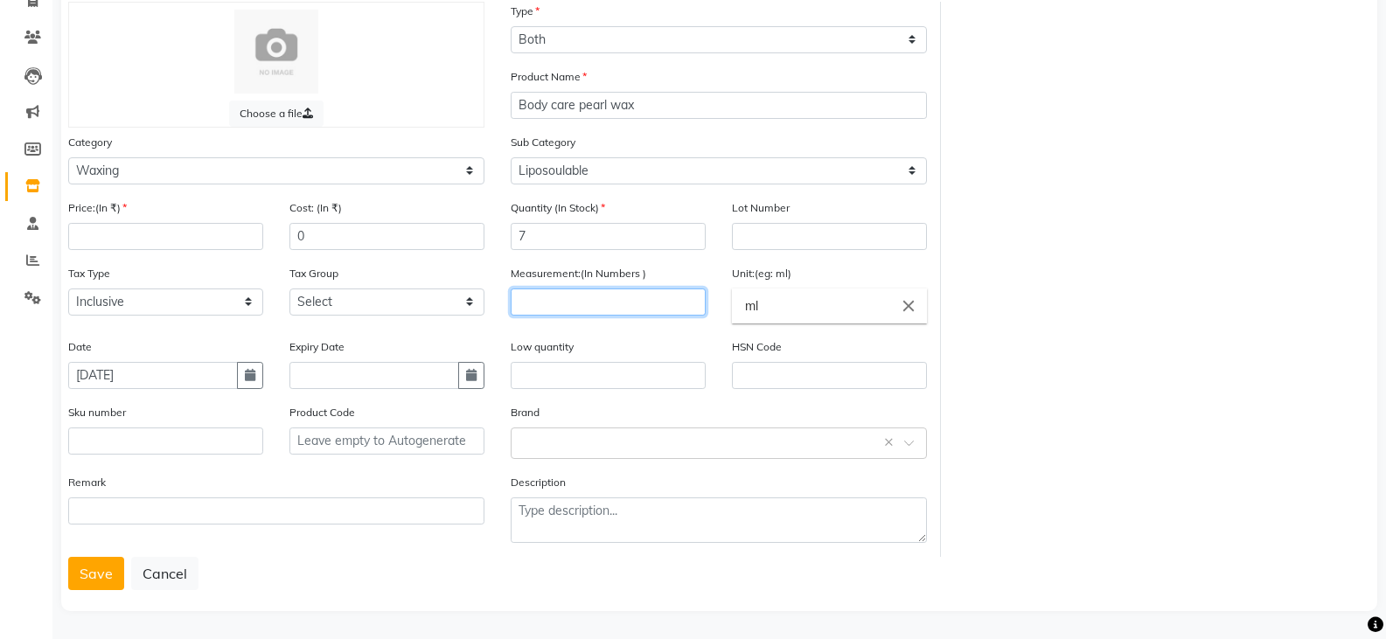
scroll to position [129, 0]
click at [79, 567] on button "Save" at bounding box center [96, 571] width 56 height 33
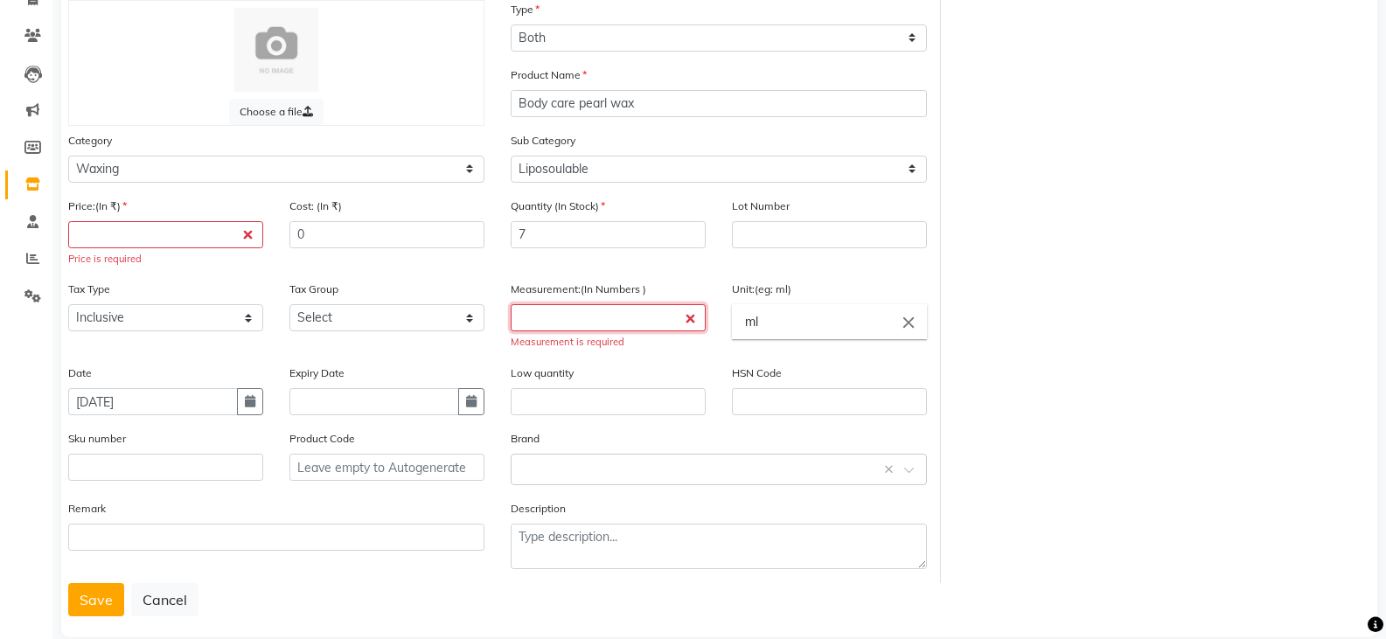
click at [553, 314] on input "number" at bounding box center [608, 317] width 195 height 27
click at [88, 231] on input "number" at bounding box center [165, 234] width 195 height 27
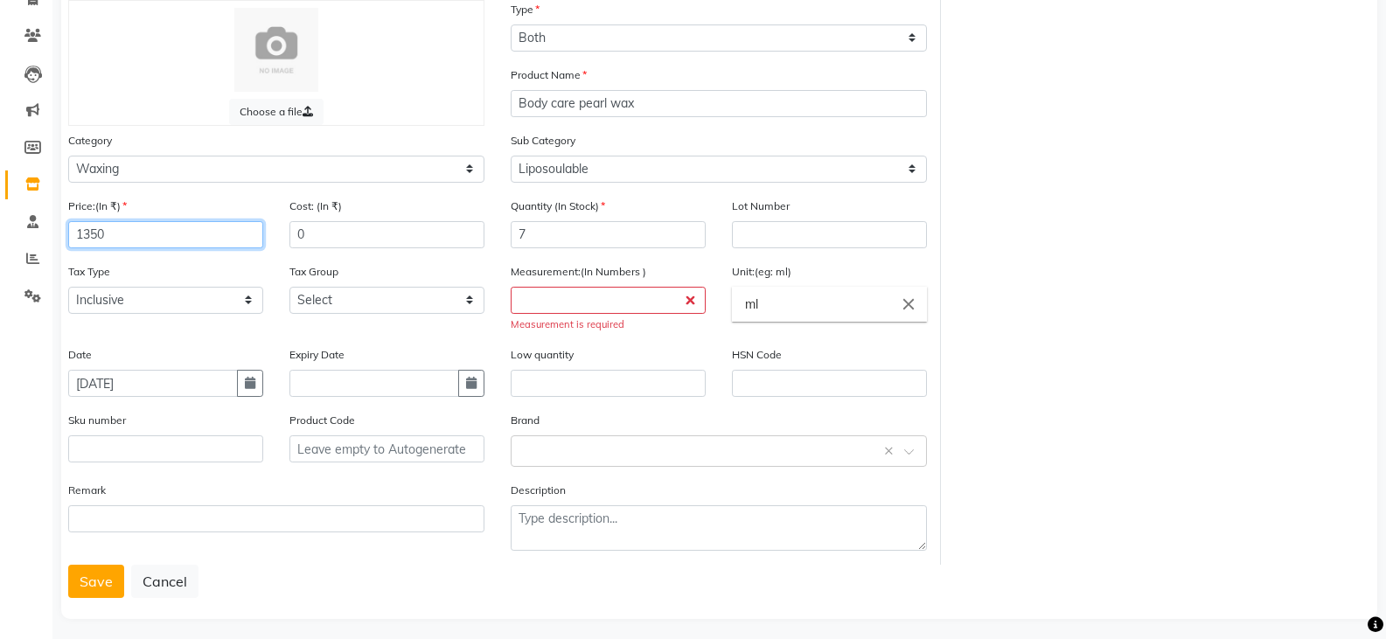
type input "1350"
click at [547, 298] on input "number" at bounding box center [608, 300] width 195 height 27
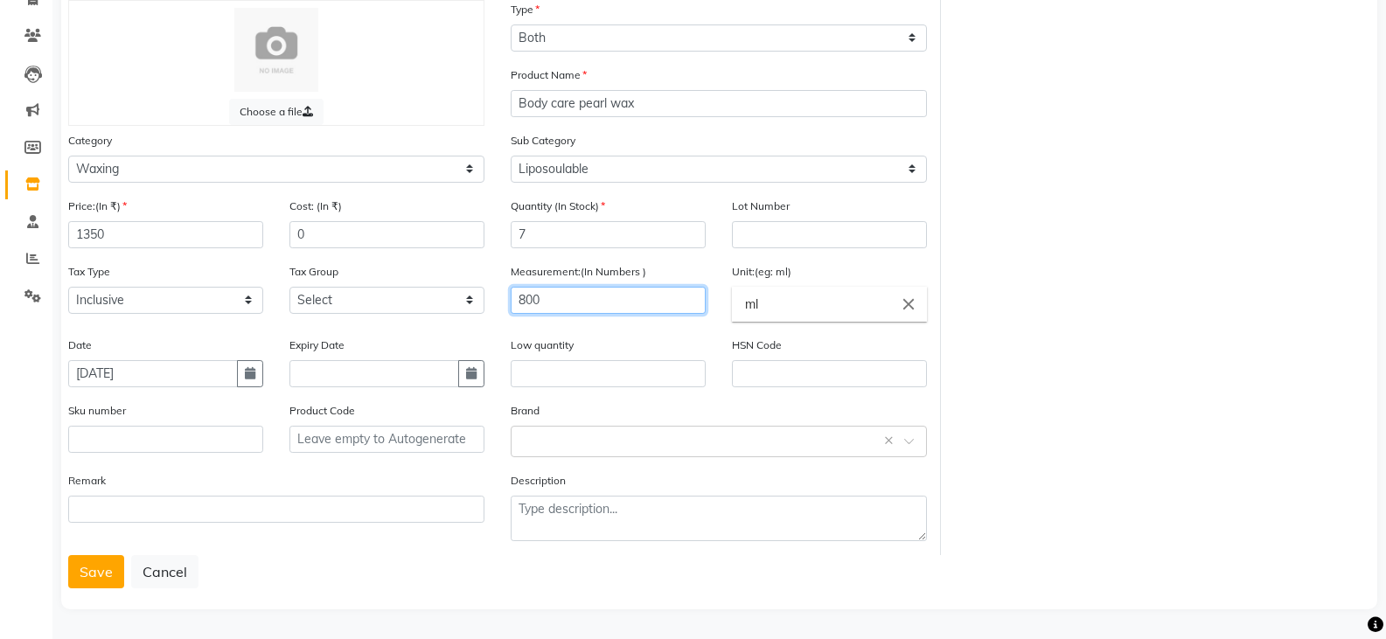
type input "800"
click at [757, 305] on input "ml" at bounding box center [829, 304] width 195 height 35
drag, startPoint x: 762, startPoint y: 305, endPoint x: 743, endPoint y: 304, distance: 19.3
click at [743, 304] on input "ml" at bounding box center [829, 304] width 195 height 35
type input "g"
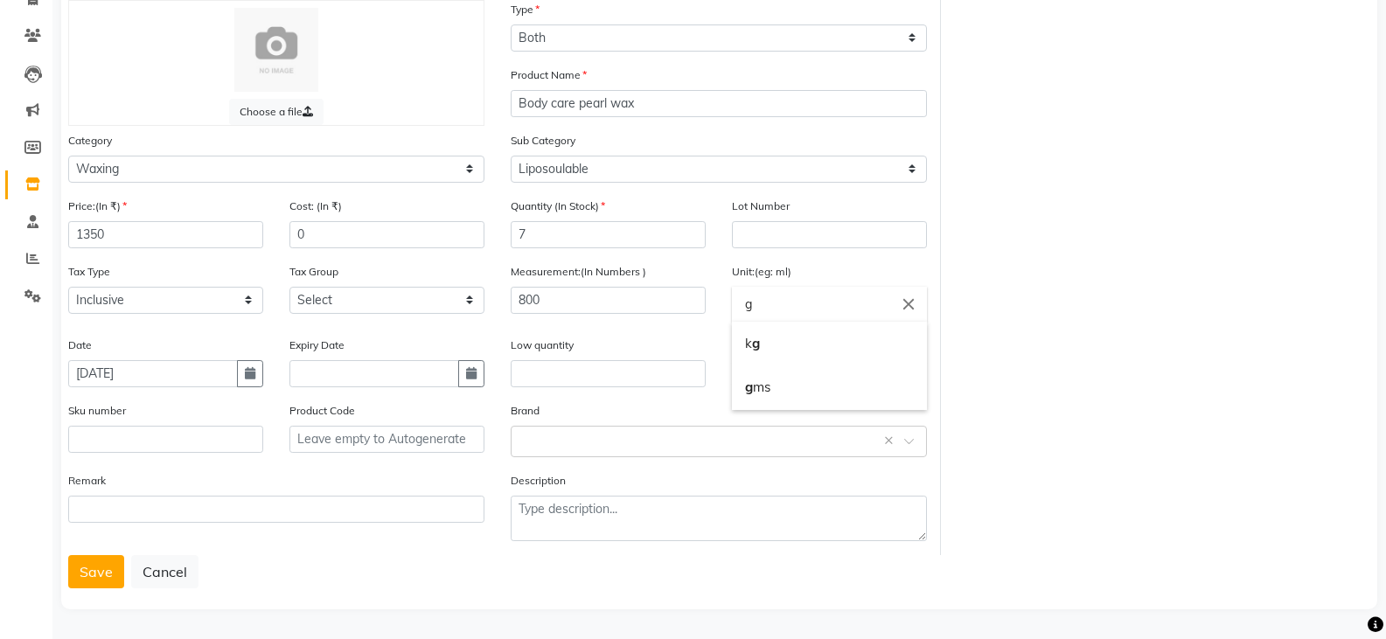
click at [73, 571] on div at bounding box center [693, 319] width 1386 height 639
click at [82, 574] on button "Save" at bounding box center [96, 571] width 56 height 33
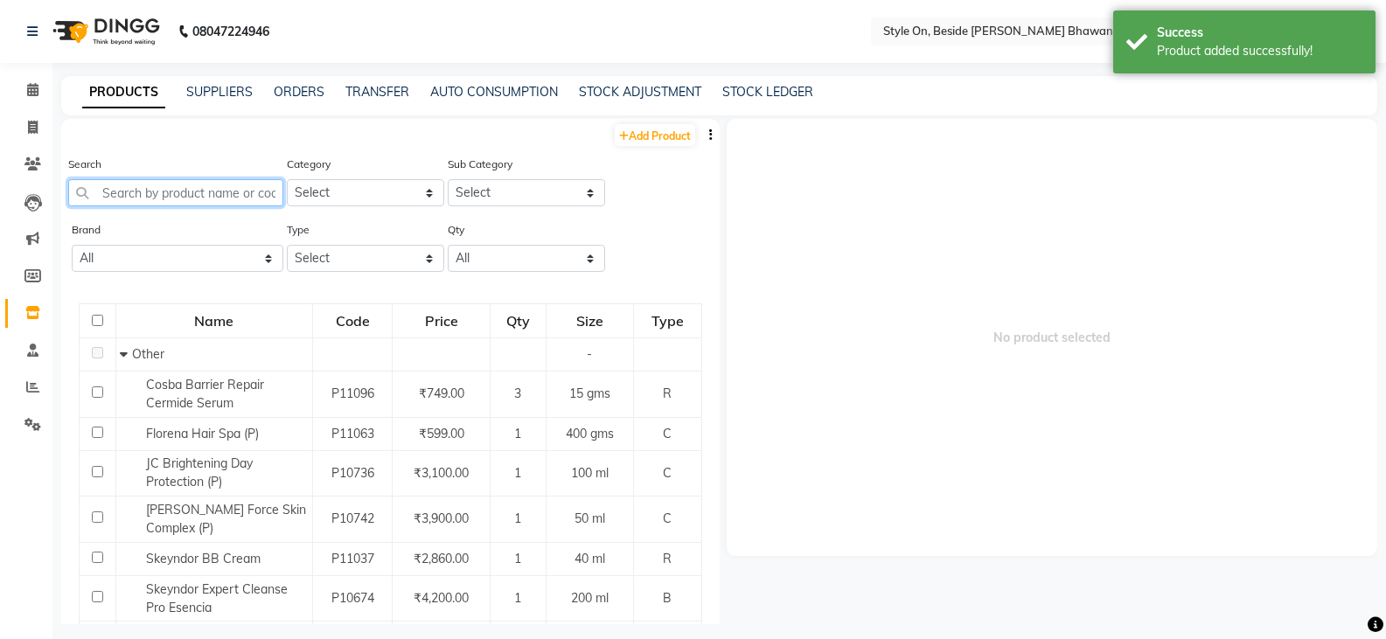
click at [145, 187] on input "text" at bounding box center [175, 192] width 215 height 27
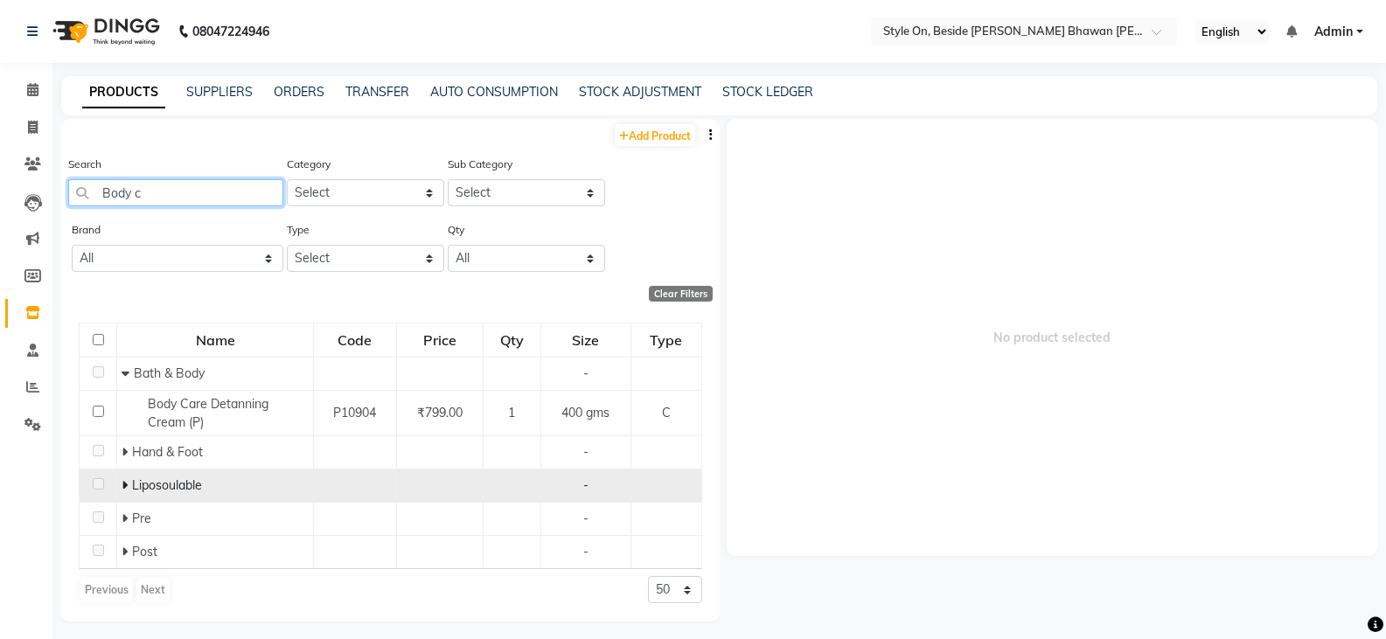
type input "Body c"
click at [122, 488] on icon at bounding box center [125, 485] width 6 height 12
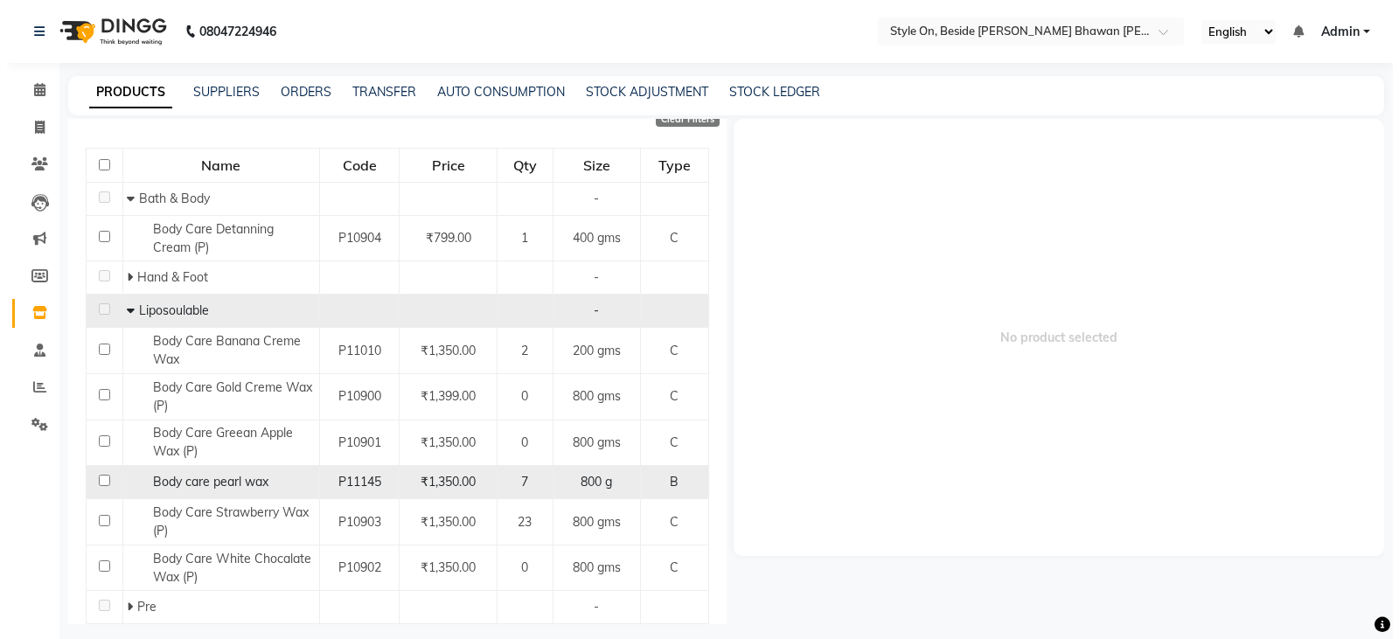
scroll to position [261, 0]
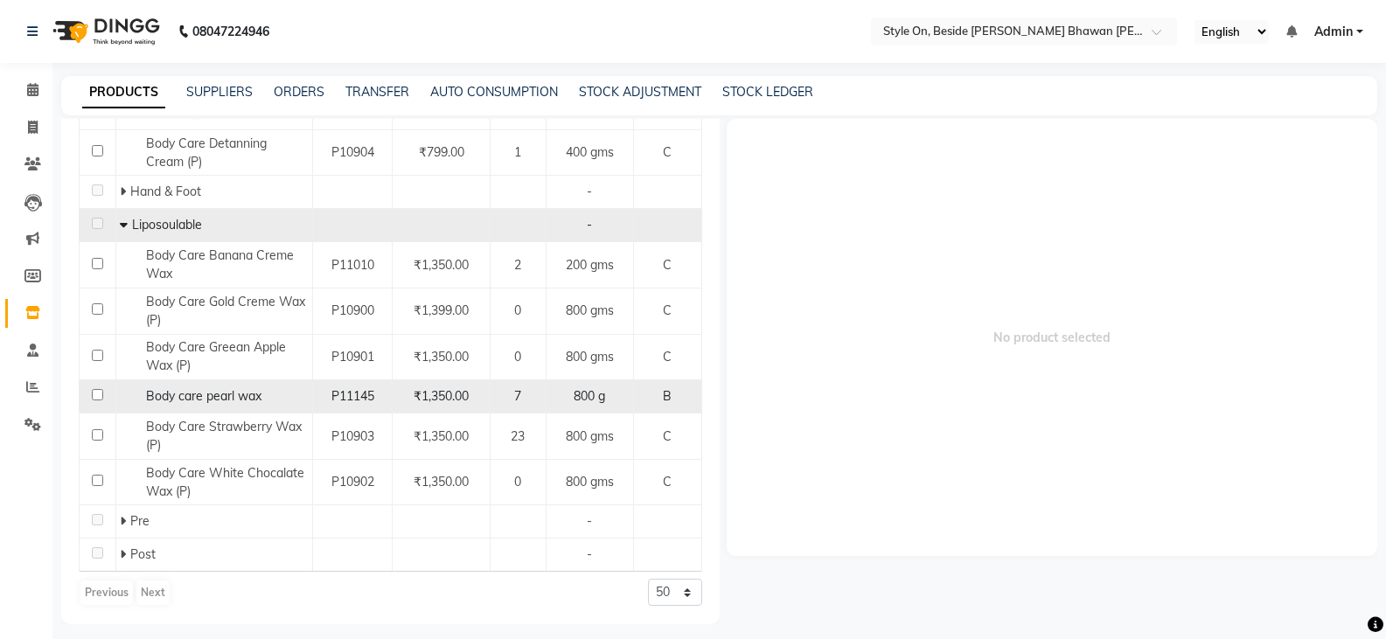
click at [191, 390] on span "Body care pearl wax" at bounding box center [203, 396] width 115 height 16
select select
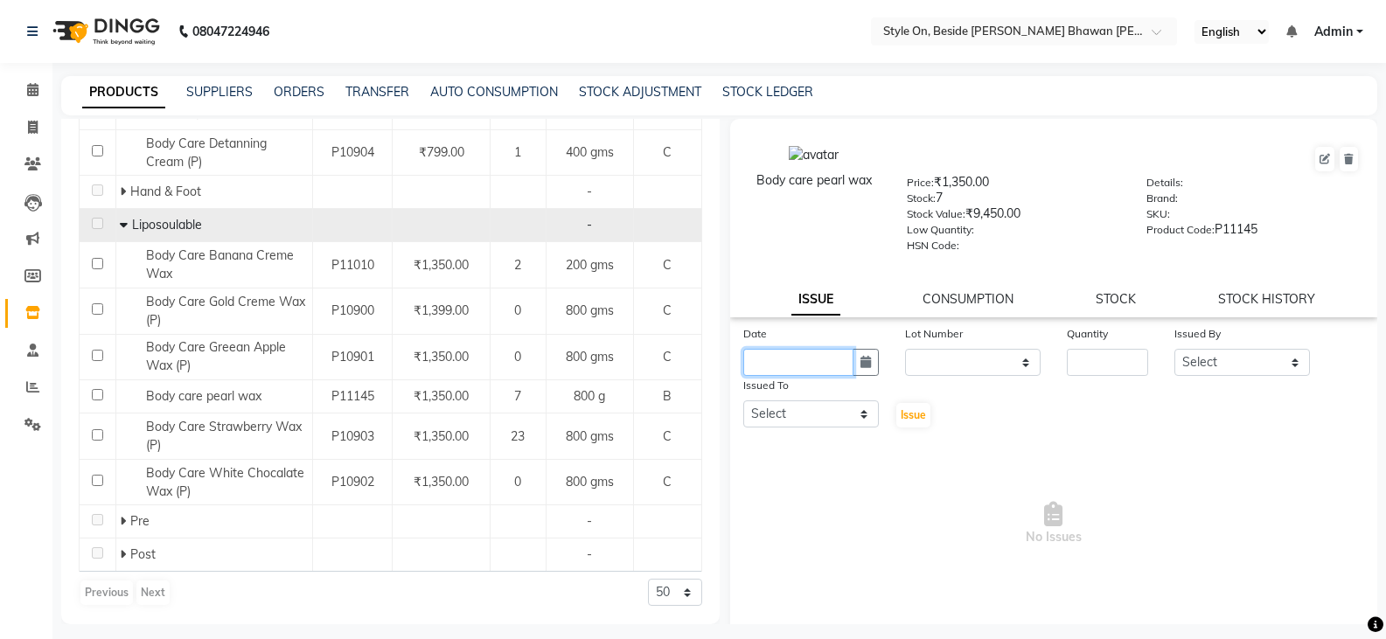
click at [791, 354] on input "text" at bounding box center [798, 362] width 110 height 27
select select "10"
select select "2025"
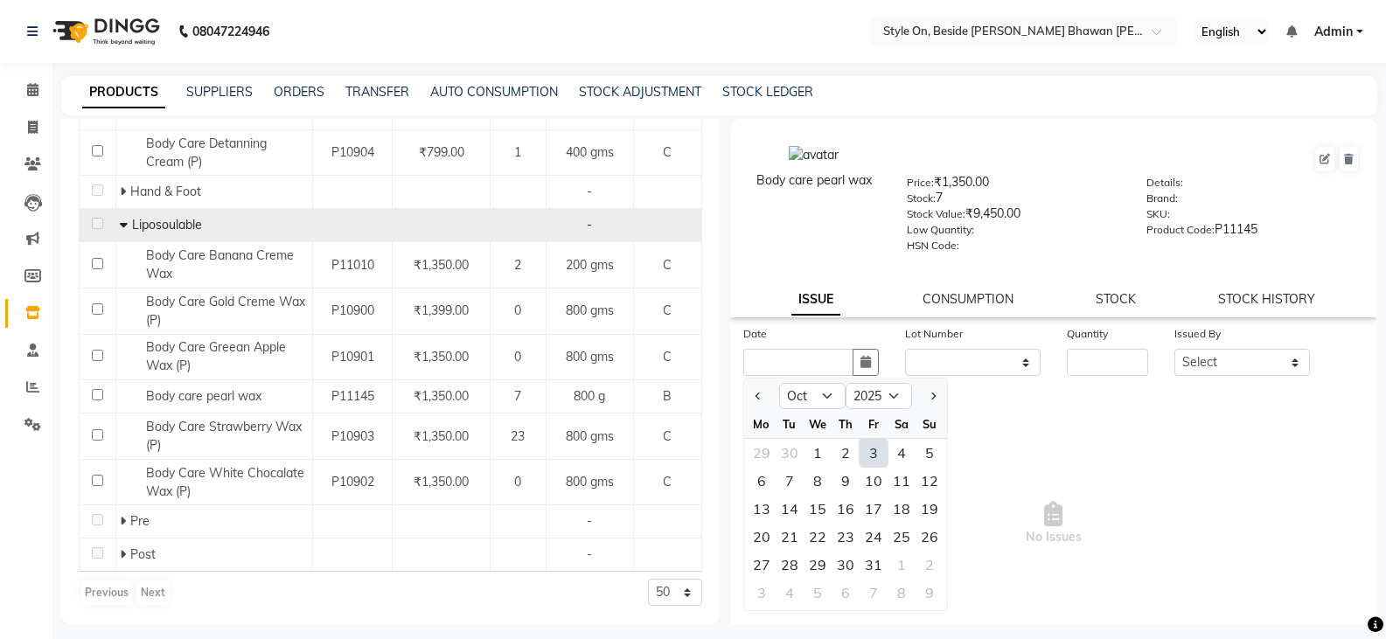
click at [877, 452] on div "3" at bounding box center [873, 453] width 28 height 28
type input "03-10-2025"
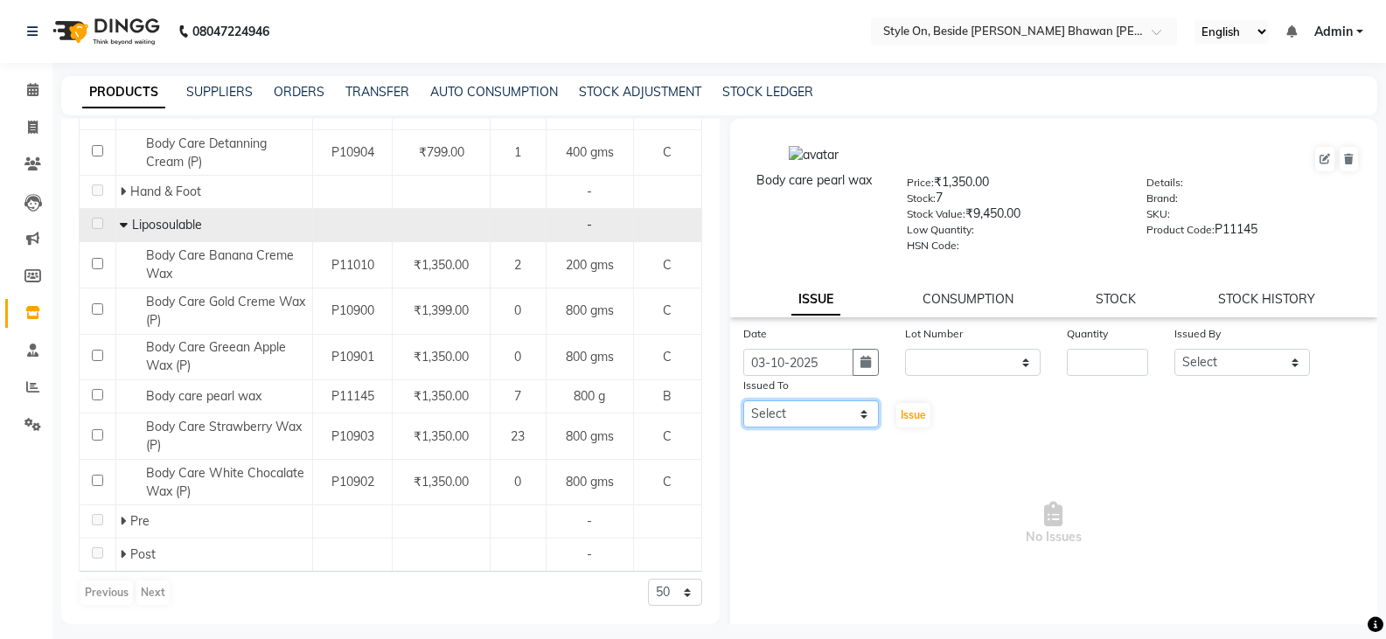
click at [808, 410] on select "Select [PERSON_NAME] Anju [PERSON_NAME] [PERSON_NAME] [PERSON_NAME] [PERSON_NAM…" at bounding box center [811, 413] width 136 height 27
select select "33220"
click at [743, 400] on select "Select [PERSON_NAME] Anju [PERSON_NAME] [PERSON_NAME] [PERSON_NAME] [PERSON_NAM…" at bounding box center [811, 413] width 136 height 27
click at [1097, 355] on input "number" at bounding box center [1107, 362] width 81 height 27
type input "2"
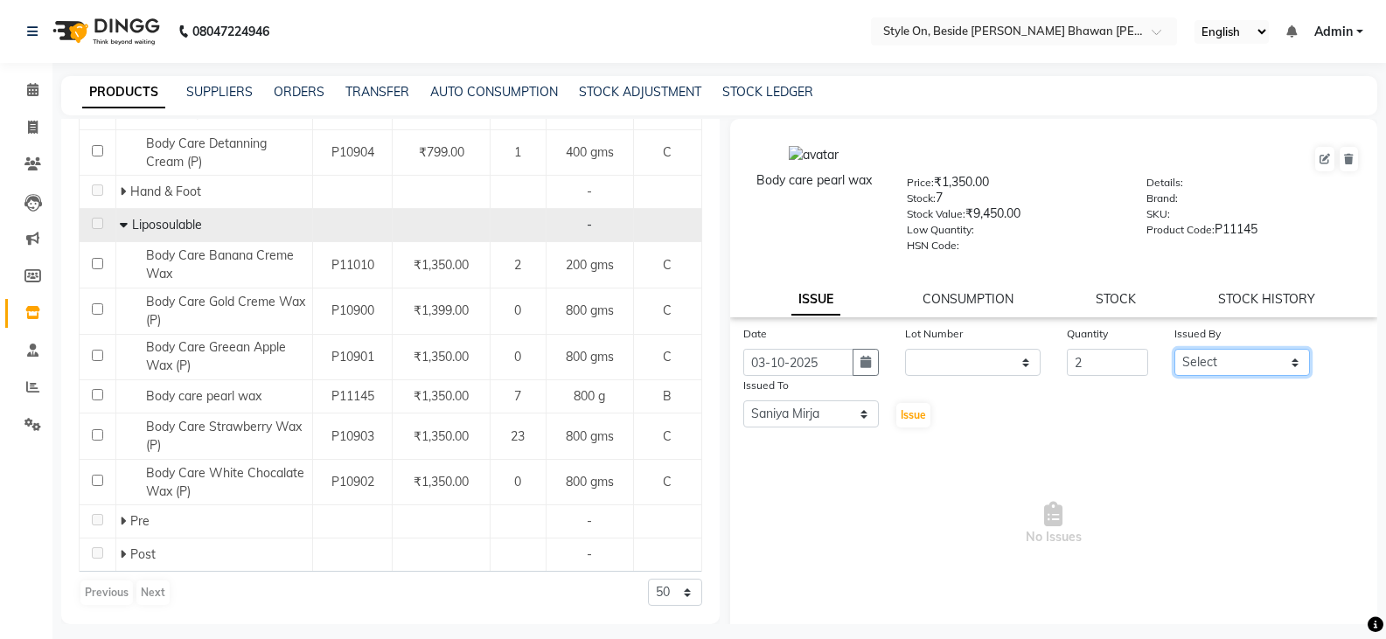
click at [1205, 368] on select "Select [PERSON_NAME] Anju [PERSON_NAME] [PERSON_NAME] [PERSON_NAME] [PERSON_NAM…" at bounding box center [1242, 362] width 136 height 27
select select "87447"
click at [1174, 349] on select "Select [PERSON_NAME] Anju [PERSON_NAME] [PERSON_NAME] [PERSON_NAME] [PERSON_NAM…" at bounding box center [1242, 362] width 136 height 27
click at [914, 416] on span "Issue" at bounding box center [913, 414] width 25 height 13
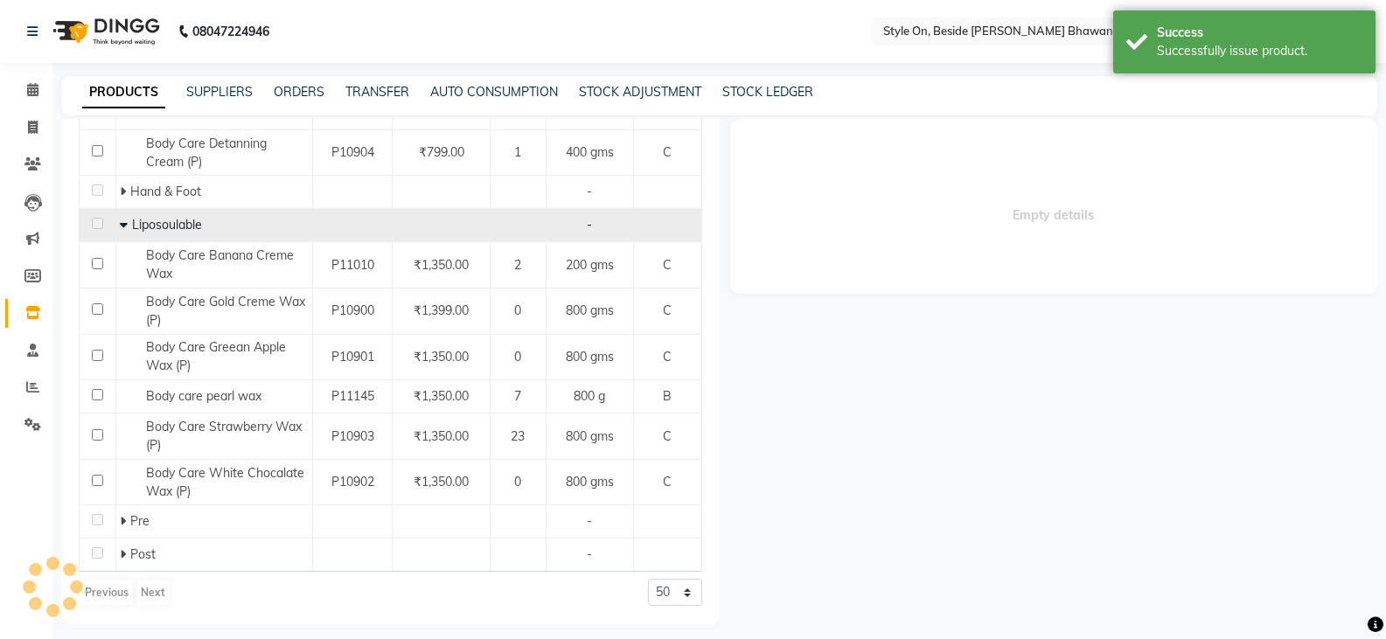
select select
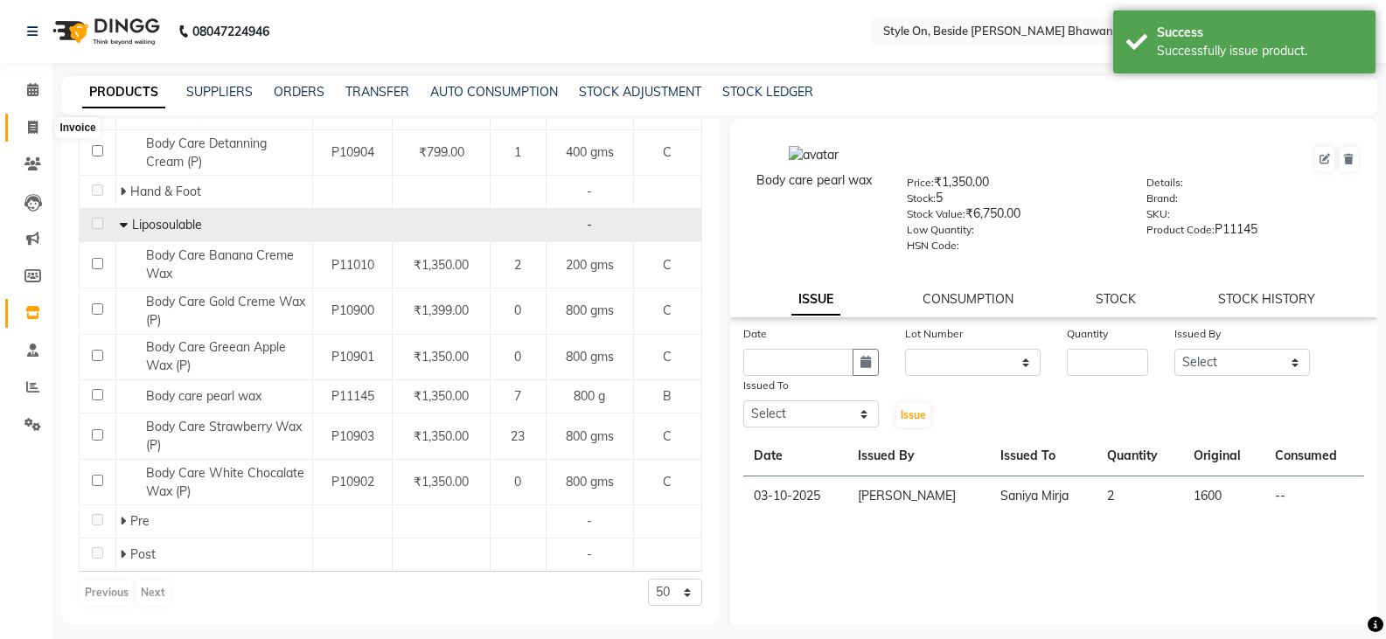
click at [26, 129] on span at bounding box center [32, 128] width 31 height 20
select select "service"
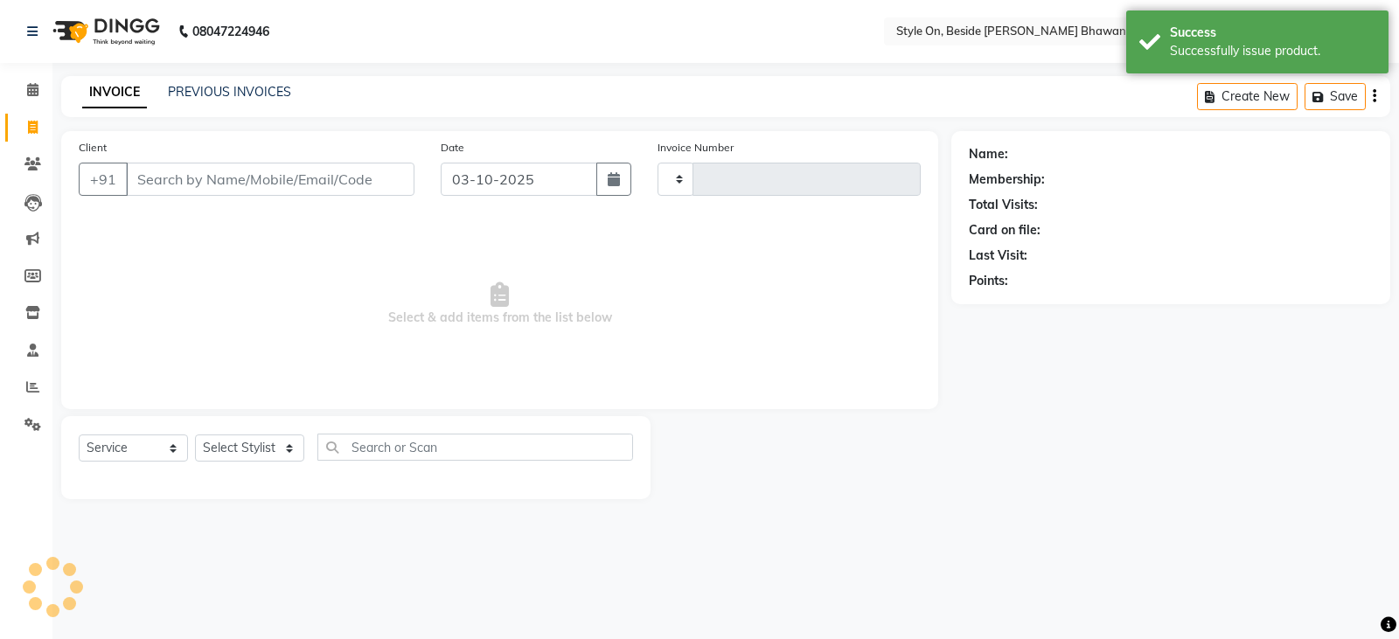
type input "1004"
select select "4700"
